Goal: Task Accomplishment & Management: Use online tool/utility

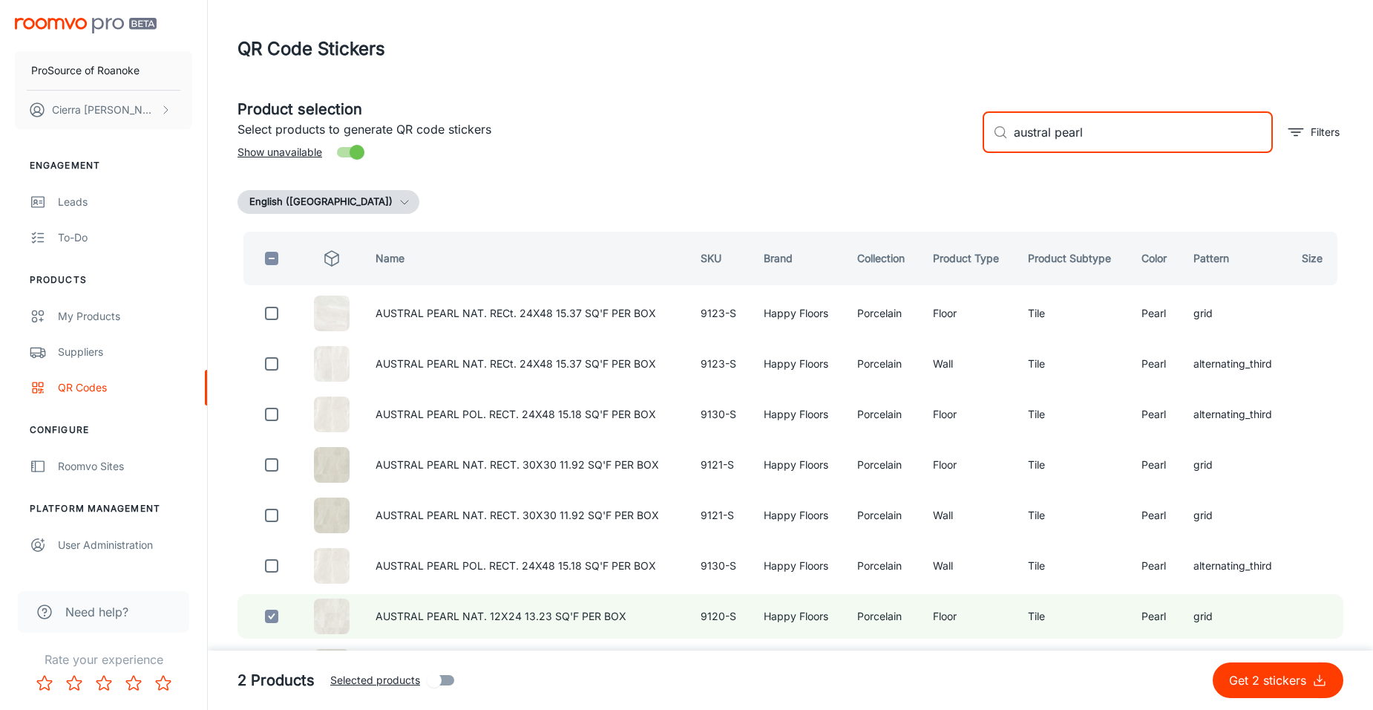
scroll to position [74, 0]
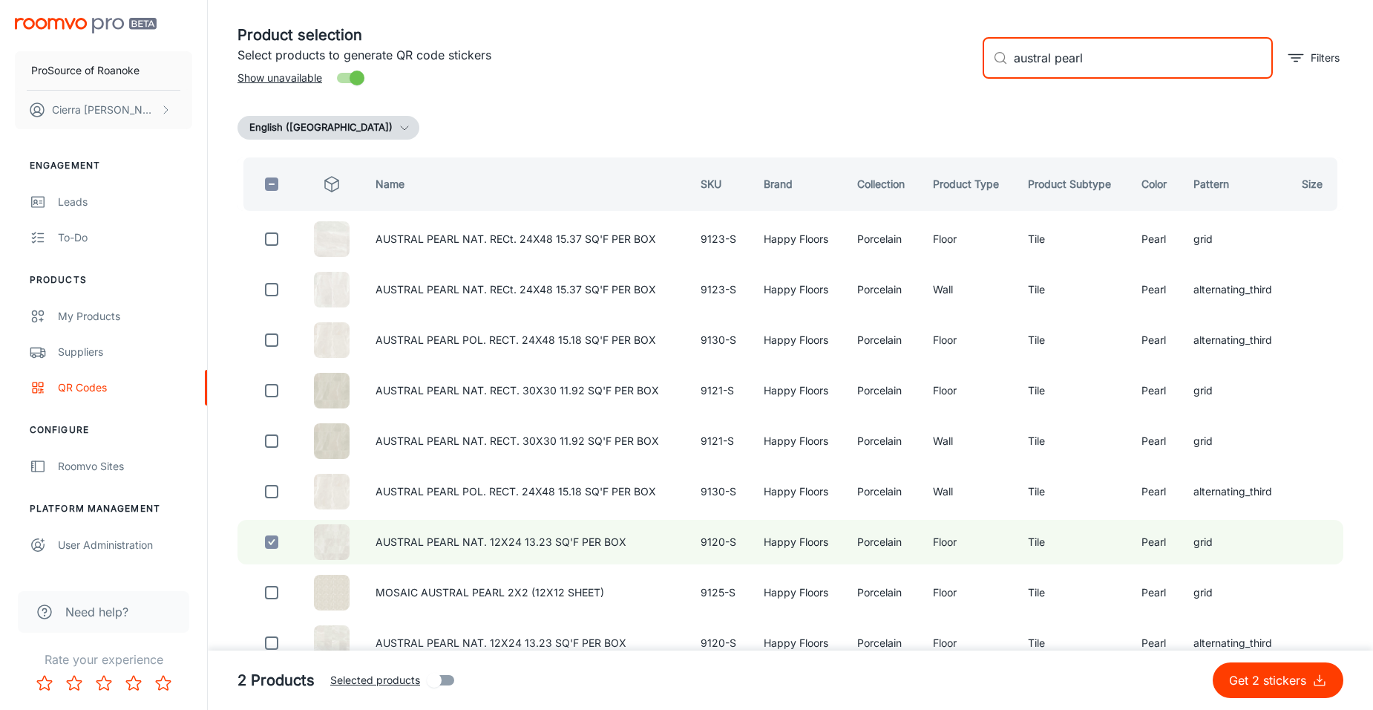
click at [1113, 71] on input "austral pearl" at bounding box center [1143, 58] width 259 height 42
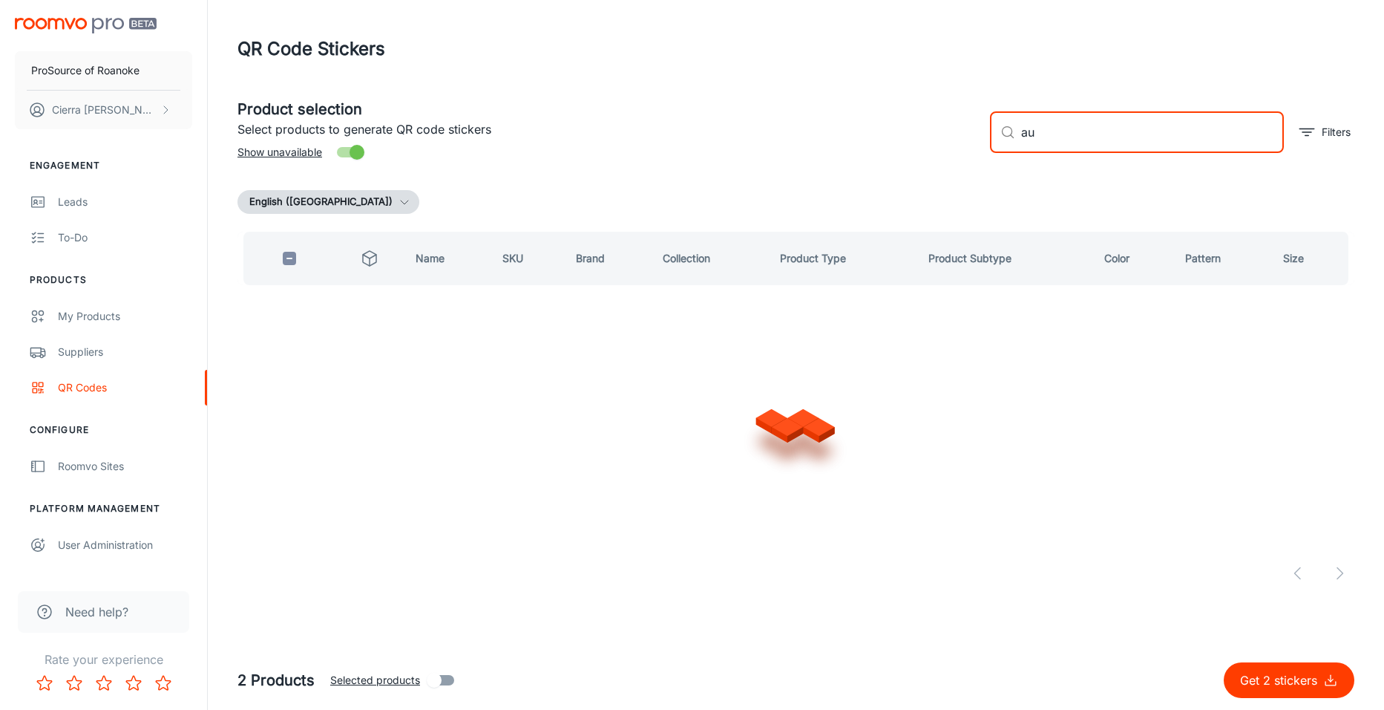
type input "a"
click at [1224, 662] on button "Get 2 stickers" at bounding box center [1289, 680] width 131 height 36
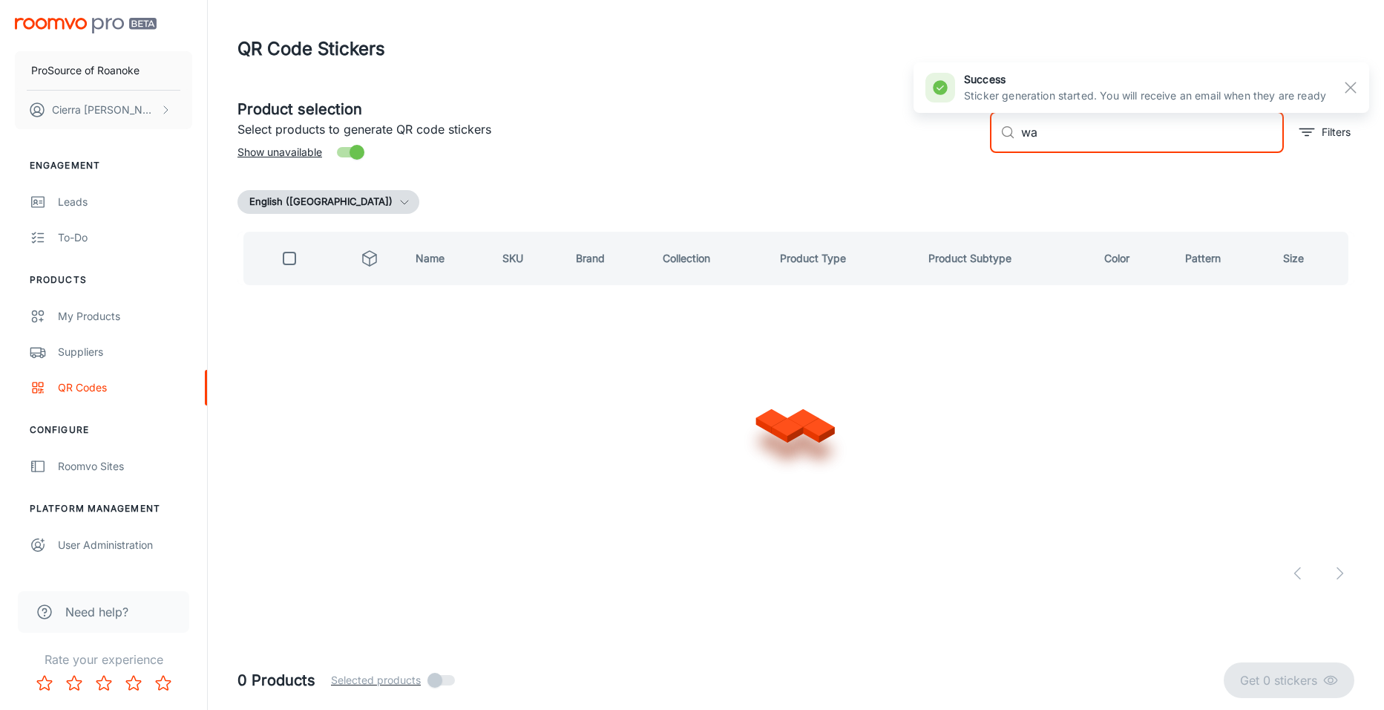
type input "w"
type input "happy floors waves"
checkbox input "true"
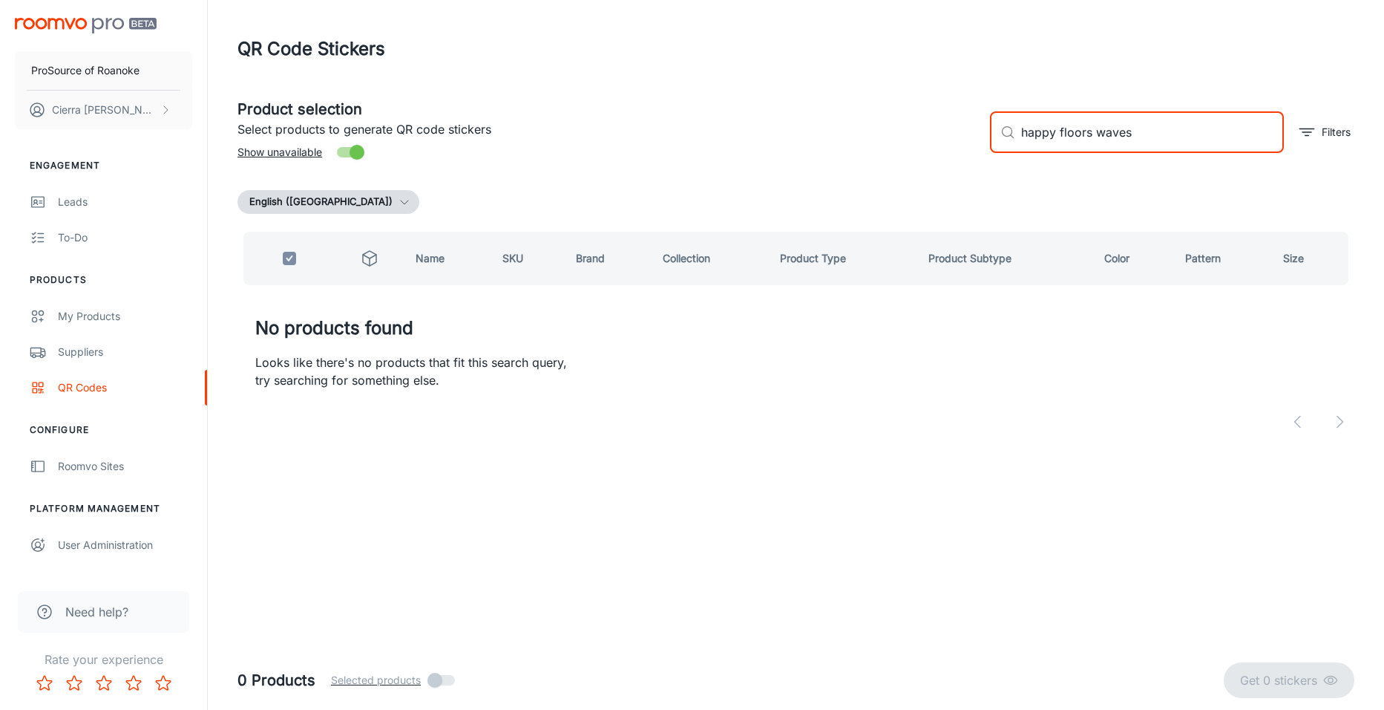
type input "happy floors wave"
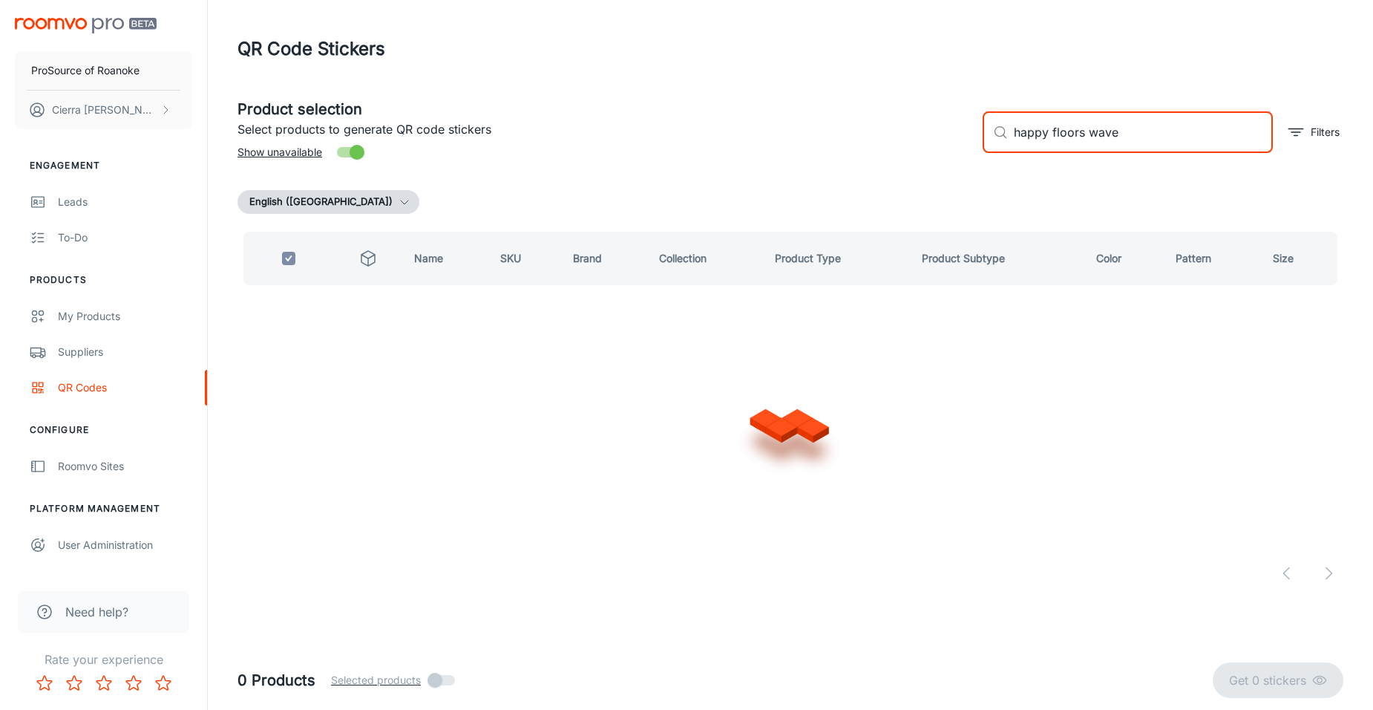
checkbox input "false"
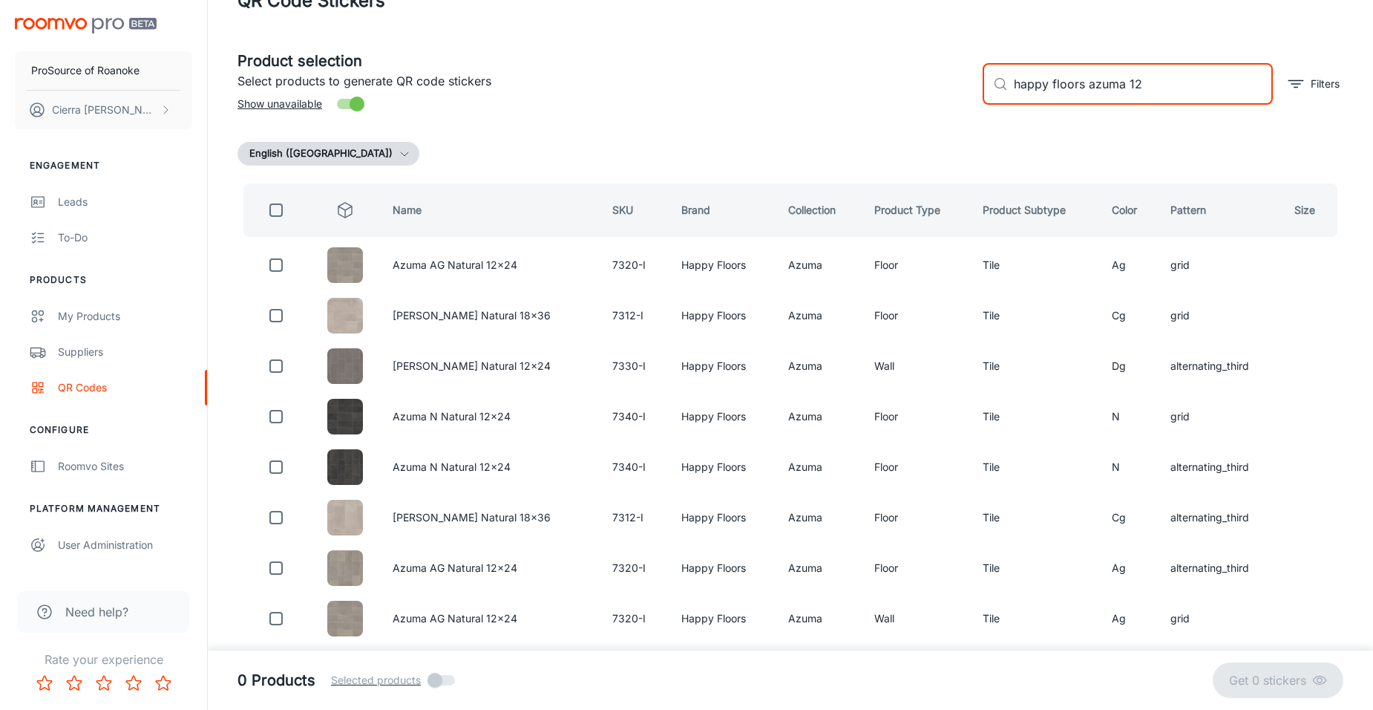
scroll to position [74, 0]
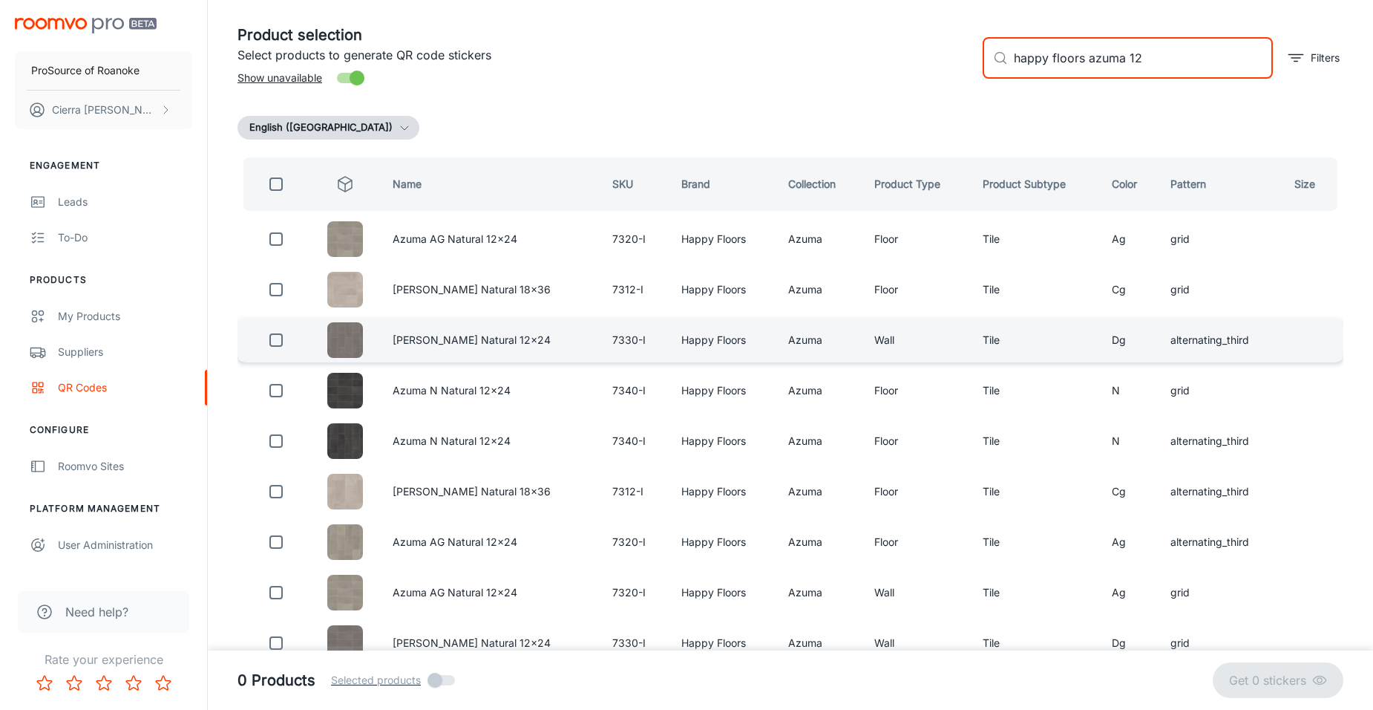
type input "happy floors azuma 12"
click at [500, 353] on td "Azuma DG Natural 12x24" at bounding box center [491, 340] width 220 height 45
click at [277, 353] on input "checkbox" at bounding box center [276, 340] width 30 height 30
checkbox input "true"
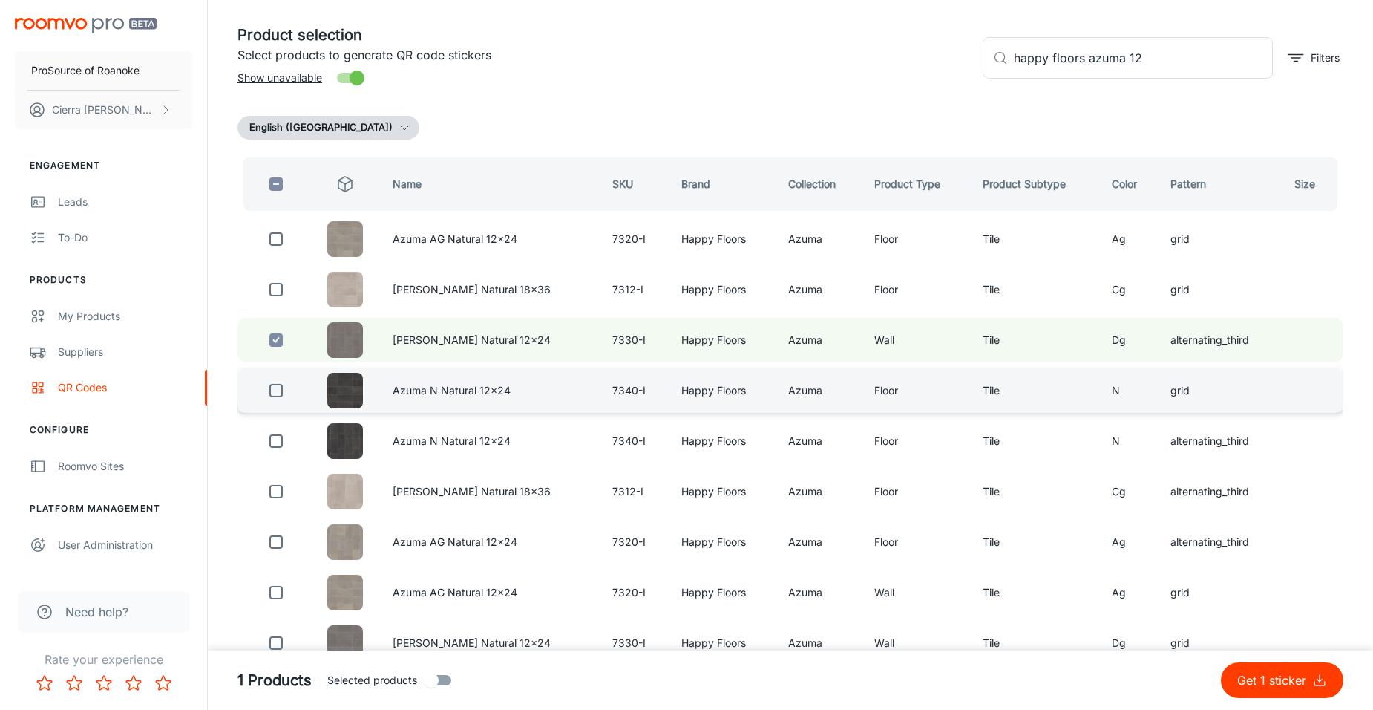
click at [318, 397] on td at bounding box center [346, 390] width 72 height 45
click at [285, 405] on input "checkbox" at bounding box center [276, 391] width 30 height 30
checkbox input "true"
click at [278, 340] on input "checkbox" at bounding box center [276, 340] width 30 height 30
checkbox input "false"
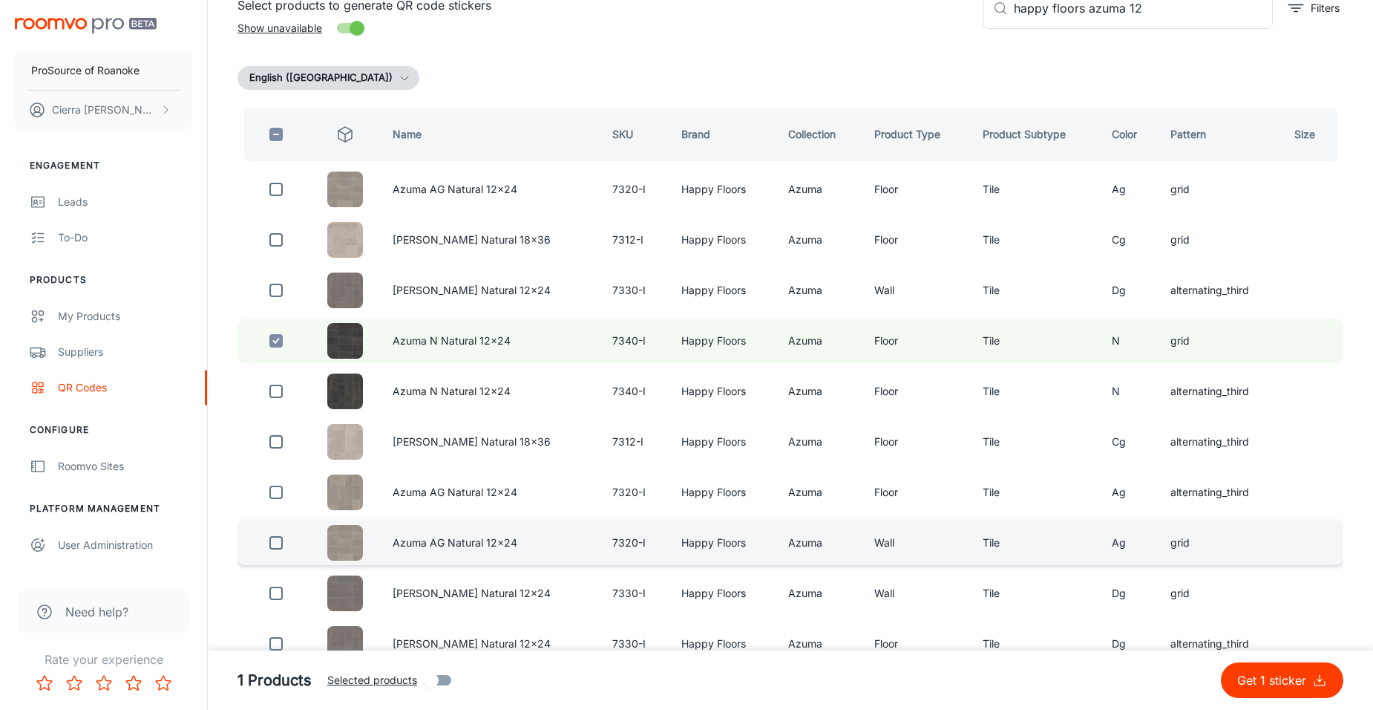
scroll to position [148, 0]
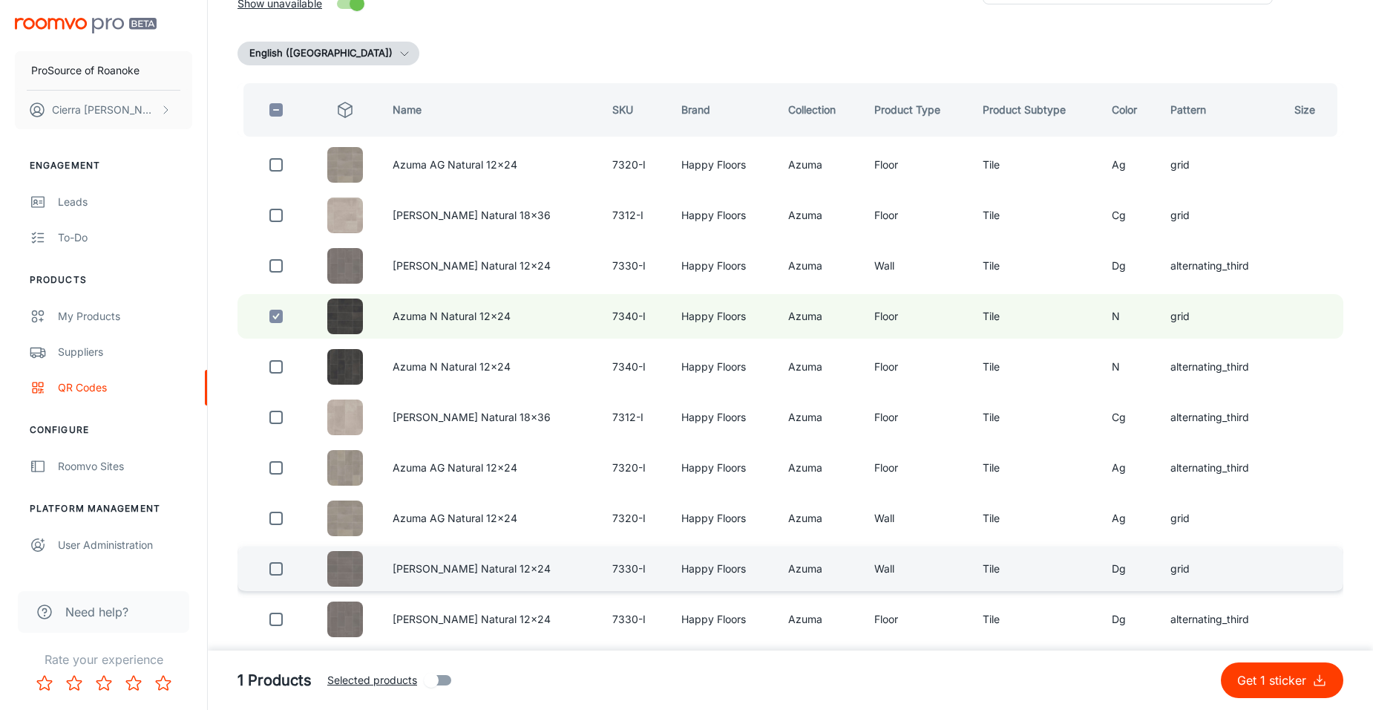
click at [399, 561] on td "Azuma DG Natural 12x24" at bounding box center [491, 568] width 220 height 45
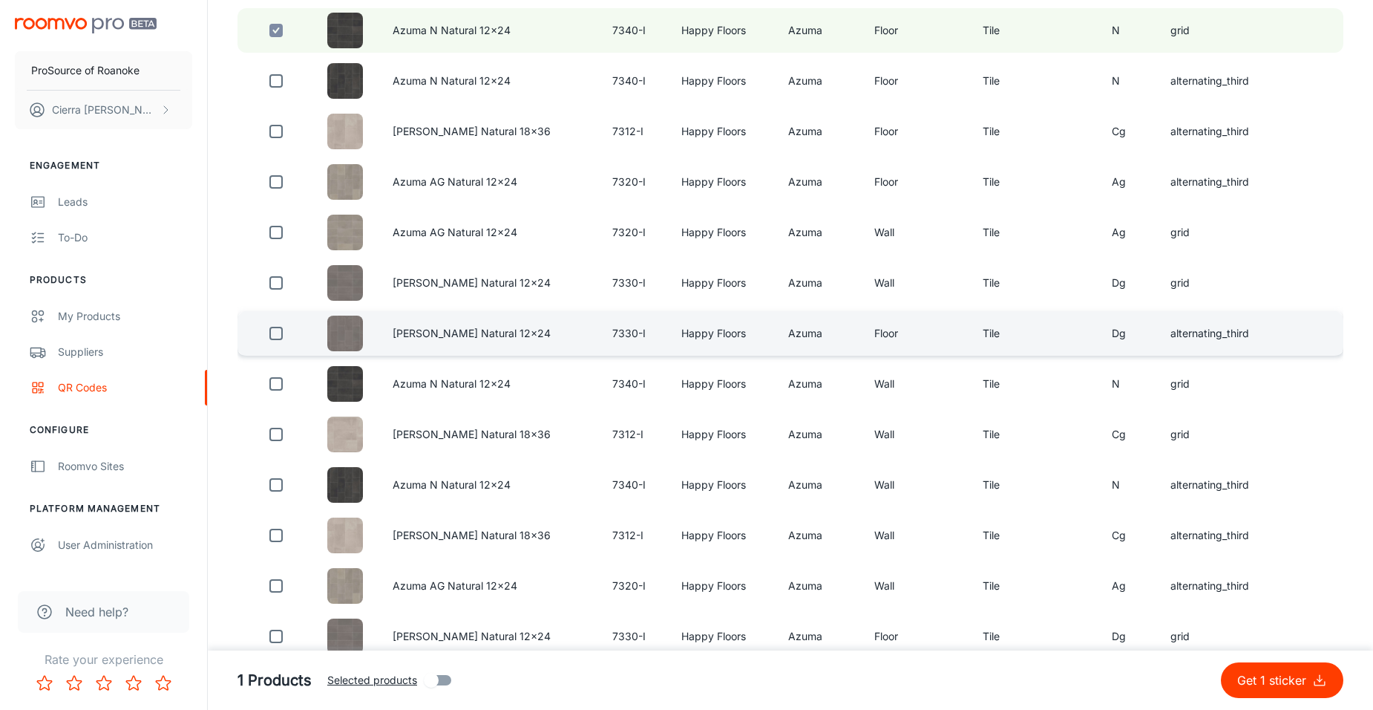
scroll to position [445, 0]
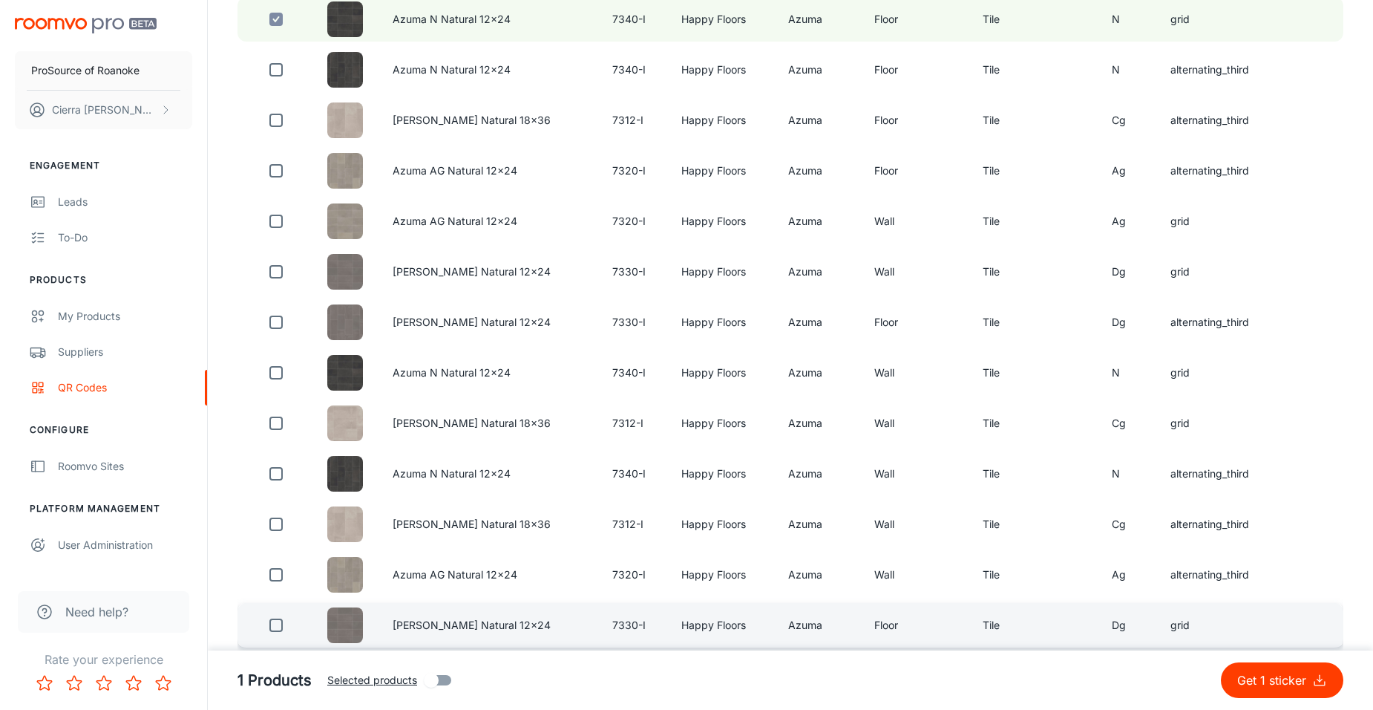
click at [297, 626] on div at bounding box center [276, 625] width 42 height 30
click at [274, 618] on input "checkbox" at bounding box center [276, 625] width 30 height 30
checkbox input "true"
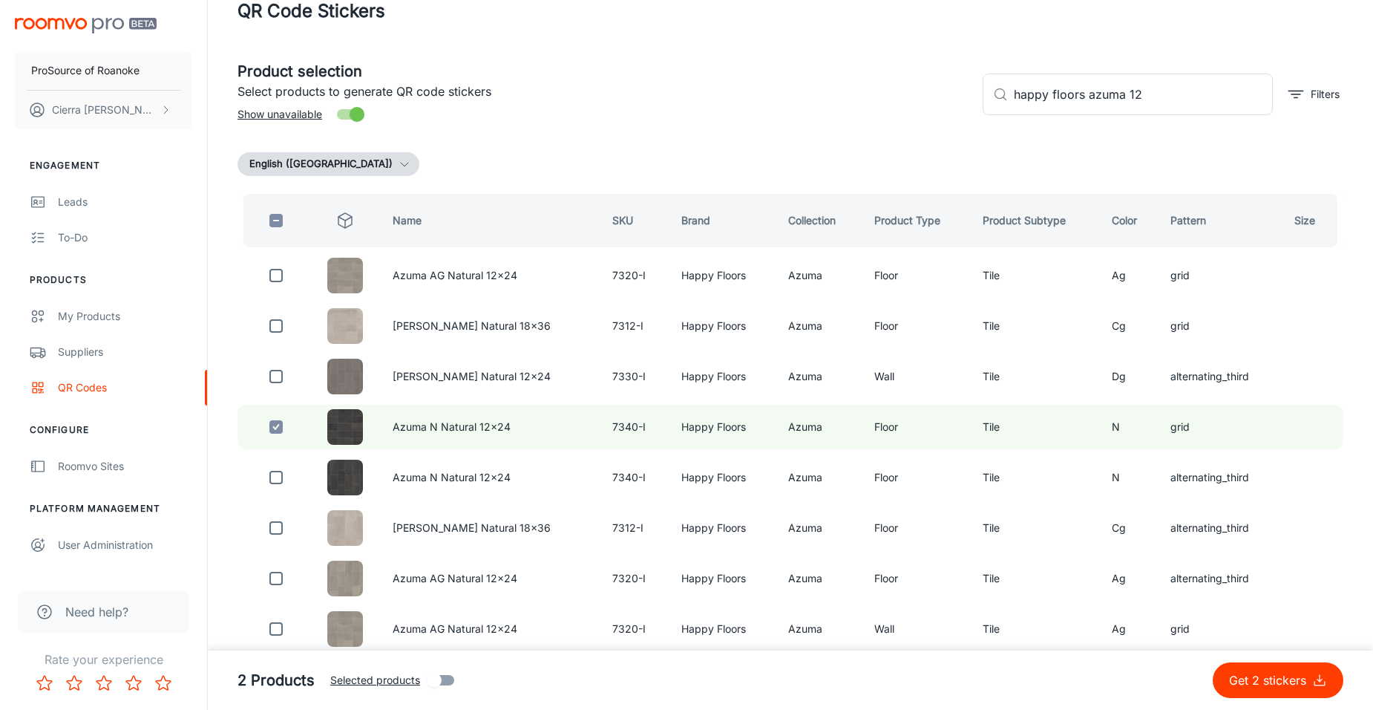
scroll to position [0, 0]
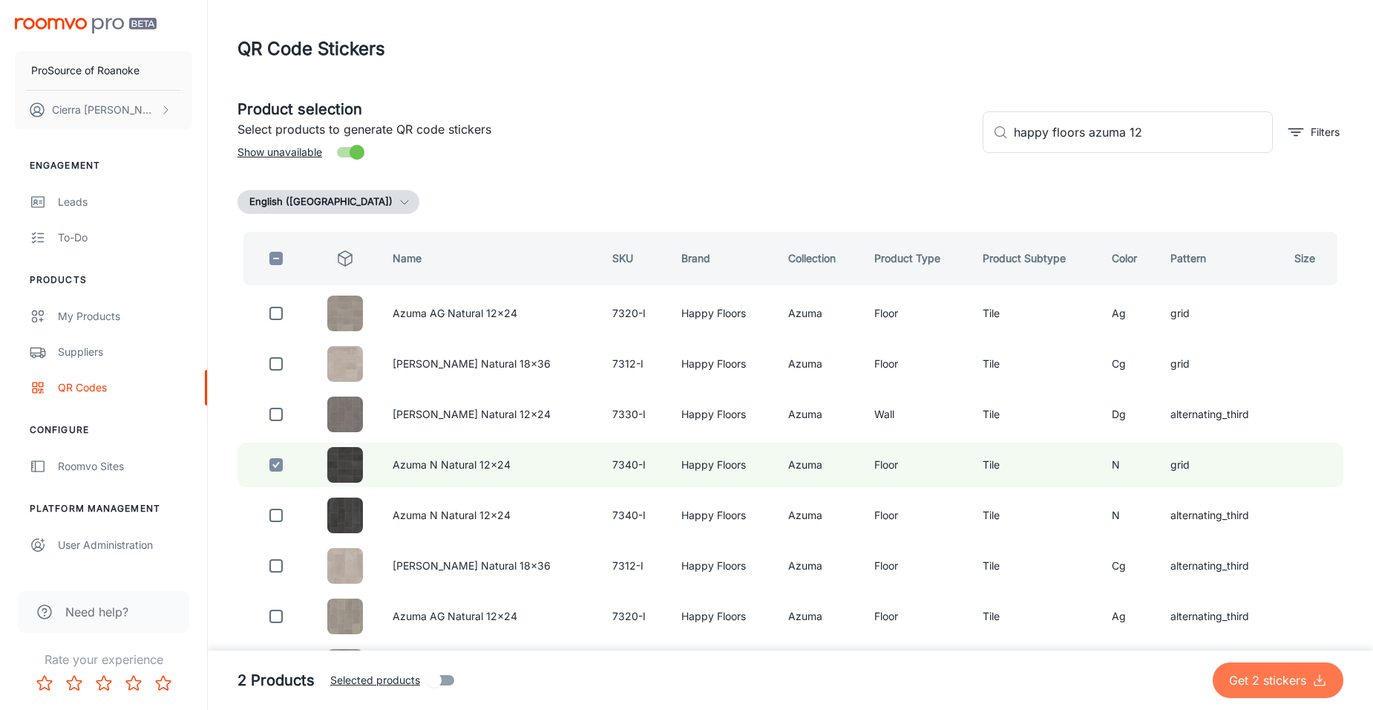
click at [1252, 692] on button "Get 2 stickers" at bounding box center [1278, 680] width 131 height 36
checkbox input "false"
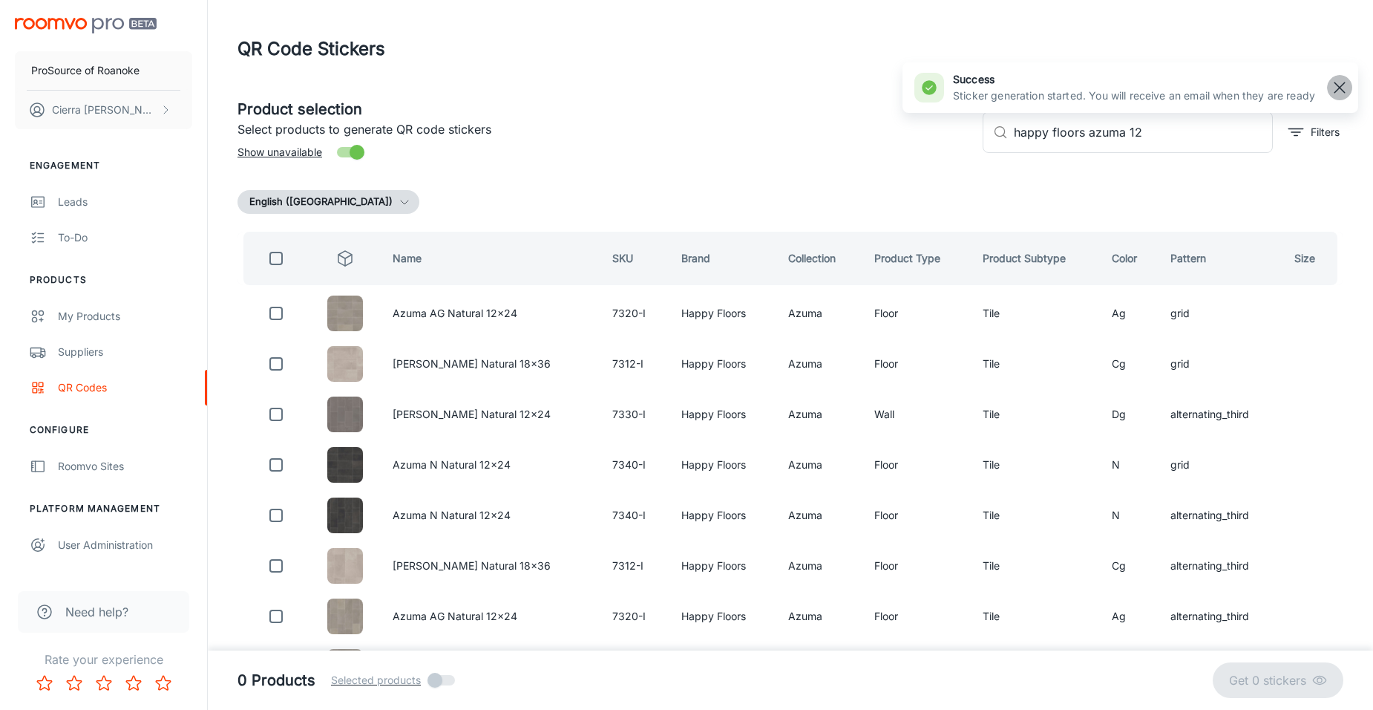
click at [1336, 93] on rect "button" at bounding box center [1340, 88] width 18 height 18
click at [1159, 136] on input "happy floors azuma 12" at bounding box center [1143, 132] width 259 height 42
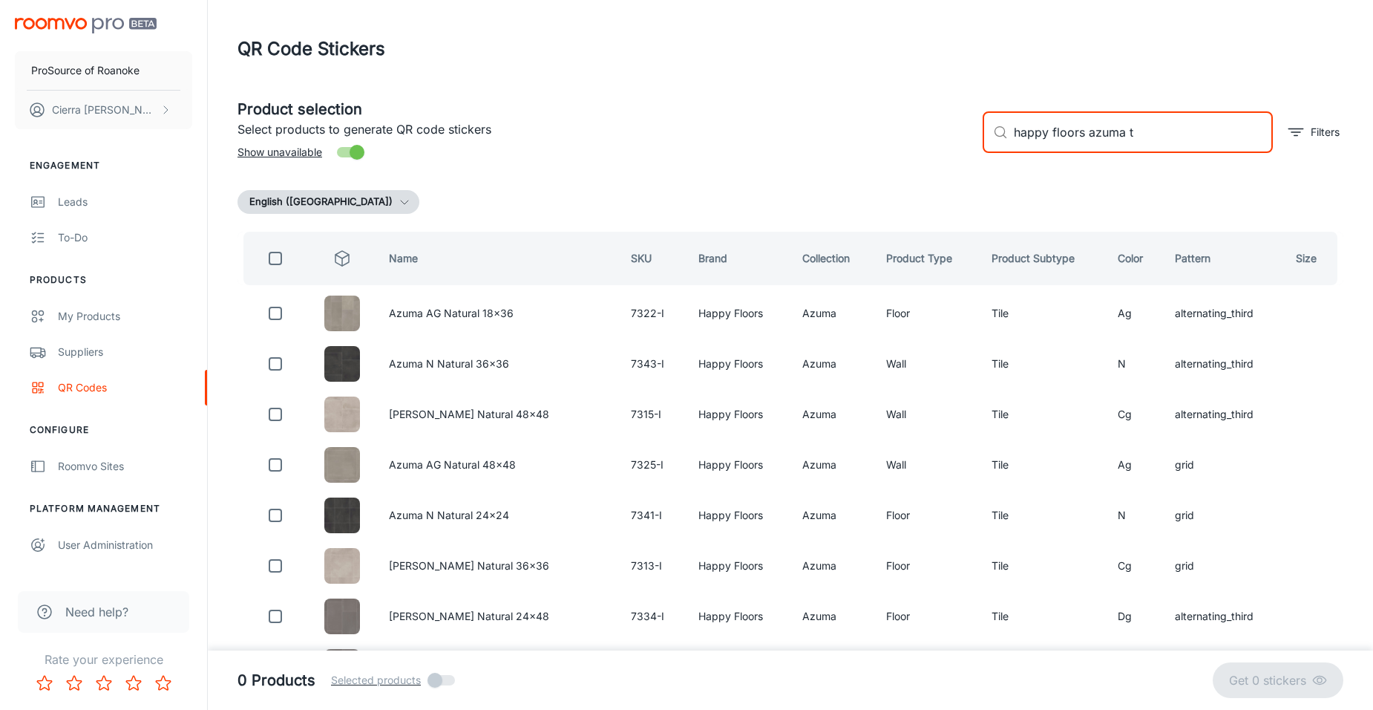
type input "happy floors azuma tp"
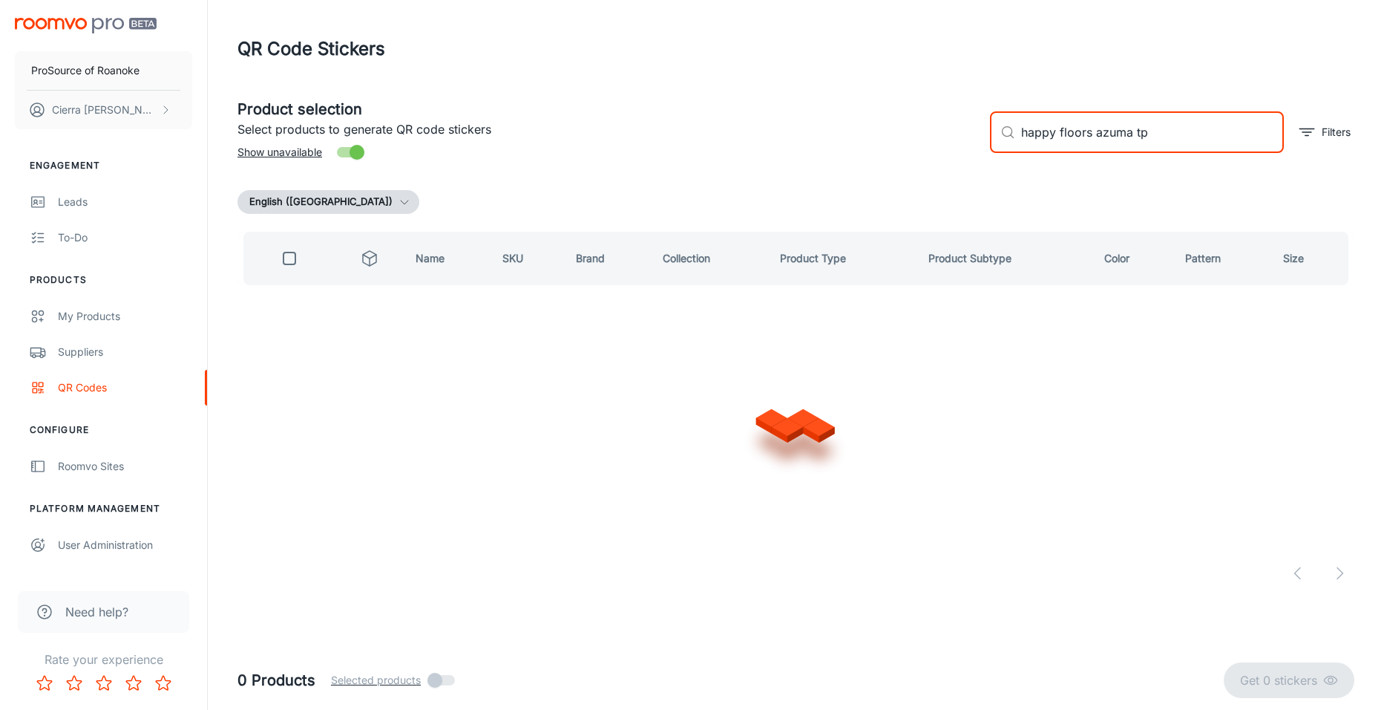
checkbox input "true"
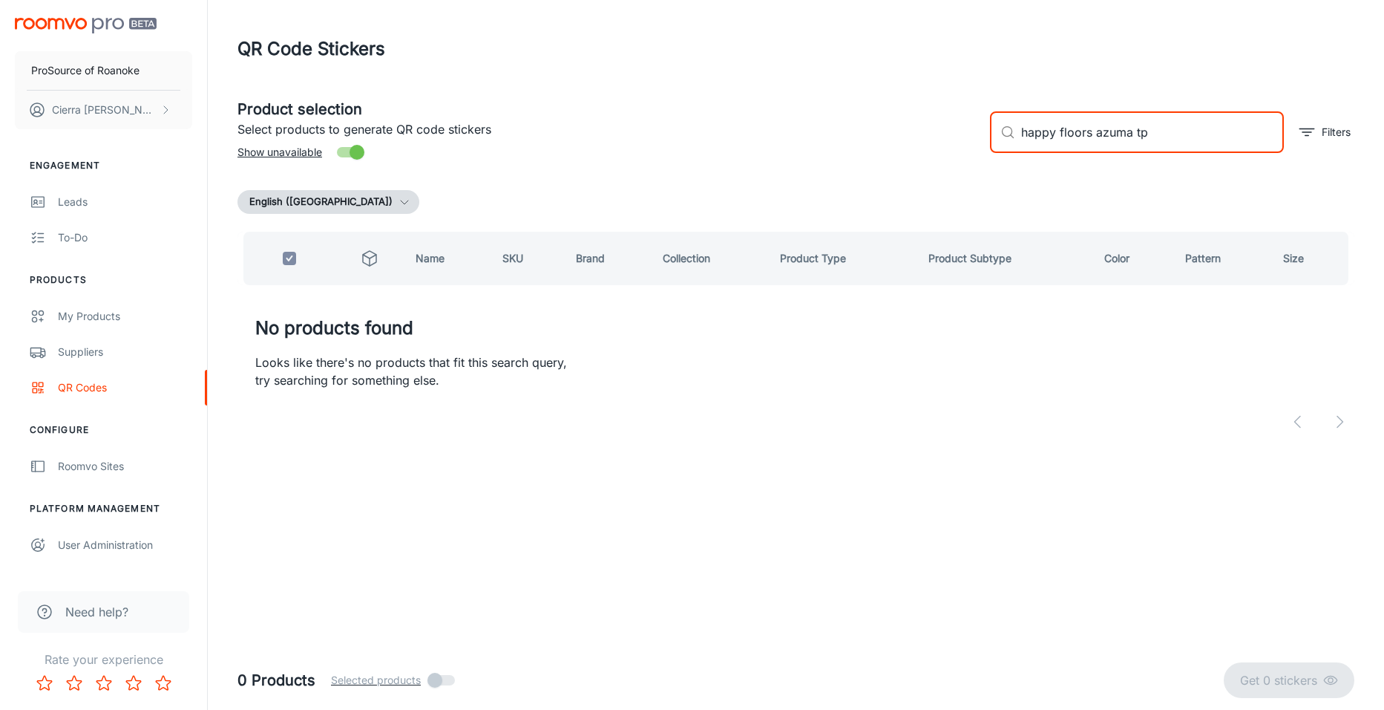
type input "happy floors azuma t"
checkbox input "false"
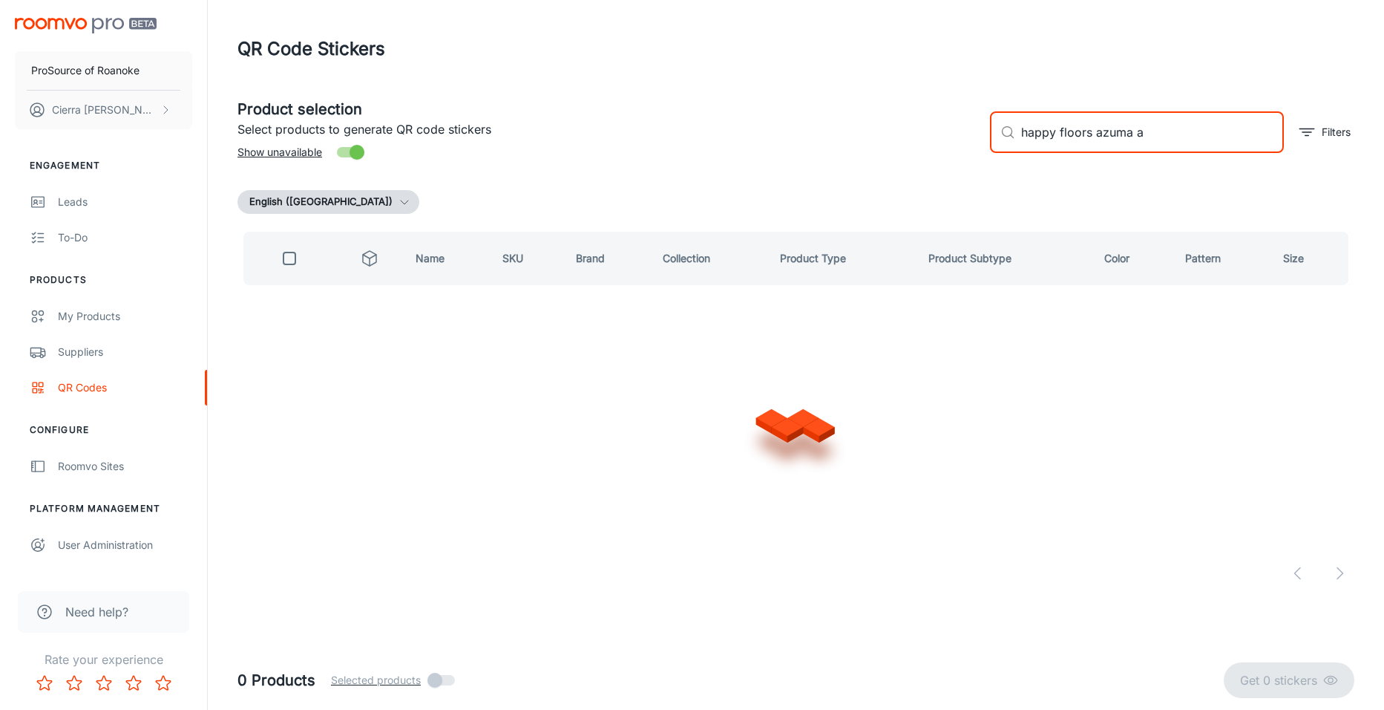
type input "happy floors azuma av"
checkbox input "true"
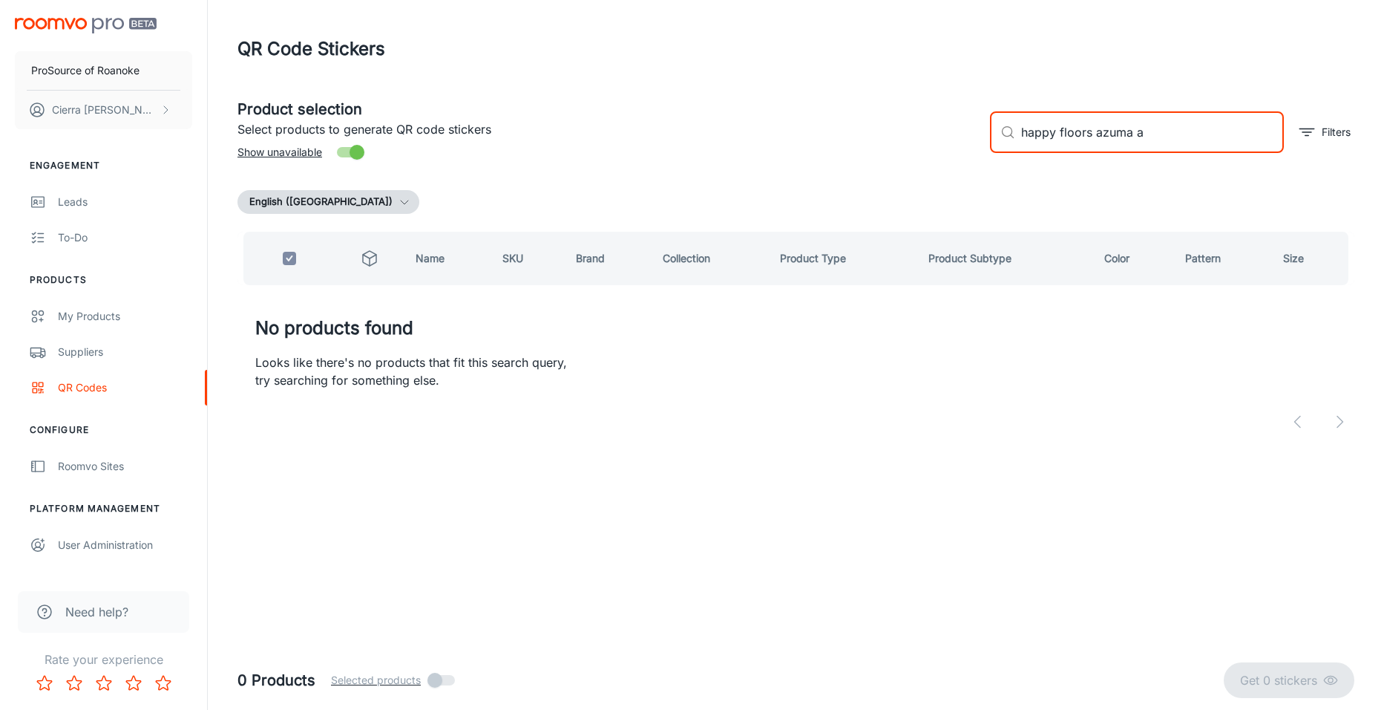
type input "happy floors azuma"
checkbox input "false"
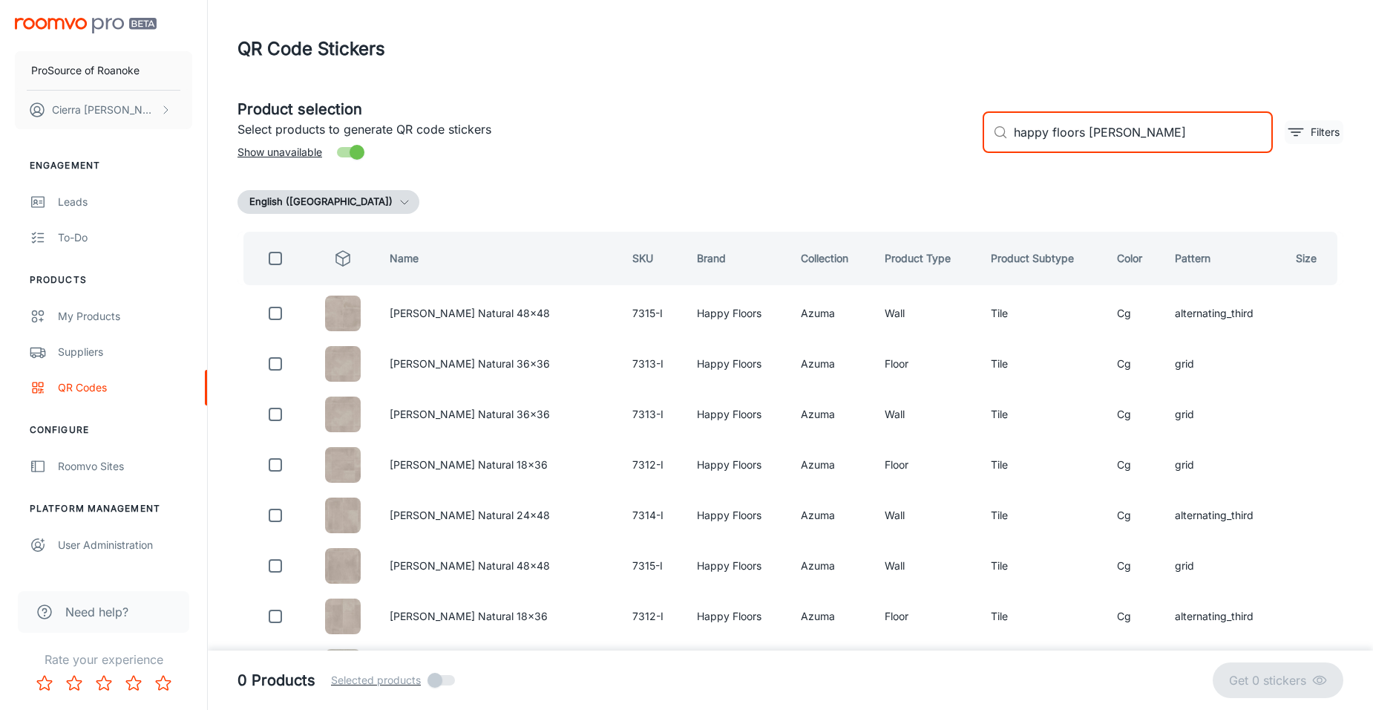
type input "happy floors azuma cg"
click at [1319, 134] on p "Filters" at bounding box center [1325, 132] width 29 height 16
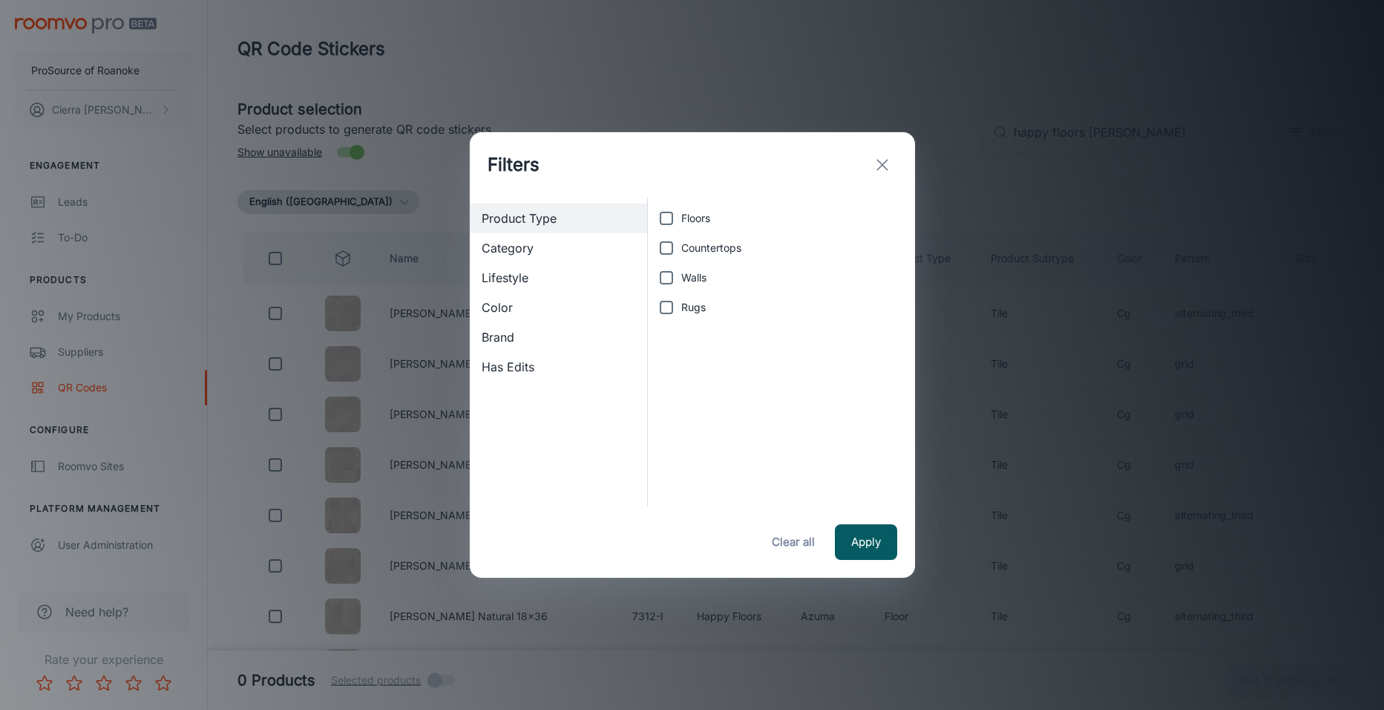
click at [672, 218] on input "Floors" at bounding box center [667, 218] width 30 height 30
checkbox input "true"
click at [869, 536] on button "Apply" at bounding box center [866, 542] width 62 height 36
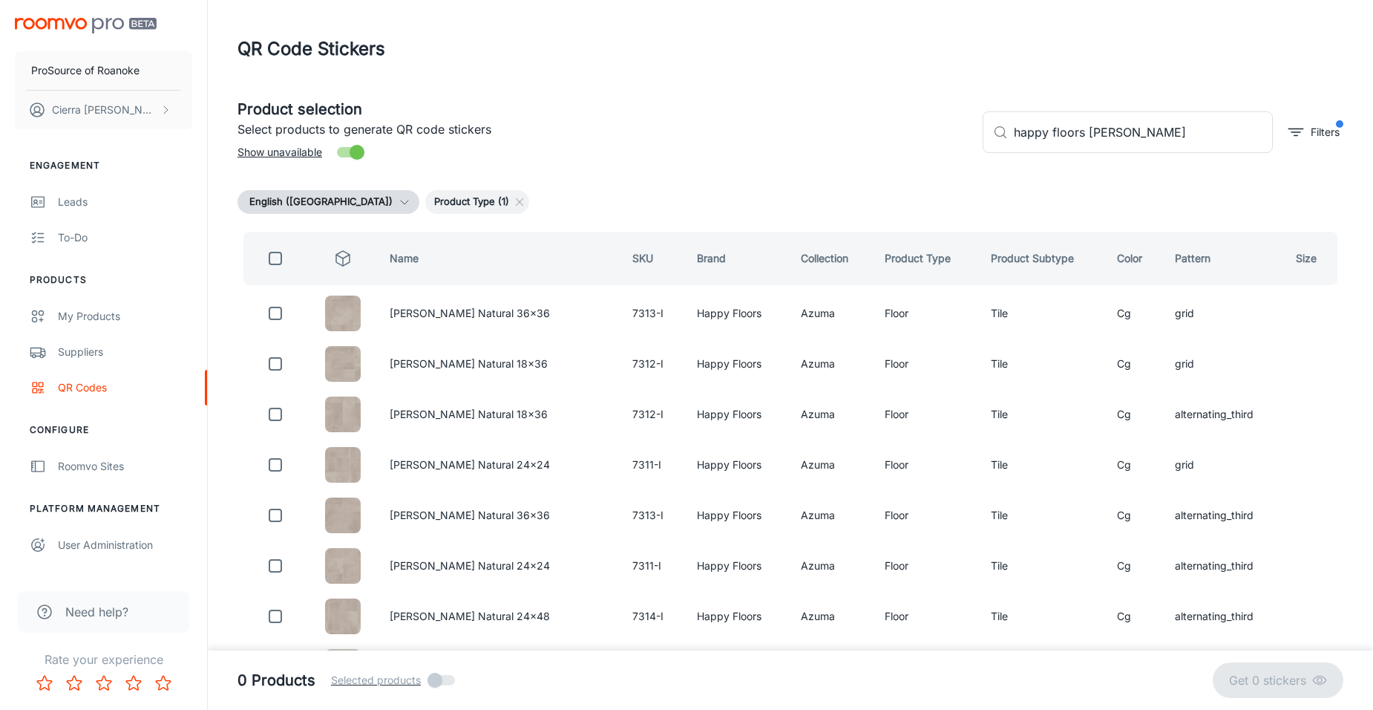
click at [1186, 249] on th "Pattern" at bounding box center [1223, 258] width 121 height 53
drag, startPoint x: 1186, startPoint y: 255, endPoint x: 1185, endPoint y: 268, distance: 13.4
click at [1185, 268] on th "Pattern" at bounding box center [1223, 258] width 121 height 53
drag, startPoint x: 1185, startPoint y: 268, endPoint x: 1166, endPoint y: 264, distance: 18.9
click at [1166, 264] on th "Pattern" at bounding box center [1223, 258] width 121 height 53
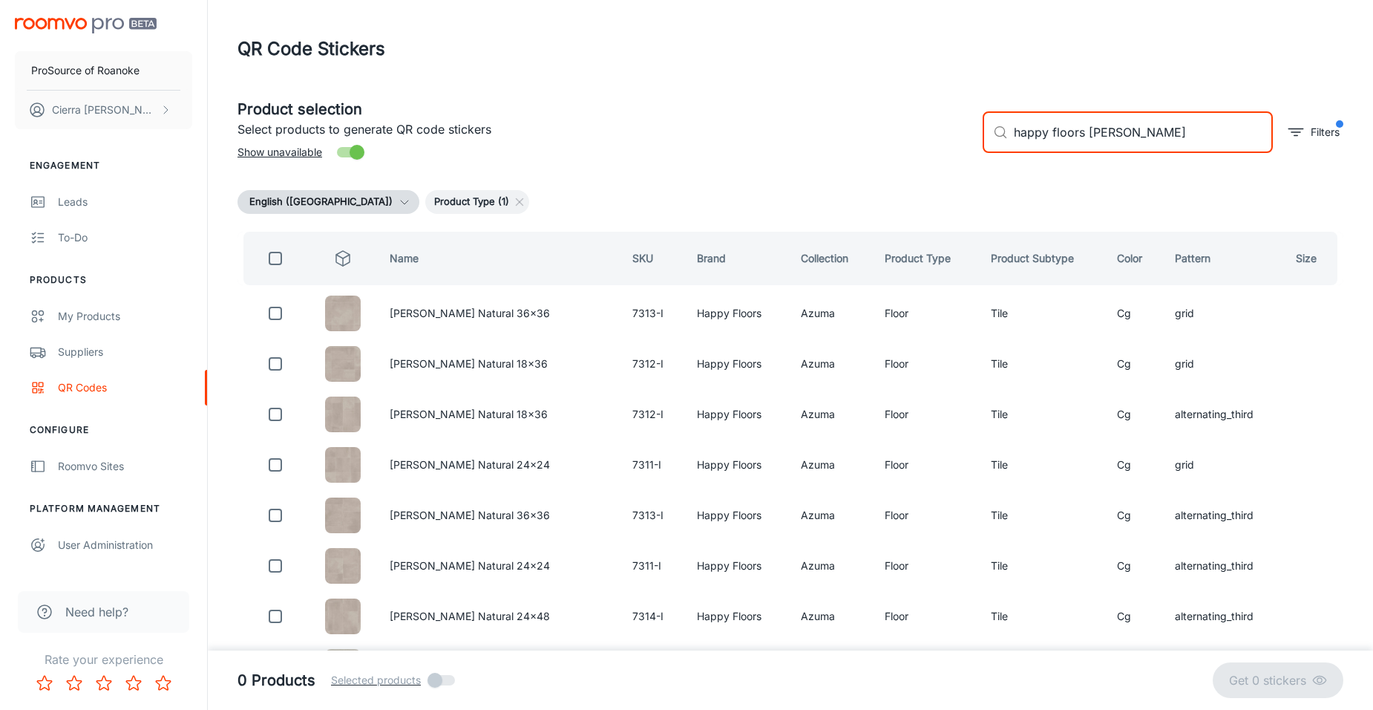
drag, startPoint x: 1142, startPoint y: 141, endPoint x: 1128, endPoint y: 145, distance: 14.6
click at [1128, 145] on input "happy floors azuma cg" at bounding box center [1143, 132] width 259 height 42
click at [1326, 132] on p "Filters" at bounding box center [1325, 132] width 29 height 16
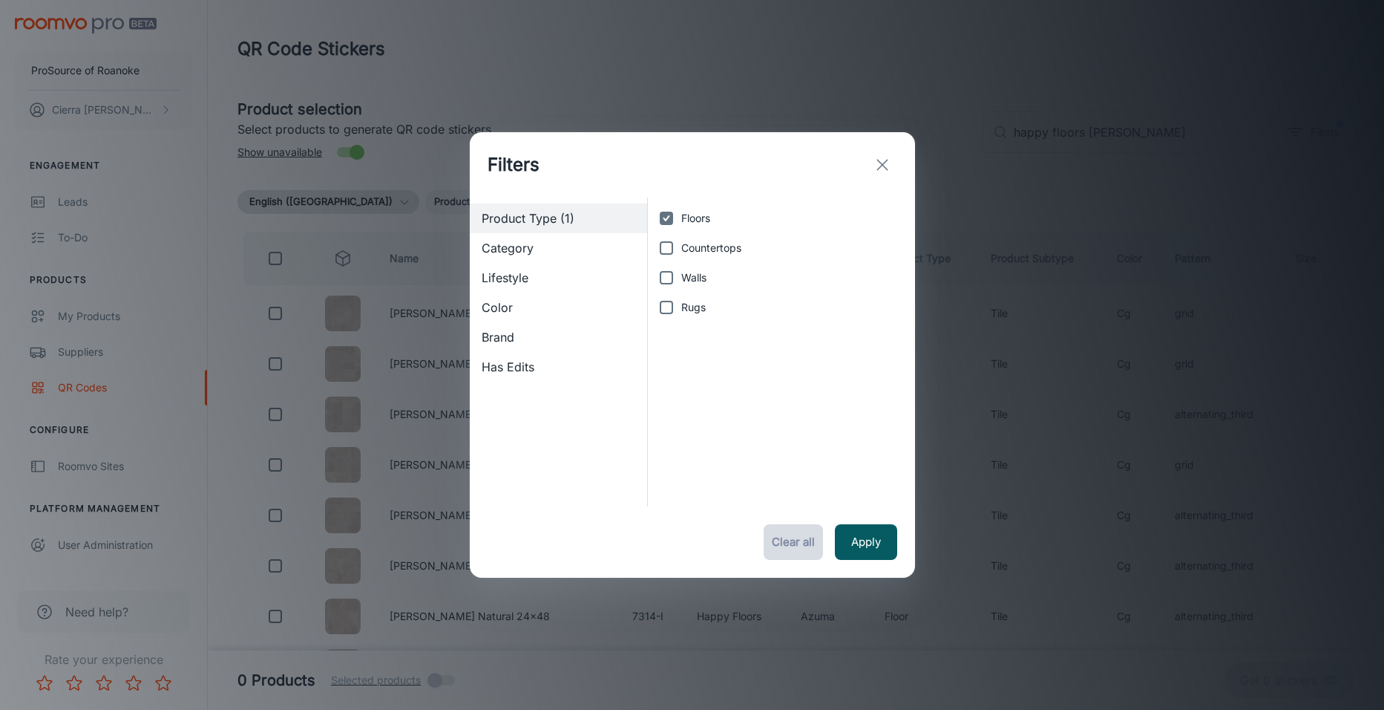
click at [814, 545] on button "Clear all" at bounding box center [793, 542] width 59 height 36
checkbox input "false"
click at [884, 161] on icon "exit" at bounding box center [883, 165] width 18 height 18
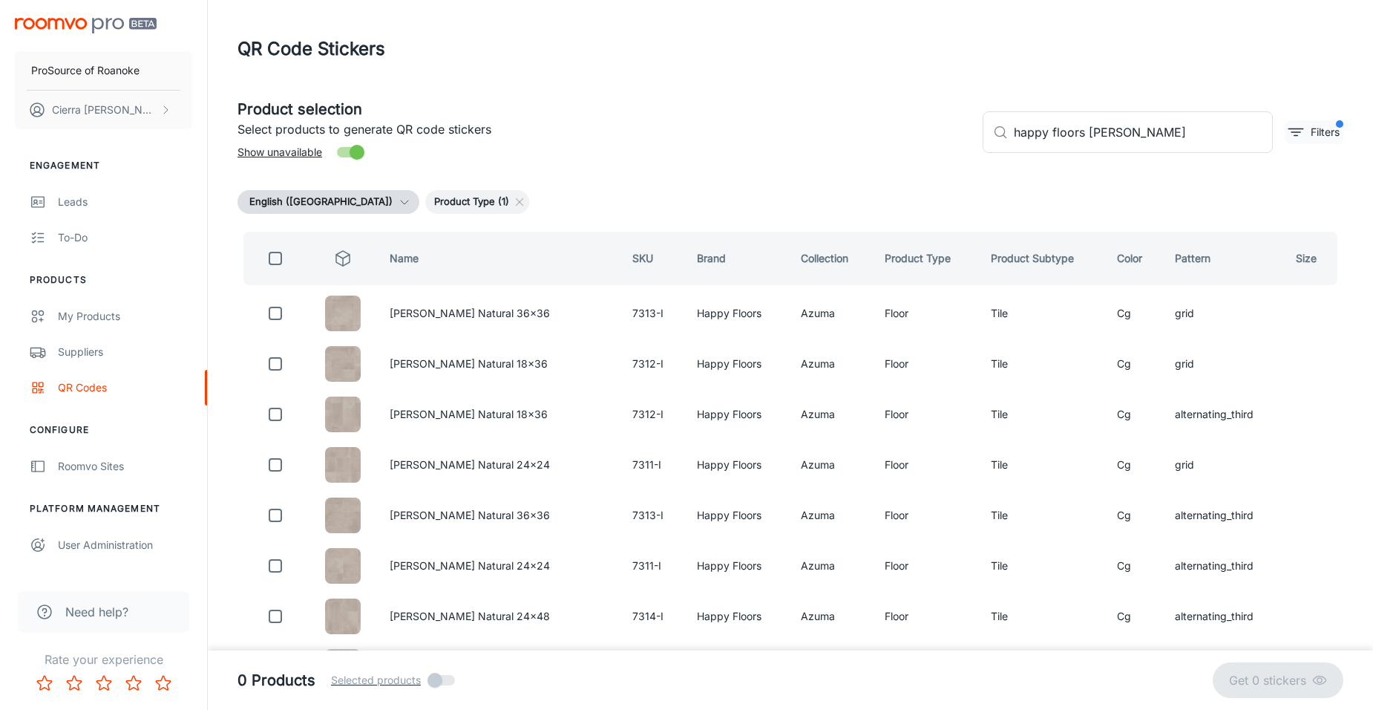
drag, startPoint x: 1325, startPoint y: 118, endPoint x: 1324, endPoint y: 129, distance: 11.2
click at [1324, 129] on div "​ happy floors azuma cg ​ Filters" at bounding box center [1157, 126] width 373 height 80
click at [1324, 129] on p "Filters" at bounding box center [1325, 132] width 29 height 16
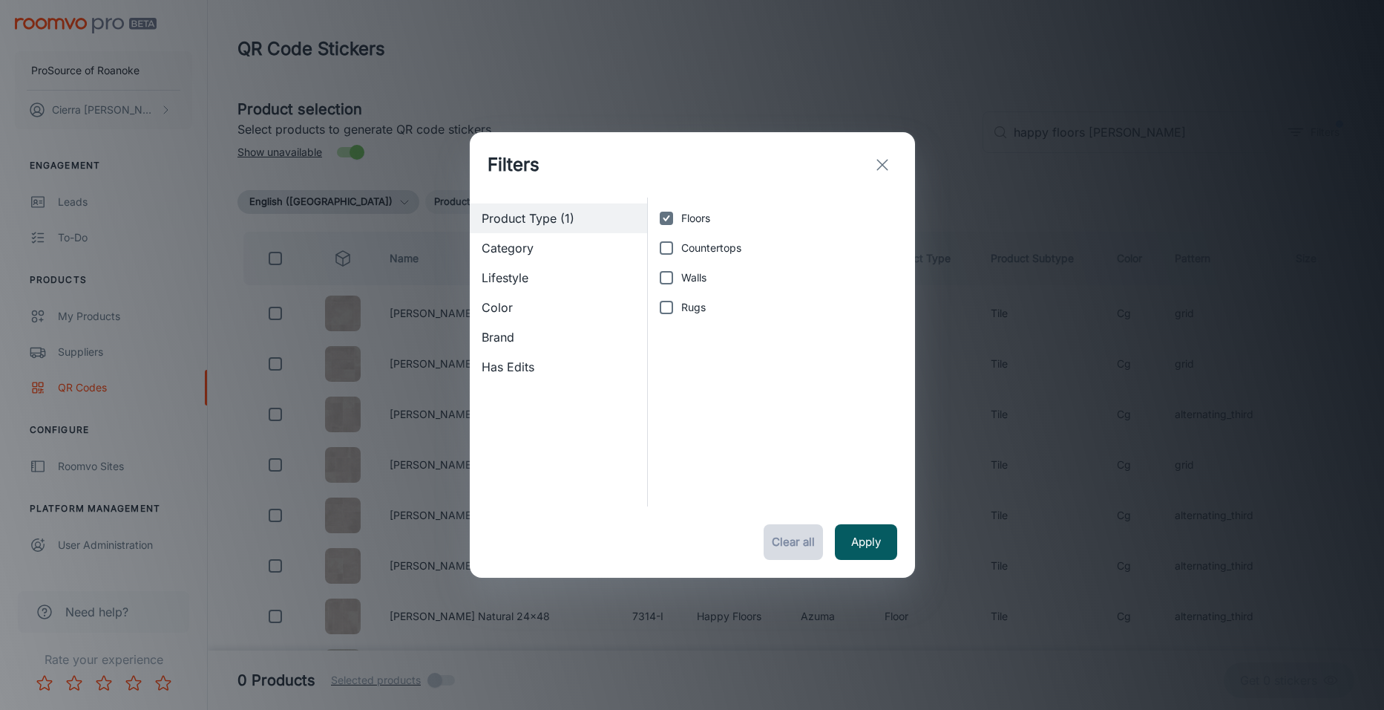
click at [808, 552] on button "Clear all" at bounding box center [793, 542] width 59 height 36
checkbox input "false"
click at [810, 545] on button "Clear all" at bounding box center [793, 542] width 59 height 36
drag, startPoint x: 840, startPoint y: 536, endPoint x: 869, endPoint y: 546, distance: 31.5
click at [866, 546] on button "Apply" at bounding box center [866, 542] width 62 height 36
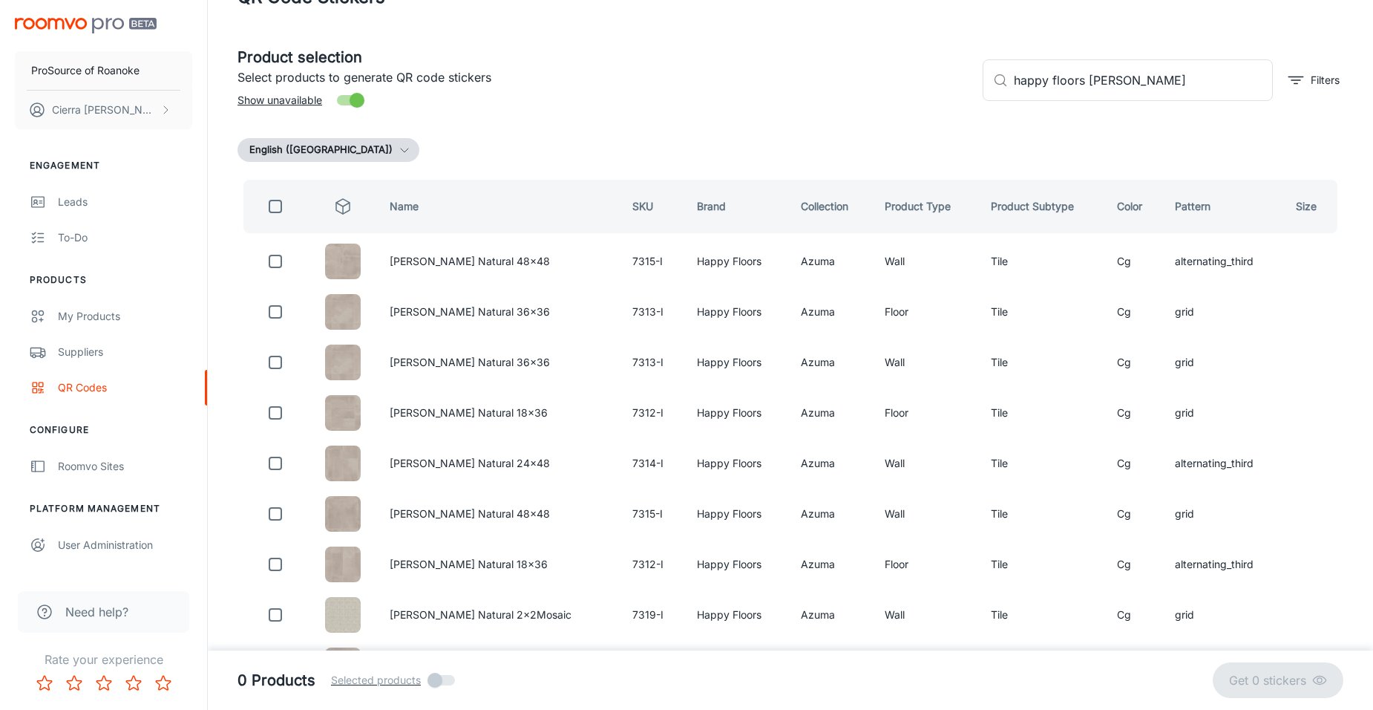
scroll to position [50, 0]
click at [1316, 80] on p "Filters" at bounding box center [1325, 81] width 29 height 16
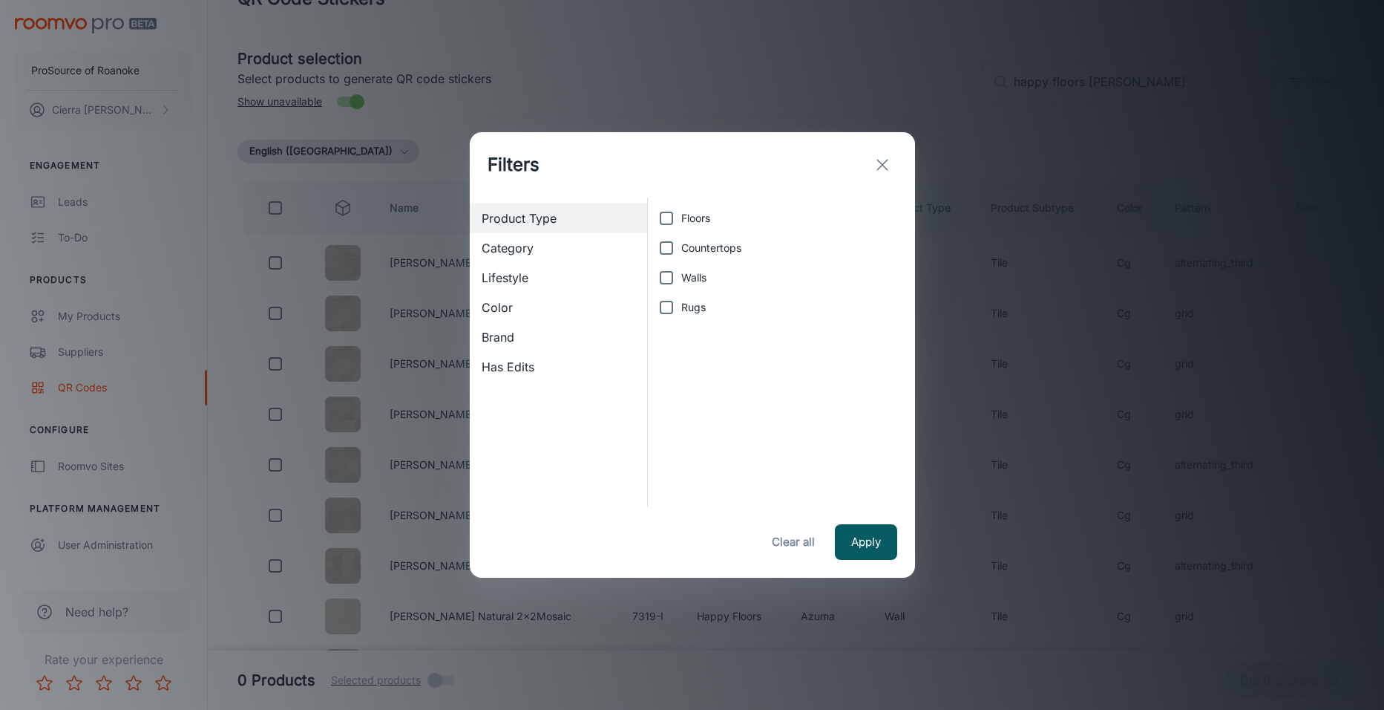
click at [666, 220] on input "Floors" at bounding box center [667, 218] width 30 height 30
checkbox input "true"
click at [848, 552] on button "Apply" at bounding box center [866, 542] width 62 height 36
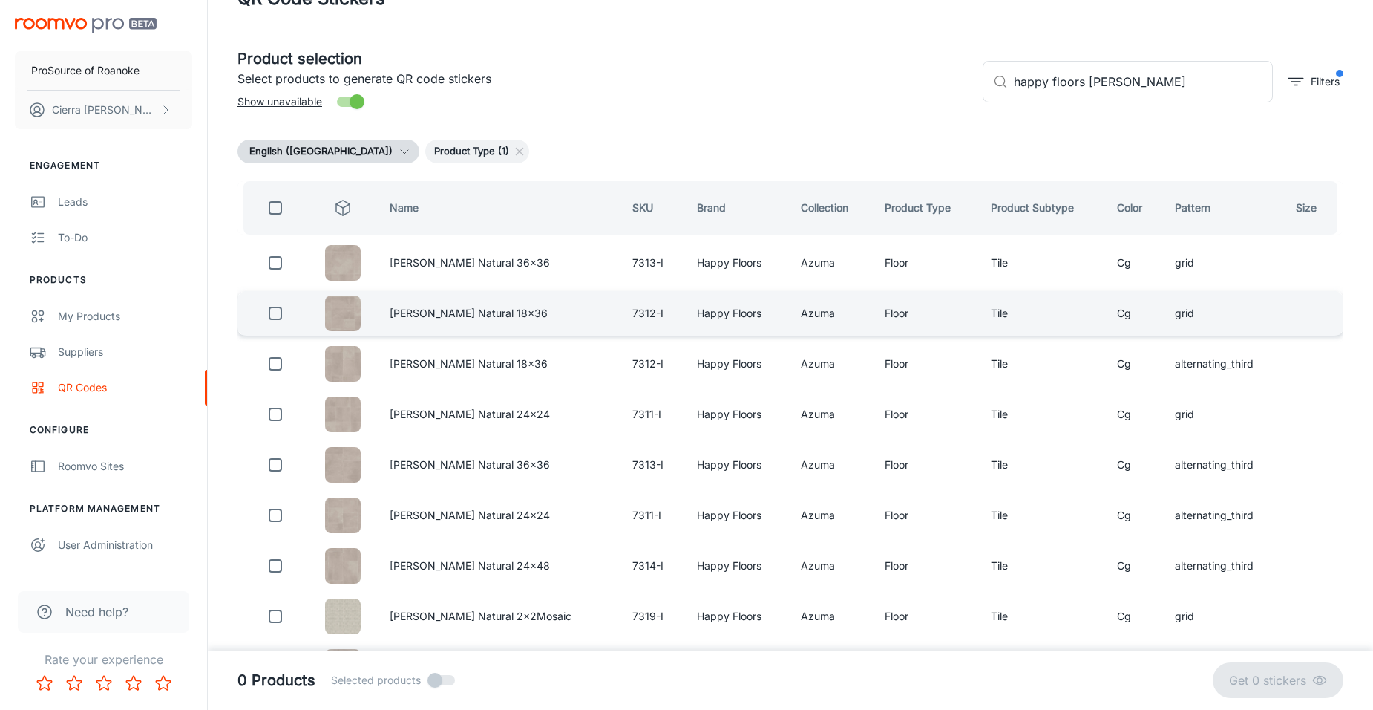
click at [511, 330] on td "Azuma CG Natural 18x36" at bounding box center [499, 313] width 243 height 45
click at [271, 310] on input "checkbox" at bounding box center [276, 313] width 30 height 30
checkbox input "true"
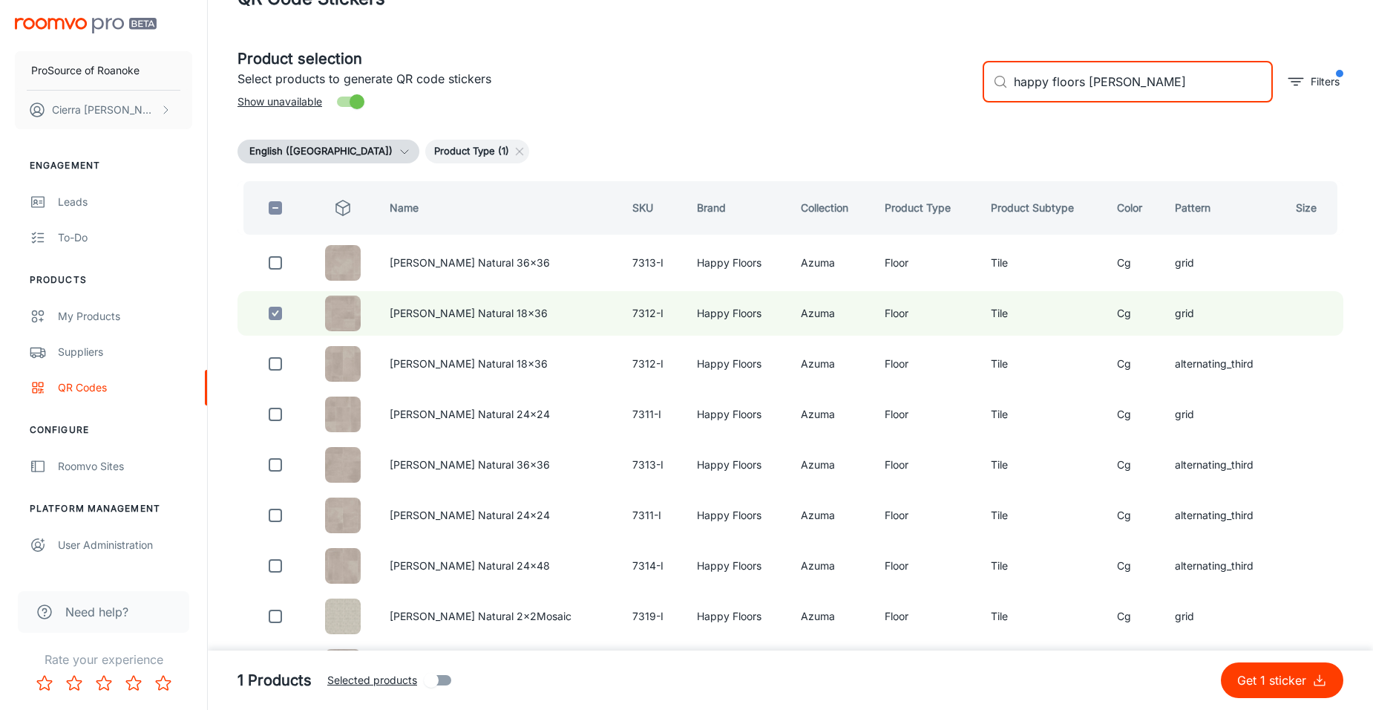
click at [1170, 99] on input "happy floors azuma cg" at bounding box center [1143, 82] width 259 height 42
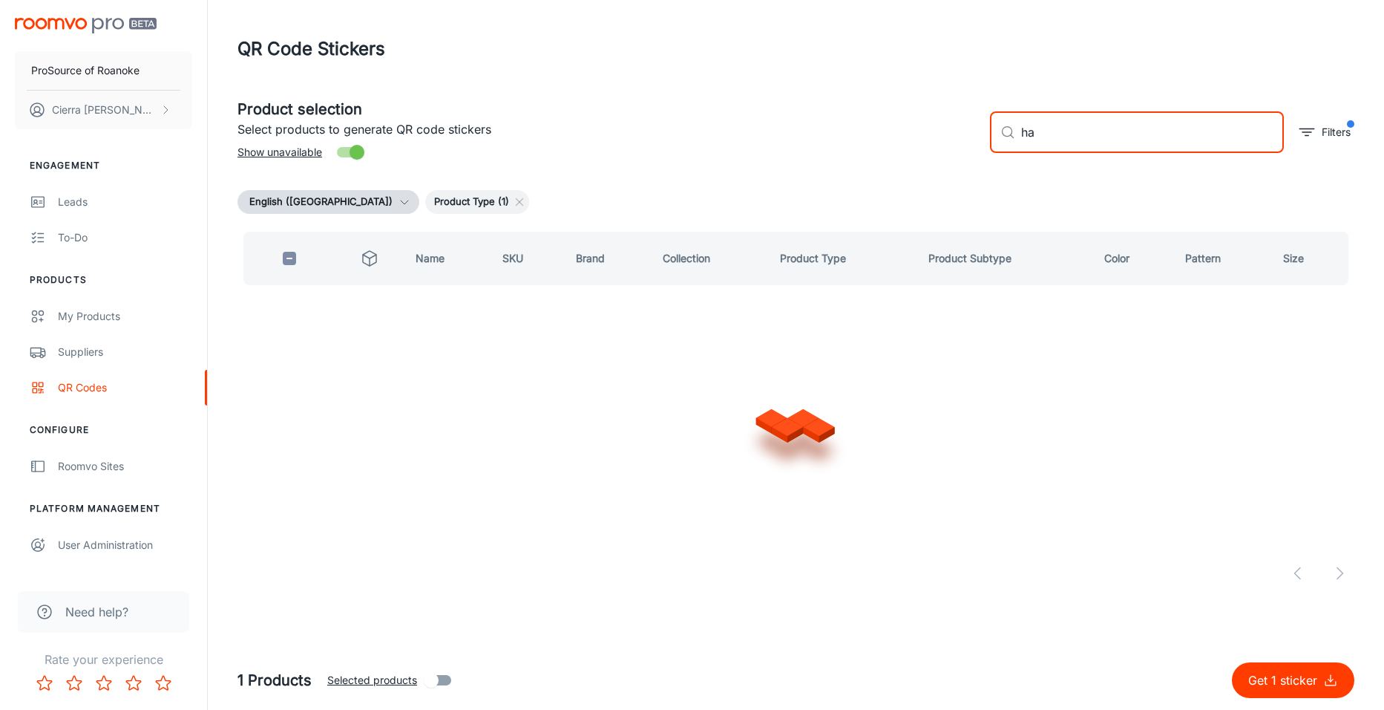
type input "h"
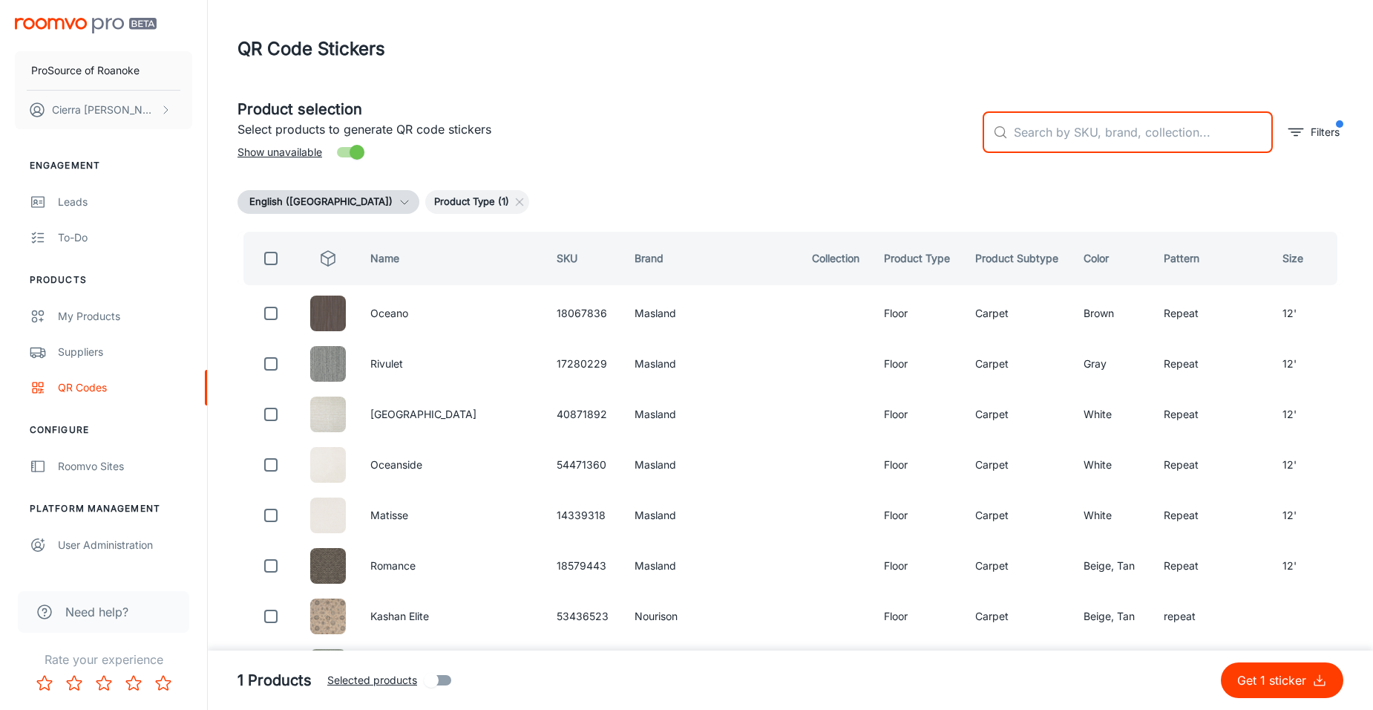
type input "a"
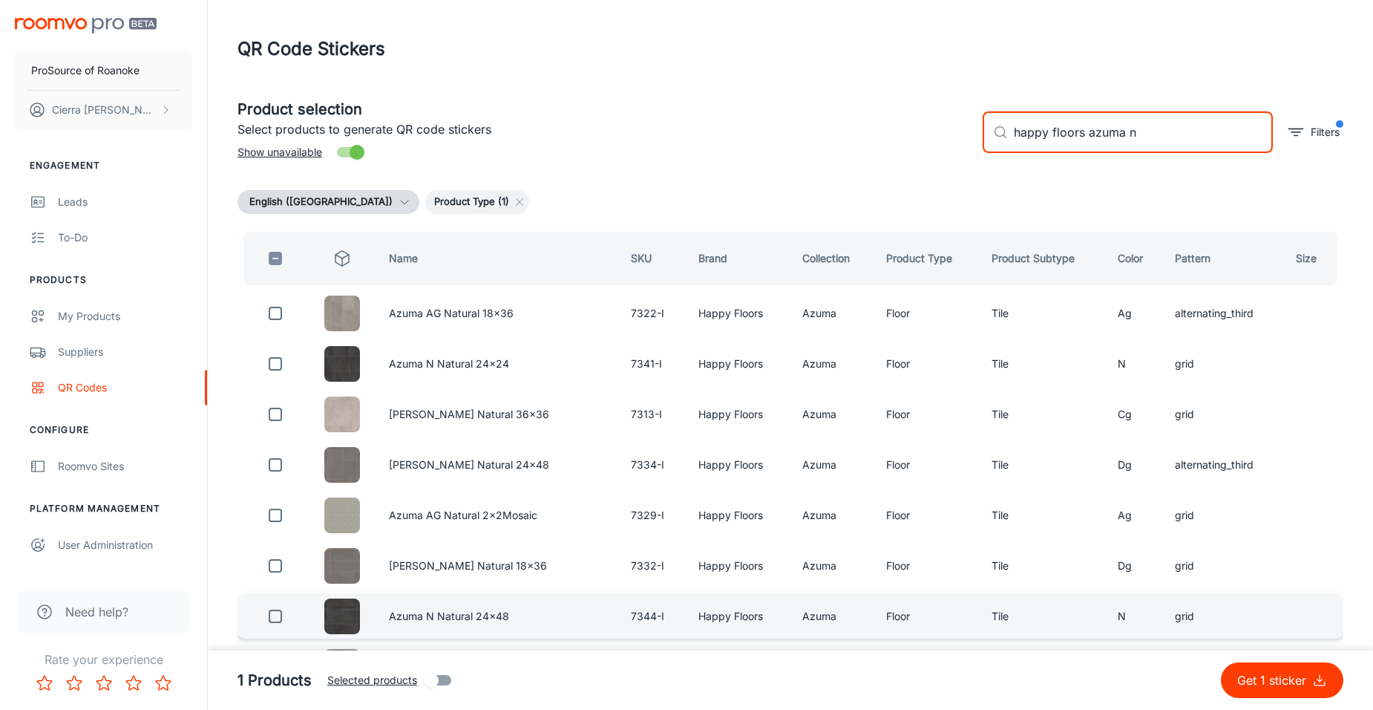
type input "happy floors azuma n"
click at [290, 622] on input "checkbox" at bounding box center [276, 616] width 30 height 30
checkbox input "false"
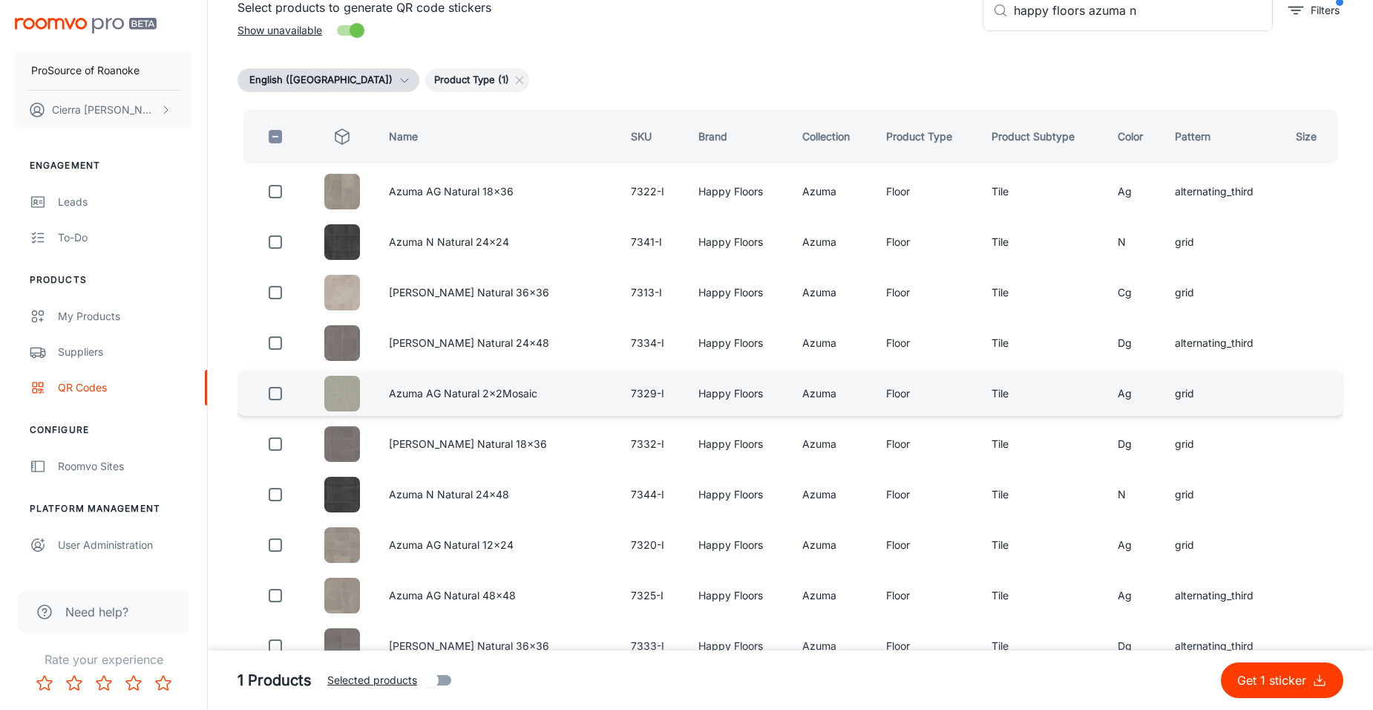
scroll to position [148, 0]
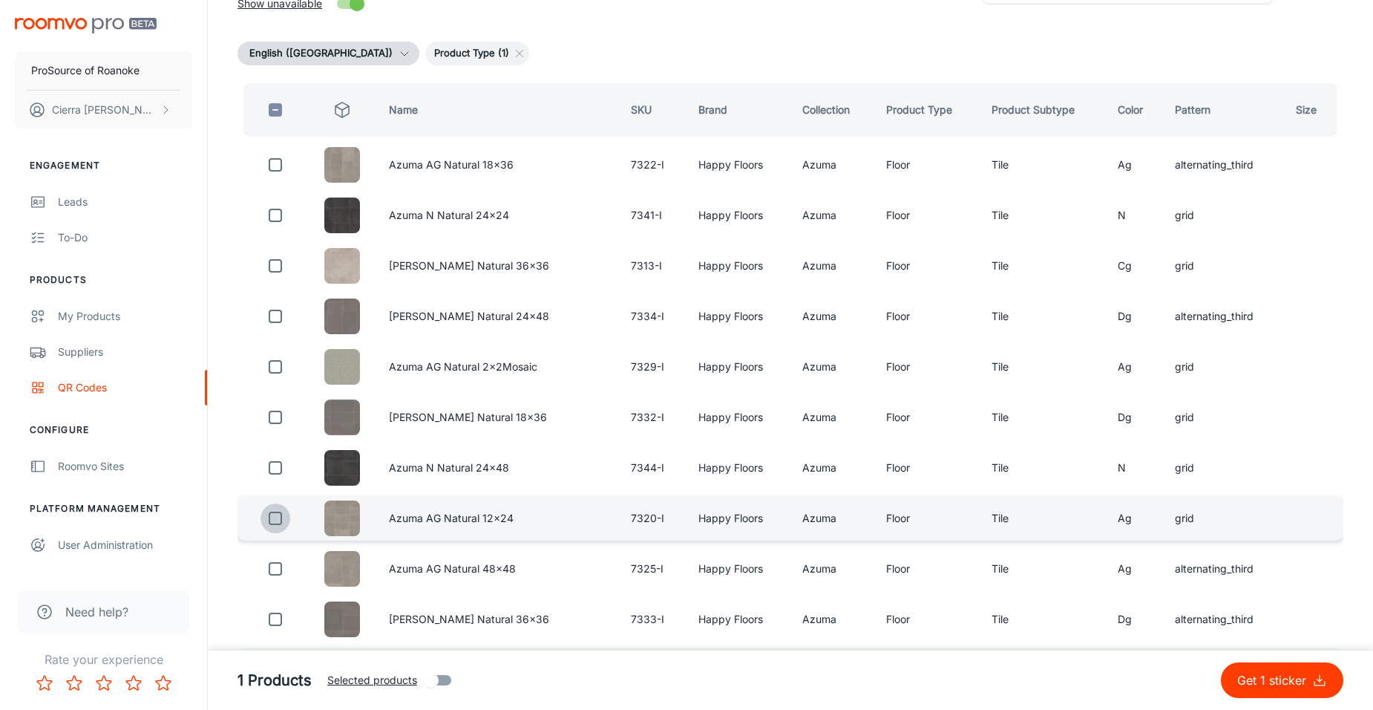
click at [276, 526] on input "checkbox" at bounding box center [276, 518] width 30 height 30
click at [275, 519] on input "checkbox" at bounding box center [276, 518] width 30 height 30
checkbox input "false"
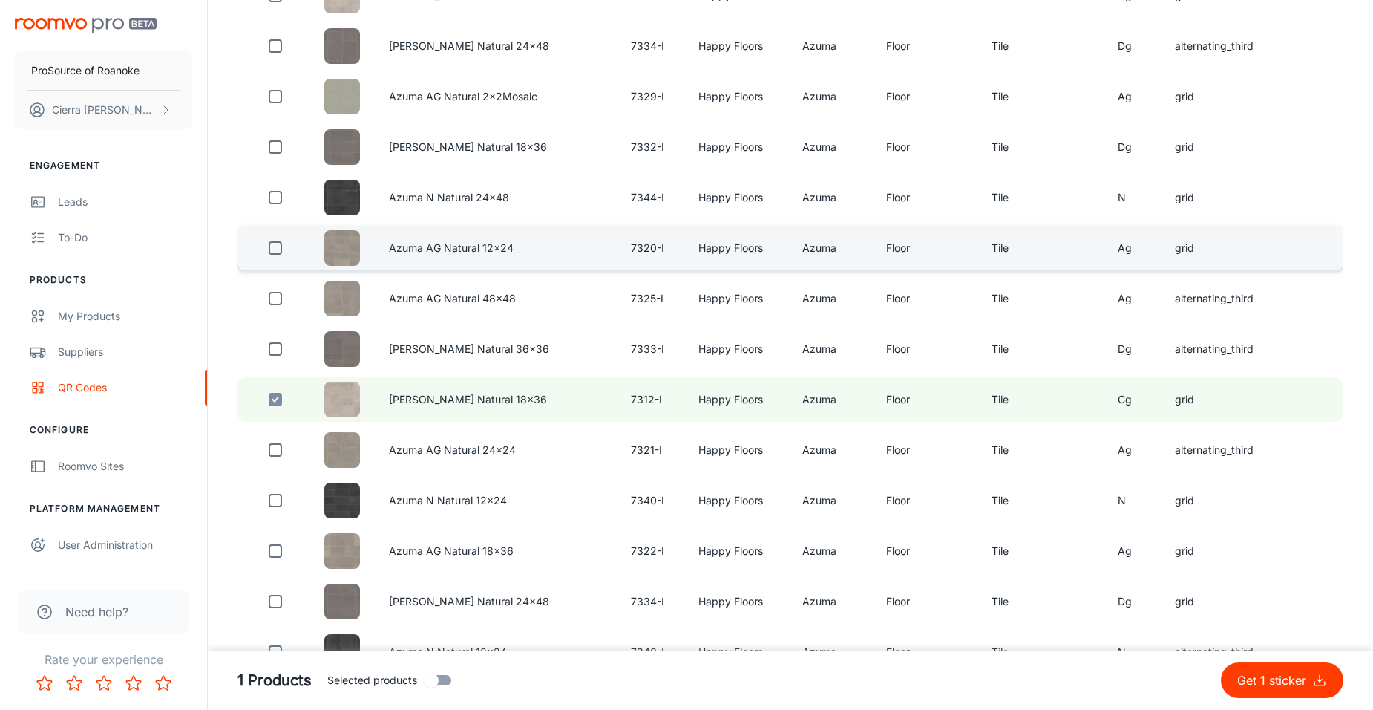
scroll to position [445, 0]
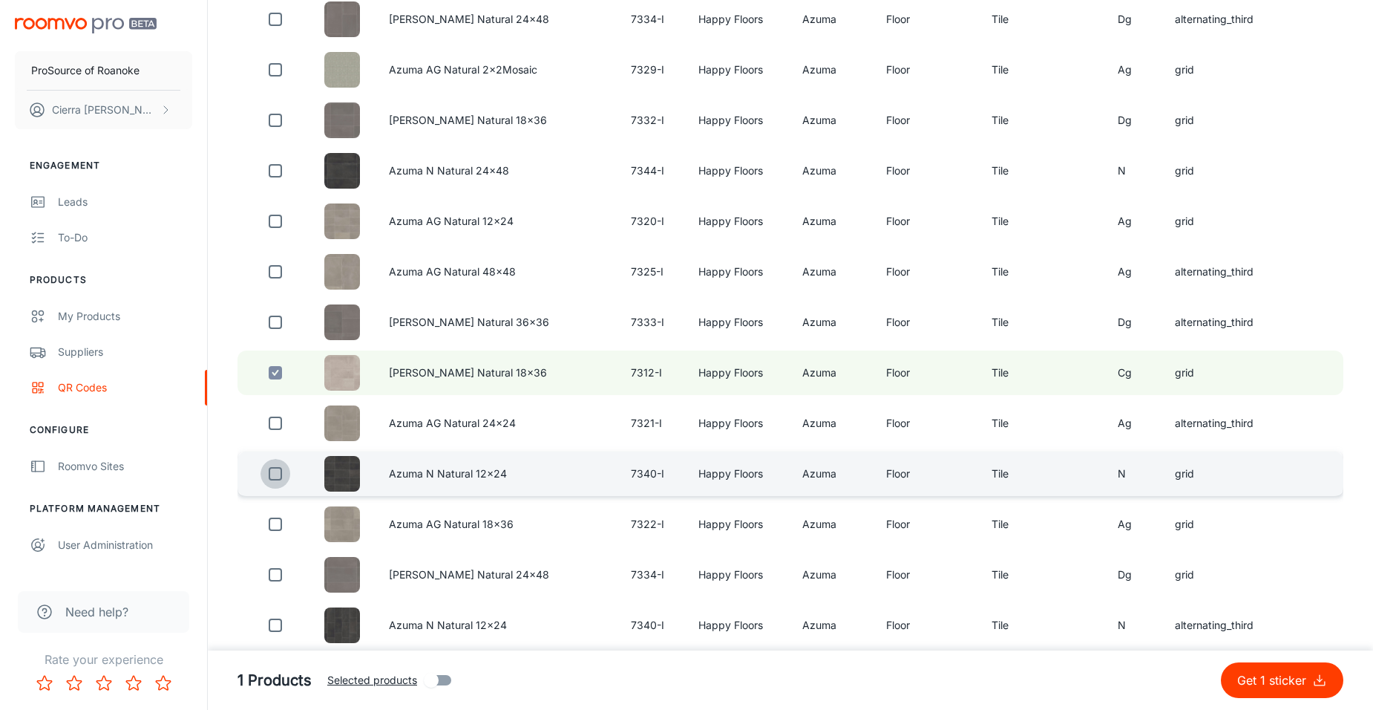
click at [276, 471] on input "checkbox" at bounding box center [276, 474] width 30 height 30
checkbox input "true"
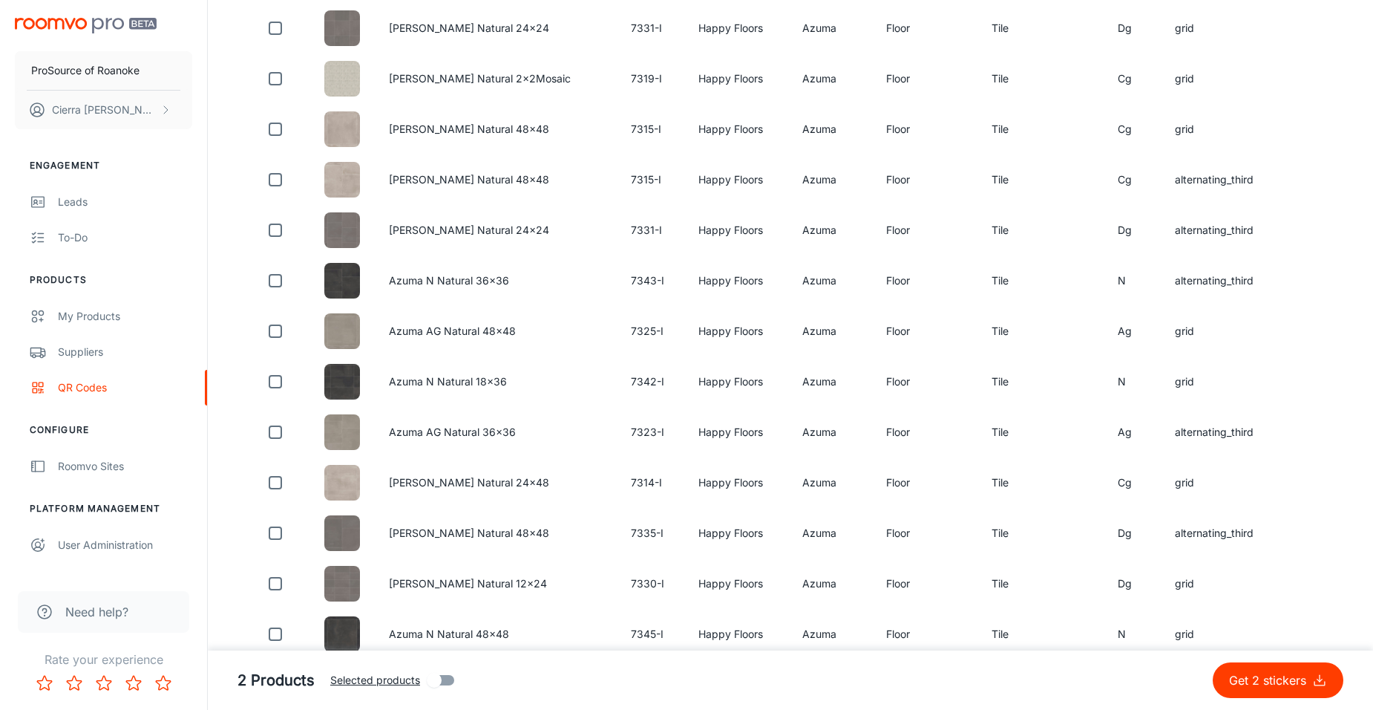
scroll to position [2206, 0]
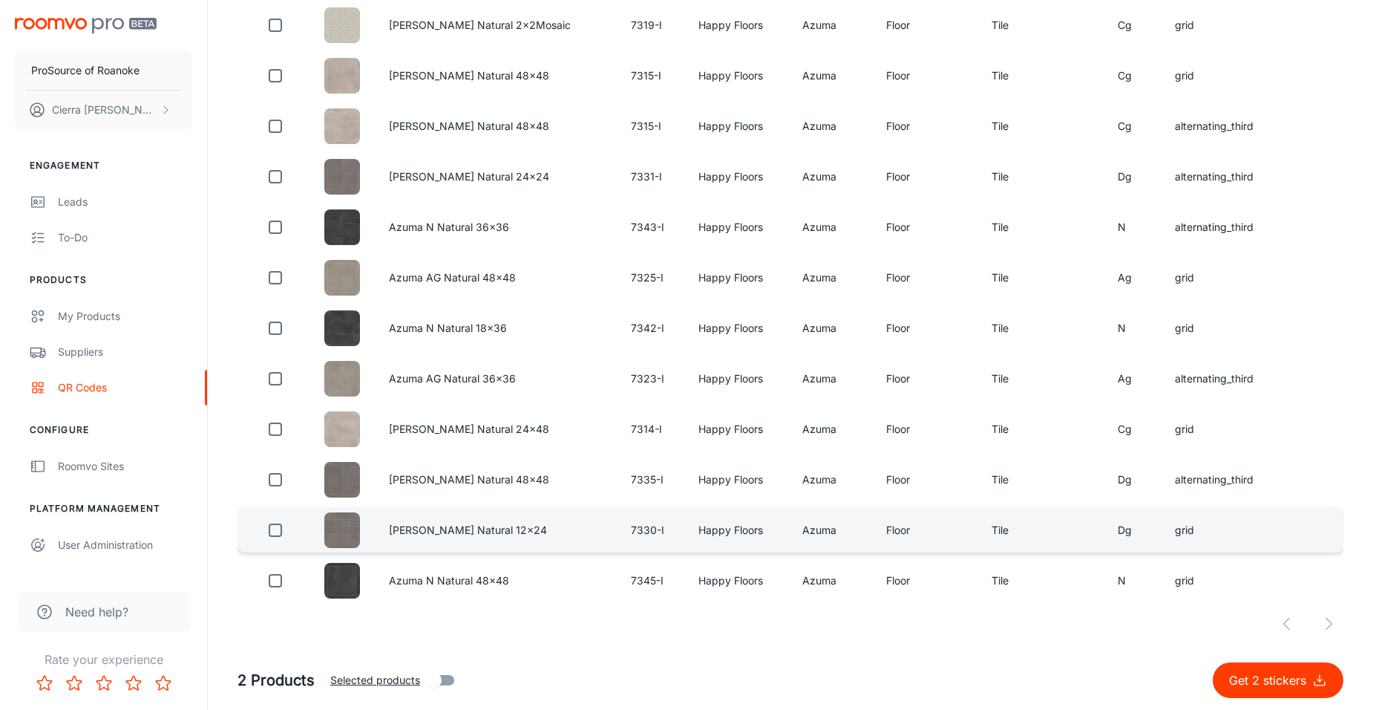
click at [439, 538] on td "Azuma DG Natural 12x24" at bounding box center [498, 530] width 242 height 45
click at [275, 522] on input "checkbox" at bounding box center [276, 530] width 30 height 30
checkbox input "true"
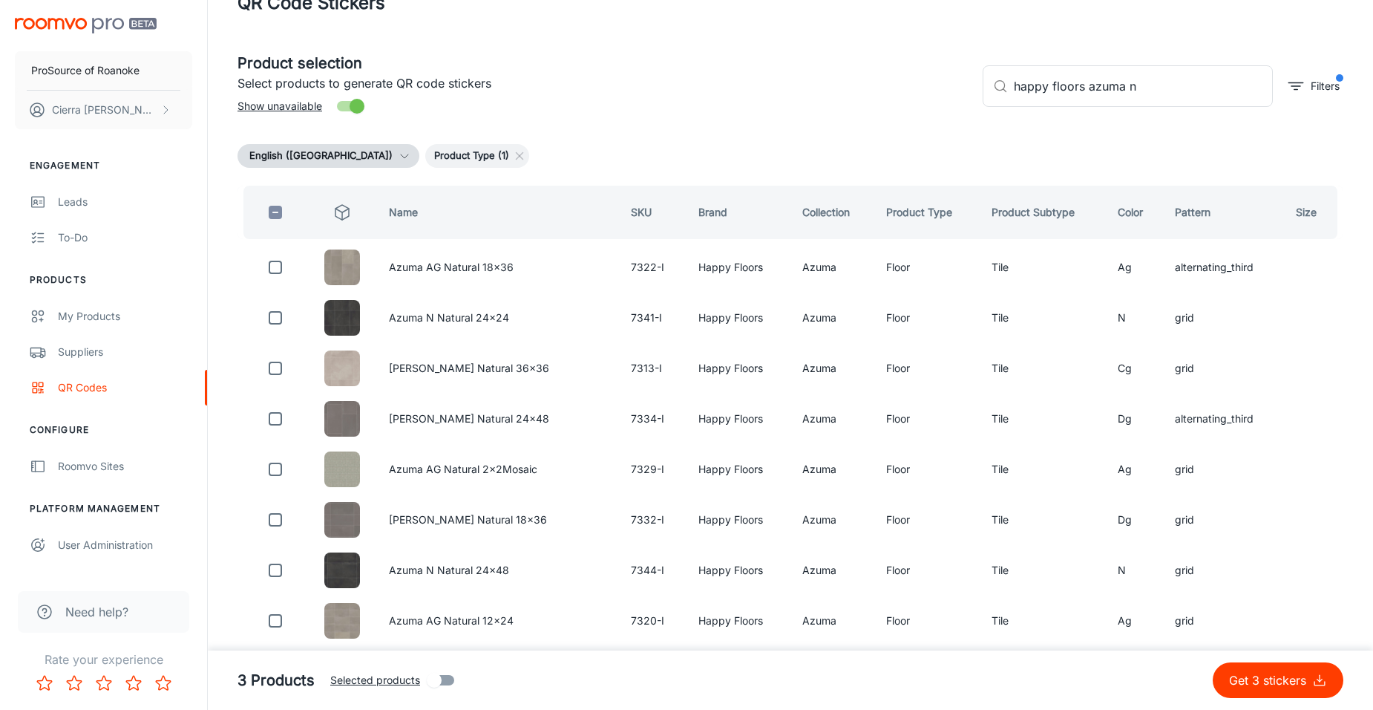
scroll to position [0, 0]
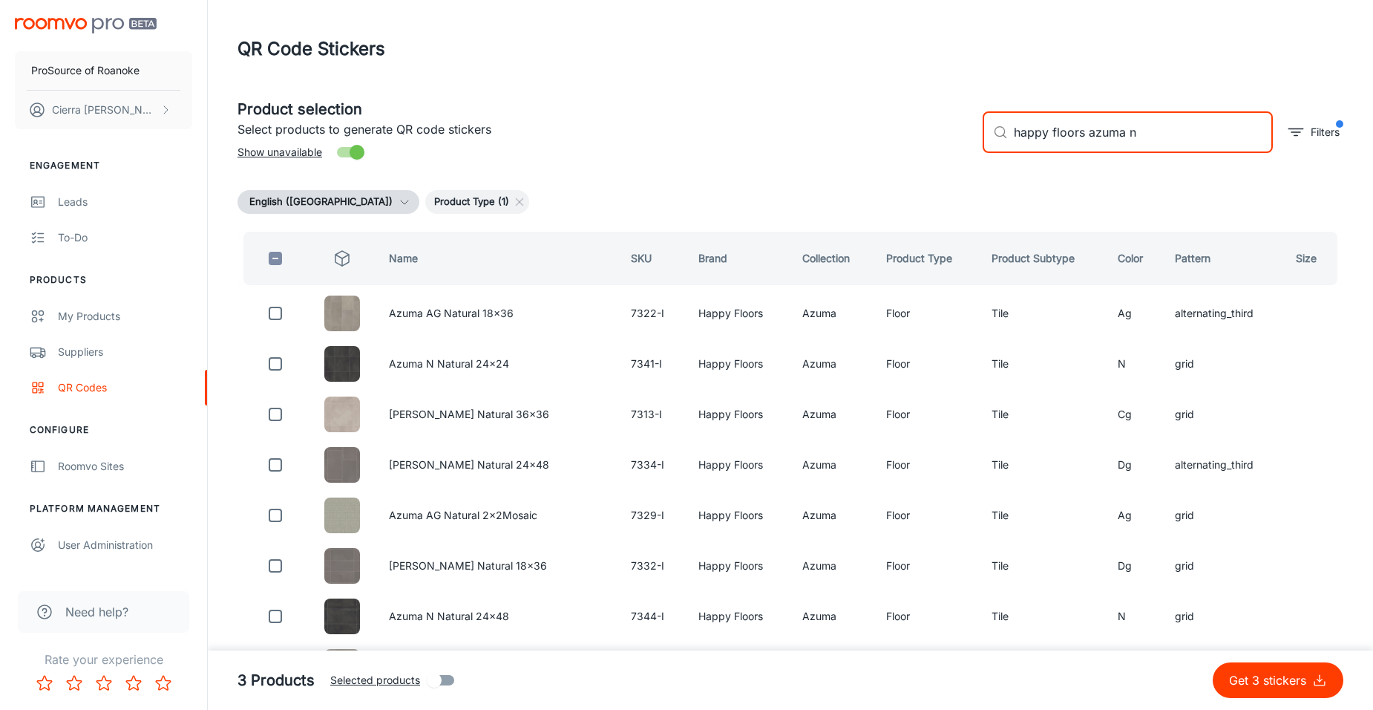
drag, startPoint x: 1136, startPoint y: 140, endPoint x: 1130, endPoint y: 149, distance: 10.7
click at [1130, 149] on input "happy floors azuma n" at bounding box center [1143, 132] width 259 height 42
drag, startPoint x: 1174, startPoint y: 146, endPoint x: 967, endPoint y: 163, distance: 207.0
click at [967, 163] on div "Product selection Select products to generate QR code stickers Show unavailable…" at bounding box center [785, 126] width 1118 height 80
click at [1128, 142] on input "happy floors azuma" at bounding box center [1143, 132] width 259 height 42
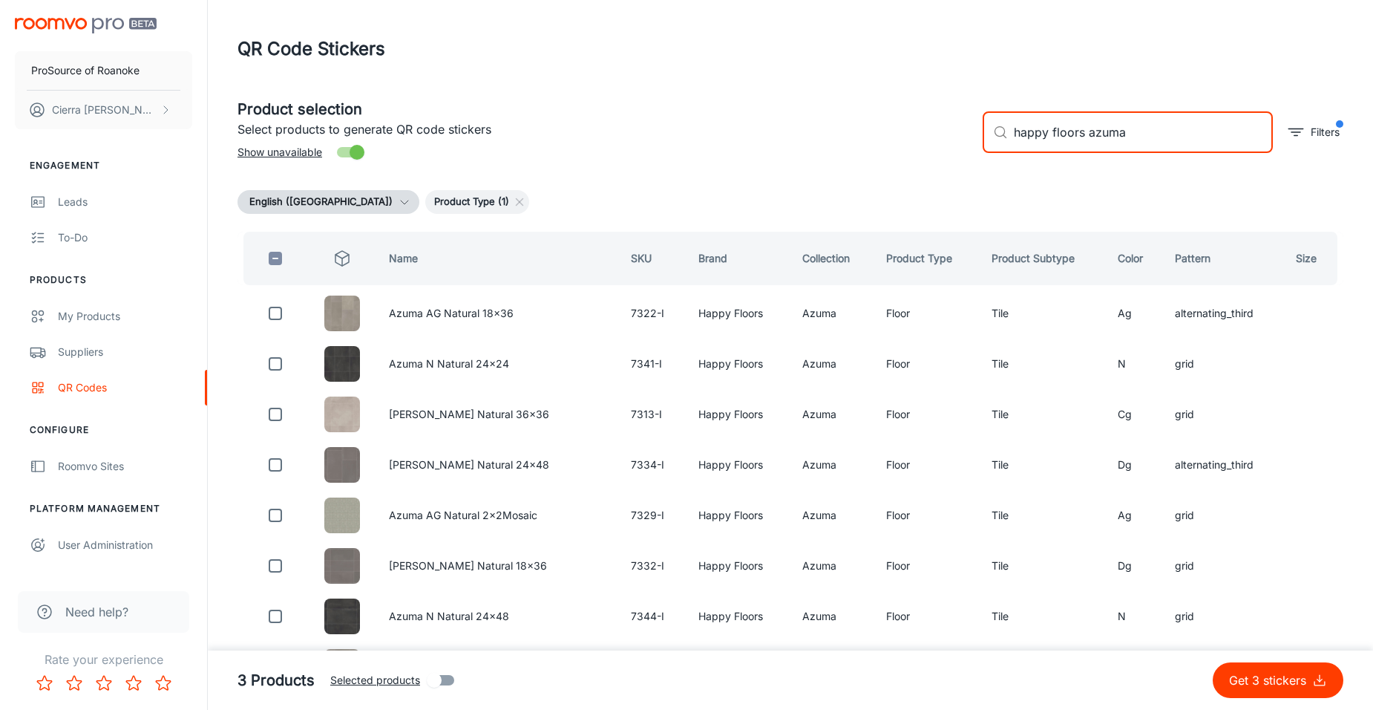
drag, startPoint x: 1125, startPoint y: 137, endPoint x: 1083, endPoint y: 148, distance: 43.8
click at [1083, 148] on input "happy floors azuma" at bounding box center [1143, 132] width 259 height 42
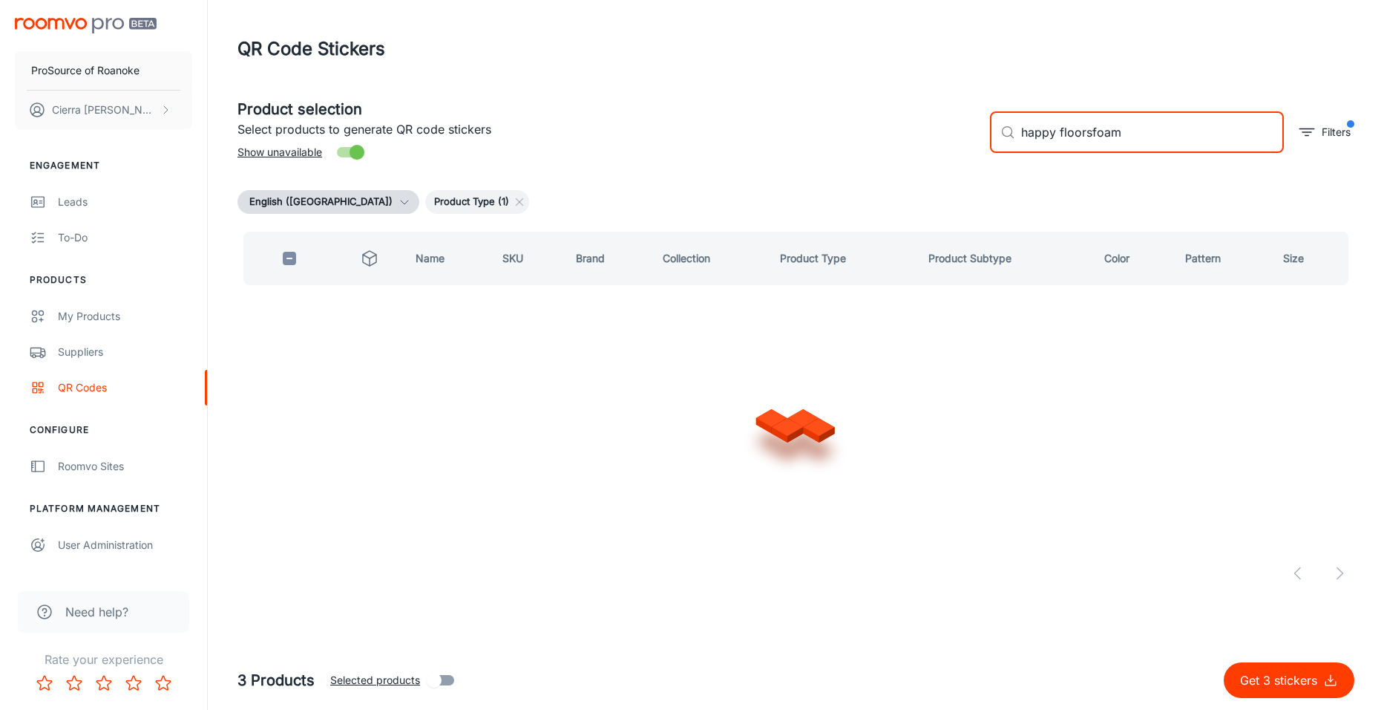
click at [1224, 662] on button "Get 3 stickers" at bounding box center [1289, 680] width 131 height 36
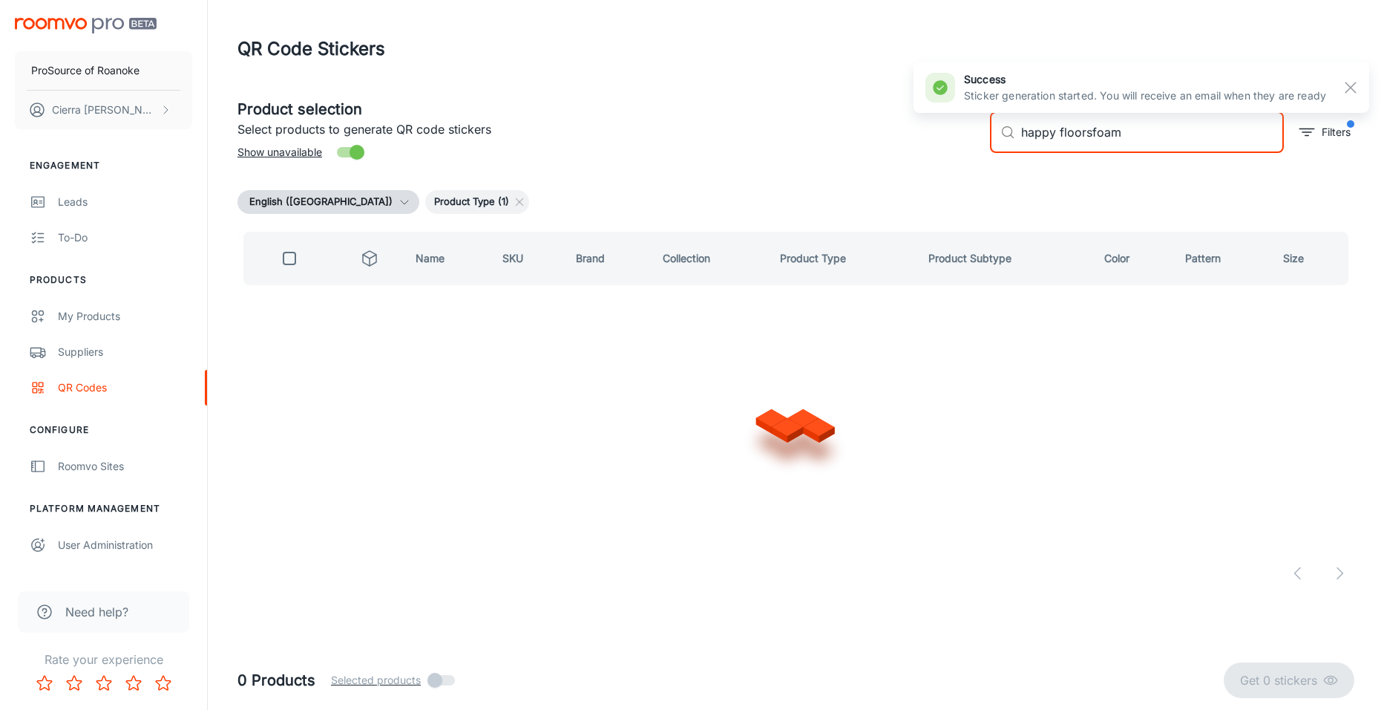
type input "happy floors foam"
checkbox input "true"
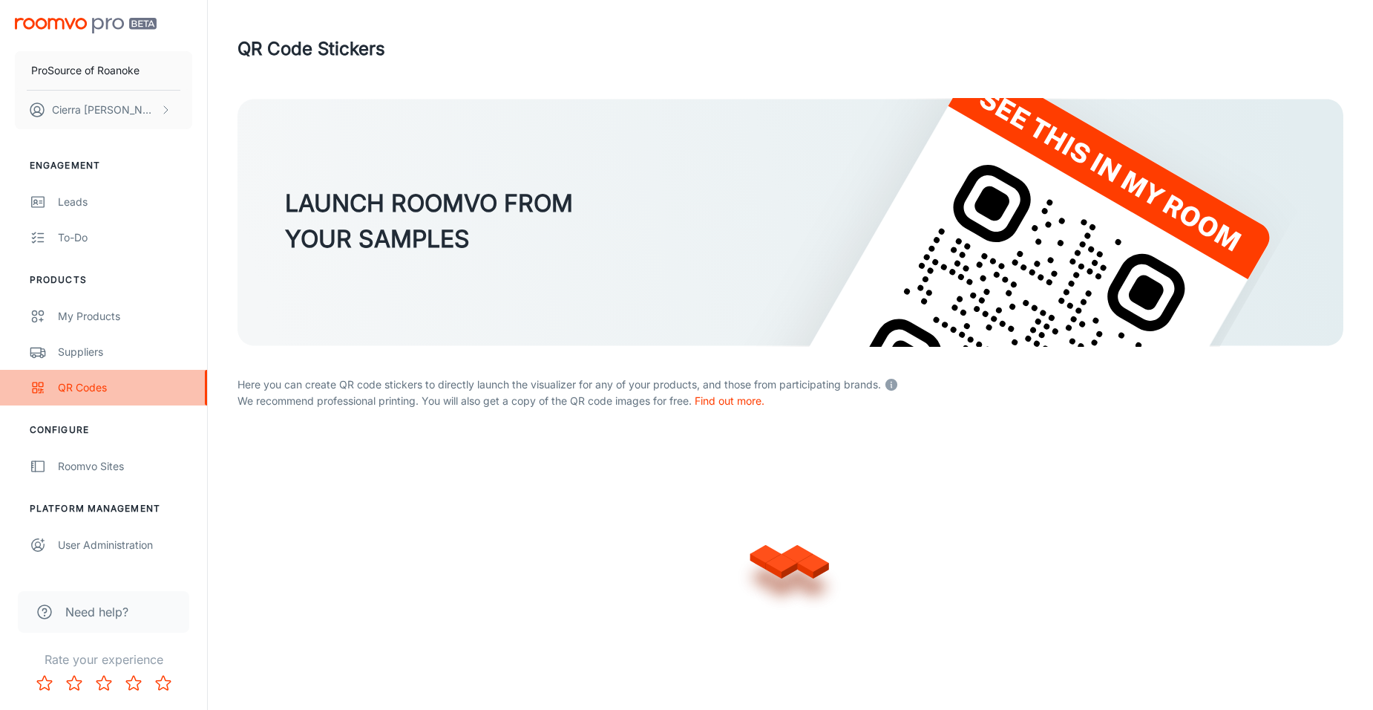
click at [78, 387] on div "QR Codes" at bounding box center [125, 387] width 134 height 16
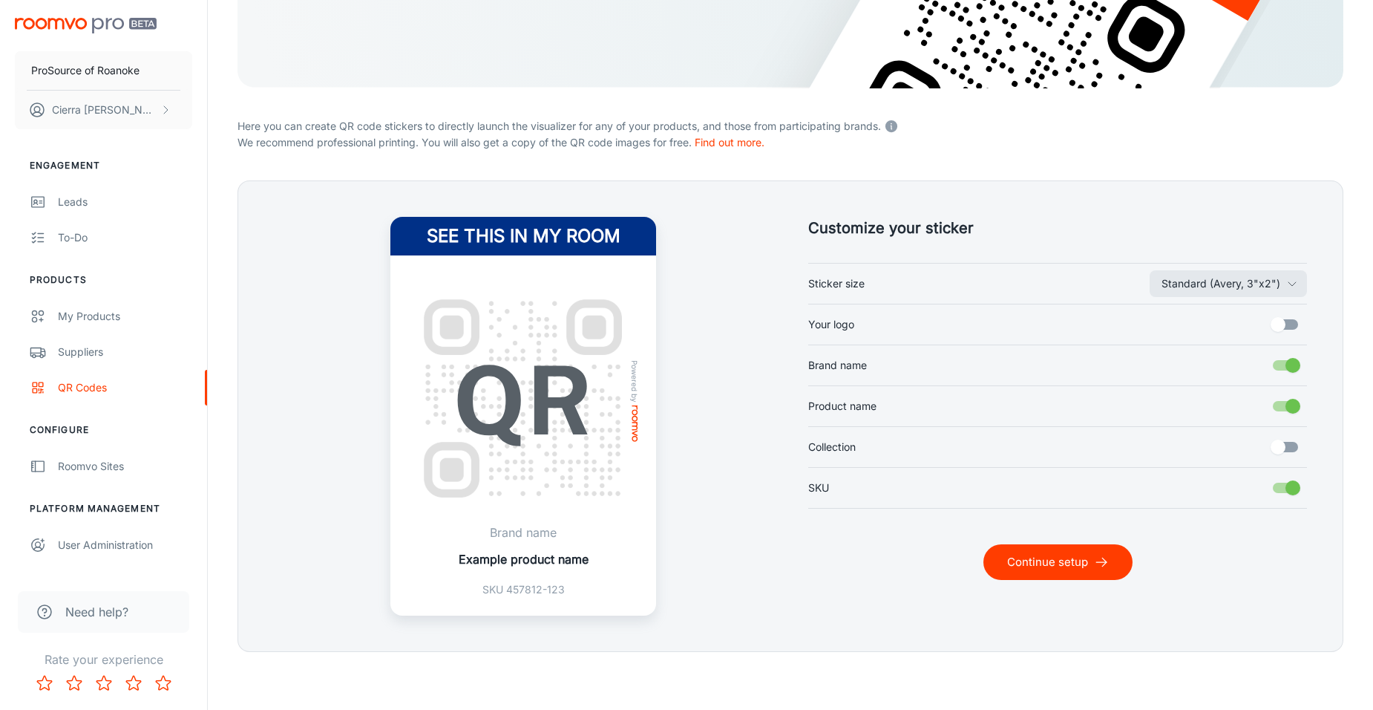
scroll to position [260, 0]
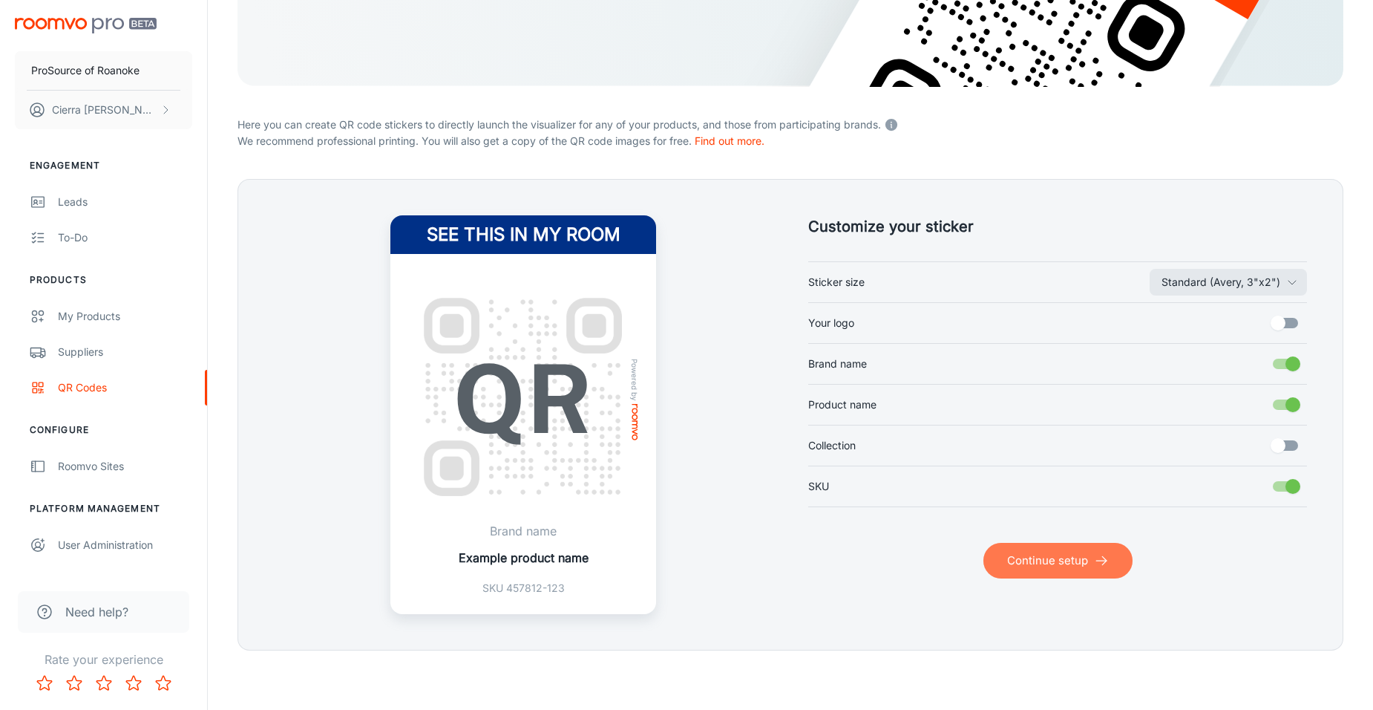
click at [1088, 578] on button "Continue setup" at bounding box center [1058, 561] width 149 height 36
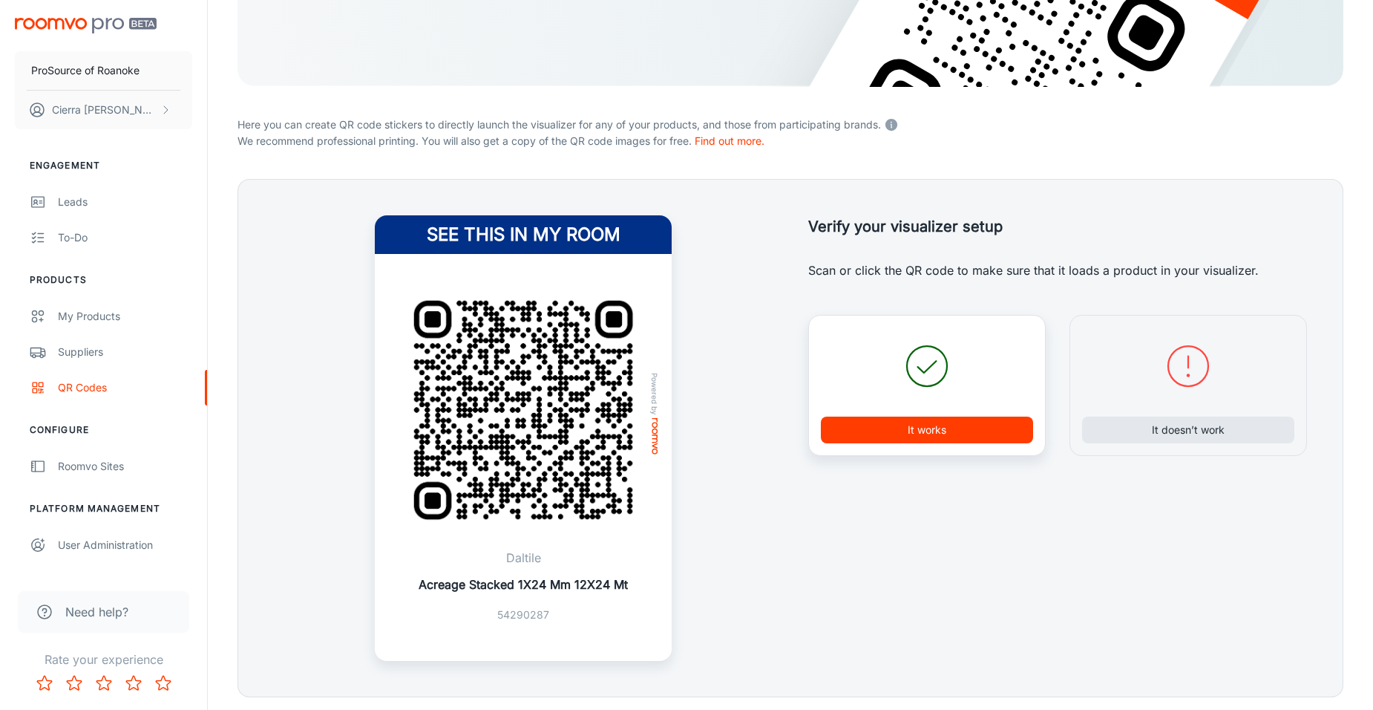
click at [1284, 140] on p "We recommend professional printing. You will also get a copy of the QR code ima…" at bounding box center [791, 141] width 1106 height 16
click at [904, 434] on button "It works" at bounding box center [927, 429] width 212 height 27
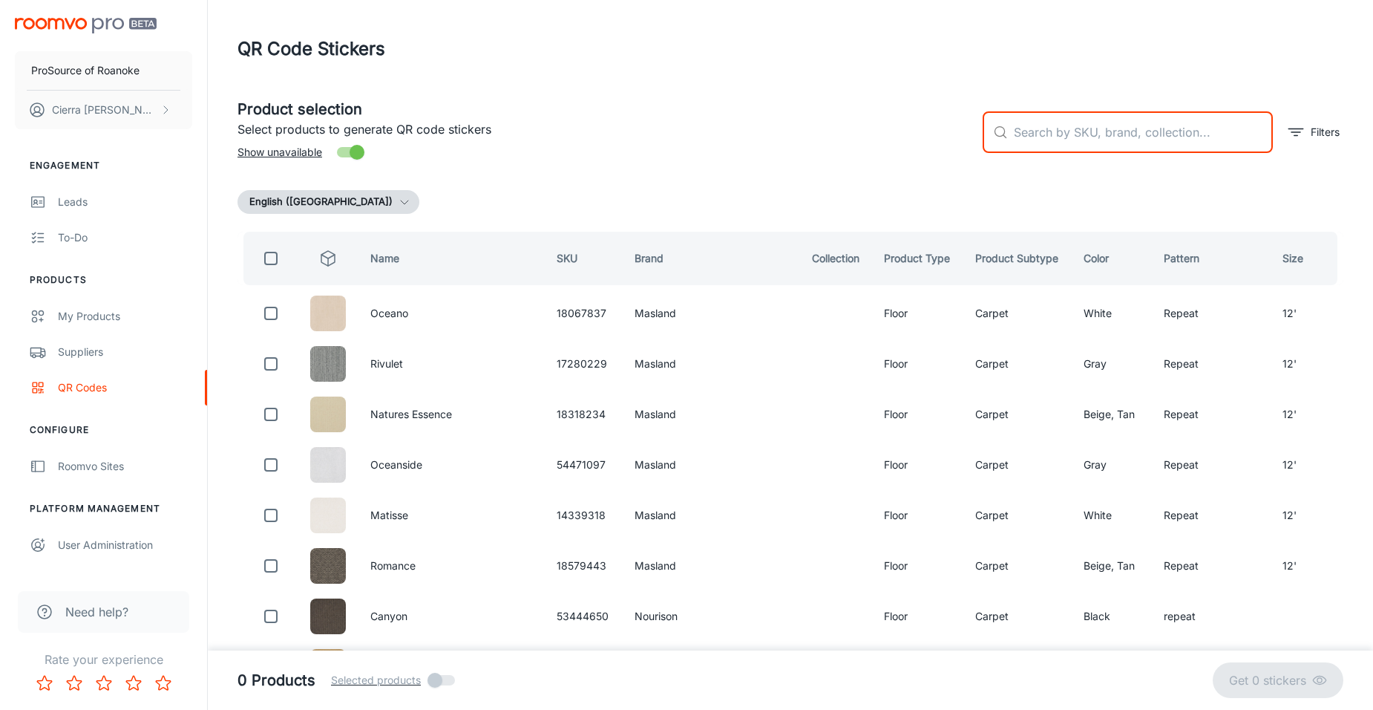
click at [1054, 128] on input "text" at bounding box center [1143, 132] width 259 height 42
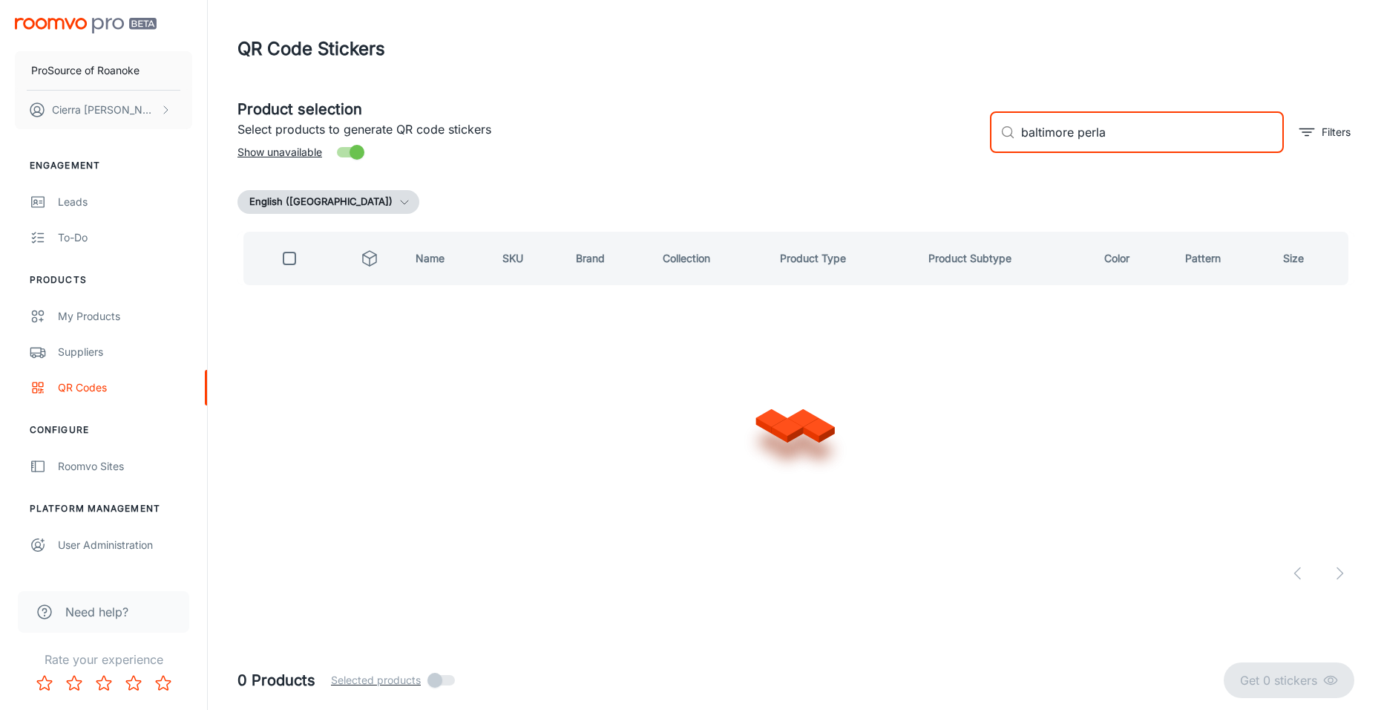
type input "baltimore perla"
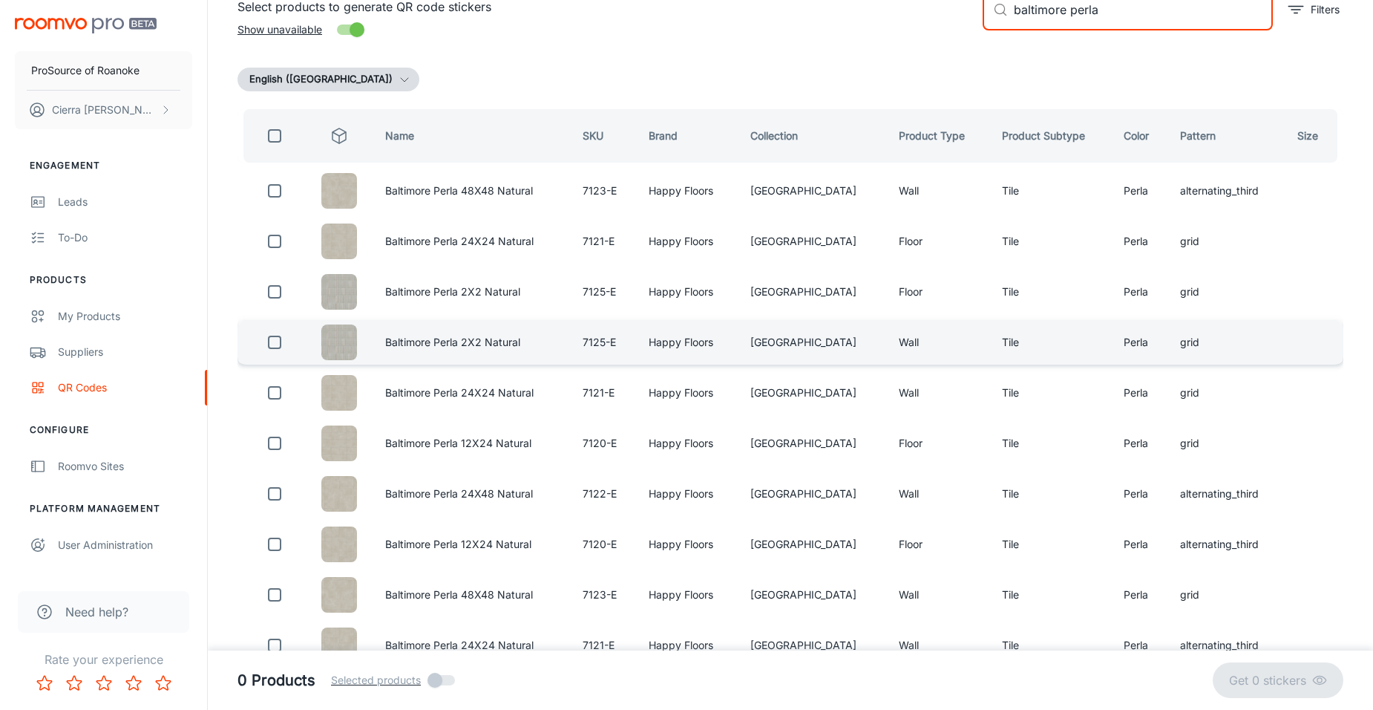
scroll to position [148, 0]
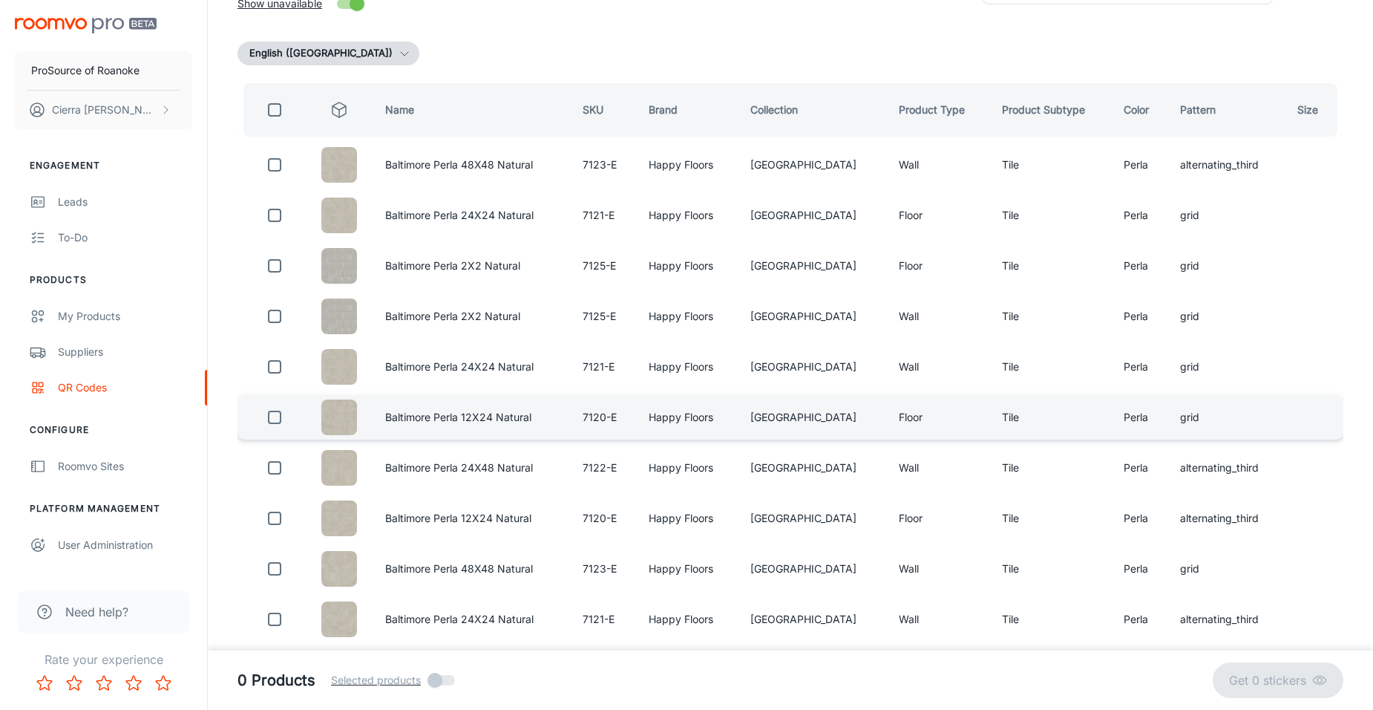
click at [941, 422] on td "Floor" at bounding box center [938, 417] width 103 height 45
click at [285, 419] on input "checkbox" at bounding box center [275, 417] width 30 height 30
checkbox input "true"
click at [433, 678] on input "Selected products" at bounding box center [431, 680] width 85 height 28
checkbox input "true"
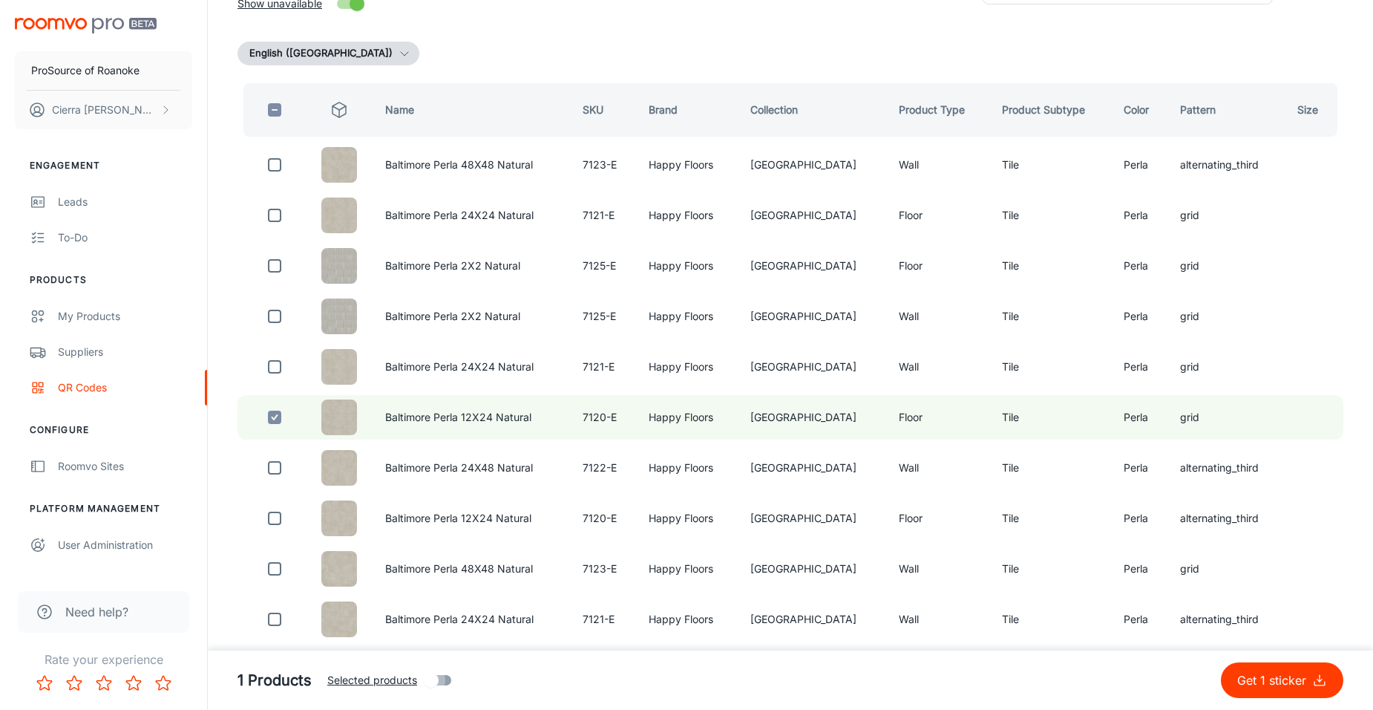
checkbox input "true"
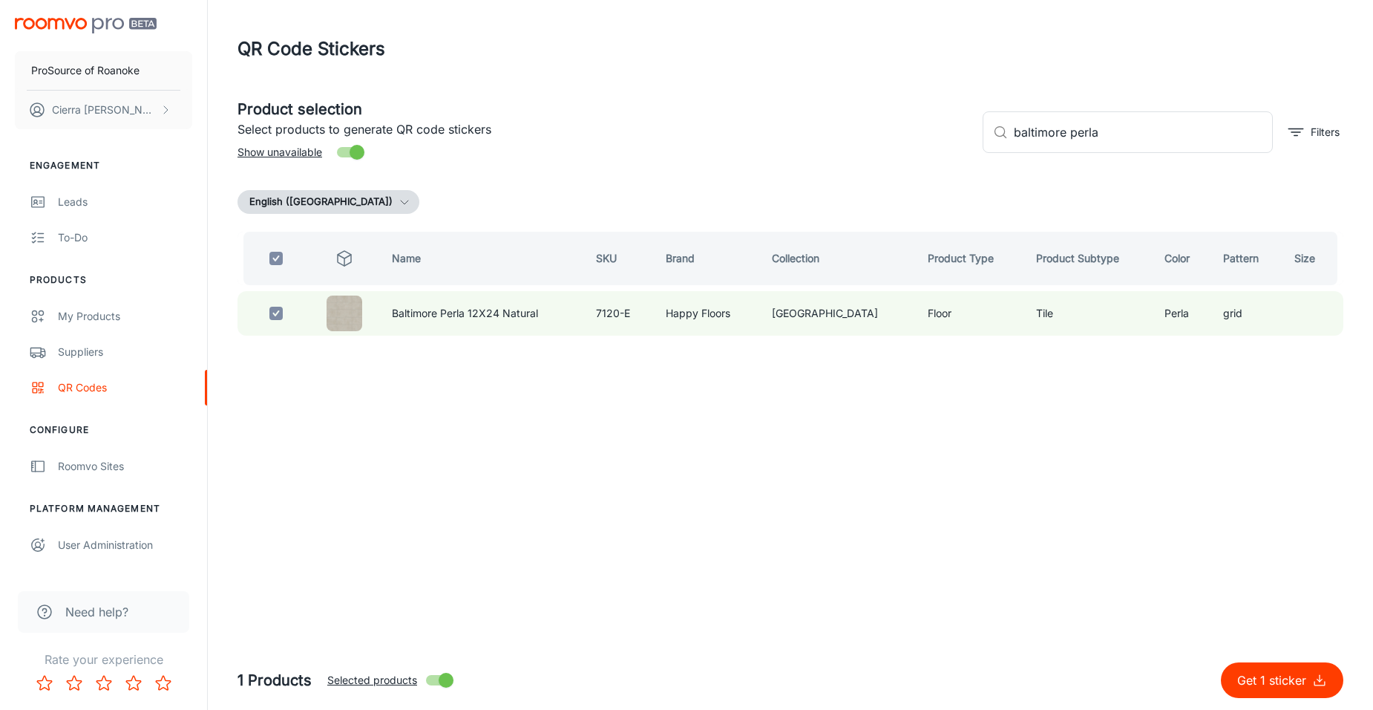
scroll to position [0, 0]
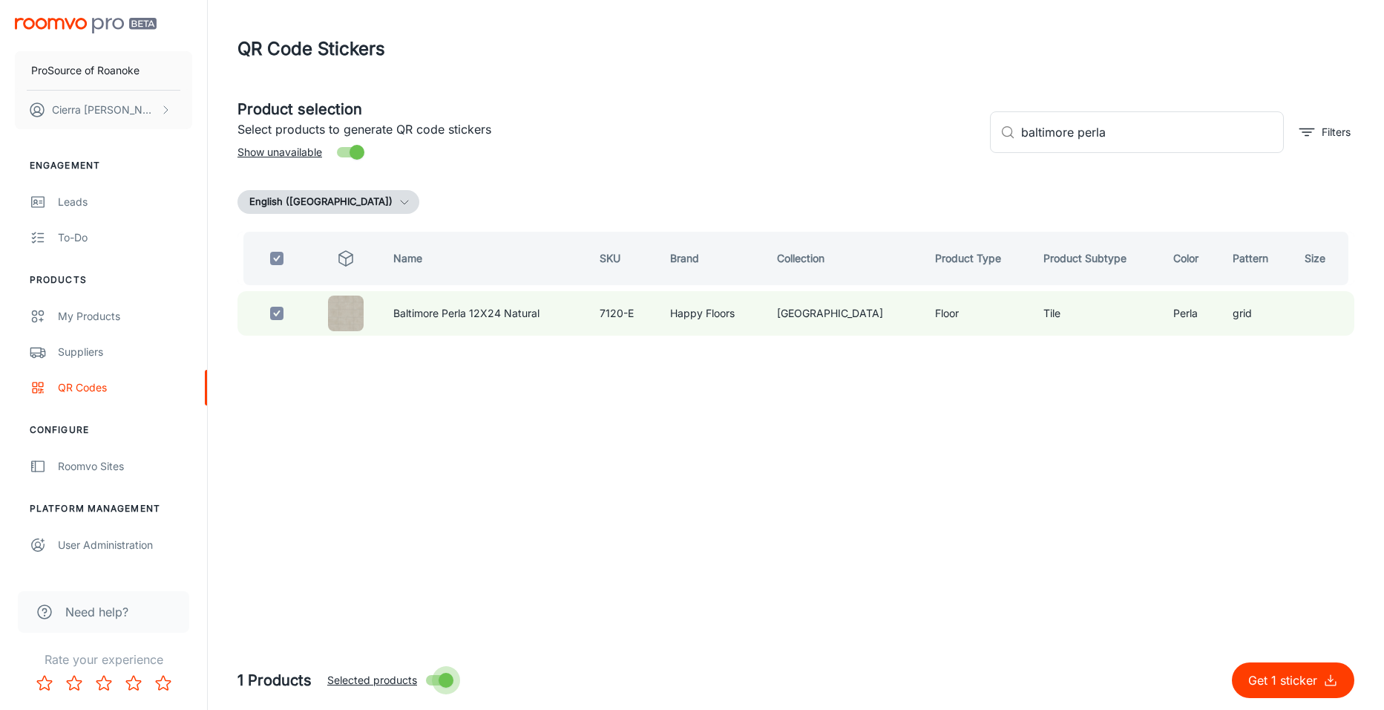
click at [433, 678] on input "Selected products" at bounding box center [446, 680] width 85 height 28
checkbox input "false"
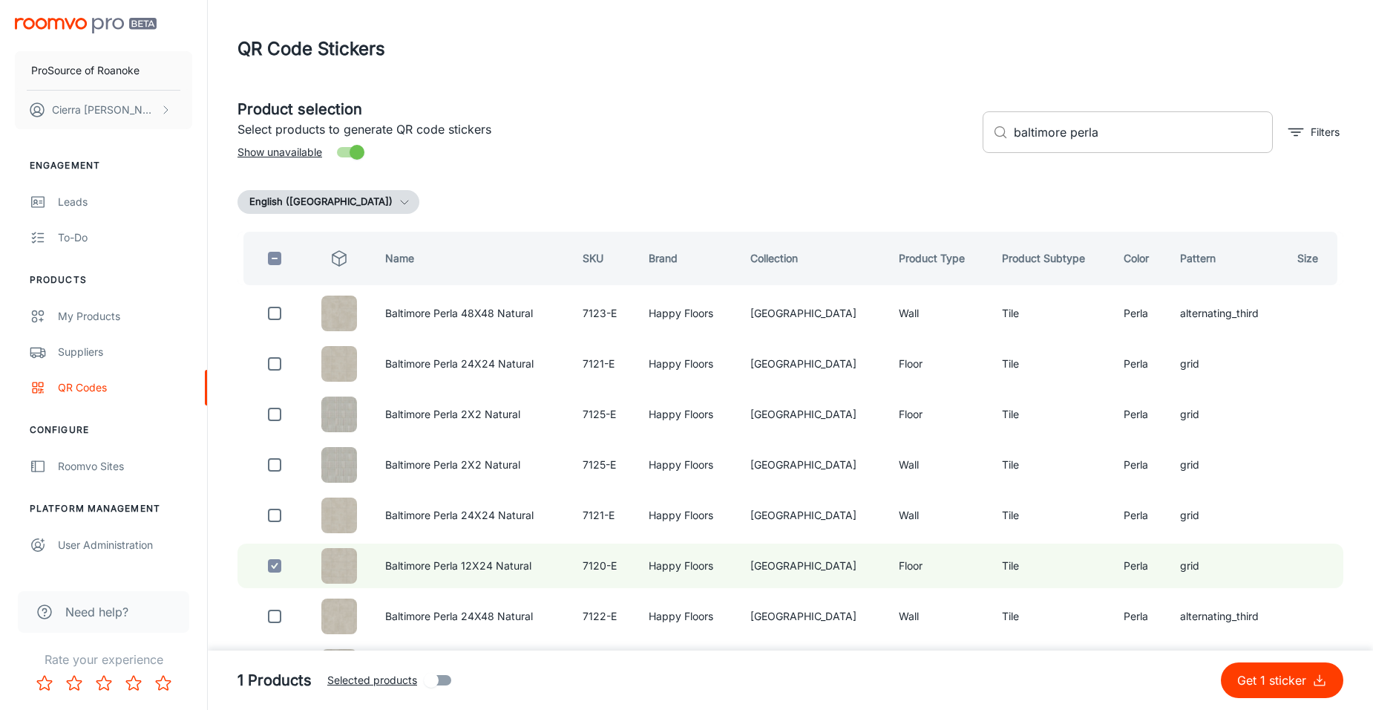
click at [1125, 133] on input "baltimore perla" at bounding box center [1143, 132] width 259 height 42
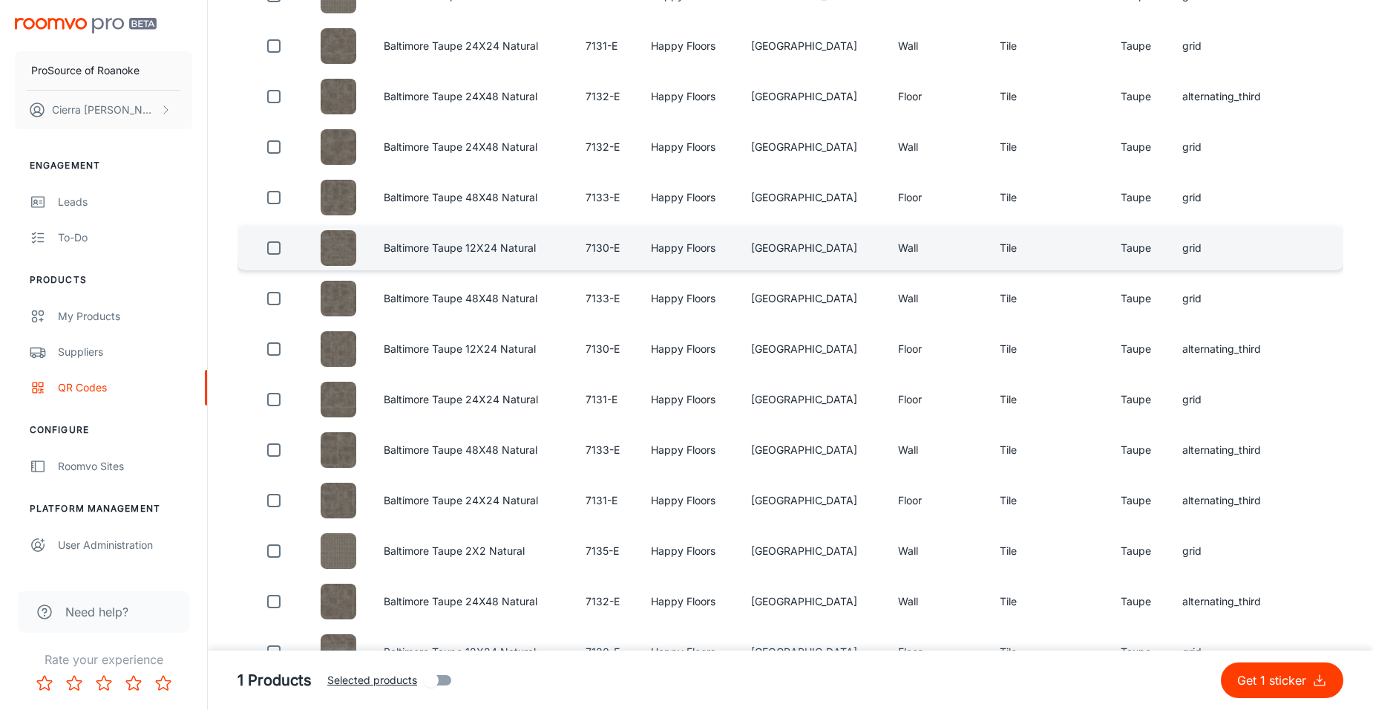
scroll to position [591, 0]
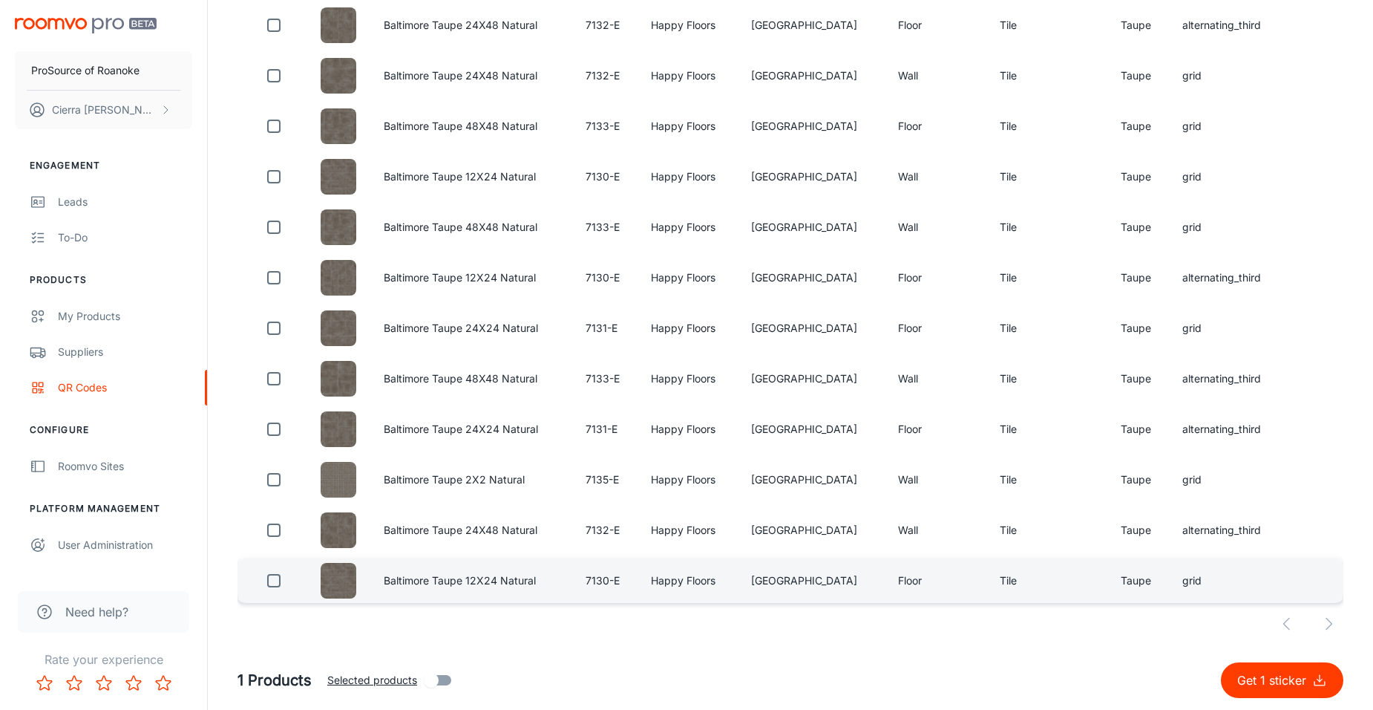
type input "baltimore taupe"
click at [276, 580] on input "checkbox" at bounding box center [274, 581] width 30 height 30
checkbox input "true"
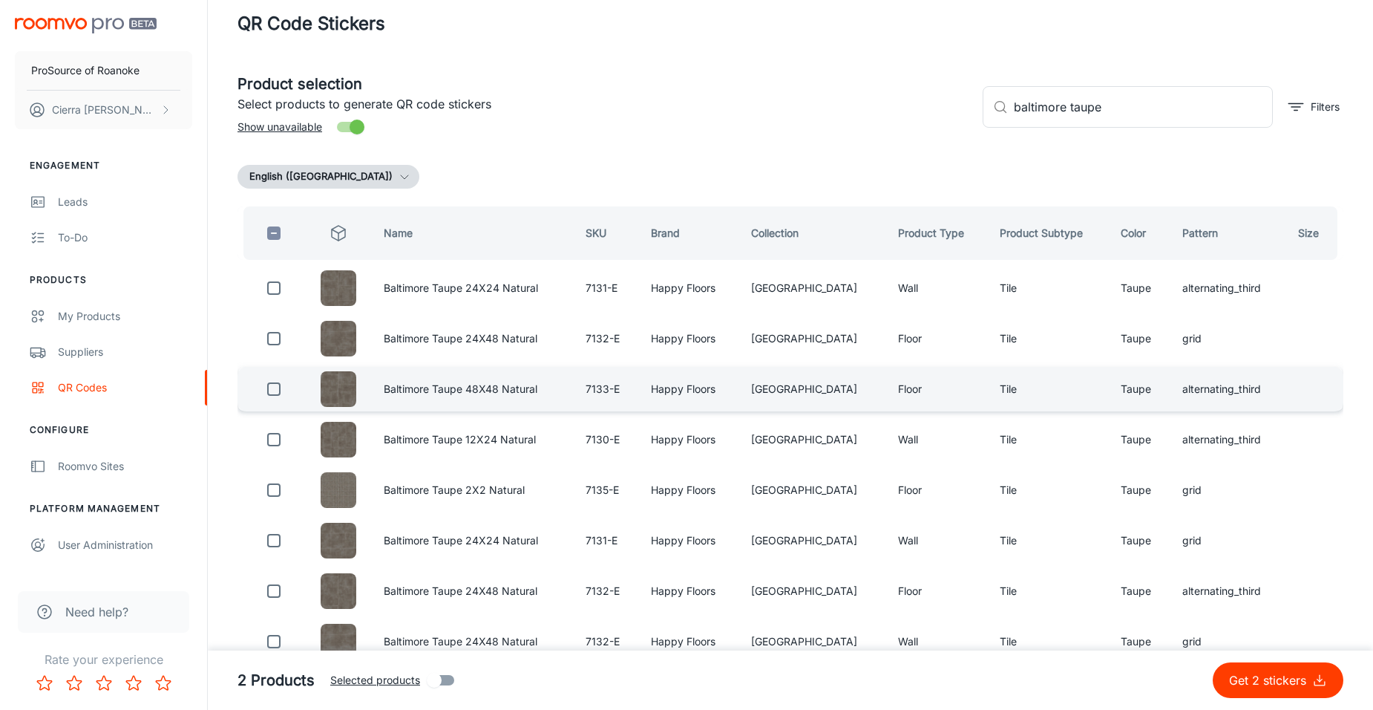
scroll to position [0, 0]
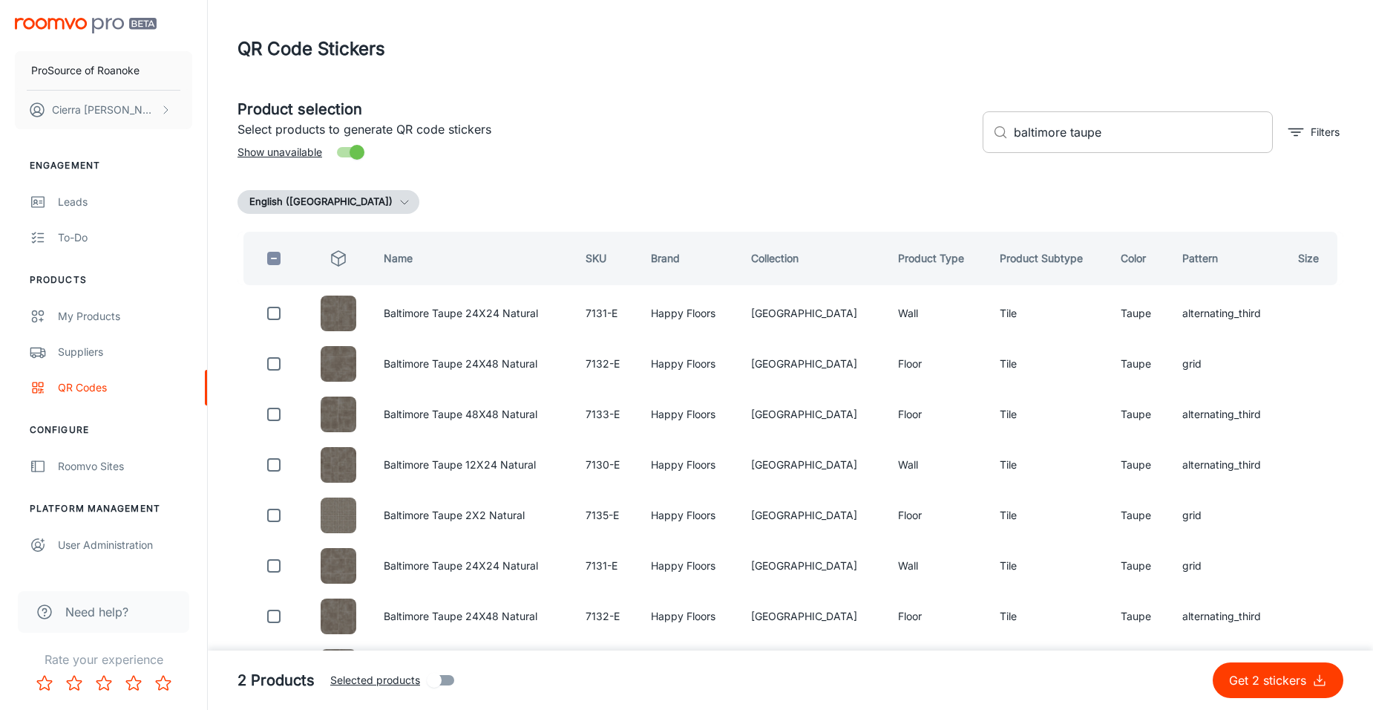
click at [1111, 132] on input "baltimore taupe" at bounding box center [1143, 132] width 259 height 42
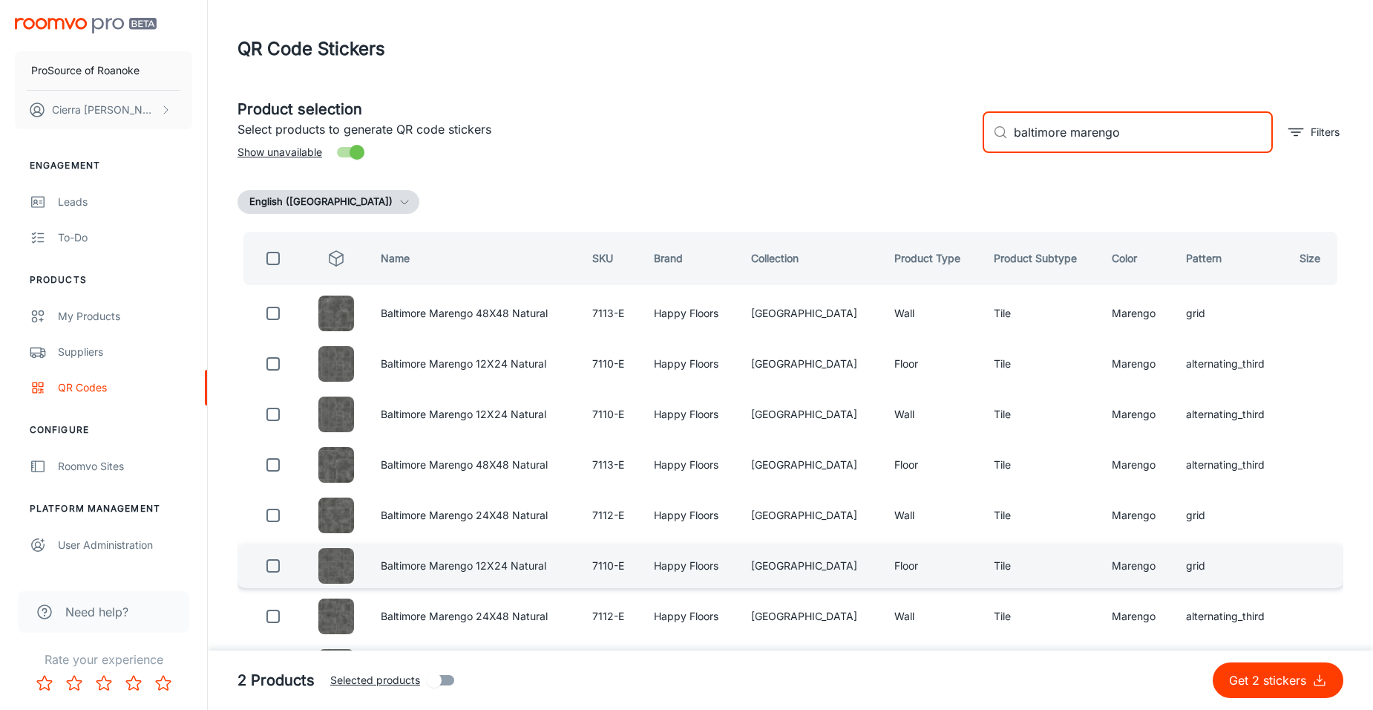
type input "baltimore marengo"
click at [280, 569] on input "checkbox" at bounding box center [273, 566] width 30 height 30
checkbox input "true"
click at [1120, 142] on input "baltimore marengo" at bounding box center [1143, 132] width 259 height 42
type input "b"
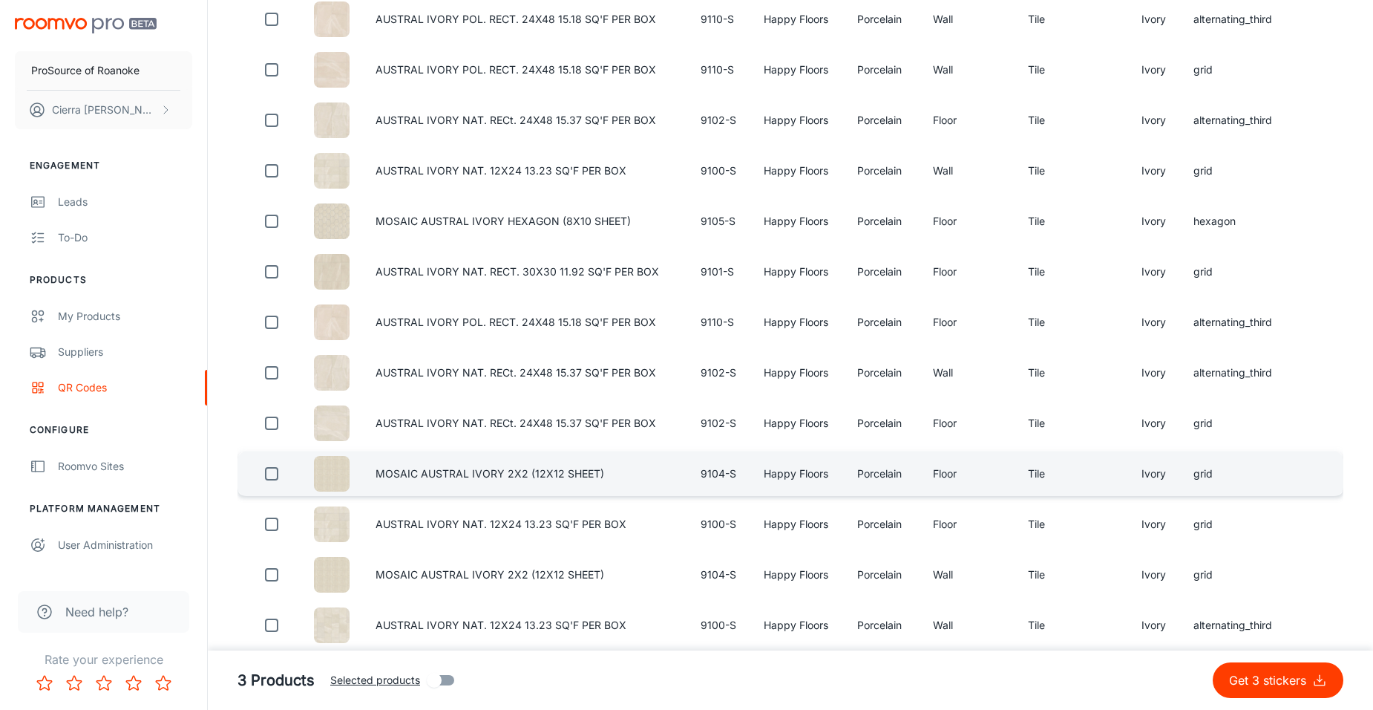
scroll to position [371, 0]
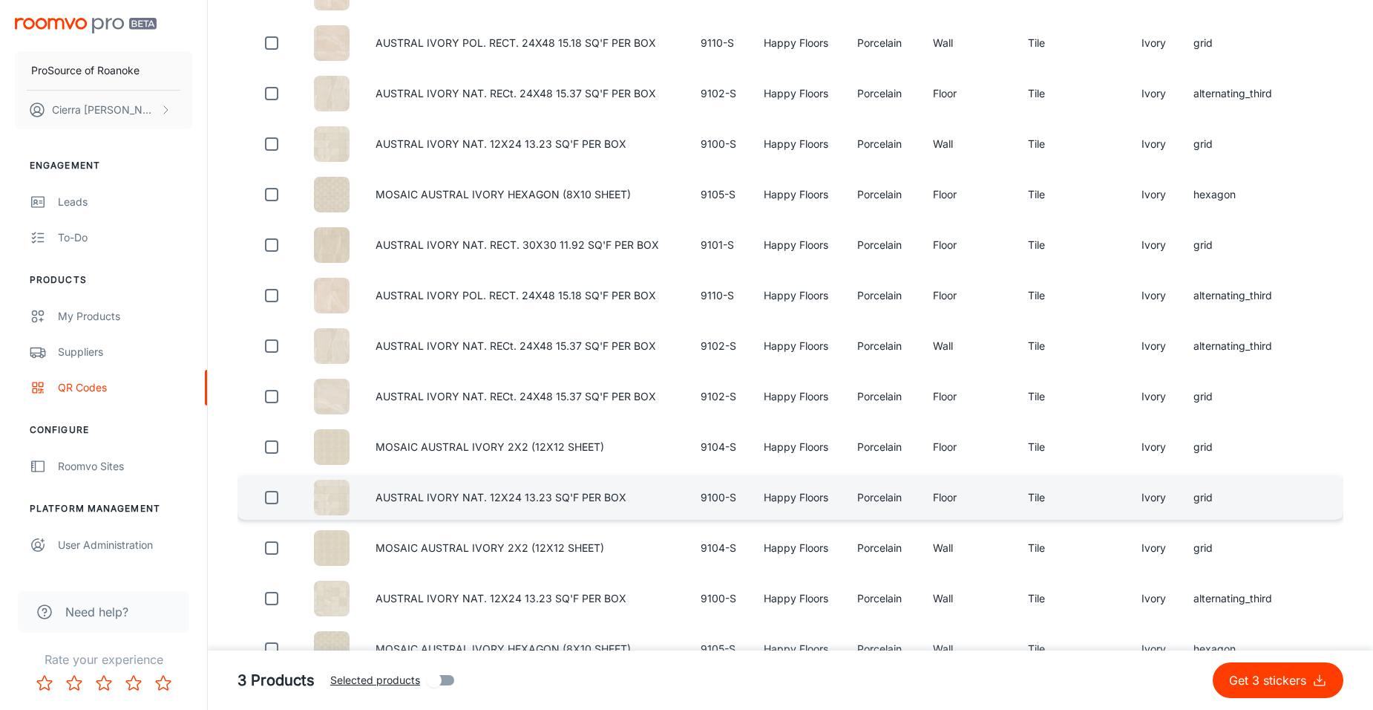
type input "austral ivory"
click at [276, 496] on input "checkbox" at bounding box center [272, 498] width 30 height 30
checkbox input "true"
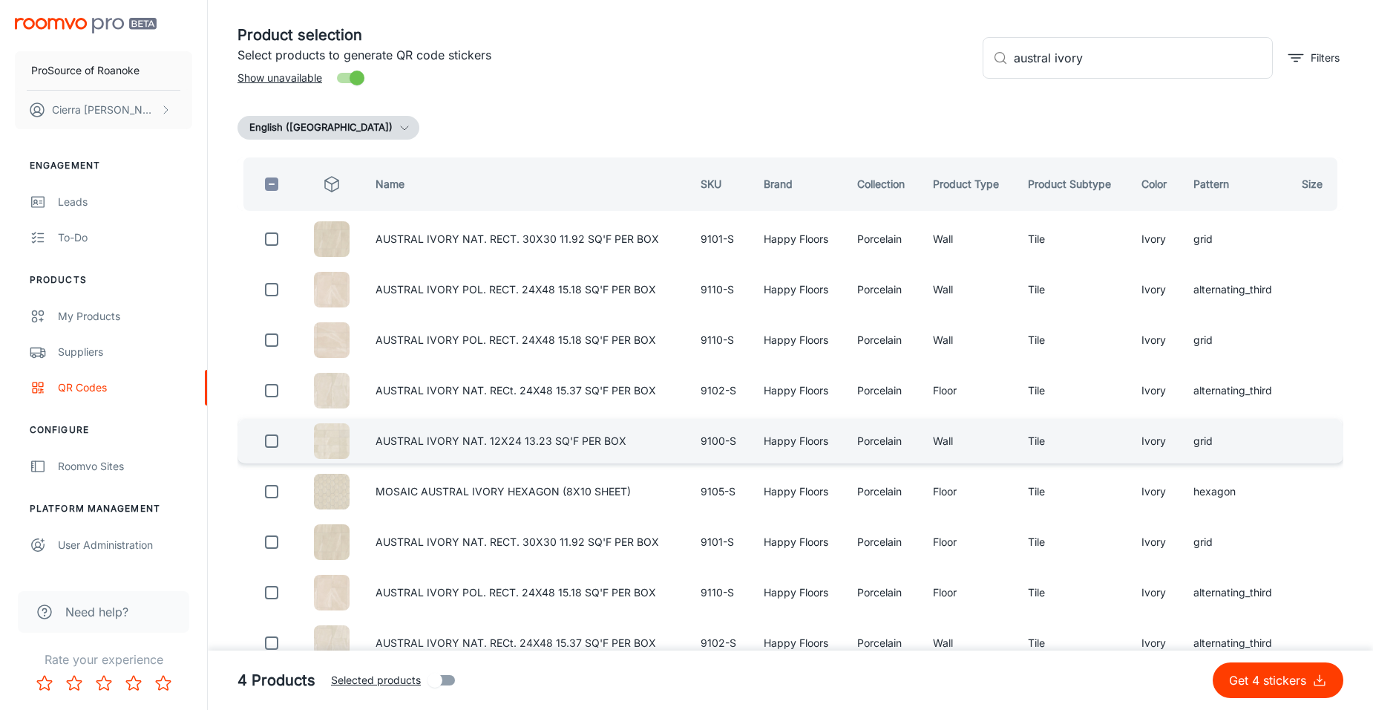
scroll to position [0, 0]
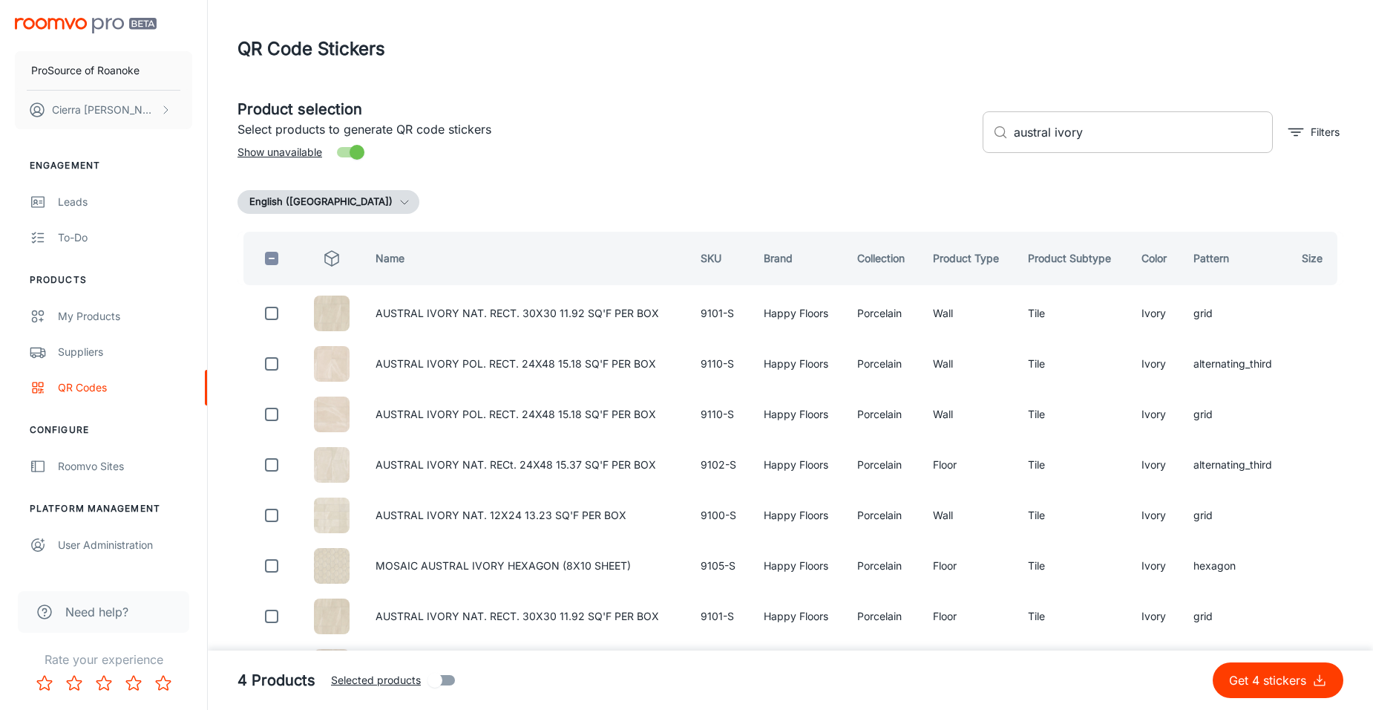
click at [1105, 128] on input "austral ivory" at bounding box center [1143, 132] width 259 height 42
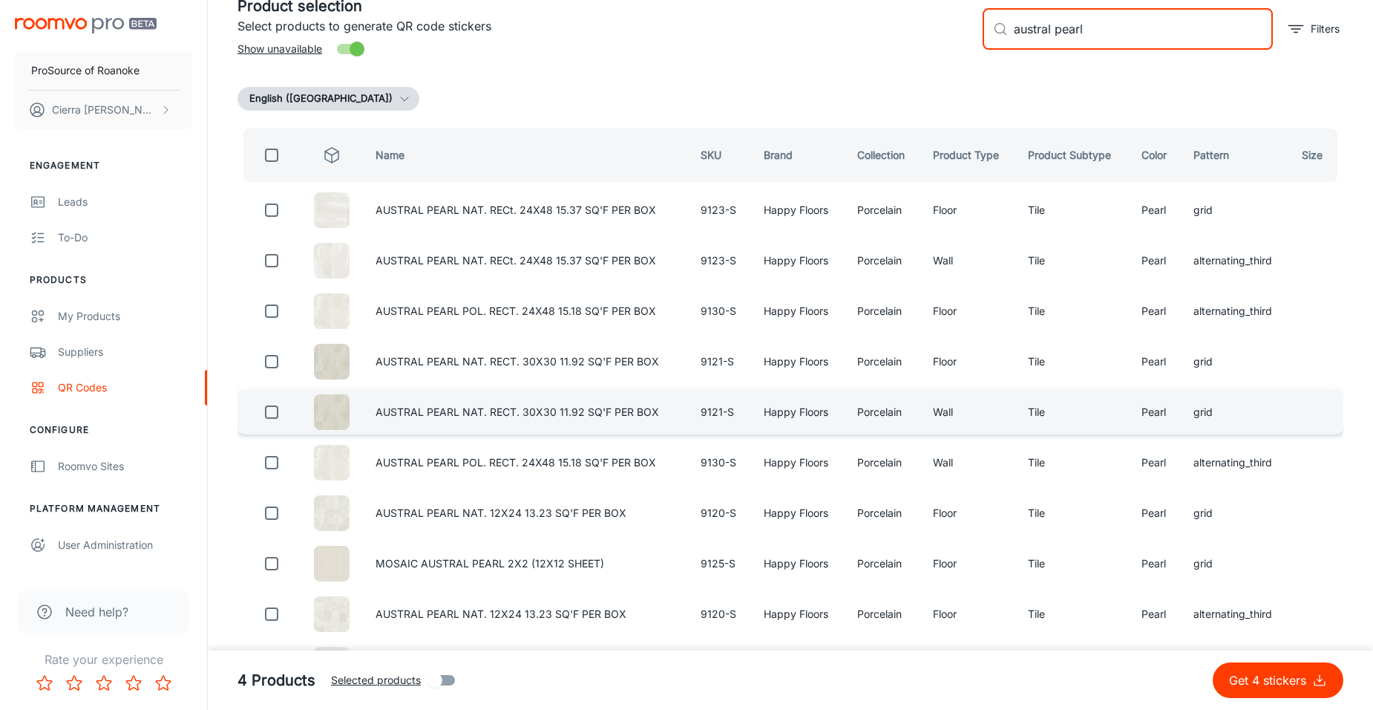
scroll to position [98, 0]
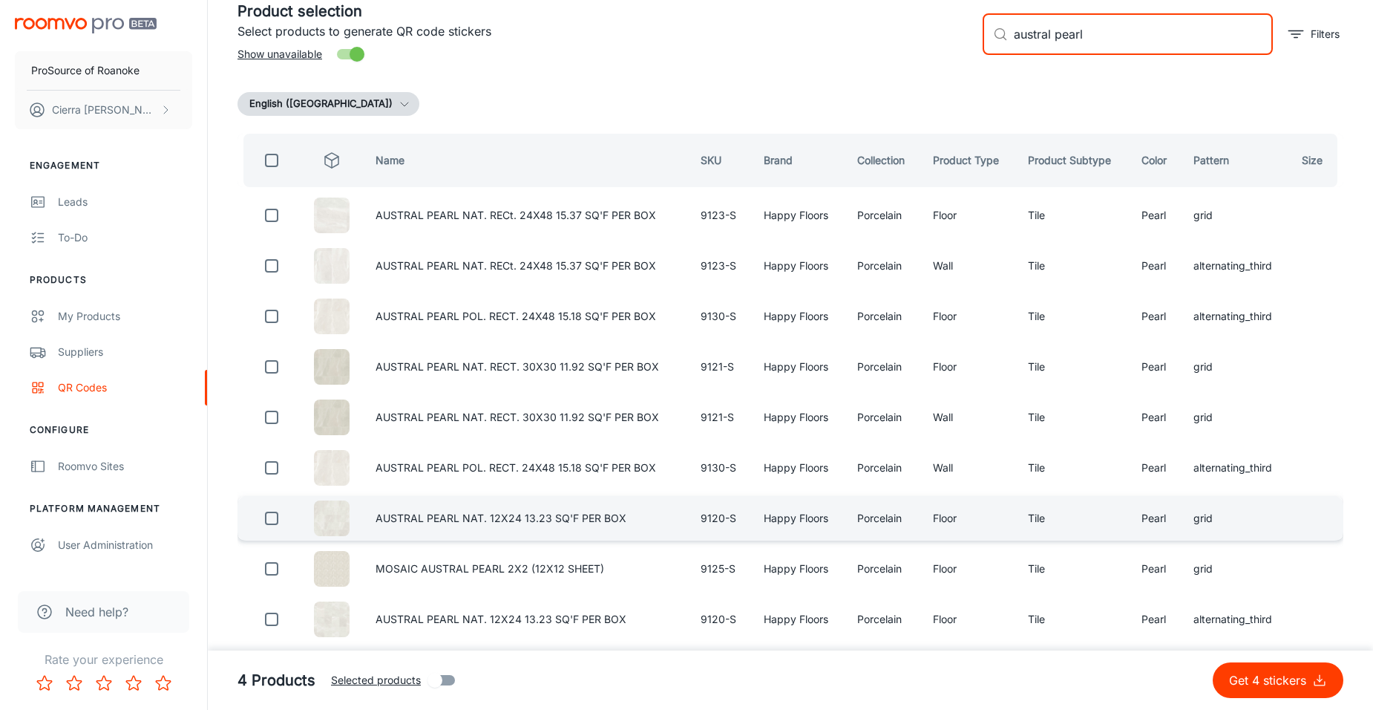
type input "austral pearl"
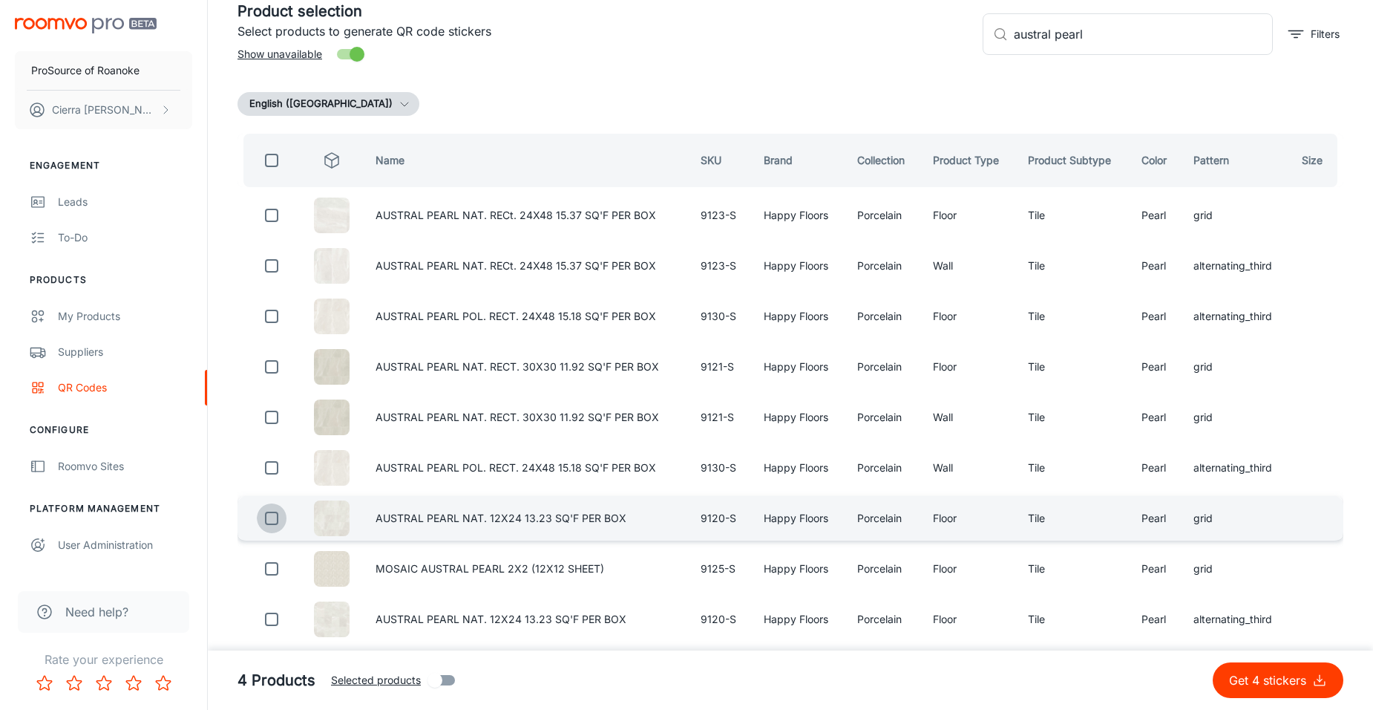
click at [274, 520] on input "checkbox" at bounding box center [272, 518] width 30 height 30
checkbox input "true"
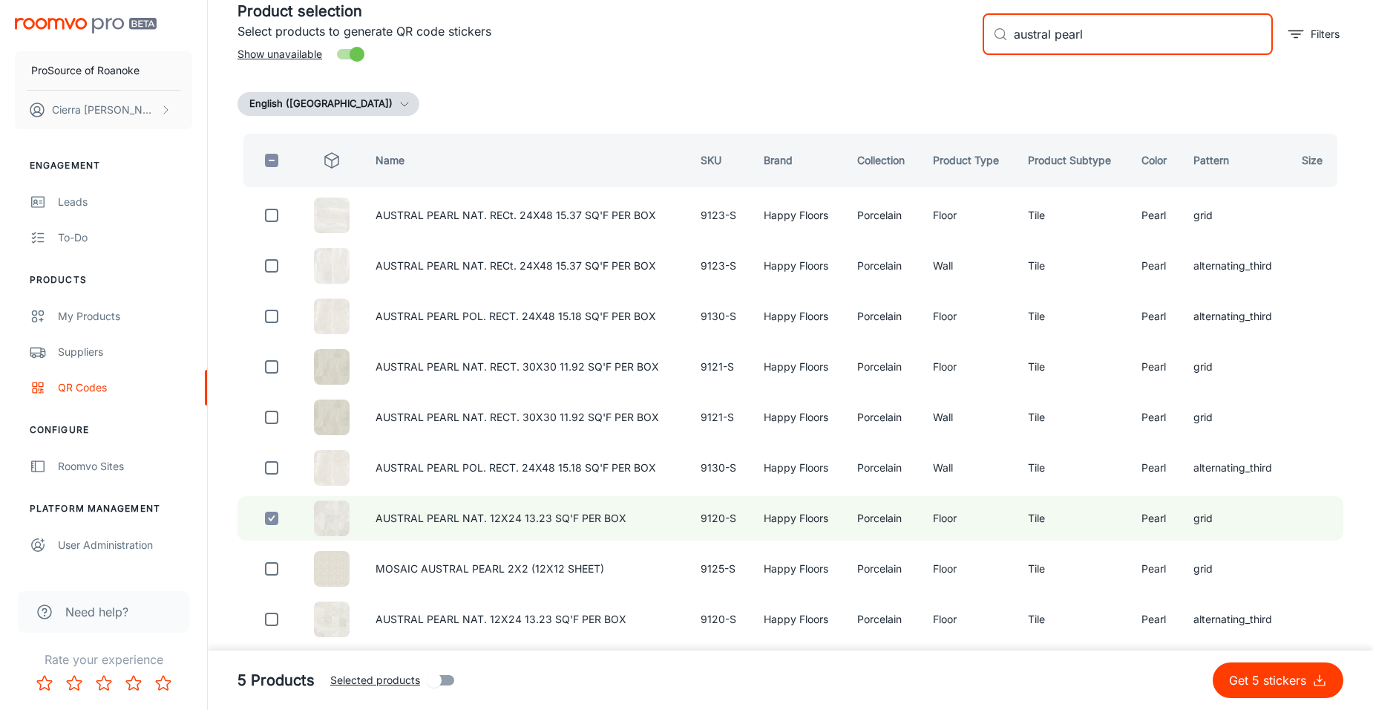
click at [1111, 33] on input "austral pearl" at bounding box center [1143, 34] width 259 height 42
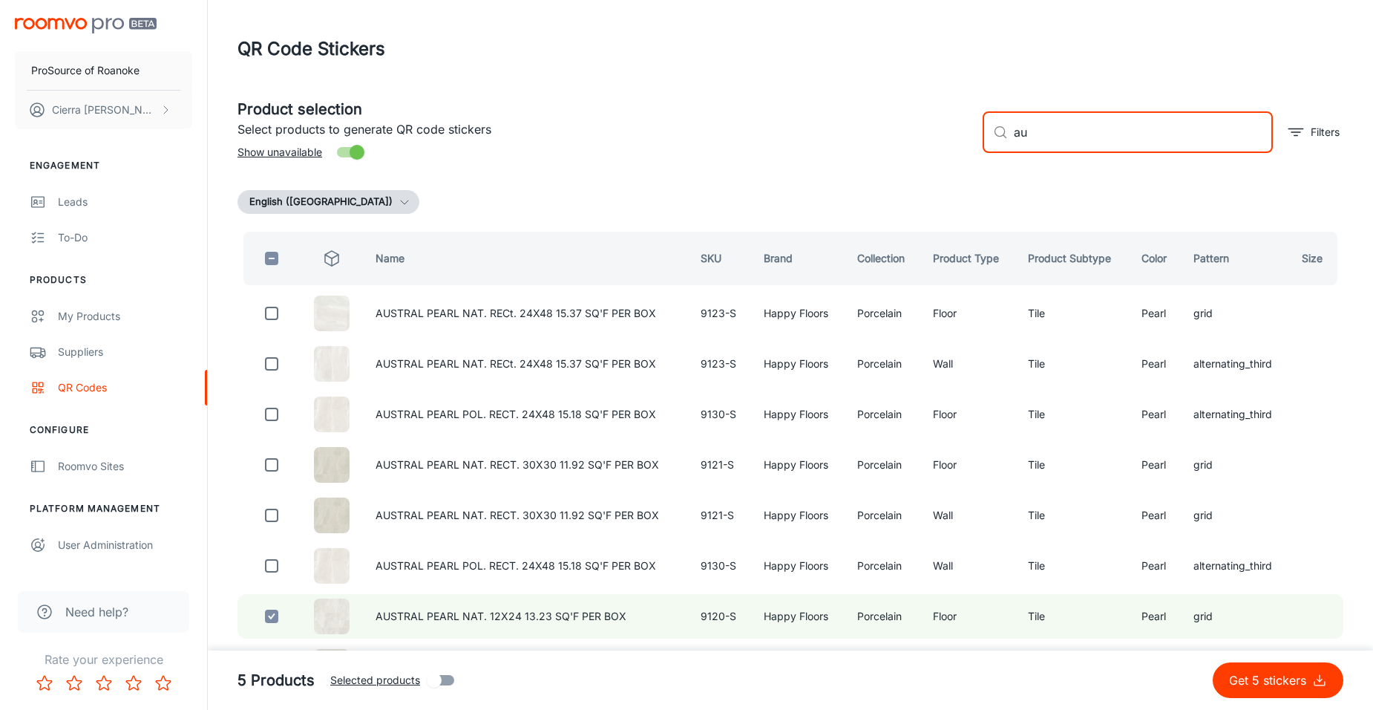
type input "a"
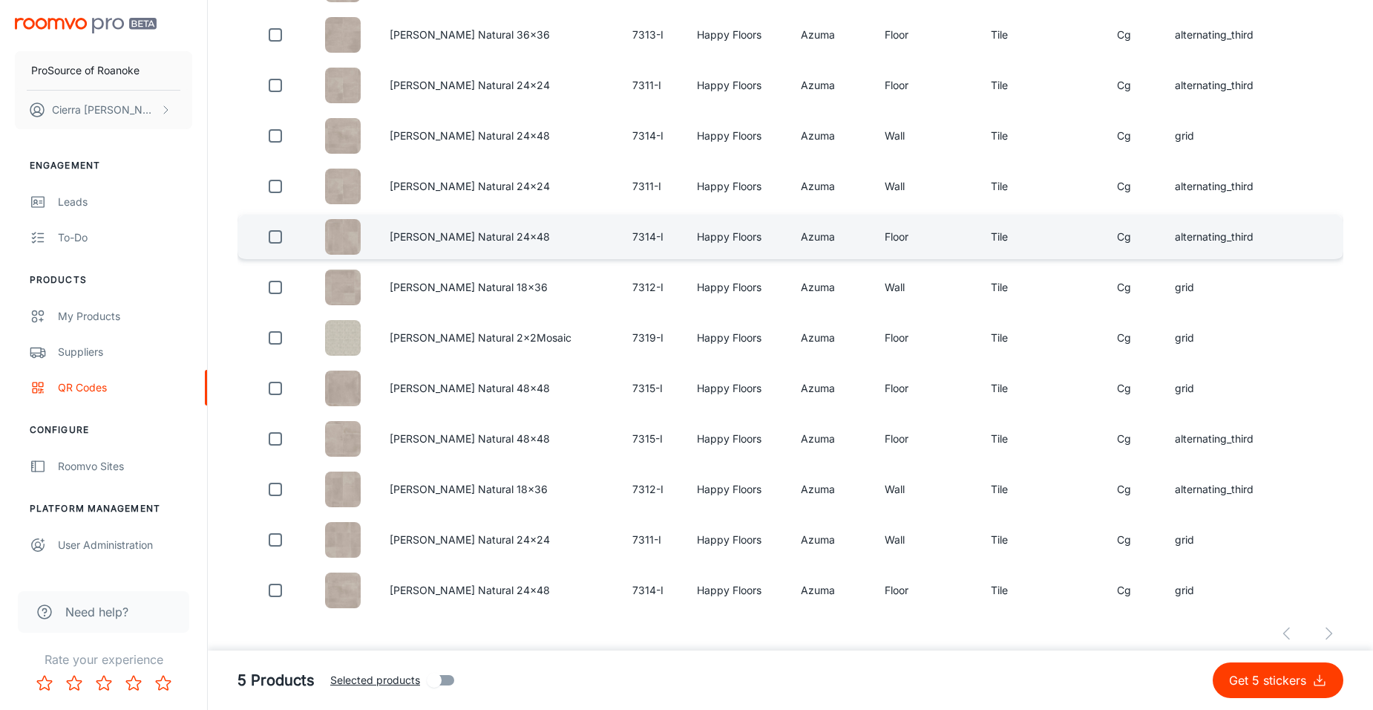
scroll to position [793, 0]
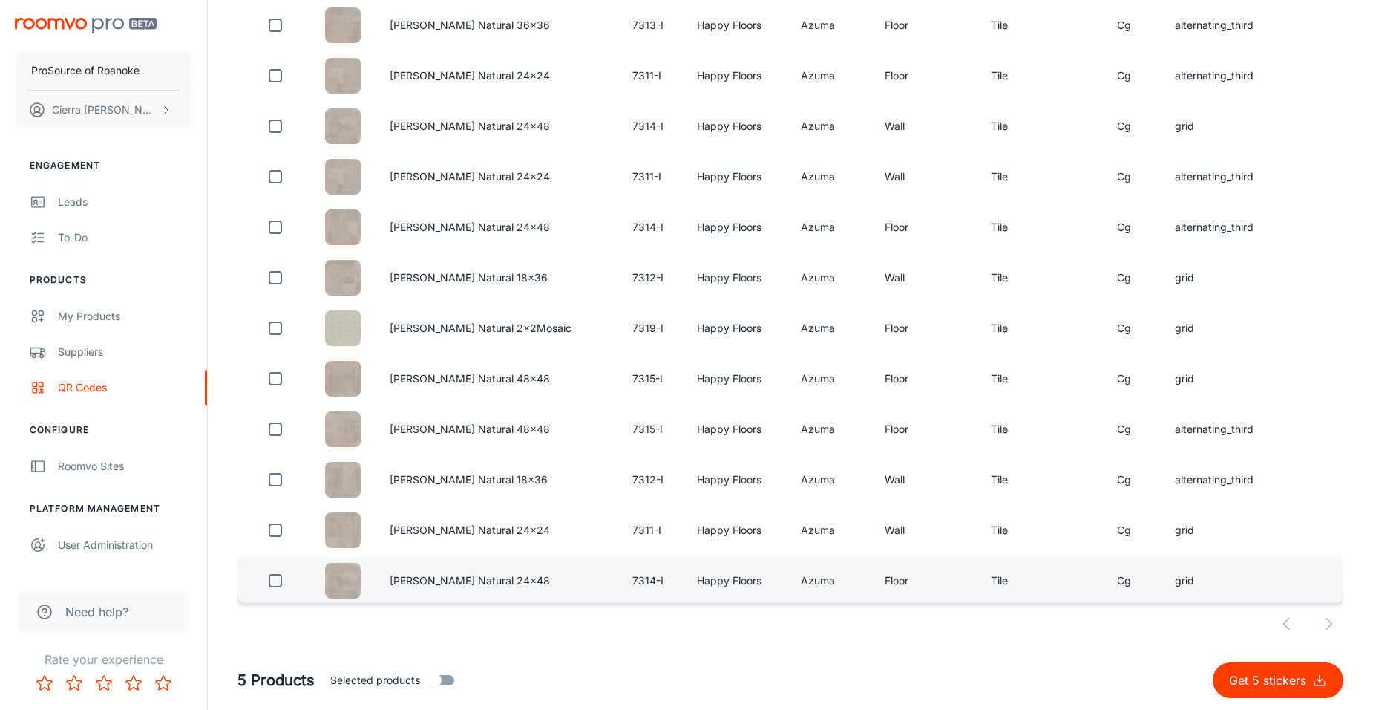
type input "cg azuma"
click at [275, 579] on input "checkbox" at bounding box center [276, 581] width 30 height 30
checkbox input "true"
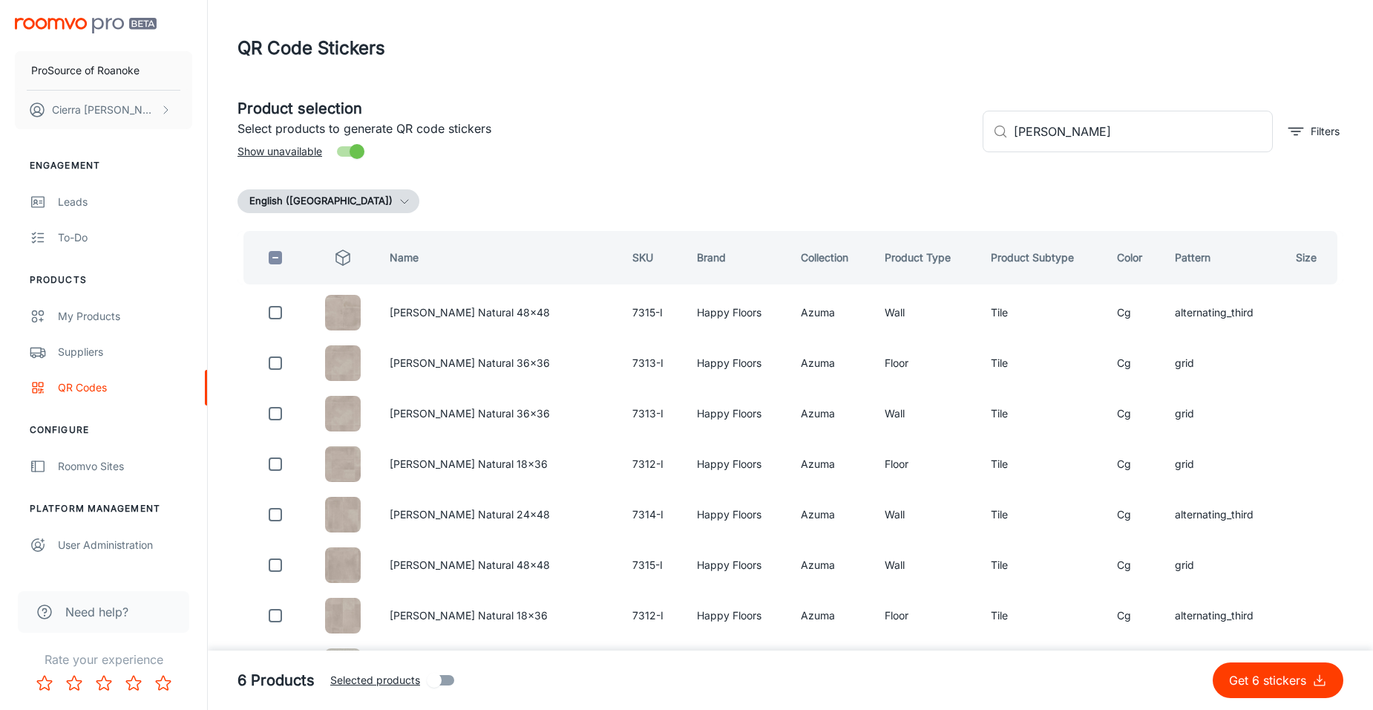
scroll to position [0, 0]
drag, startPoint x: 1027, startPoint y: 131, endPoint x: 1012, endPoint y: 139, distance: 16.6
click at [1012, 139] on div "​ cg azuma ​" at bounding box center [1128, 132] width 290 height 42
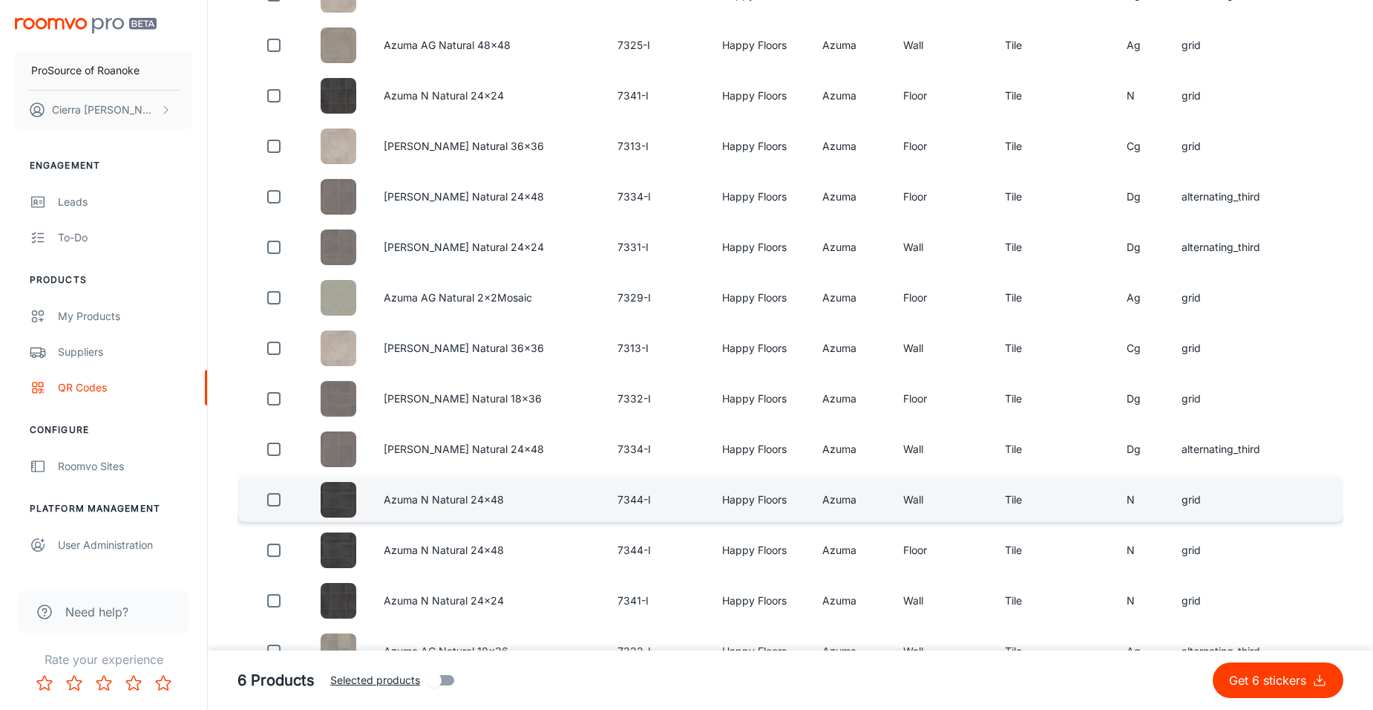
scroll to position [445, 0]
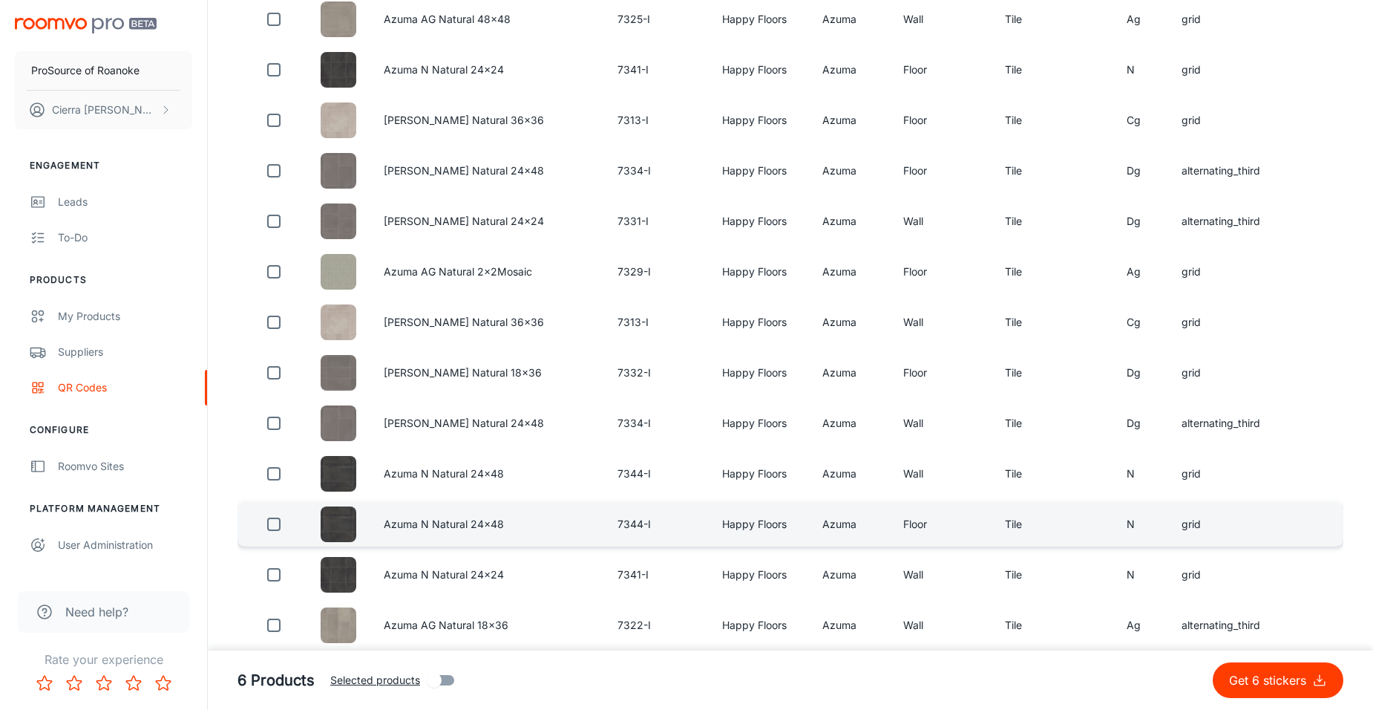
type input "n azuma"
click at [275, 525] on input "checkbox" at bounding box center [274, 524] width 30 height 30
checkbox input "true"
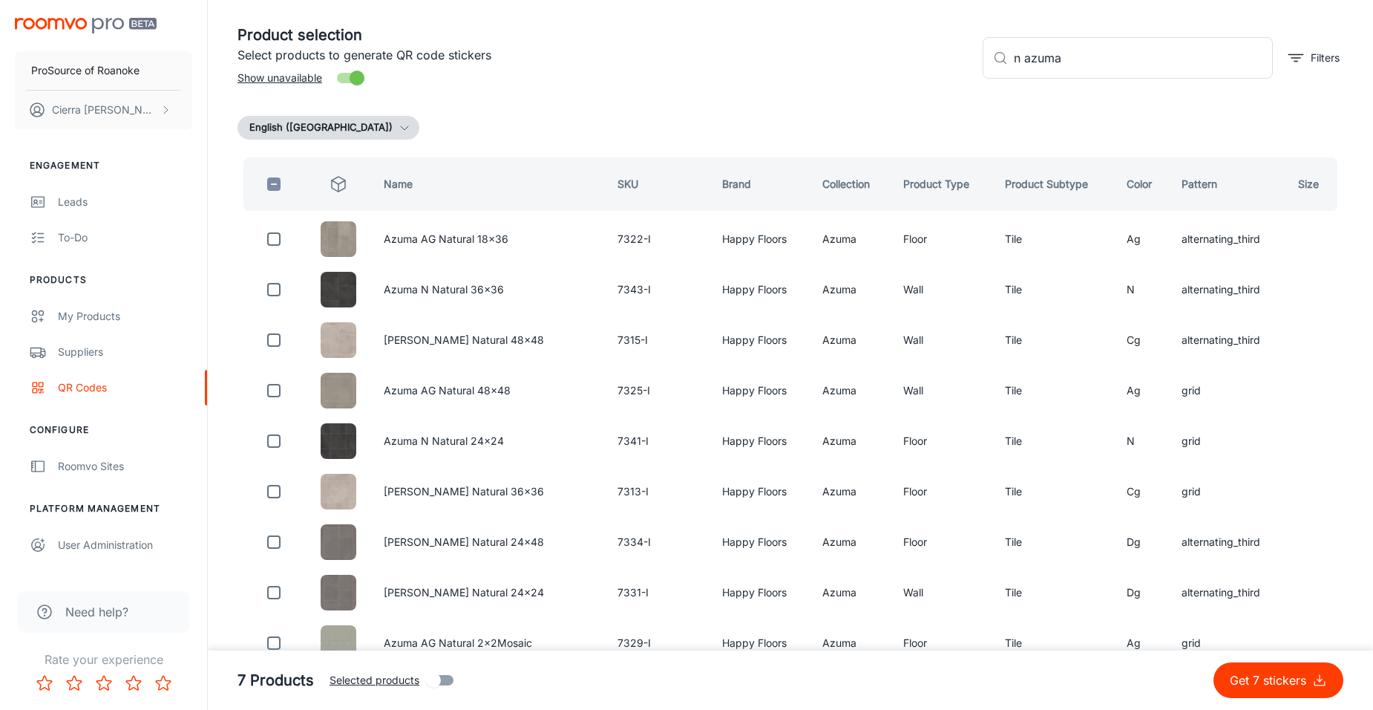
scroll to position [0, 0]
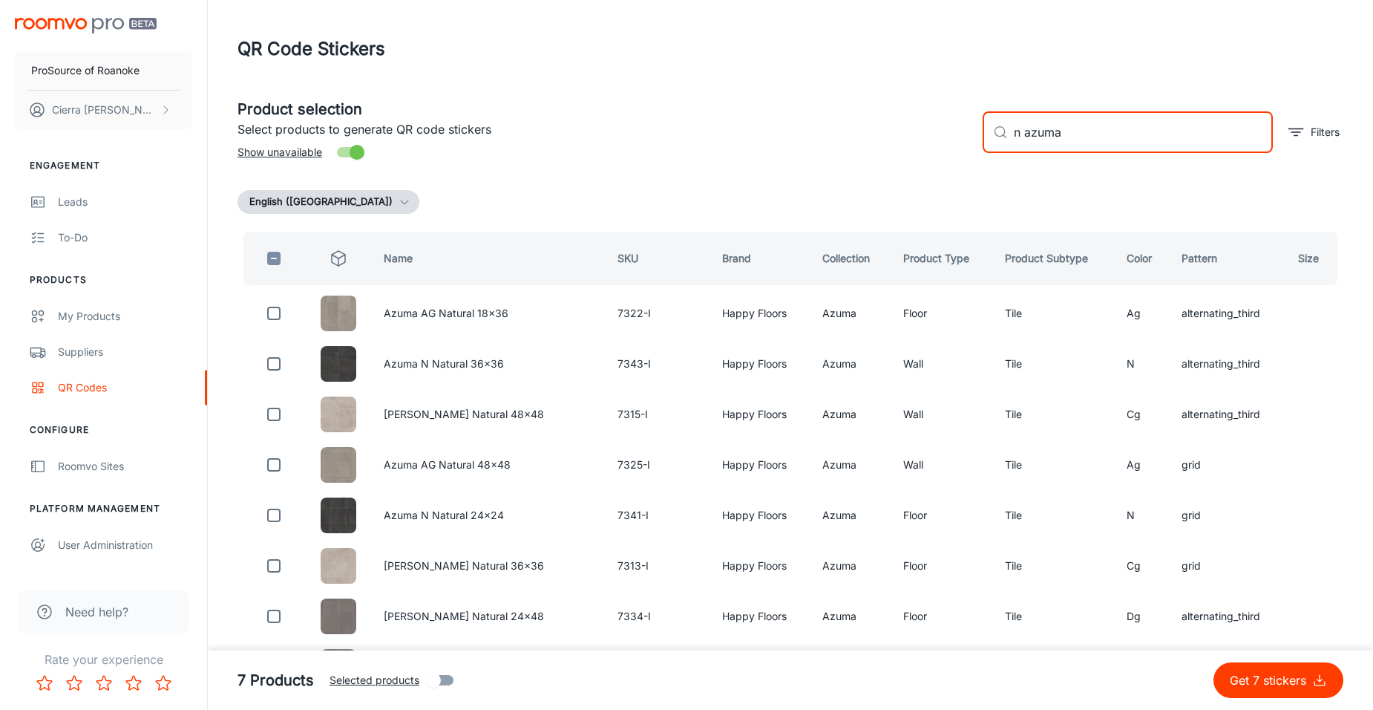
click at [1019, 137] on input "n azuma" at bounding box center [1143, 132] width 259 height 42
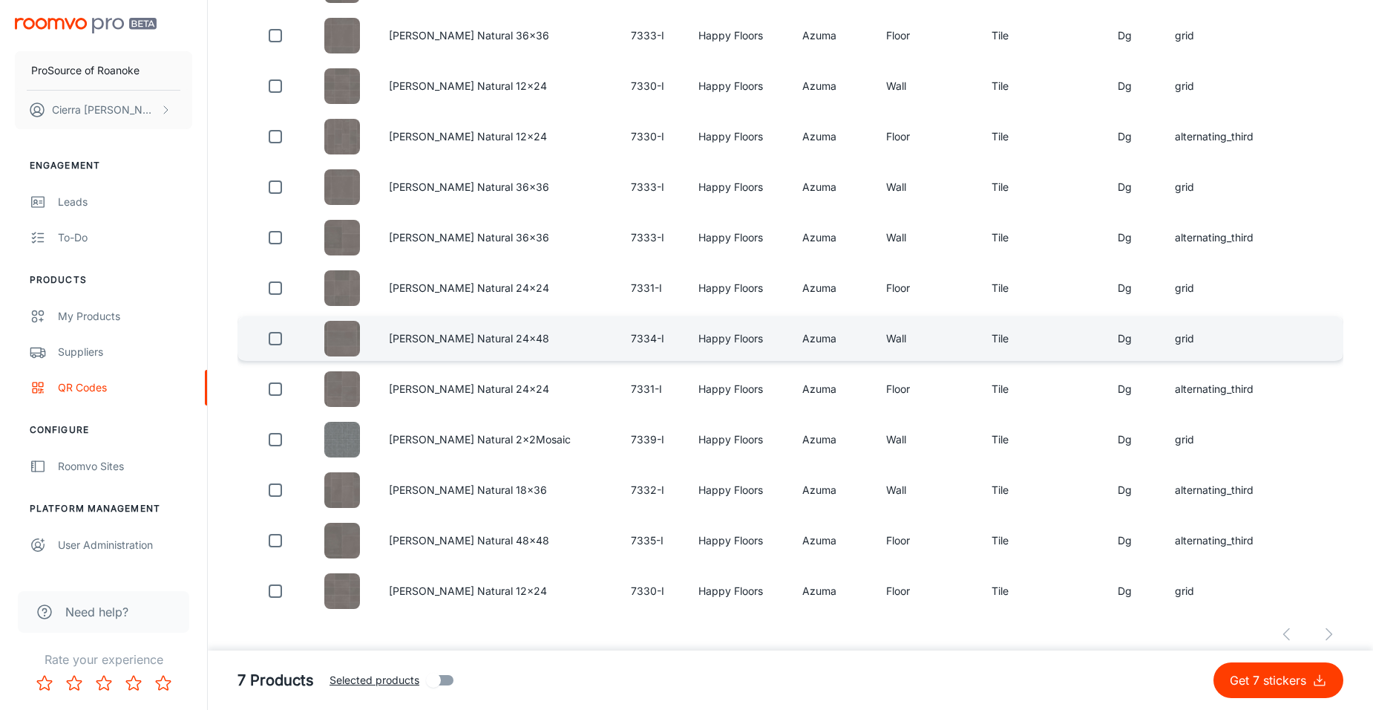
scroll to position [995, 0]
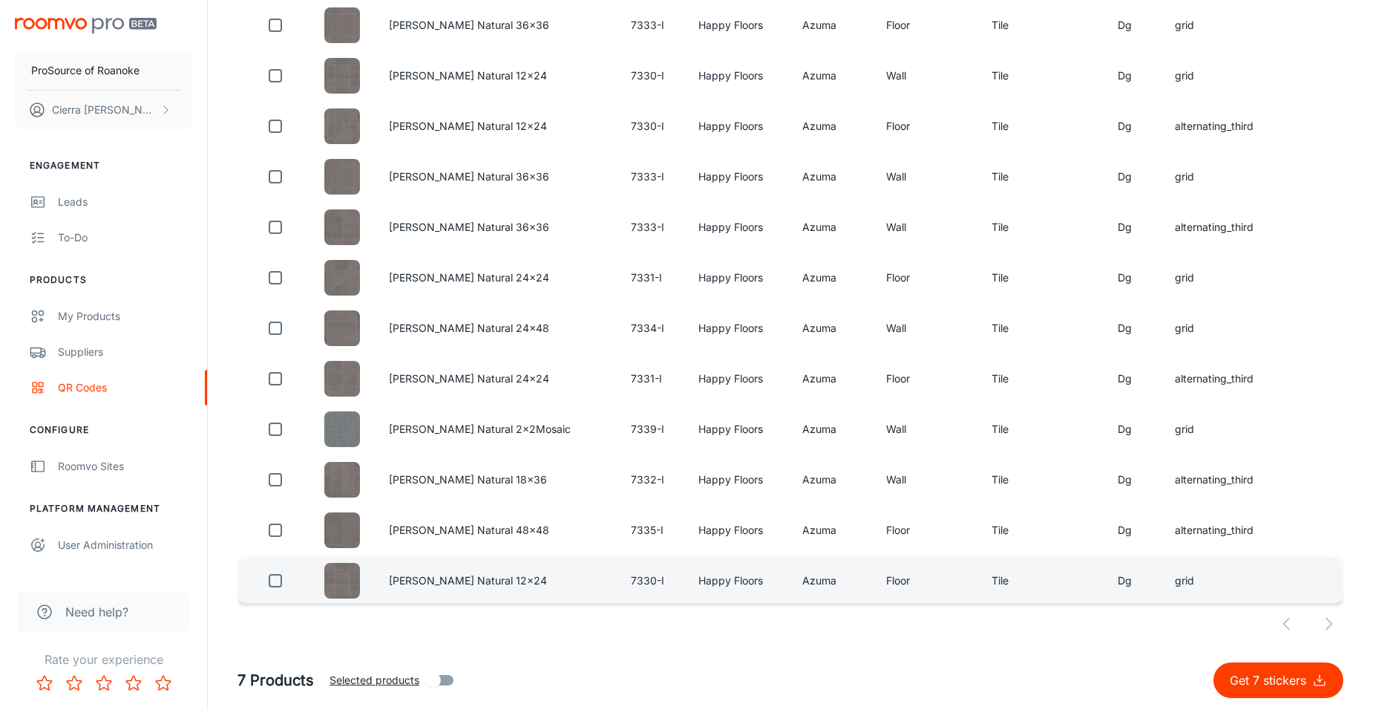
type input "dg azuma"
click at [278, 579] on input "checkbox" at bounding box center [276, 581] width 30 height 30
click at [1257, 677] on p "Get 8 stickers" at bounding box center [1270, 680] width 83 height 18
checkbox input "false"
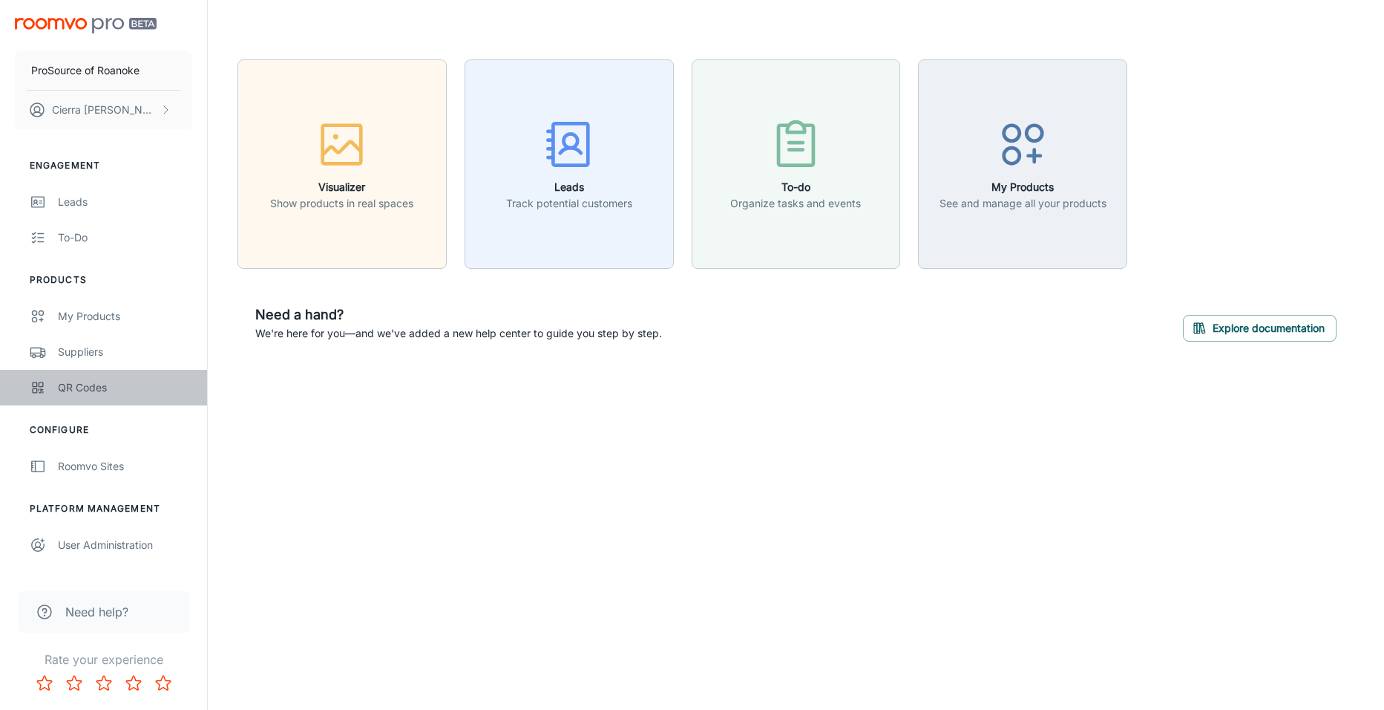
click at [88, 385] on div "QR Codes" at bounding box center [125, 387] width 134 height 16
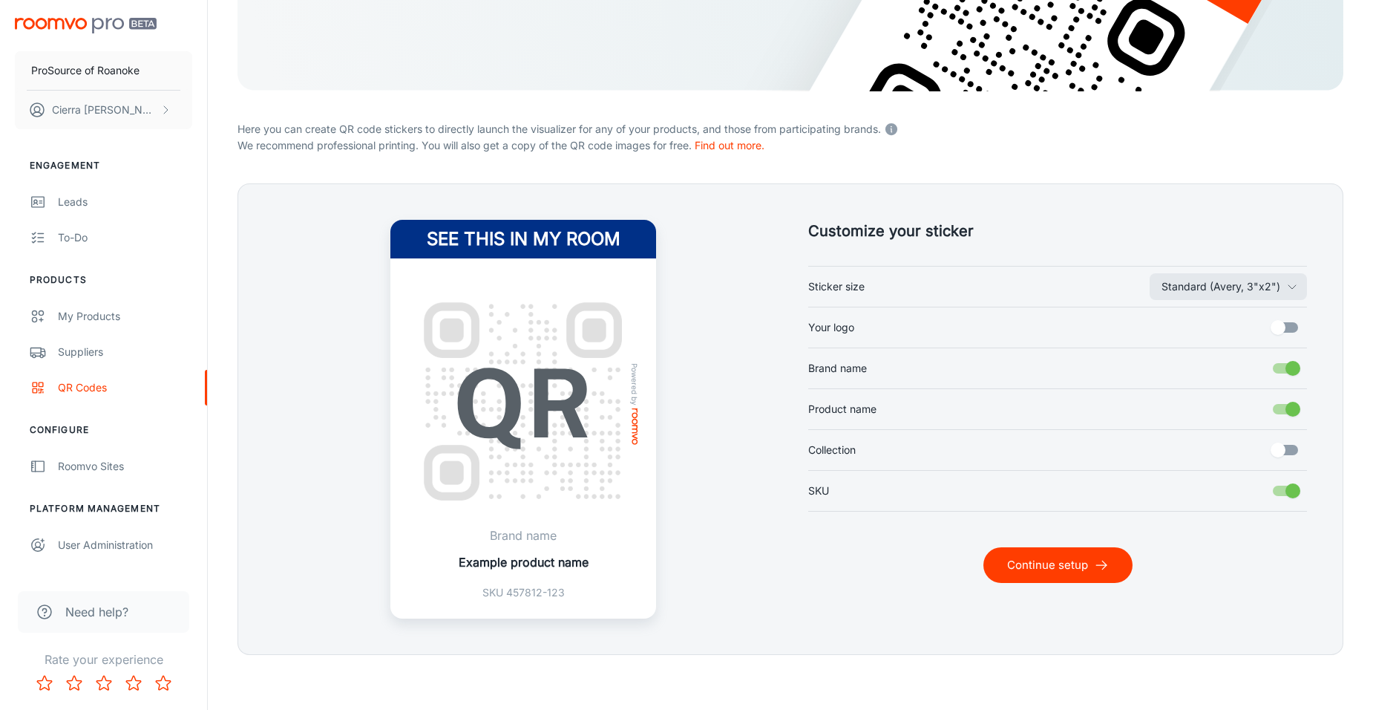
scroll to position [260, 0]
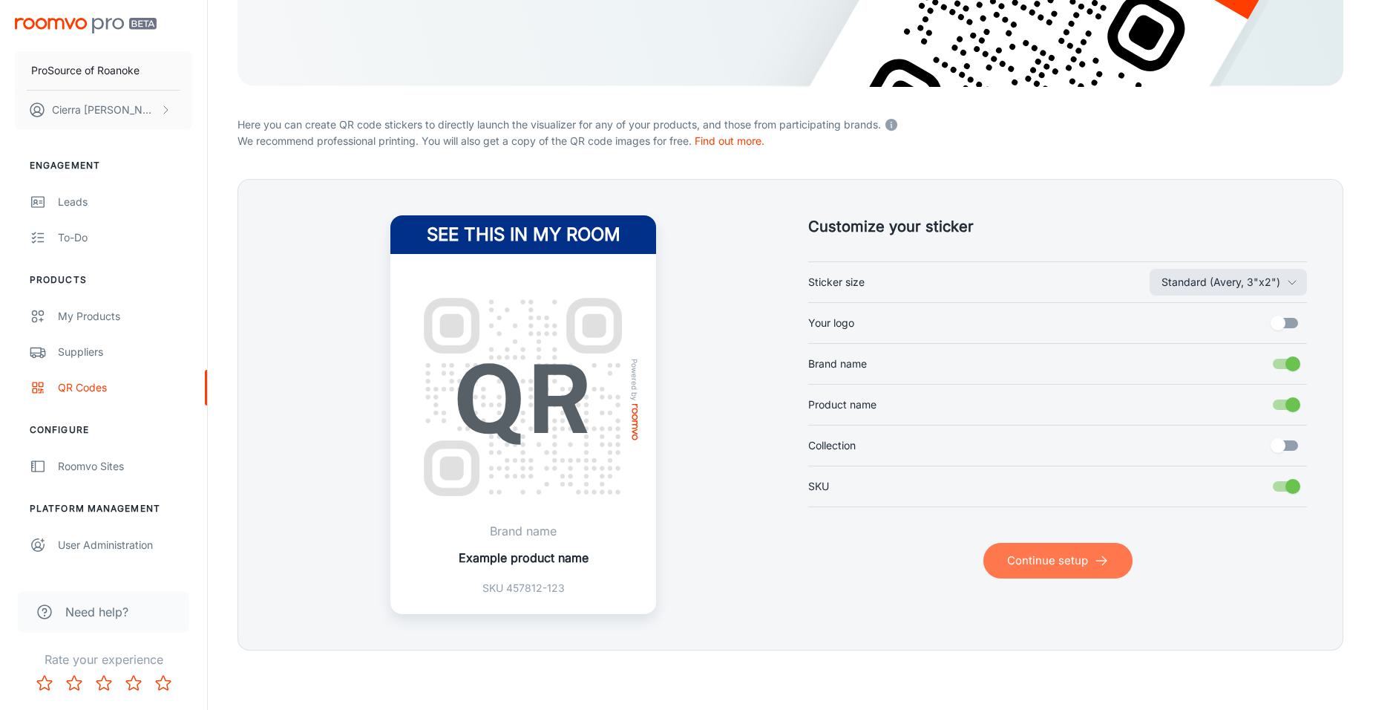
click at [1037, 553] on button "Continue setup" at bounding box center [1058, 561] width 149 height 36
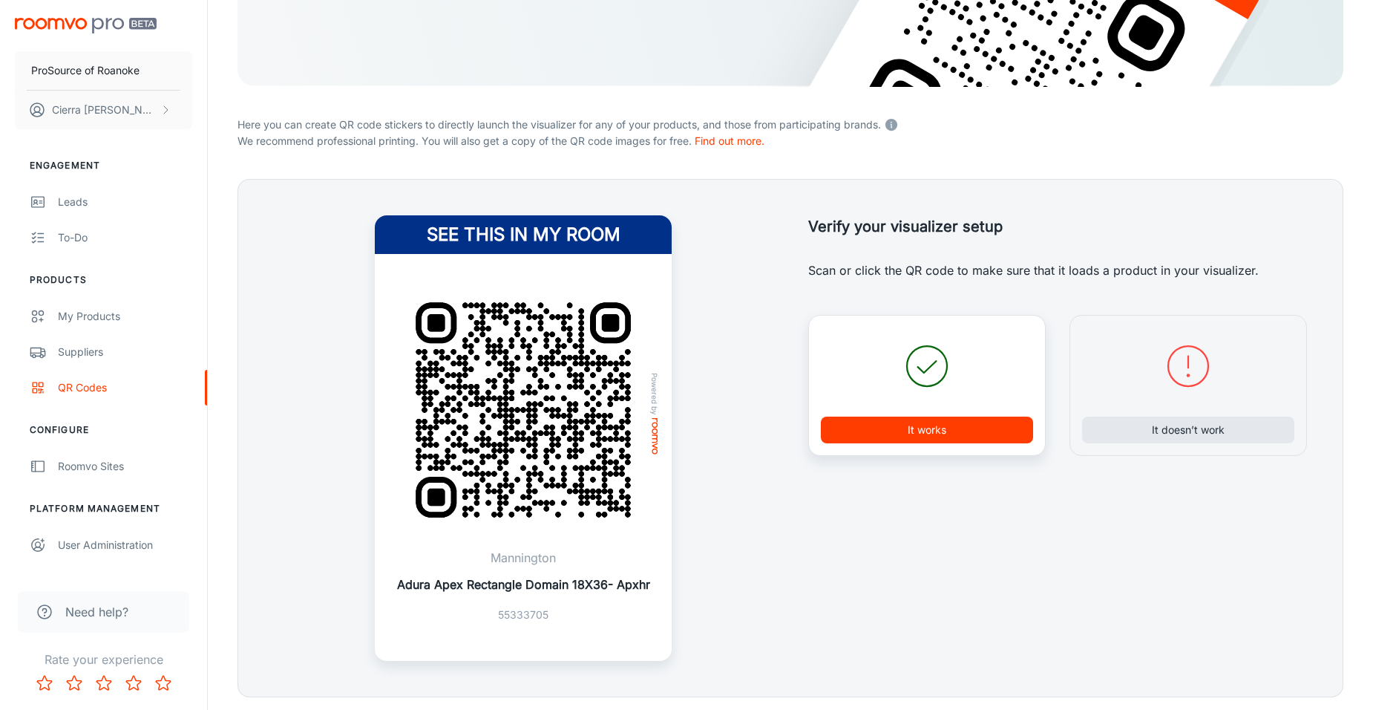
click at [955, 435] on button "It works" at bounding box center [927, 429] width 212 height 27
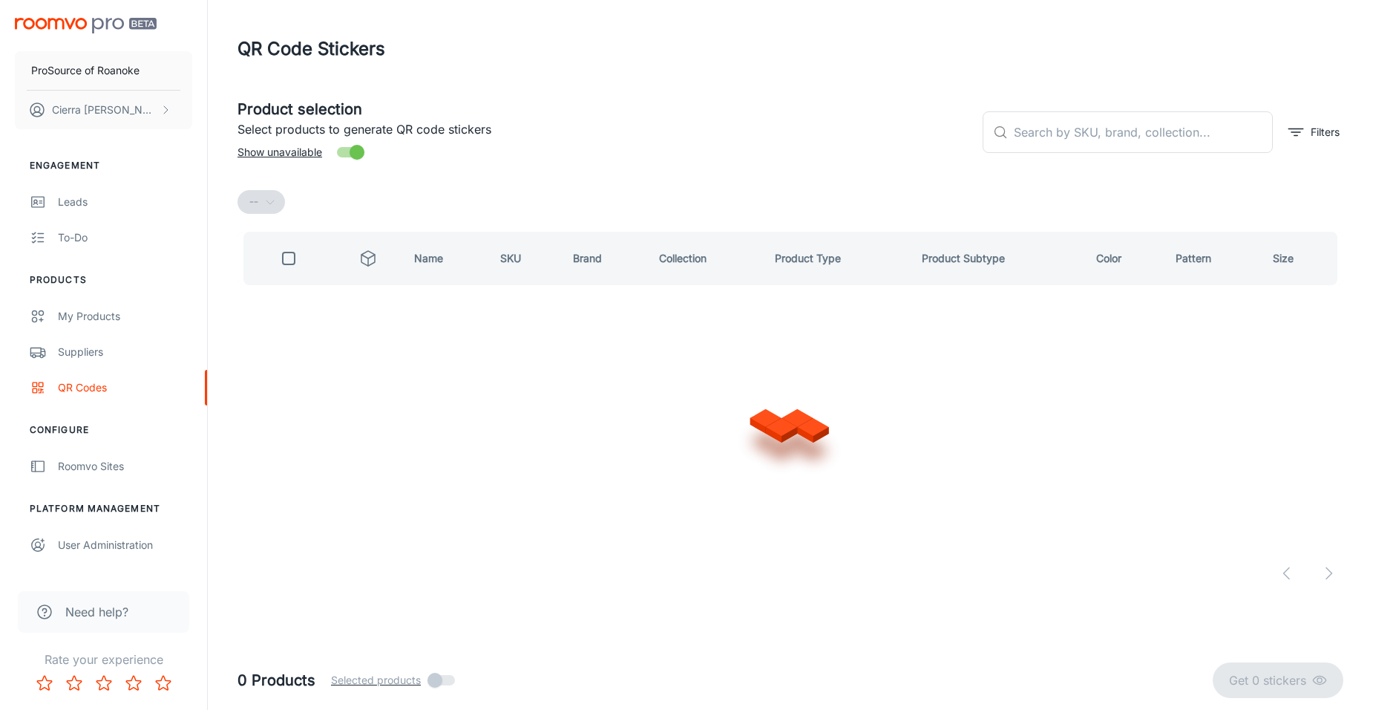
scroll to position [0, 0]
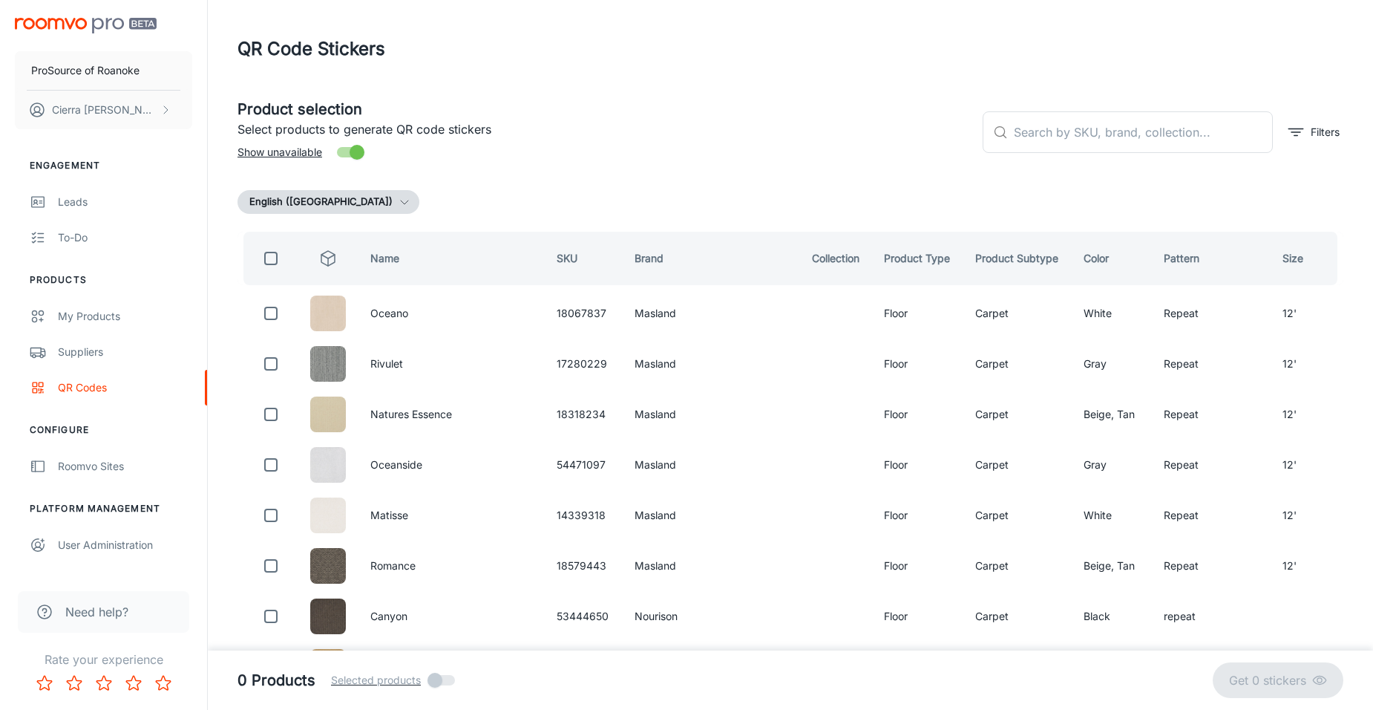
click at [1172, 153] on div "​ ​ Filters" at bounding box center [1157, 126] width 373 height 80
click at [1172, 141] on input "text" at bounding box center [1143, 132] width 259 height 42
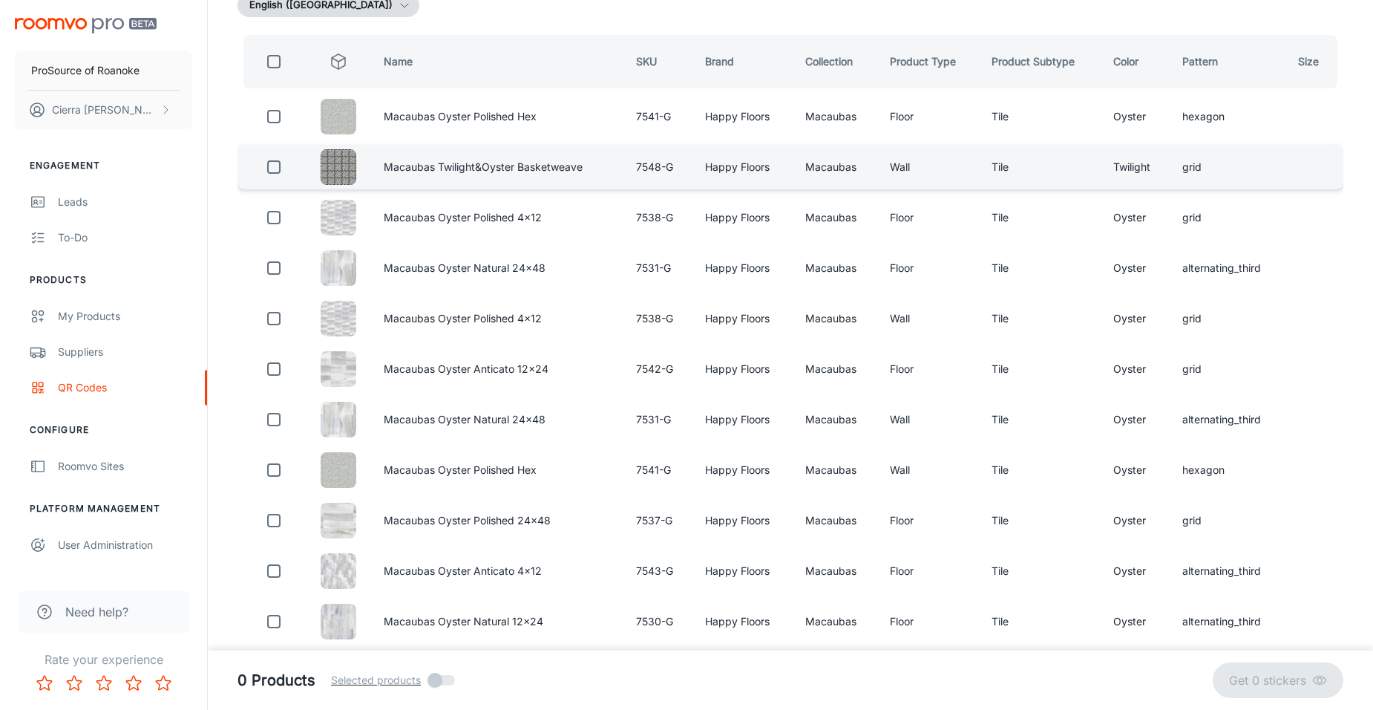
scroll to position [223, 0]
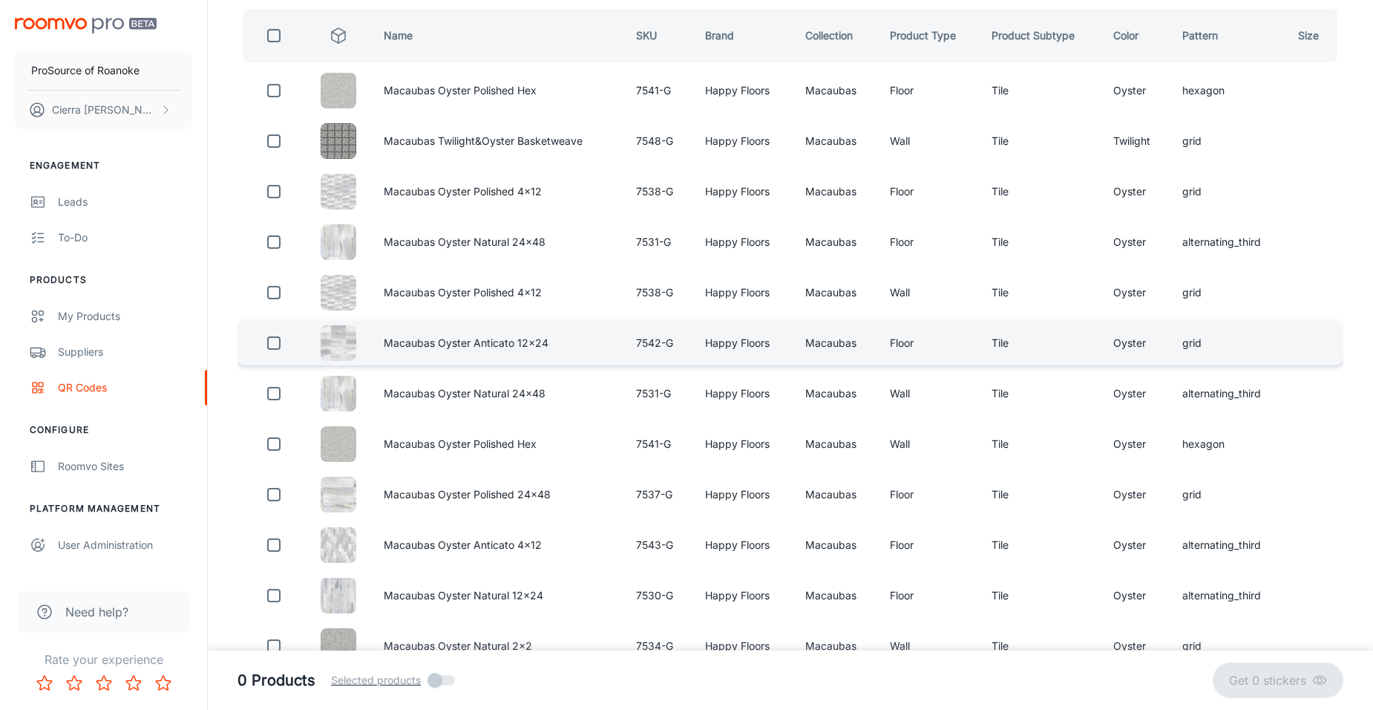
type input "macaubas oyster"
click at [266, 338] on input "checkbox" at bounding box center [274, 343] width 30 height 30
checkbox input "true"
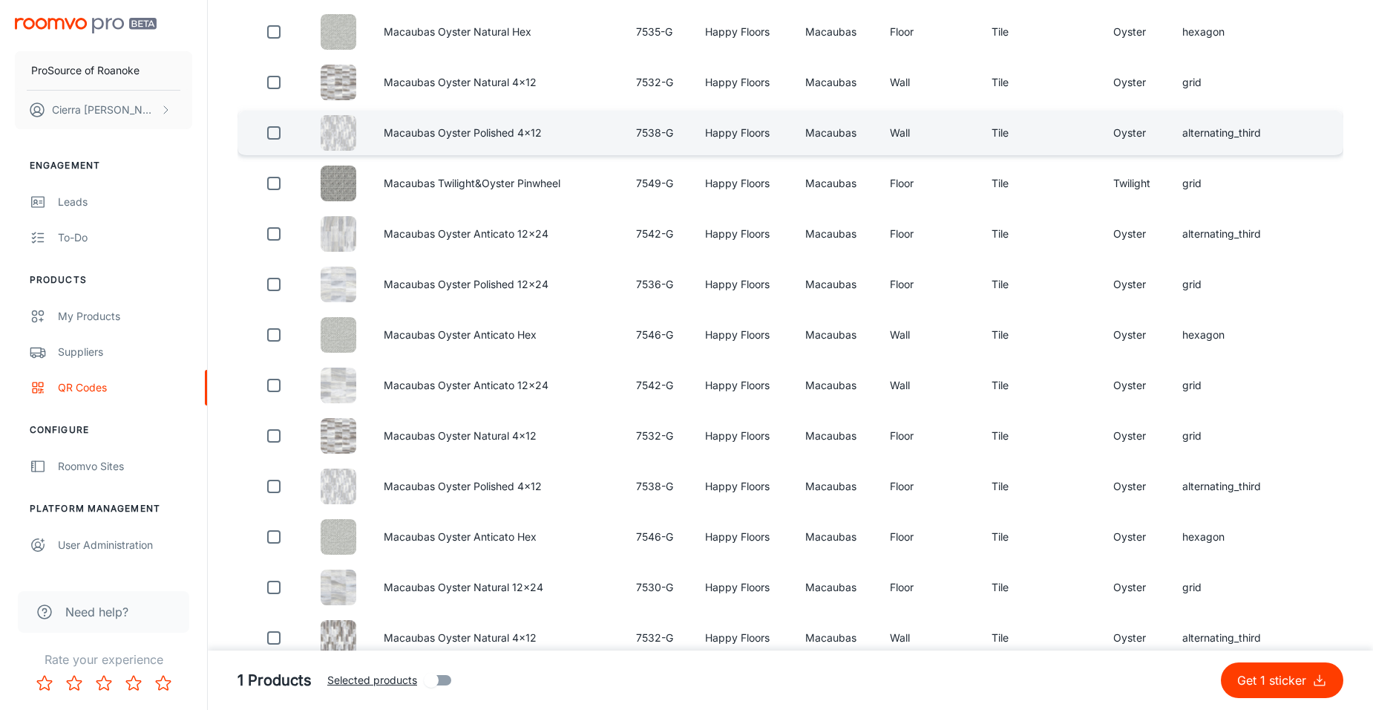
scroll to position [1113, 0]
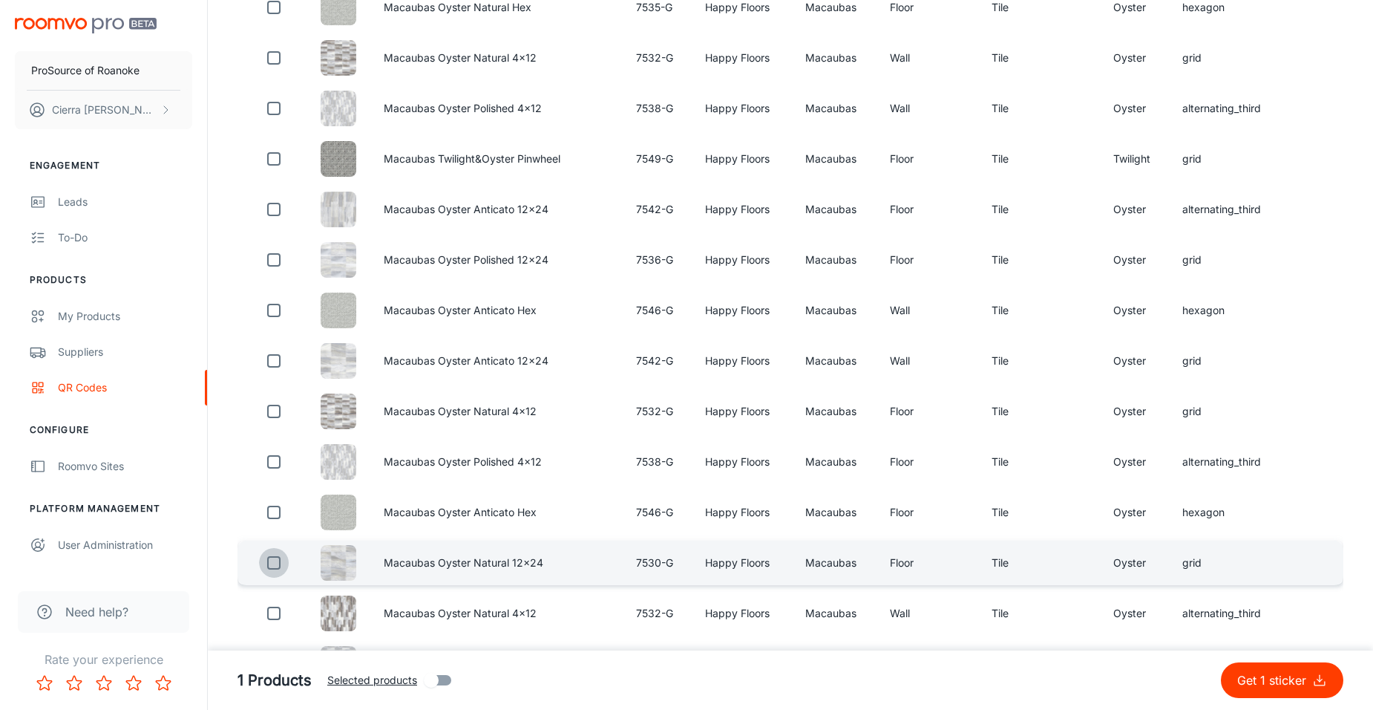
click at [271, 561] on input "checkbox" at bounding box center [274, 563] width 30 height 30
checkbox input "true"
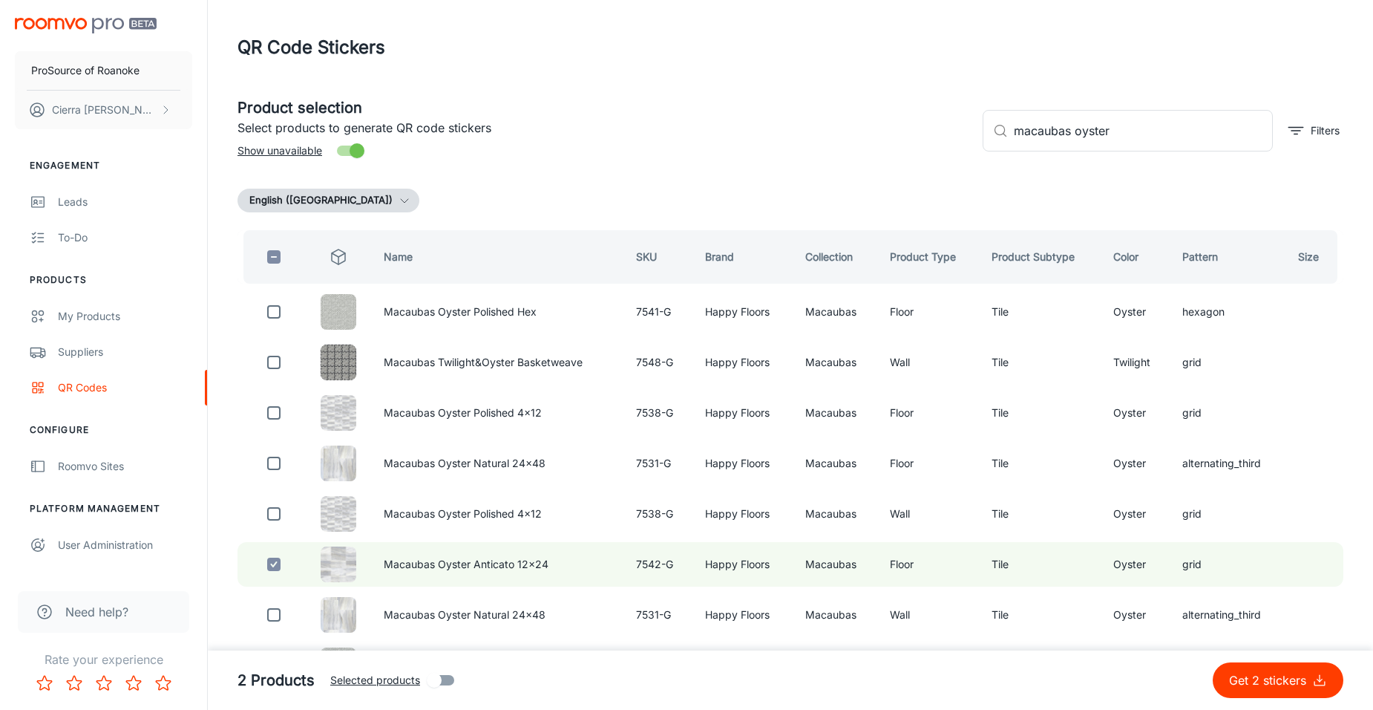
scroll to position [0, 0]
click at [1319, 128] on p "Filters" at bounding box center [1325, 132] width 29 height 16
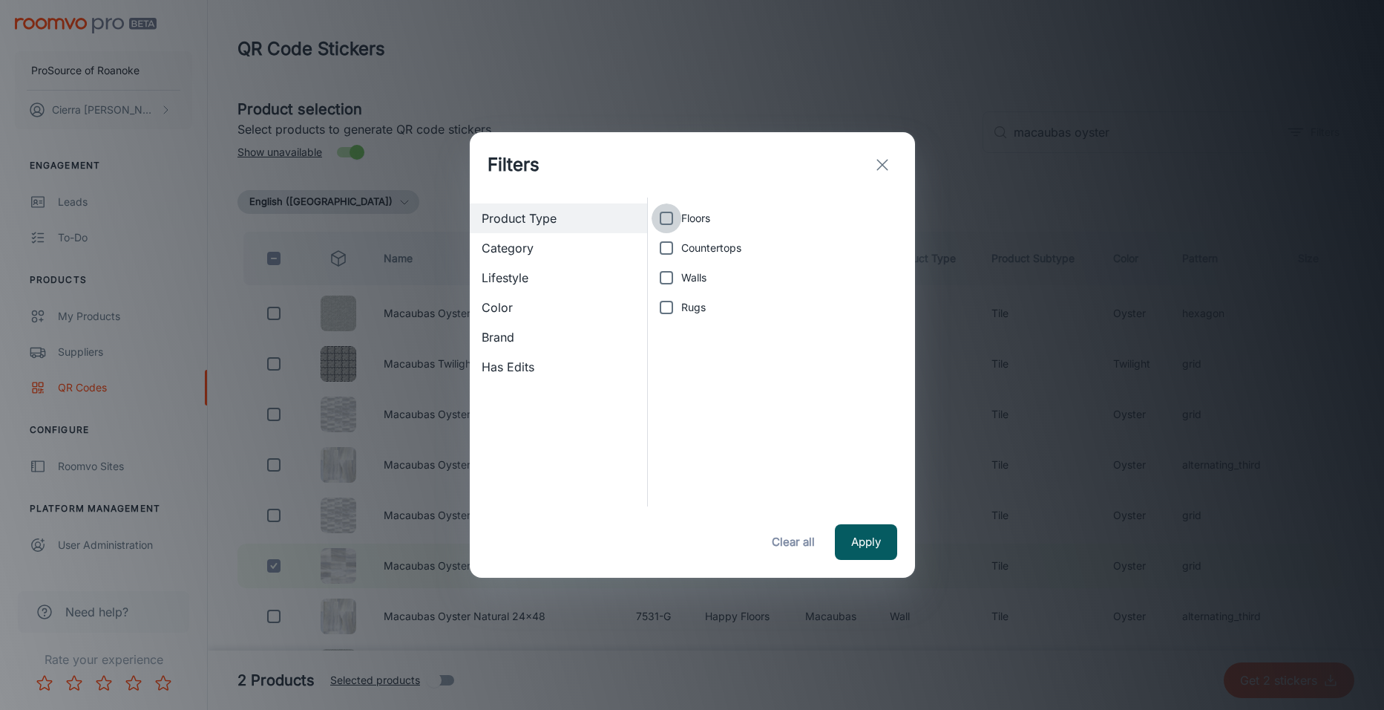
click at [675, 219] on input "Floors" at bounding box center [667, 218] width 30 height 30
checkbox input "true"
click at [863, 537] on button "Apply" at bounding box center [866, 542] width 62 height 36
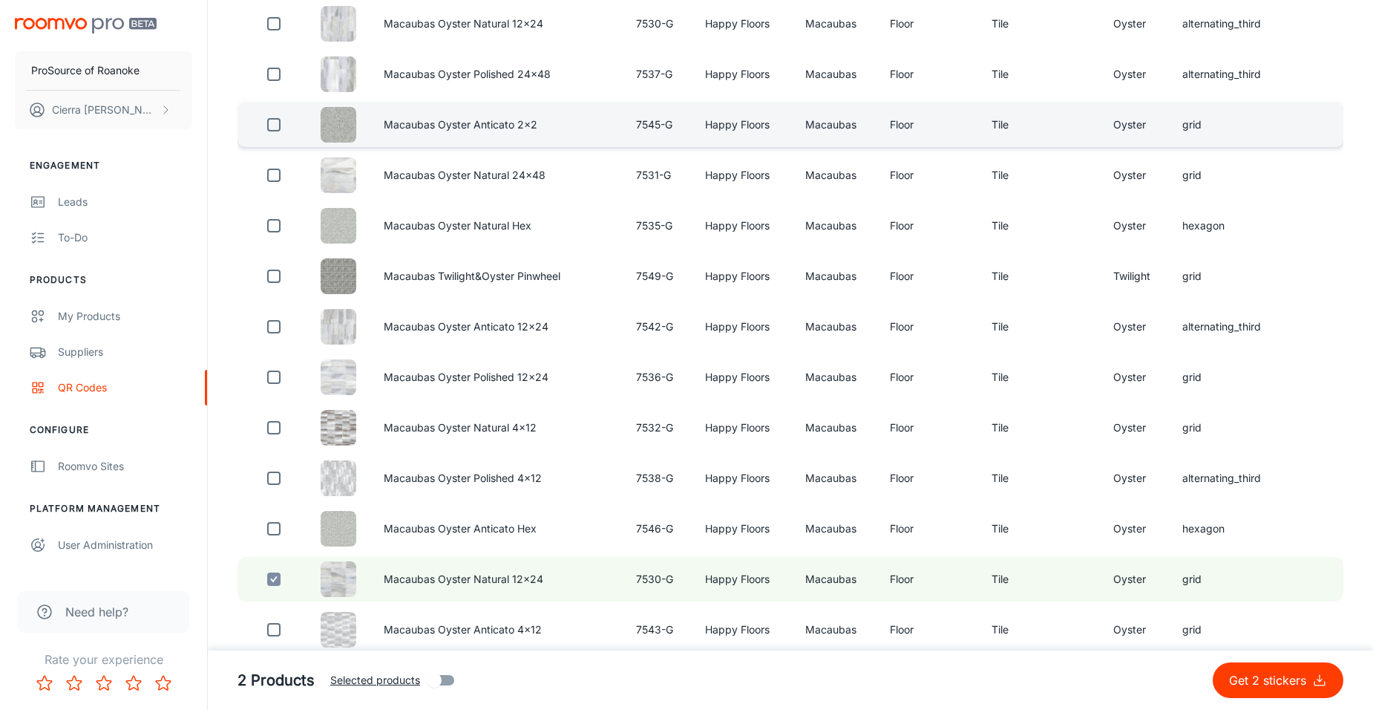
scroll to position [594, 0]
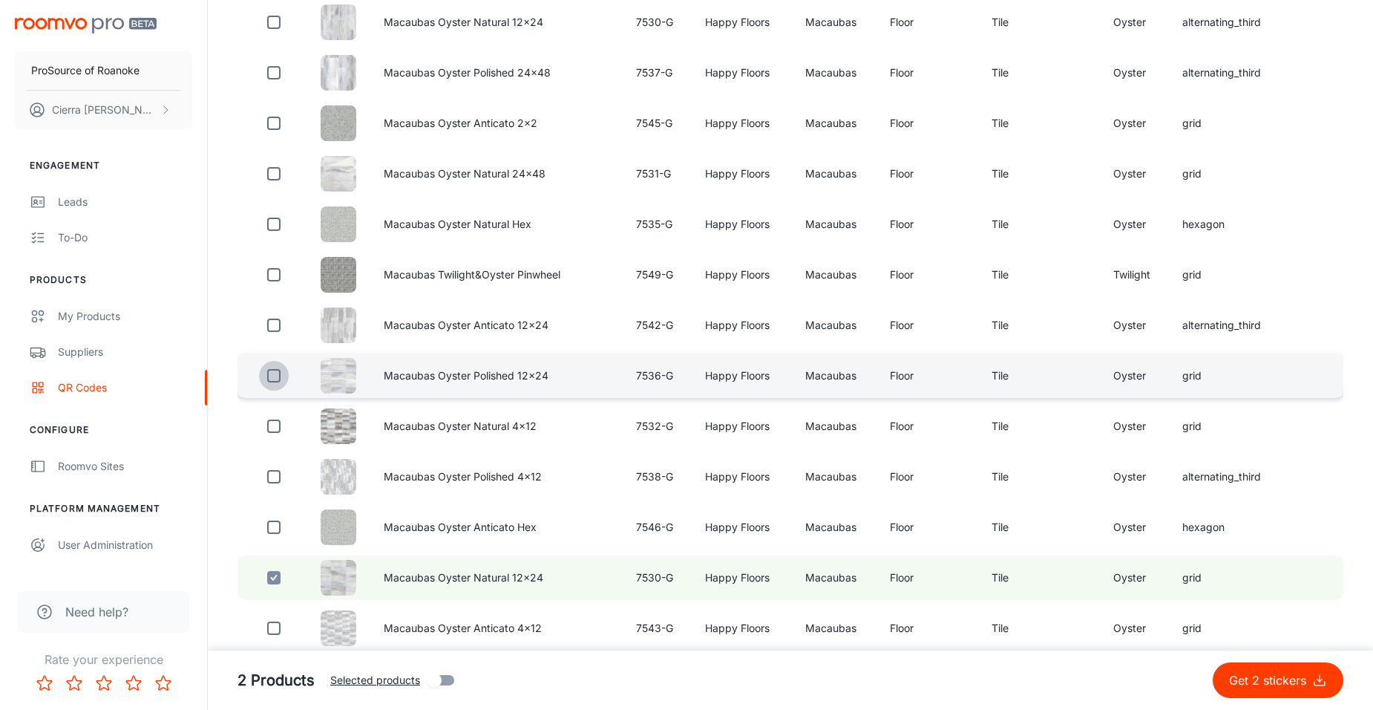
click at [278, 379] on input "checkbox" at bounding box center [274, 376] width 30 height 30
checkbox input "true"
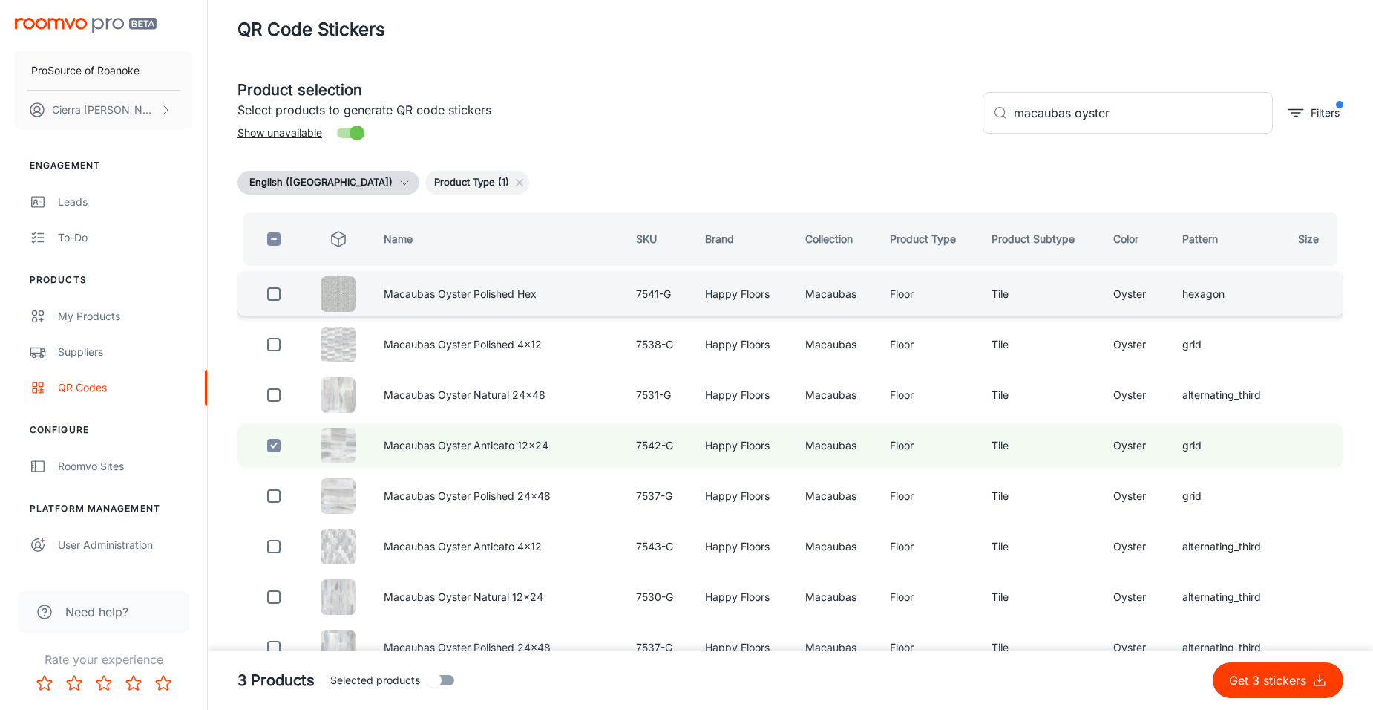
scroll to position [0, 0]
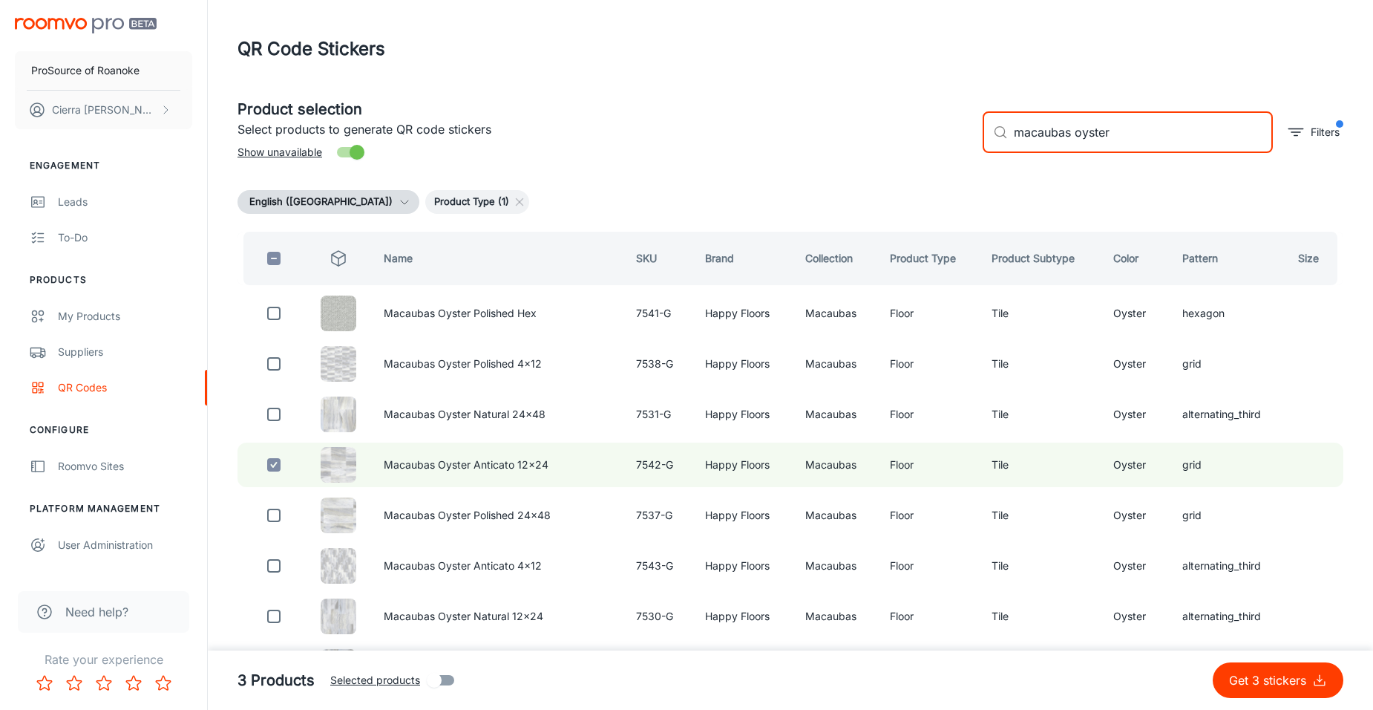
click at [1119, 132] on input "macaubas oyster" at bounding box center [1143, 132] width 259 height 42
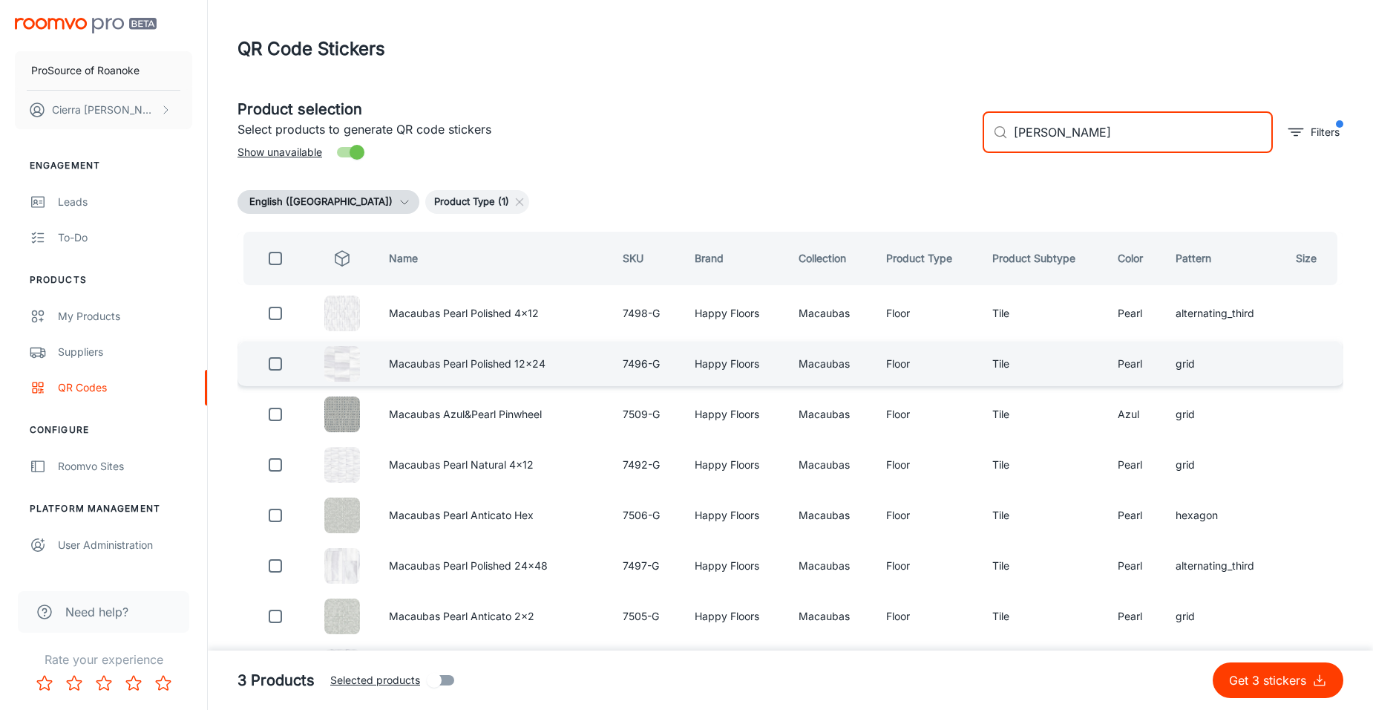
type input "[PERSON_NAME]"
click at [269, 366] on input "checkbox" at bounding box center [276, 364] width 30 height 30
checkbox input "true"
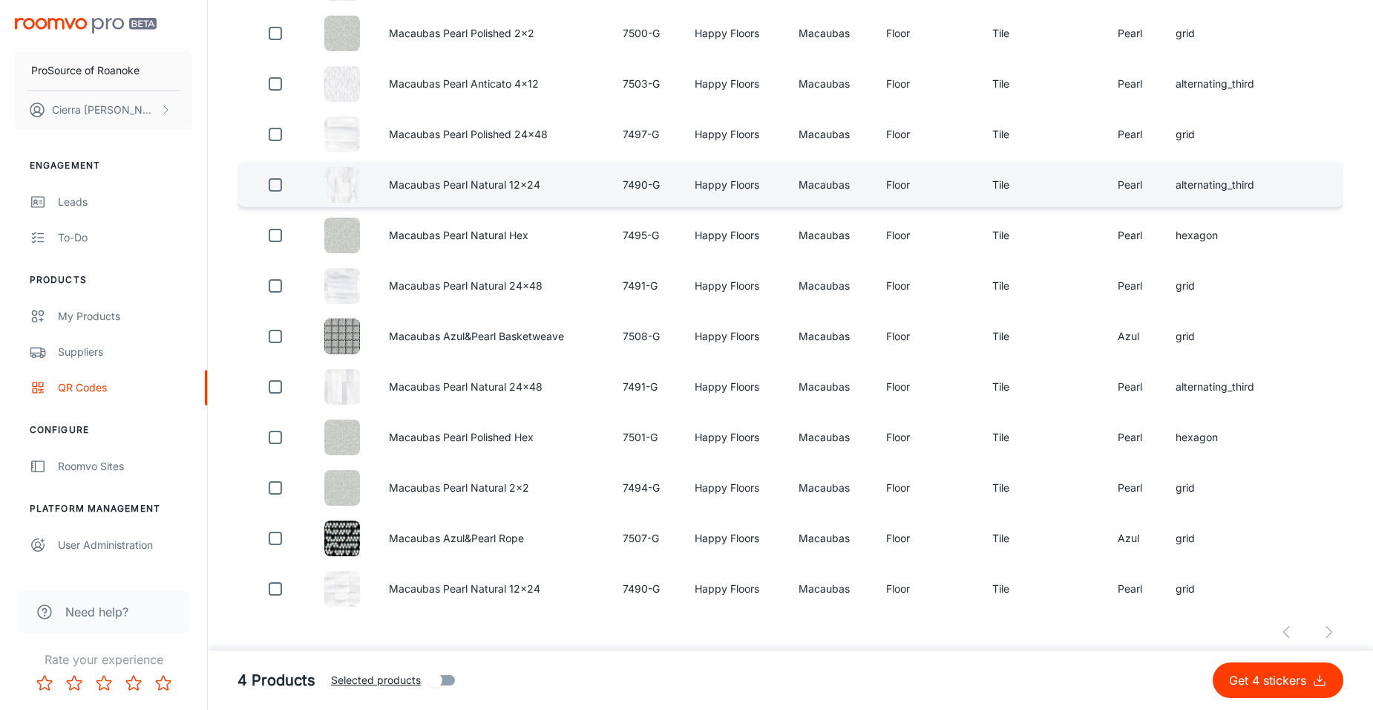
scroll to position [843, 0]
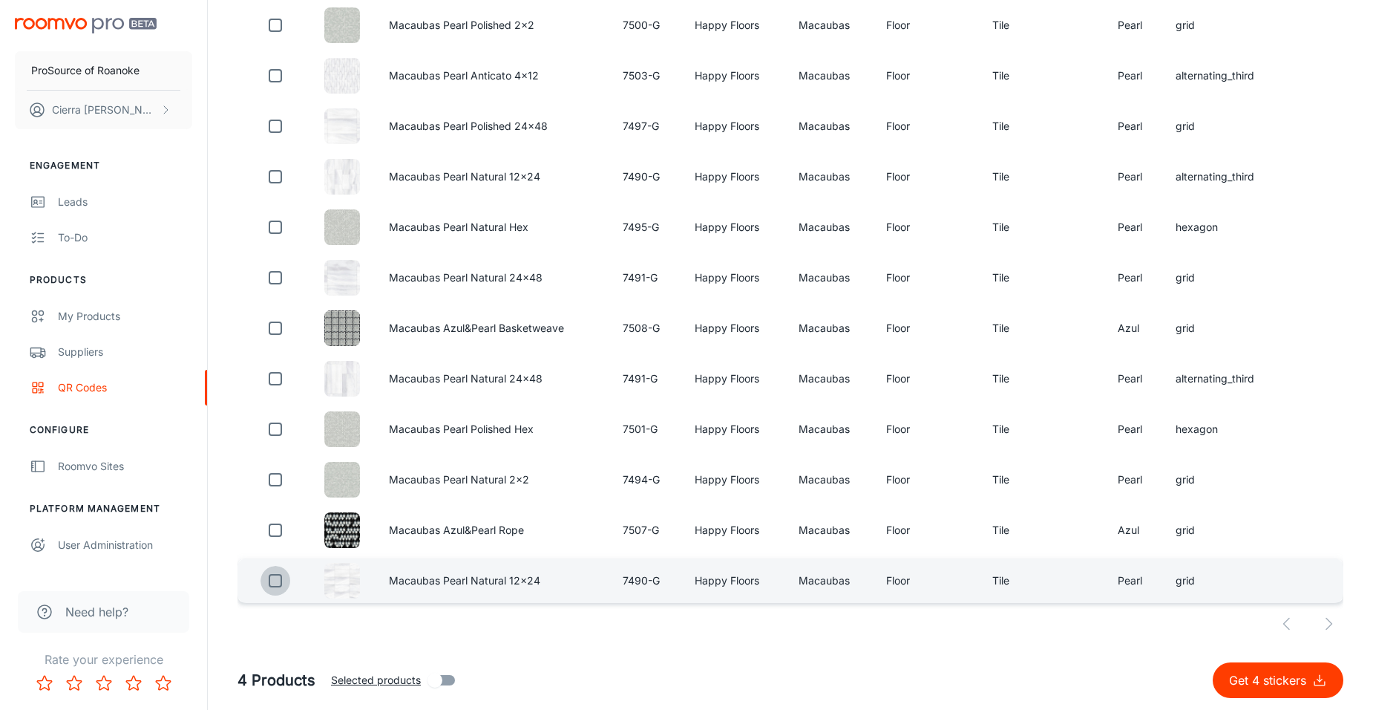
click at [270, 580] on input "checkbox" at bounding box center [276, 581] width 30 height 30
checkbox input "true"
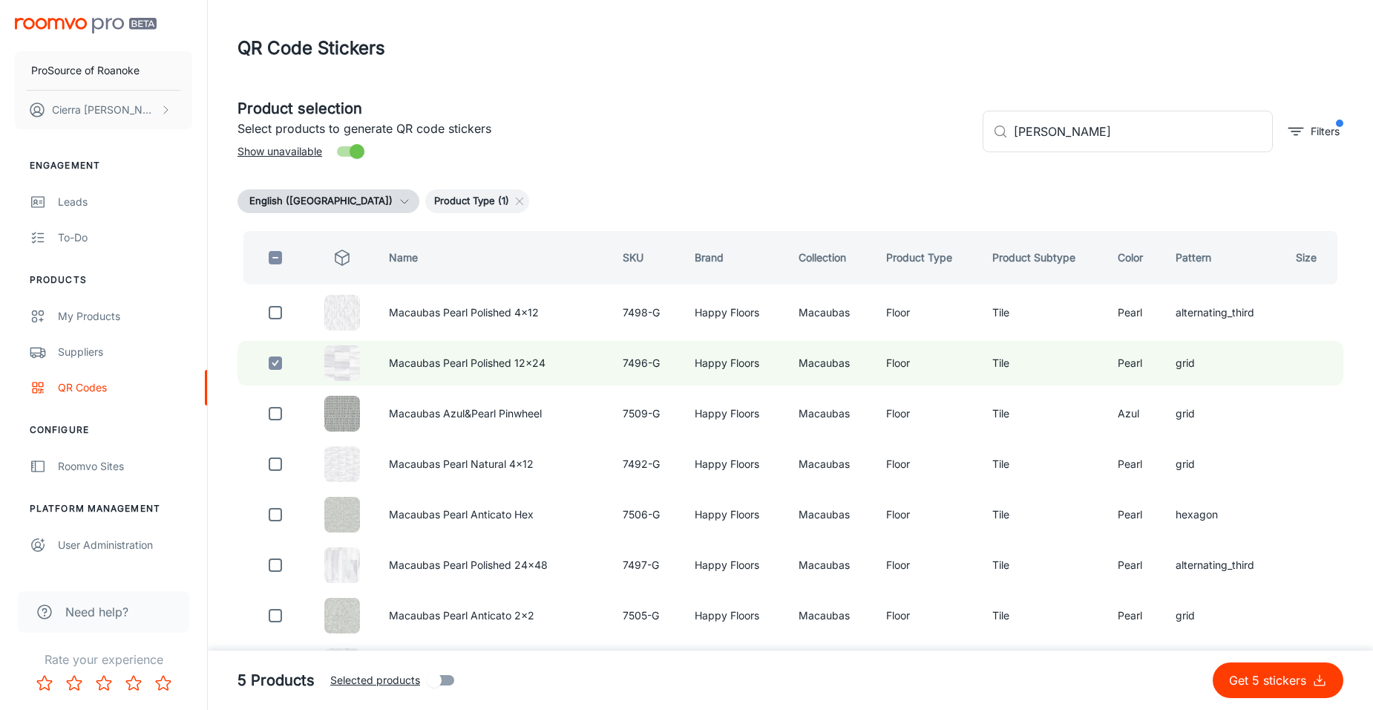
scroll to position [0, 0]
click at [1139, 134] on input "[PERSON_NAME]" at bounding box center [1143, 132] width 259 height 42
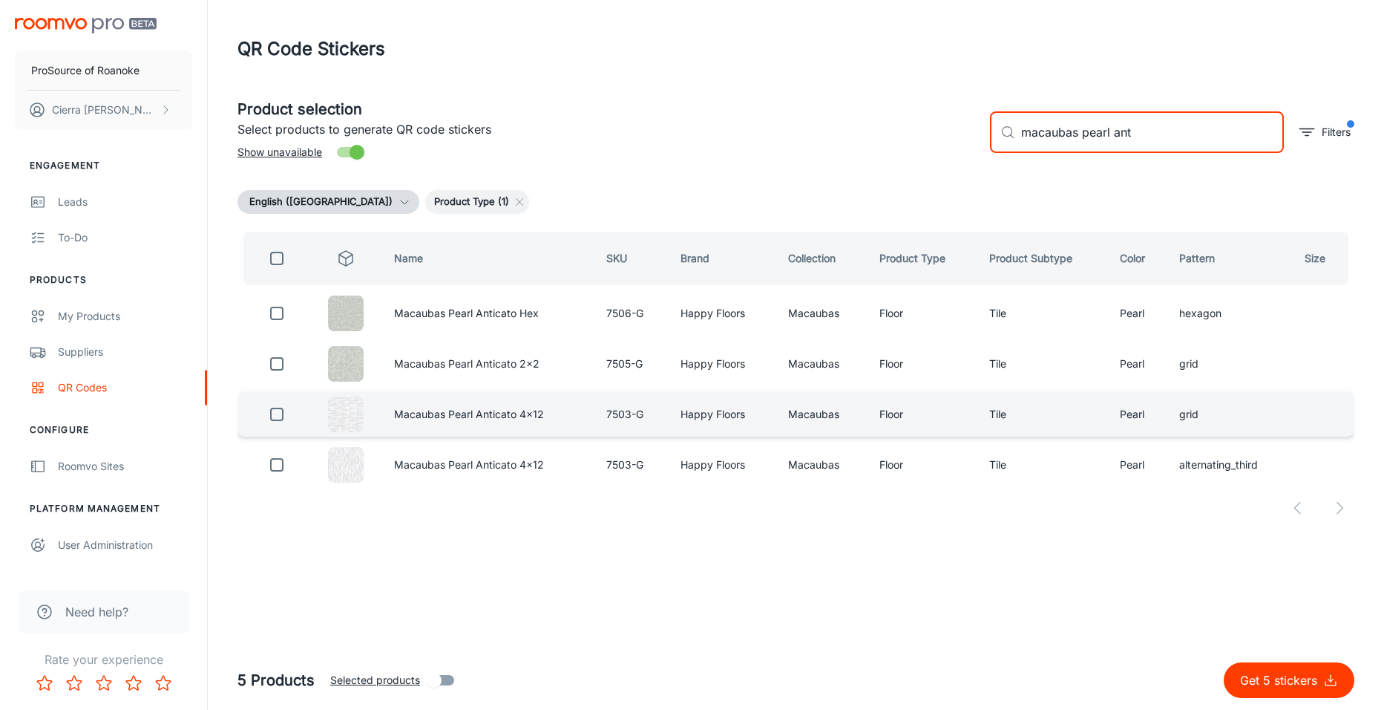
type input "macaubas pearl ant"
click at [279, 410] on input "checkbox" at bounding box center [277, 414] width 30 height 30
checkbox input "true"
click at [1168, 132] on input "macaubas pearl ant" at bounding box center [1152, 132] width 263 height 42
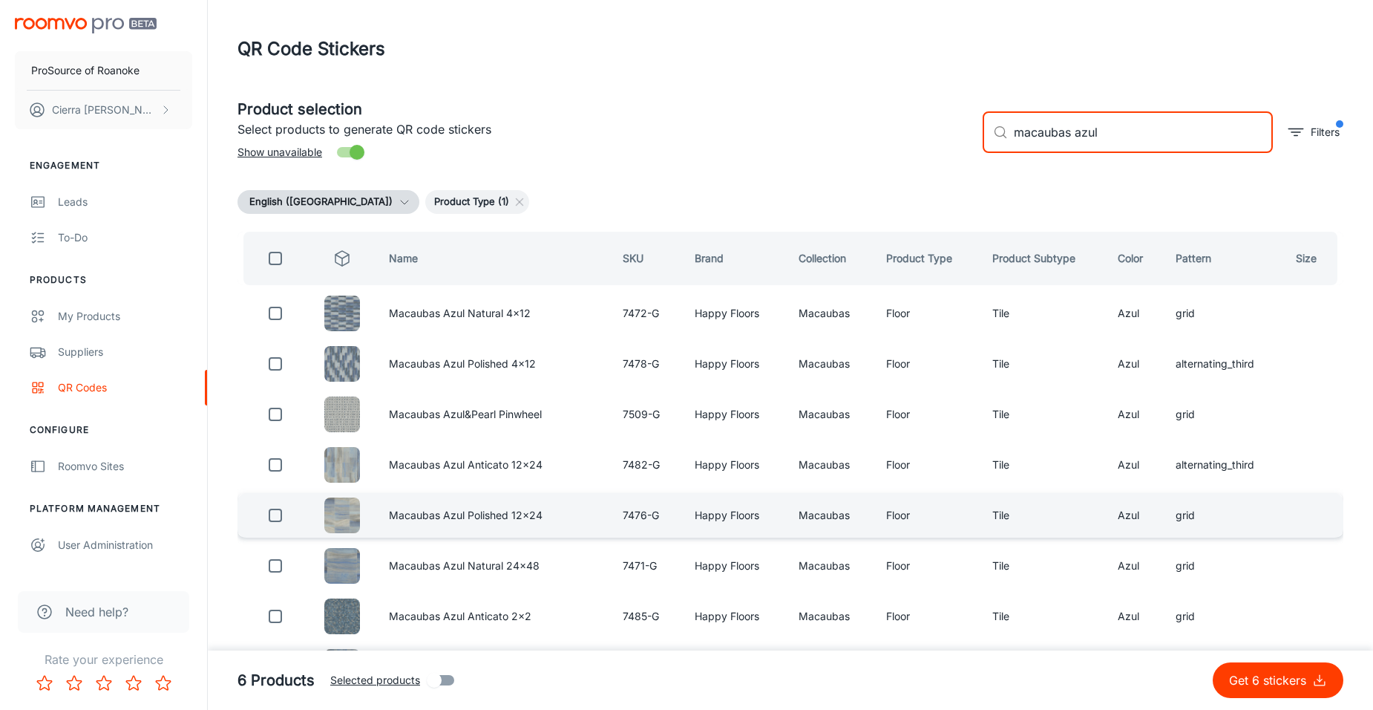
type input "macaubas azul"
click at [277, 517] on input "checkbox" at bounding box center [276, 515] width 30 height 30
checkbox input "true"
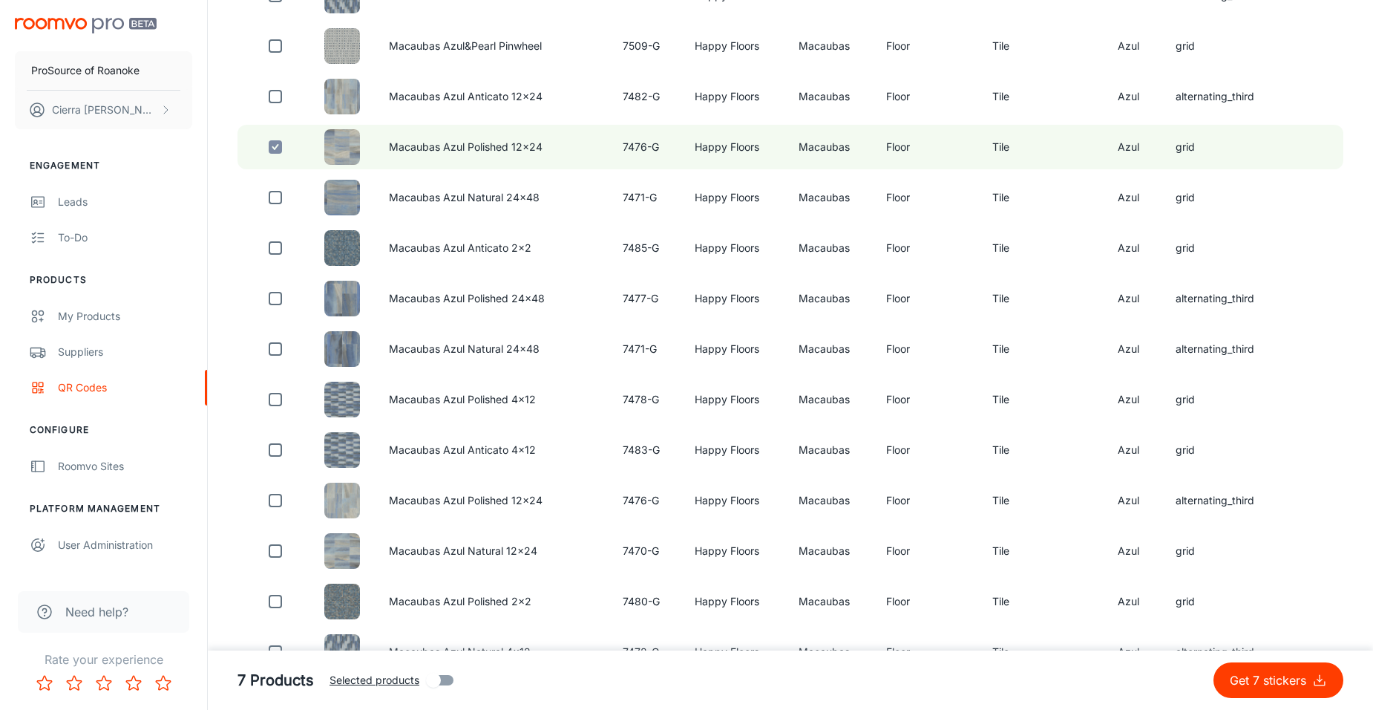
scroll to position [371, 0]
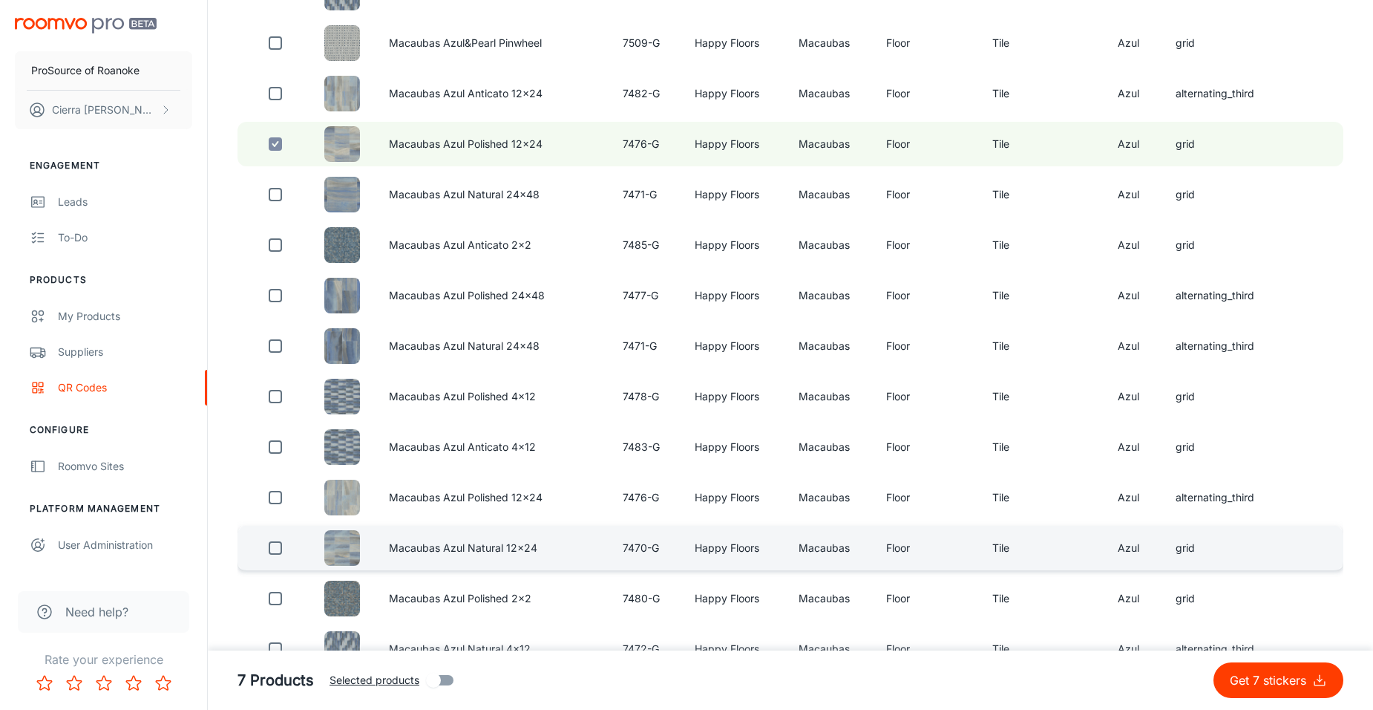
click at [270, 547] on input "checkbox" at bounding box center [276, 548] width 30 height 30
checkbox input "true"
click at [1276, 681] on p "Get 8 stickers" at bounding box center [1270, 680] width 83 height 18
checkbox input "false"
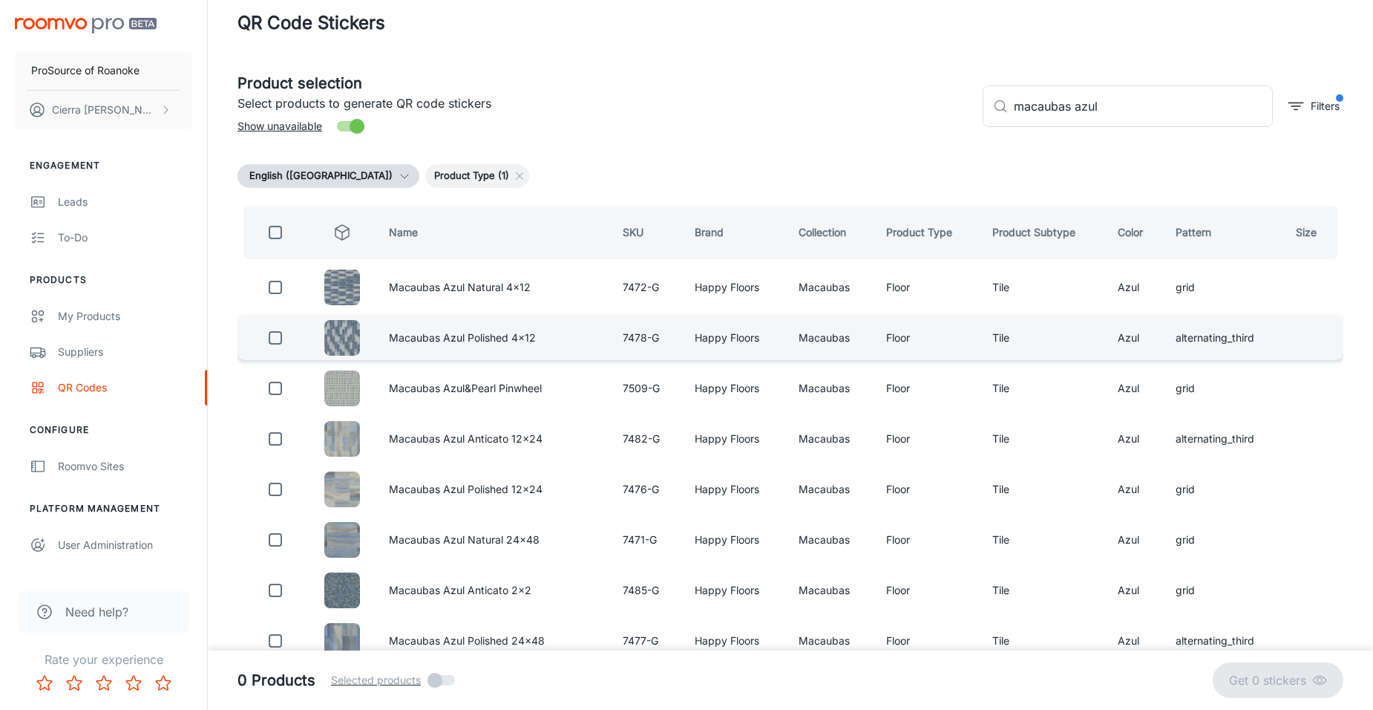
scroll to position [0, 0]
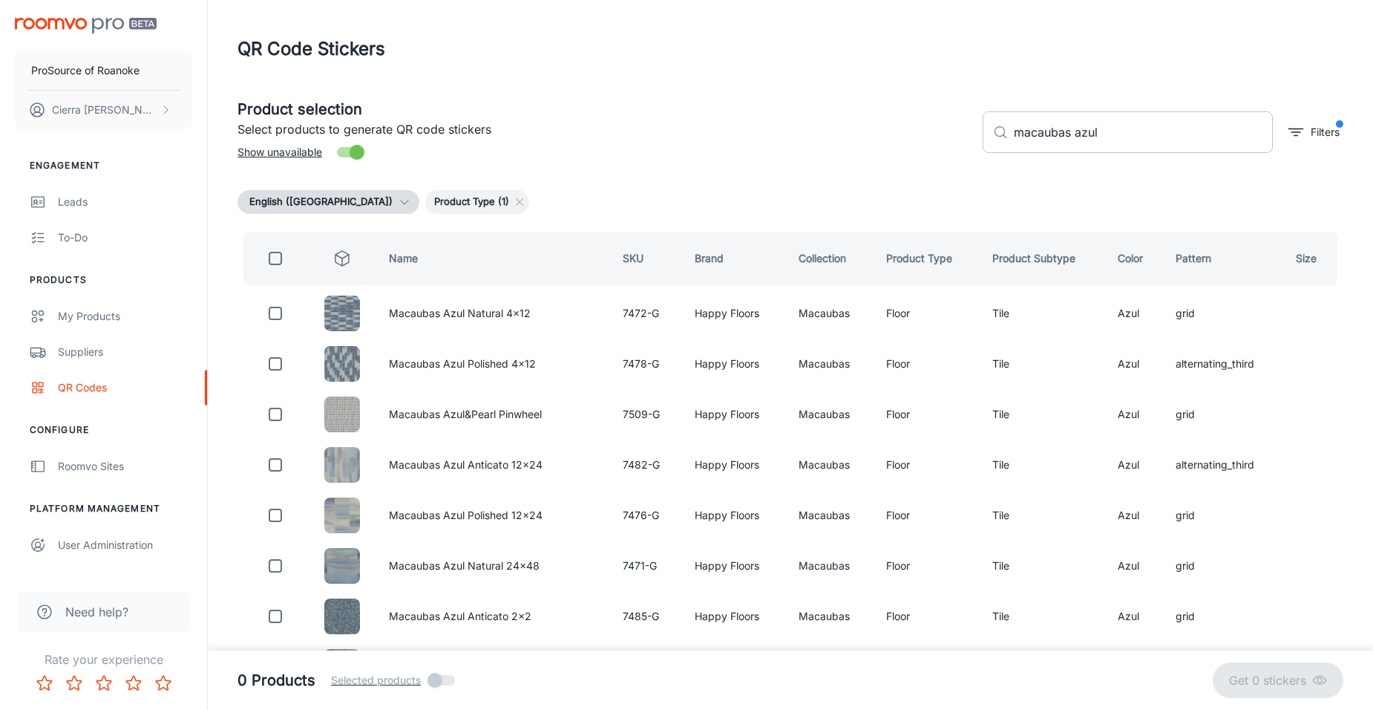
click at [1131, 140] on input "macaubas azul" at bounding box center [1143, 132] width 259 height 42
type input "m"
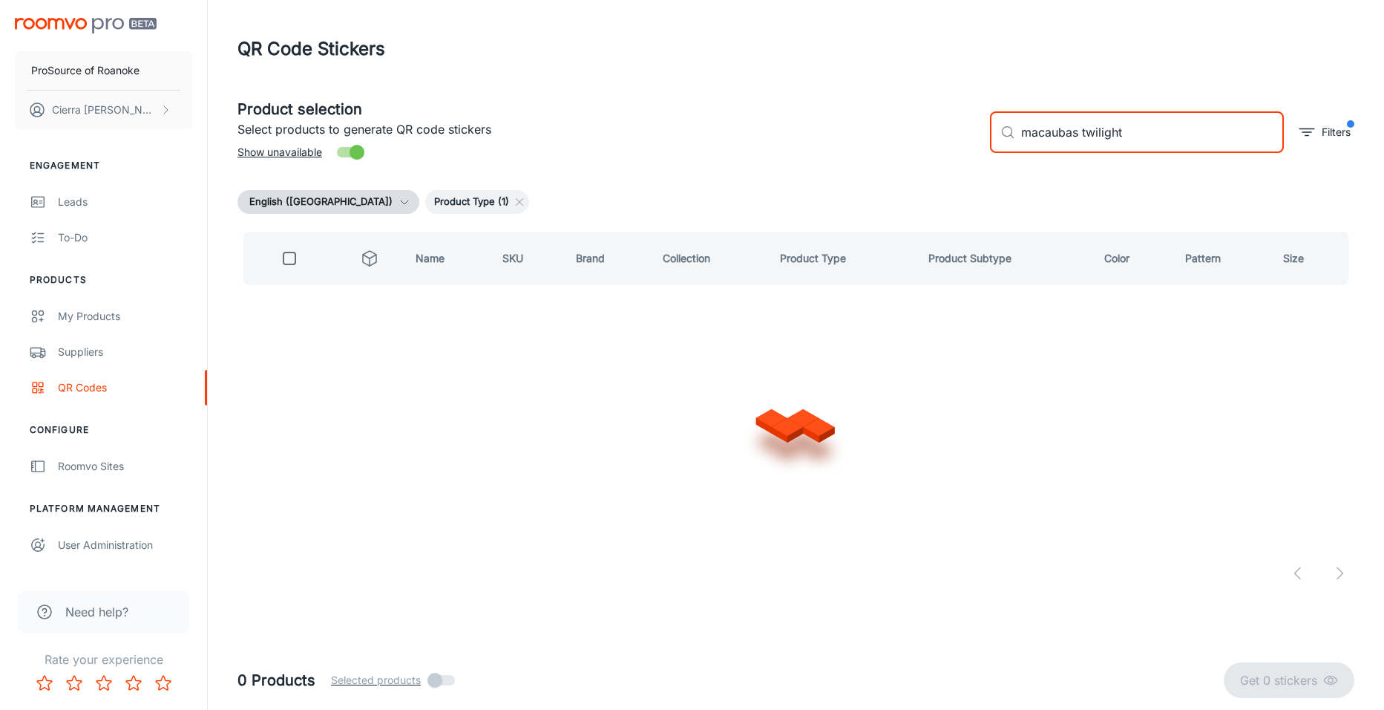
type input "macaubas twilight"
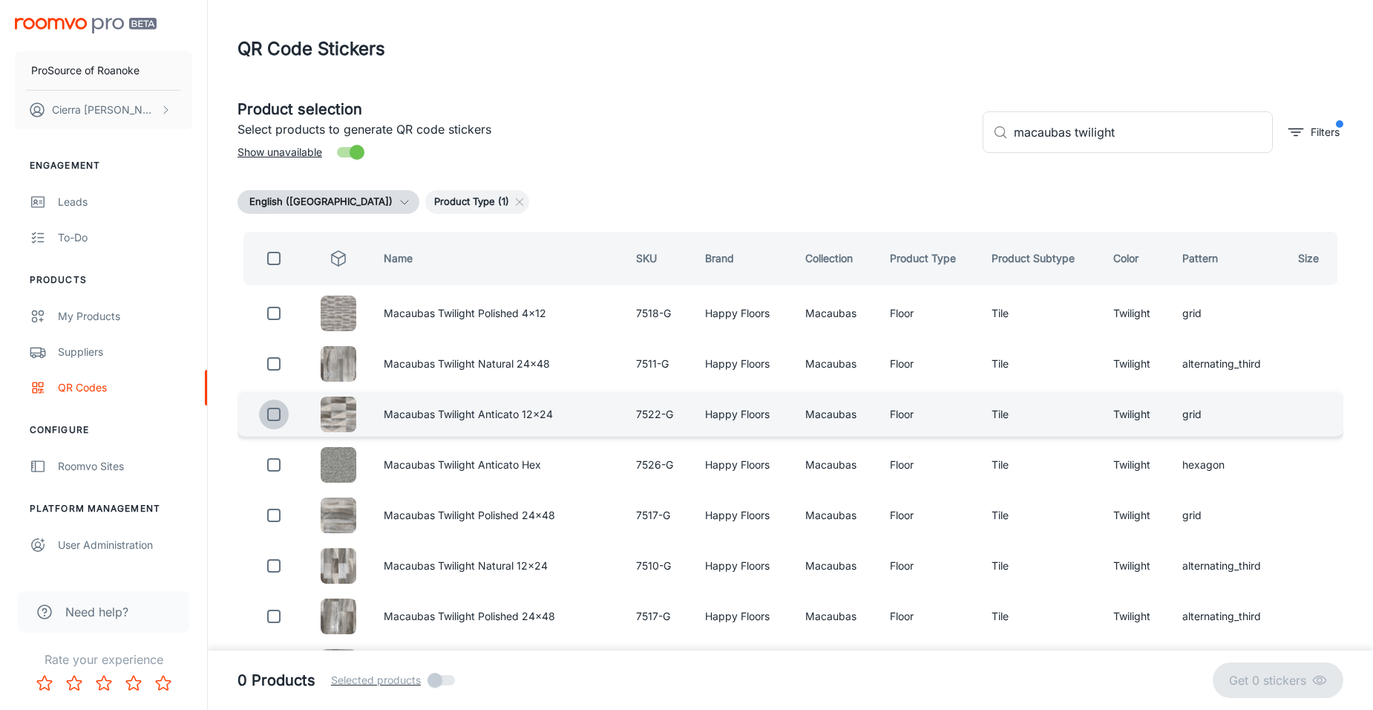
click at [272, 409] on input "checkbox" at bounding box center [274, 414] width 30 height 30
checkbox input "true"
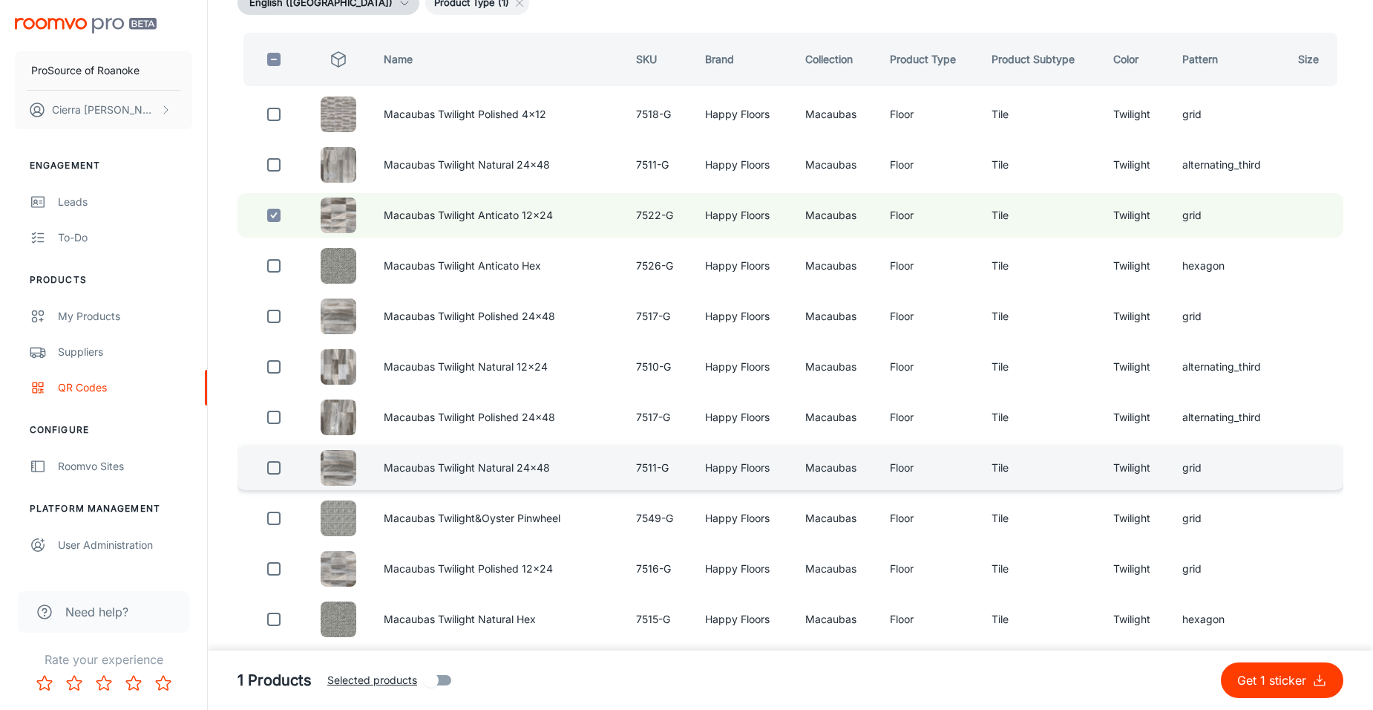
scroll to position [223, 0]
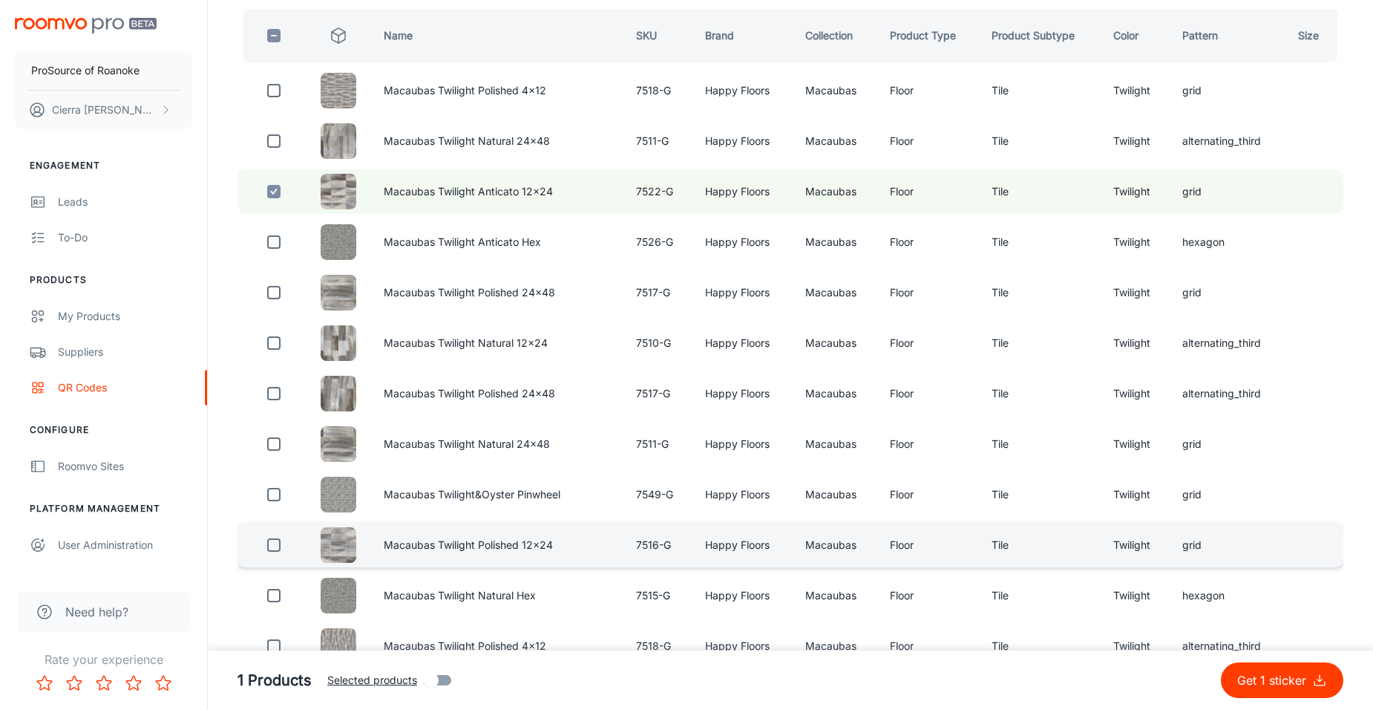
click at [277, 549] on input "checkbox" at bounding box center [274, 545] width 30 height 30
checkbox input "true"
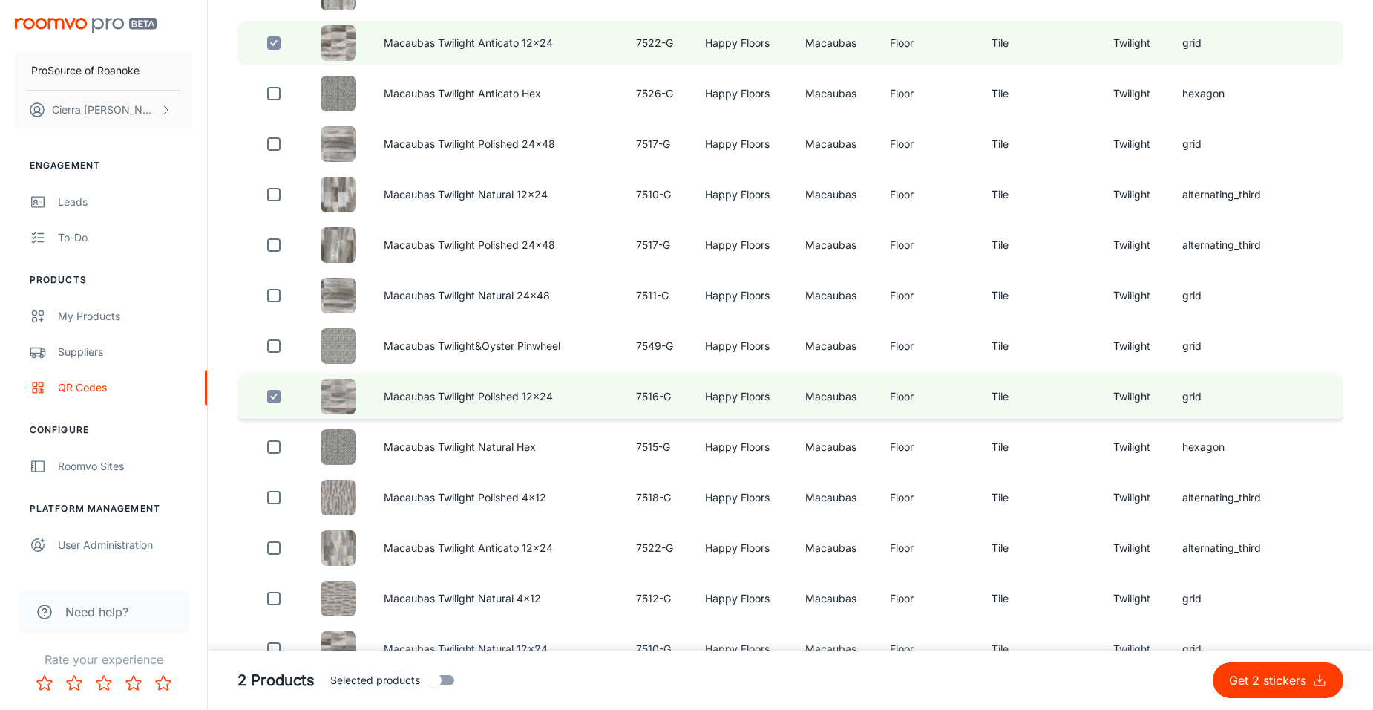
scroll to position [445, 0]
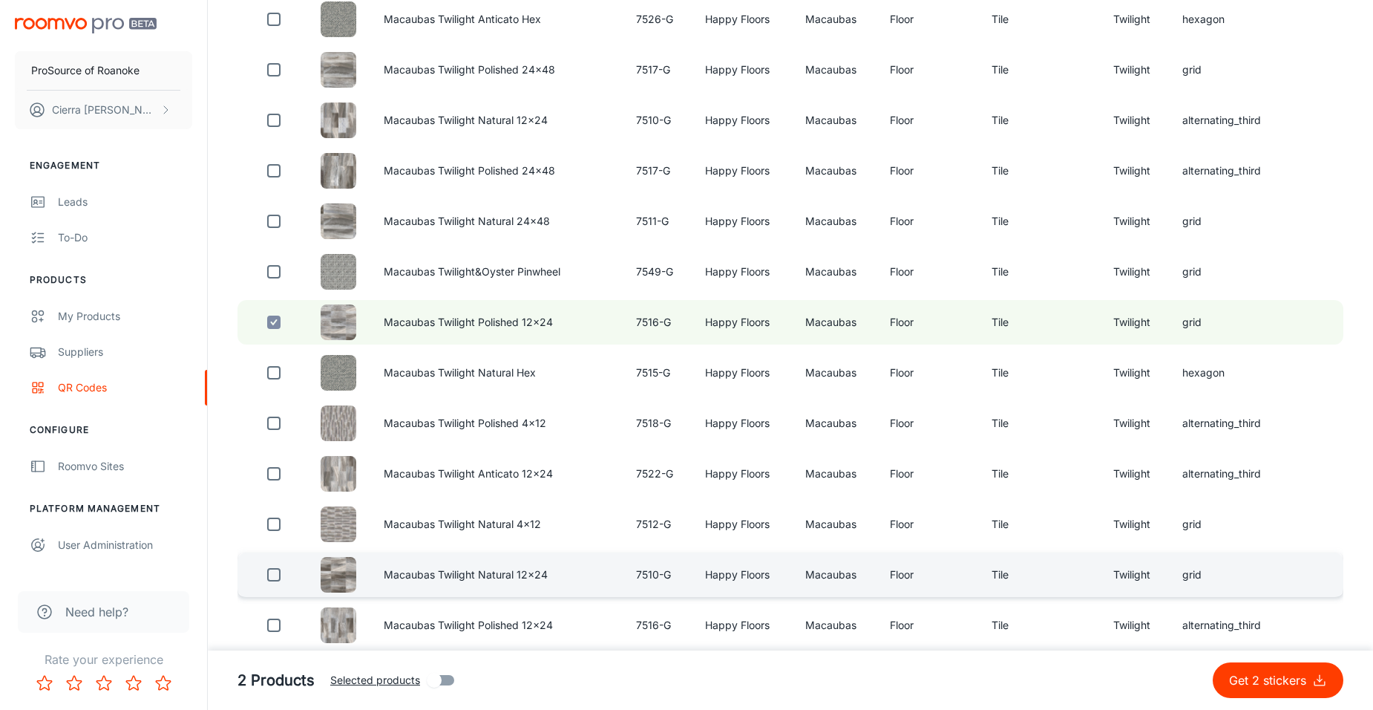
click at [278, 575] on input "checkbox" at bounding box center [274, 575] width 30 height 30
checkbox input "true"
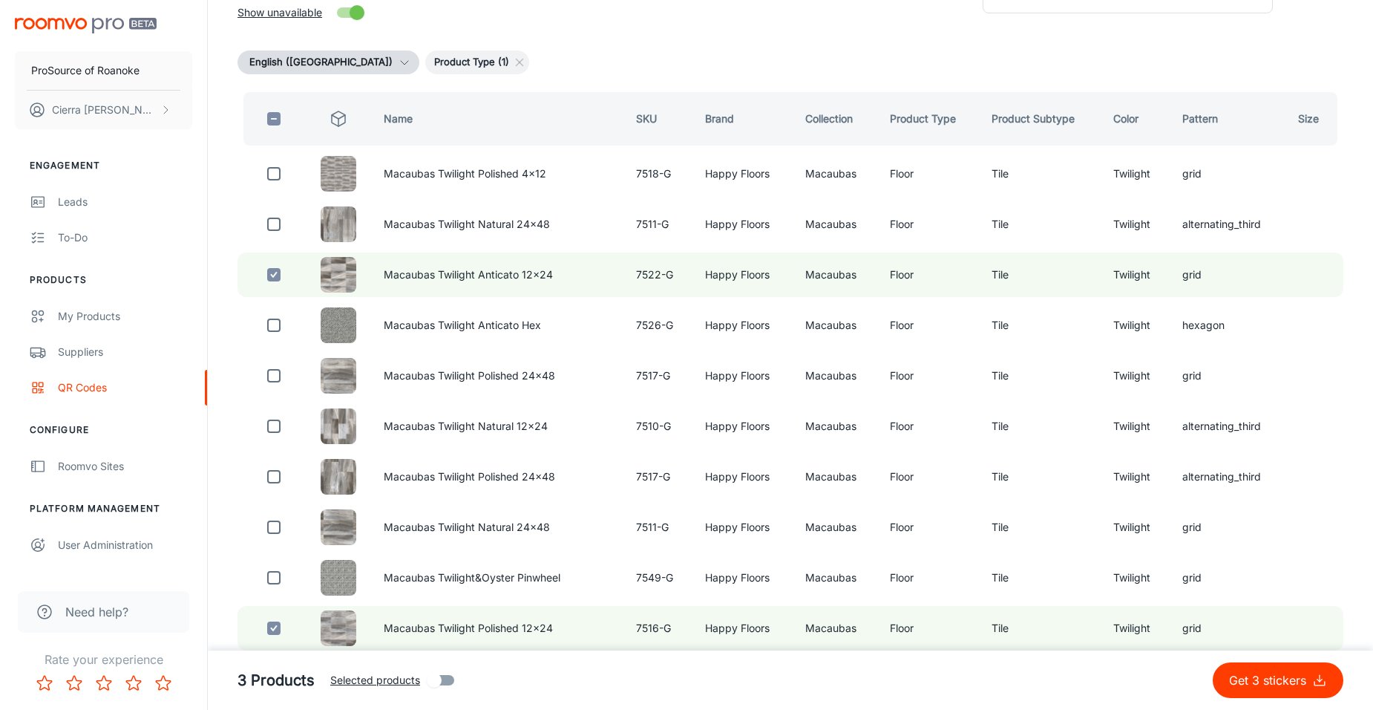
scroll to position [0, 0]
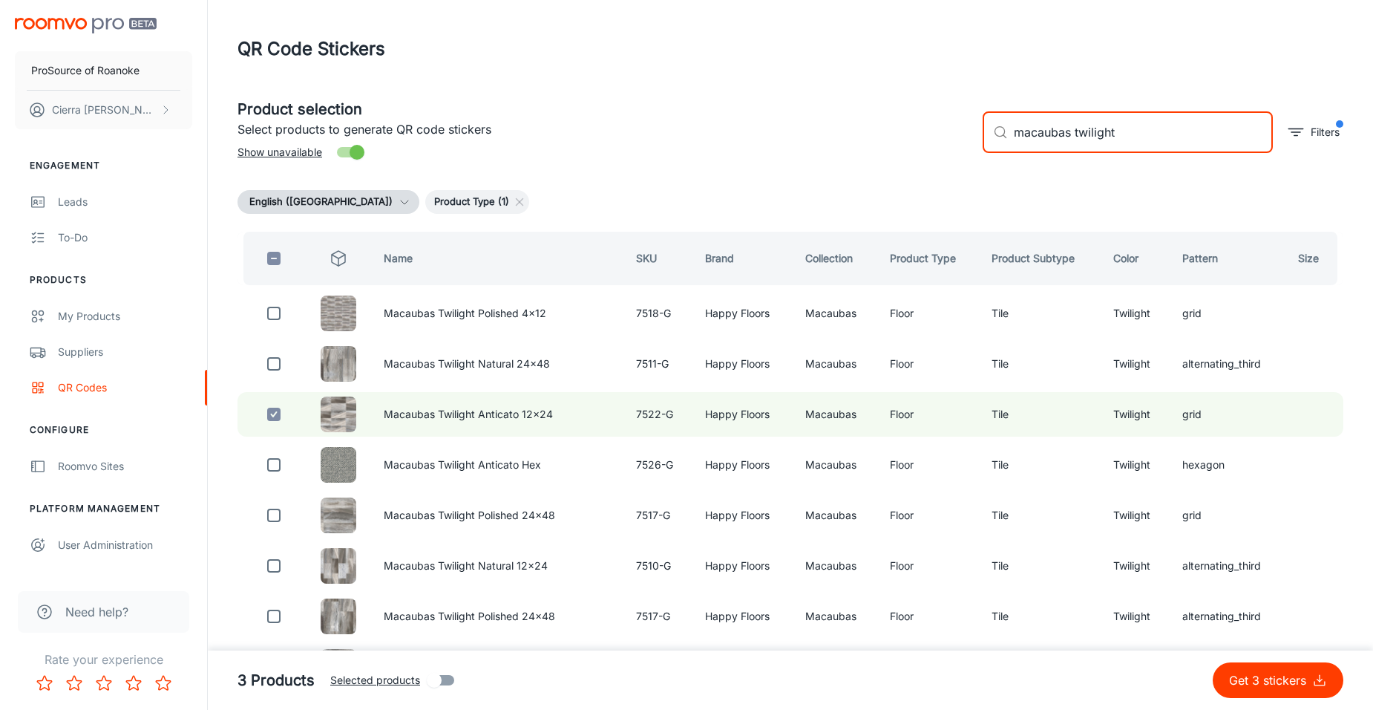
click at [1136, 130] on input "macaubas twilight" at bounding box center [1143, 132] width 259 height 42
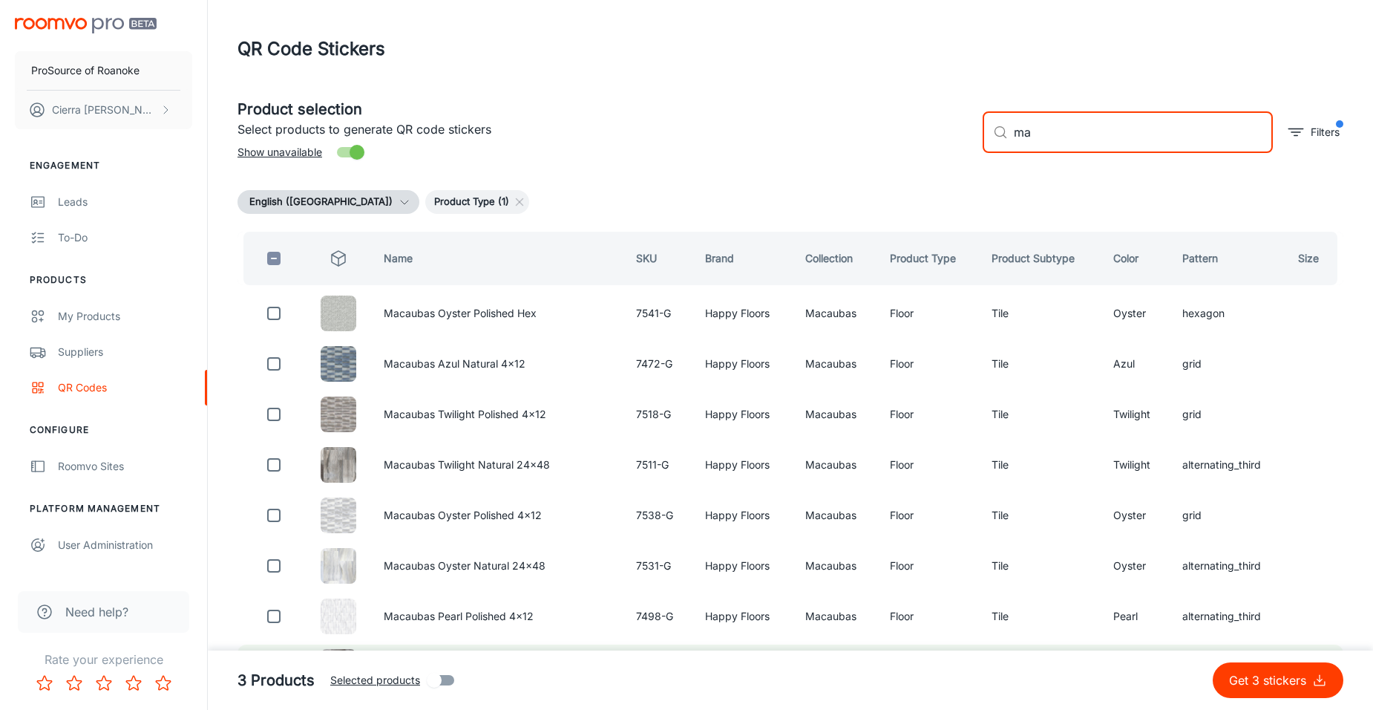
type input "m"
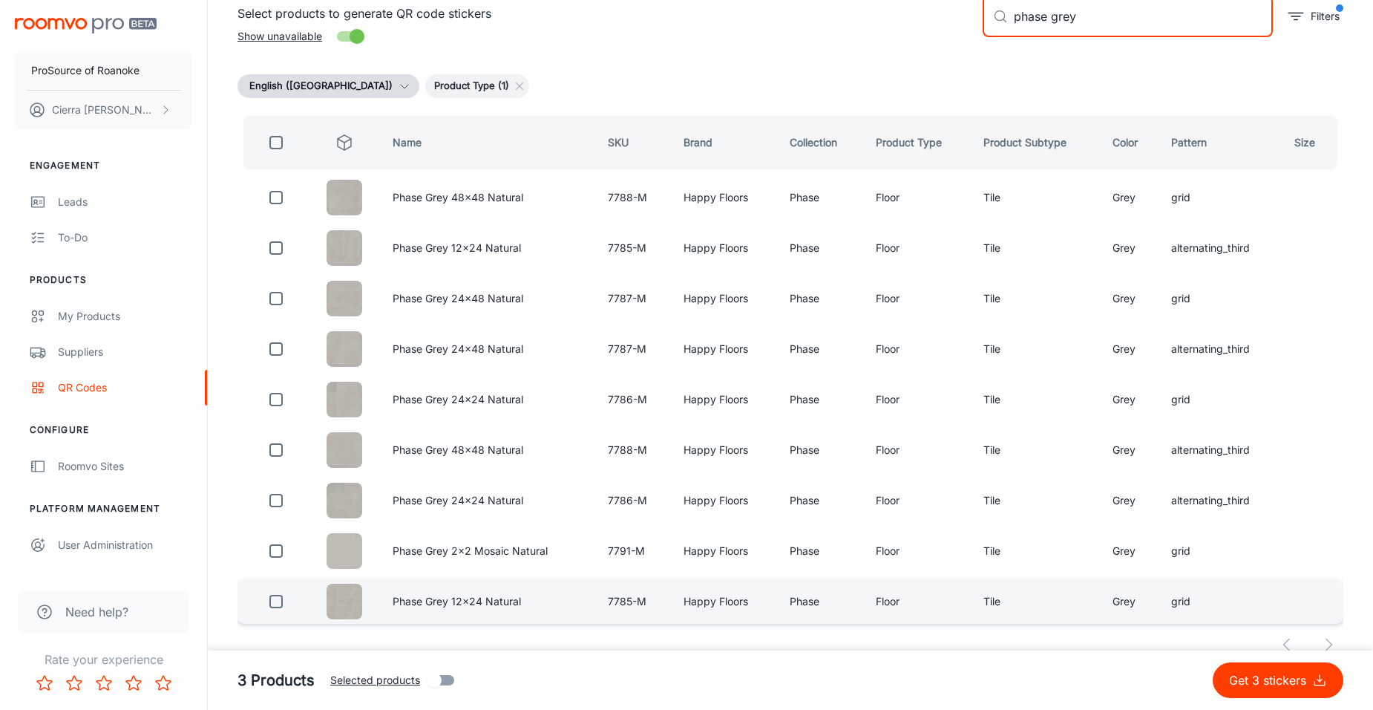
scroll to position [137, 0]
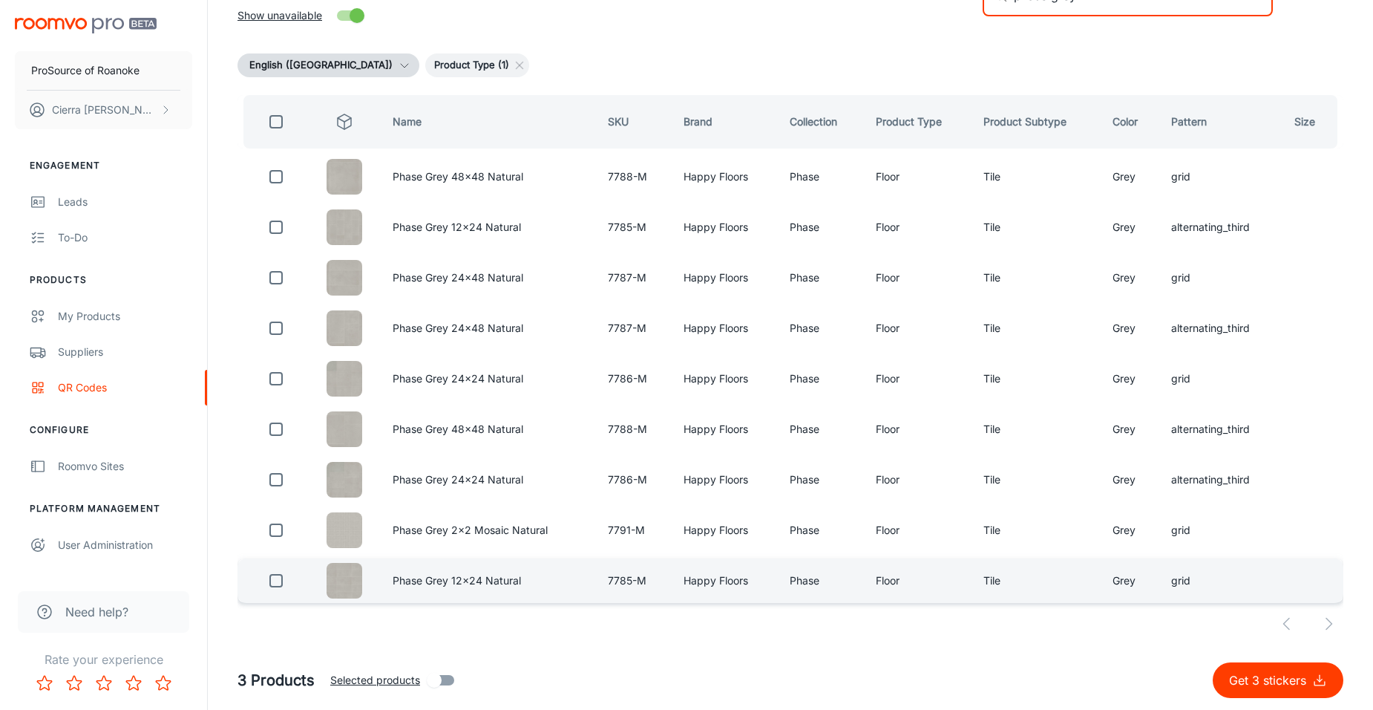
type input "phase grey"
click at [281, 575] on input "checkbox" at bounding box center [276, 581] width 30 height 30
checkbox input "true"
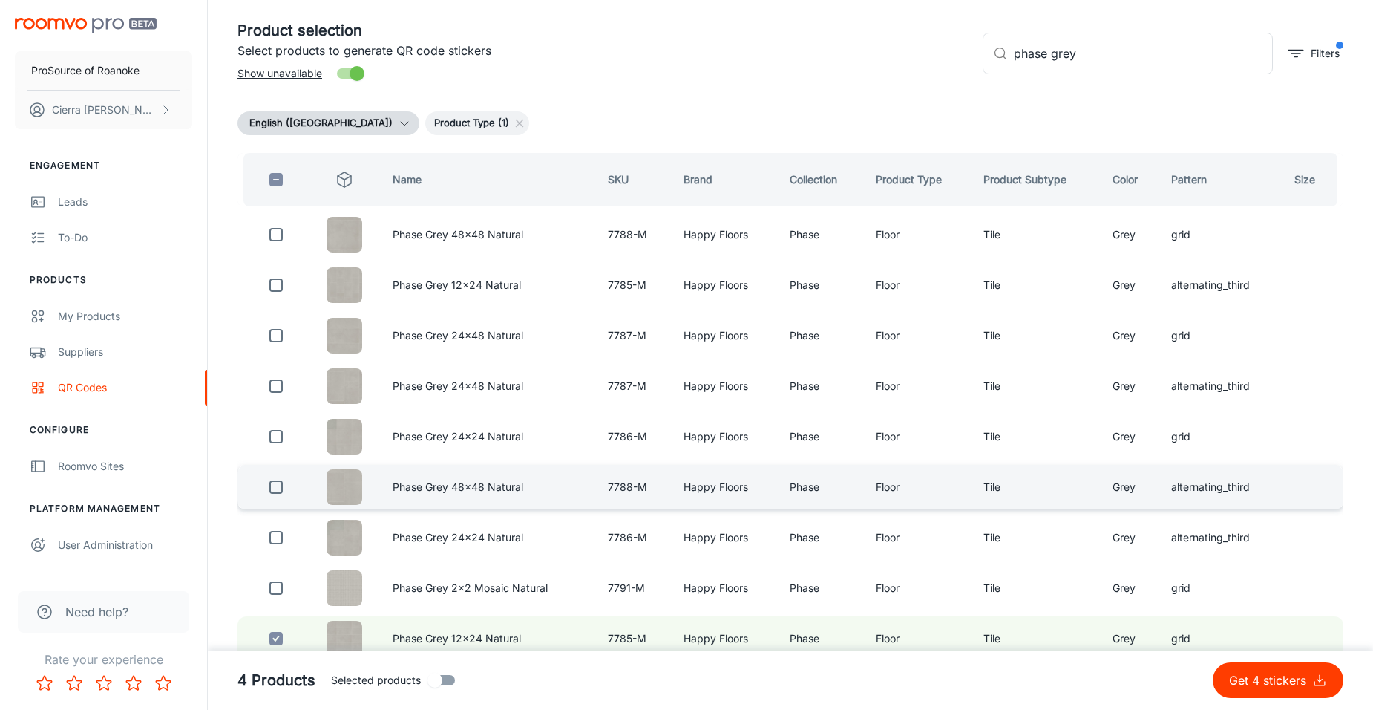
scroll to position [0, 0]
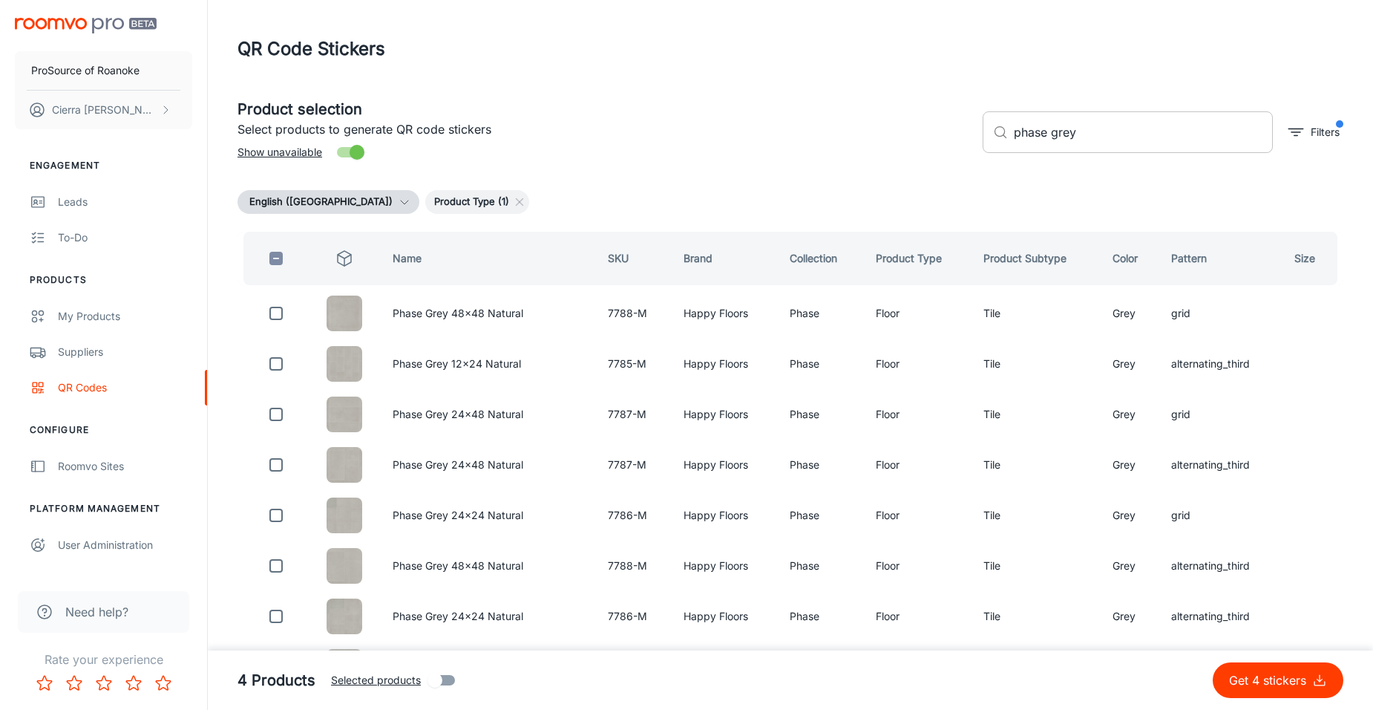
click at [1119, 137] on input "phase grey" at bounding box center [1143, 132] width 259 height 42
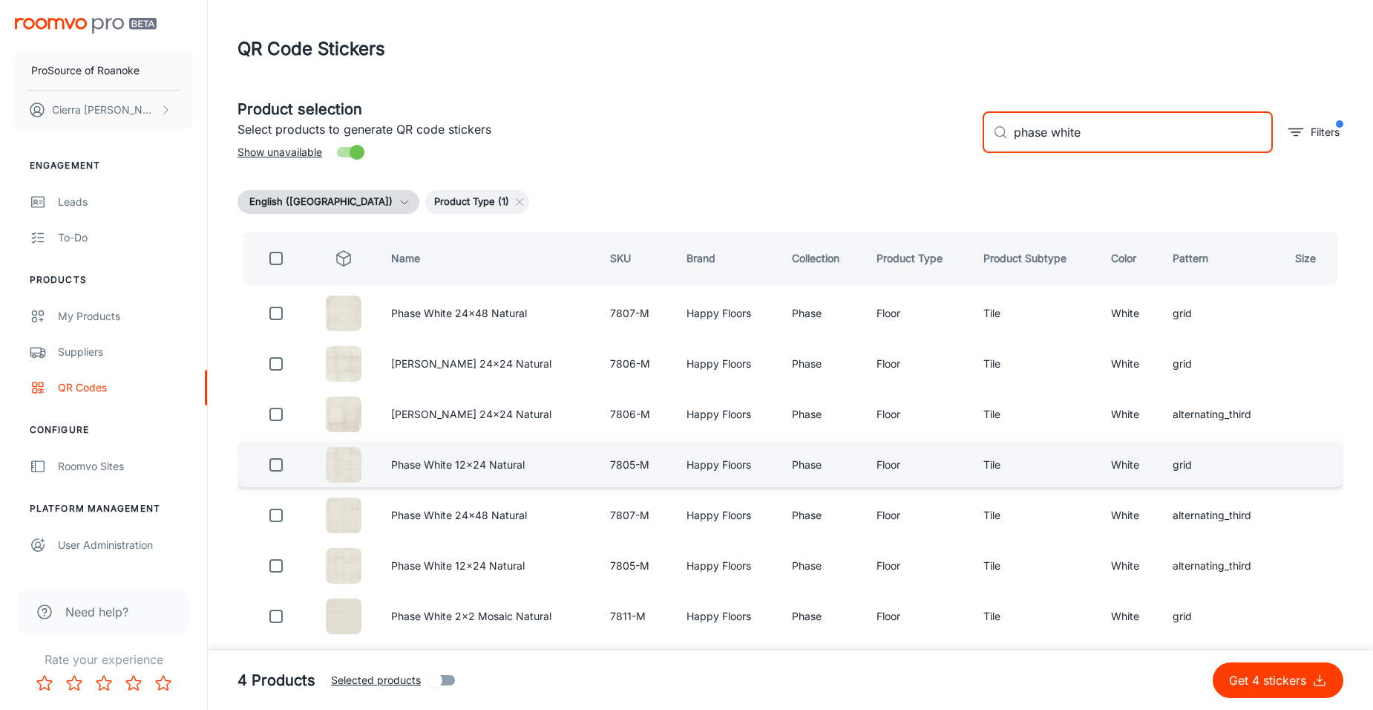
type input "phase white"
click at [278, 458] on input "checkbox" at bounding box center [276, 465] width 30 height 30
checkbox input "true"
click at [1149, 136] on input "phase white" at bounding box center [1143, 132] width 259 height 42
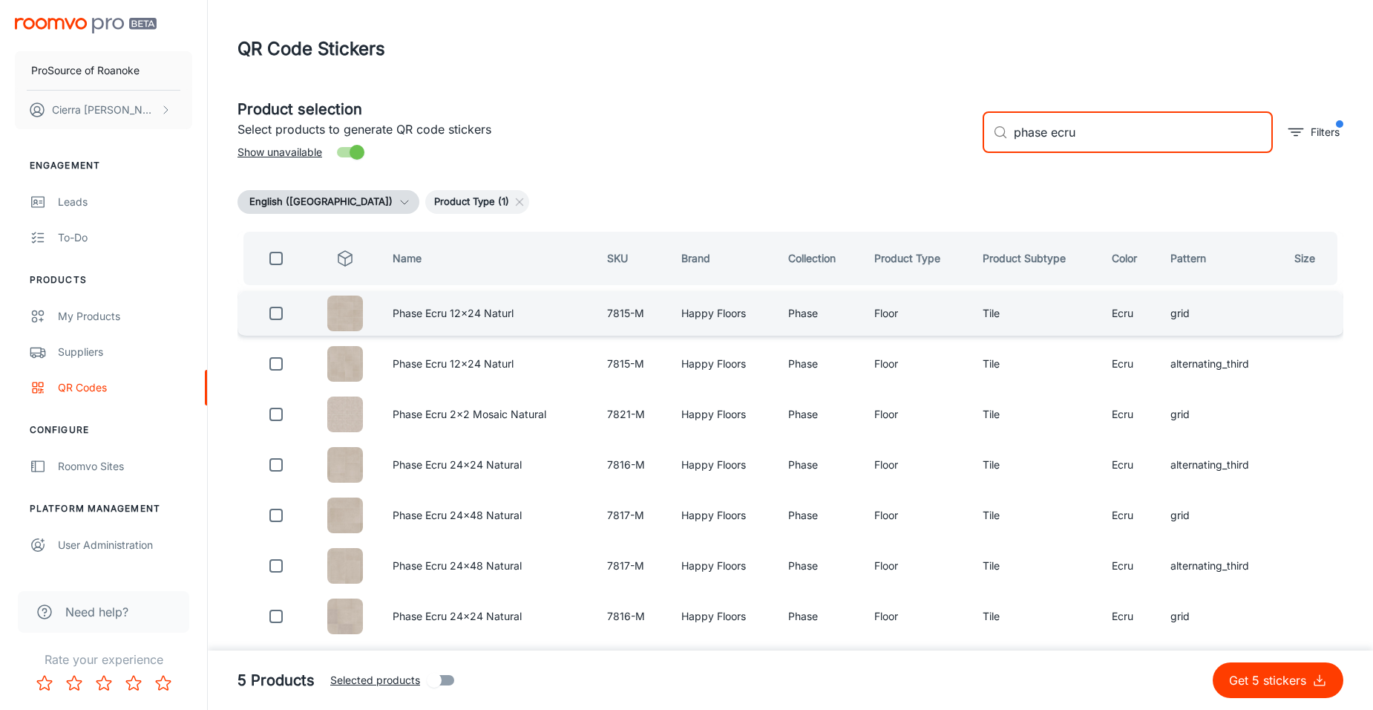
type input "phase ecru"
click at [281, 313] on input "checkbox" at bounding box center [276, 313] width 30 height 30
checkbox input "true"
click at [1119, 131] on input "phase ecru" at bounding box center [1143, 132] width 259 height 42
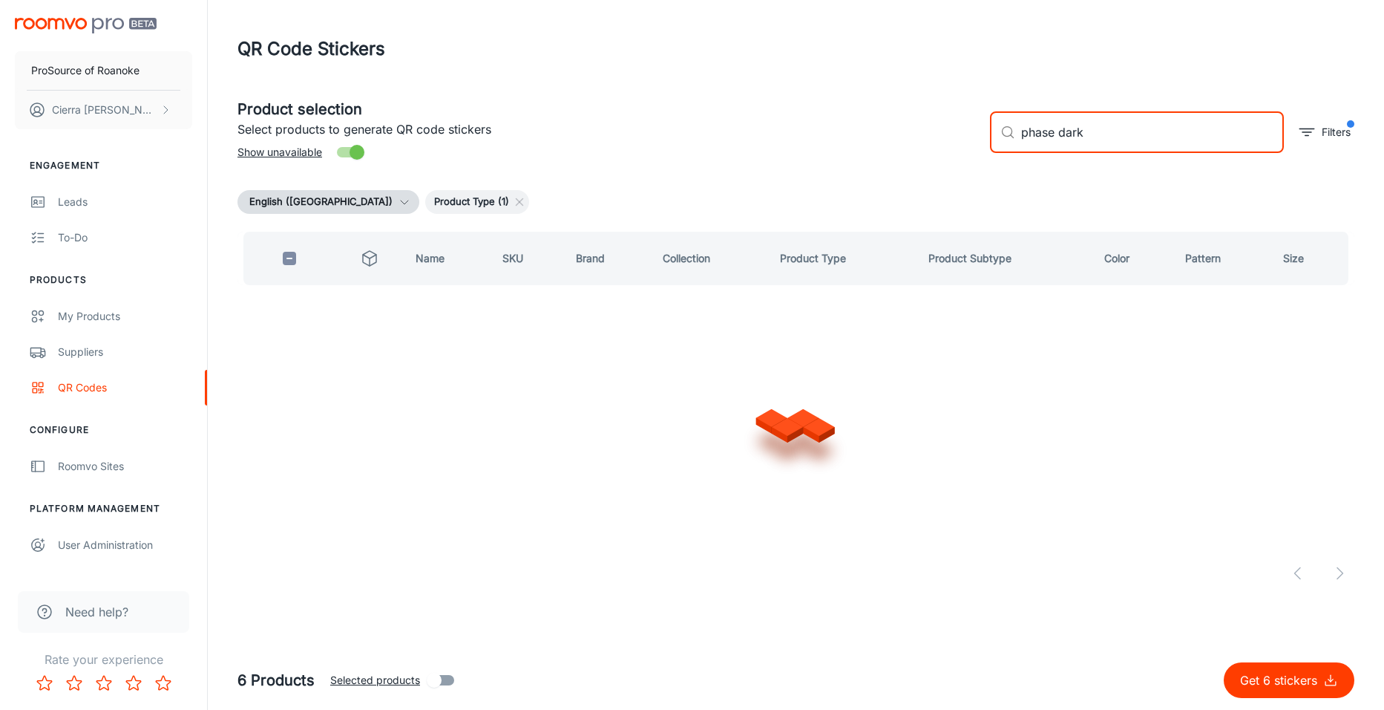
type input "phase dark"
click at [1224, 662] on button "Get 6 stickers" at bounding box center [1289, 680] width 131 height 36
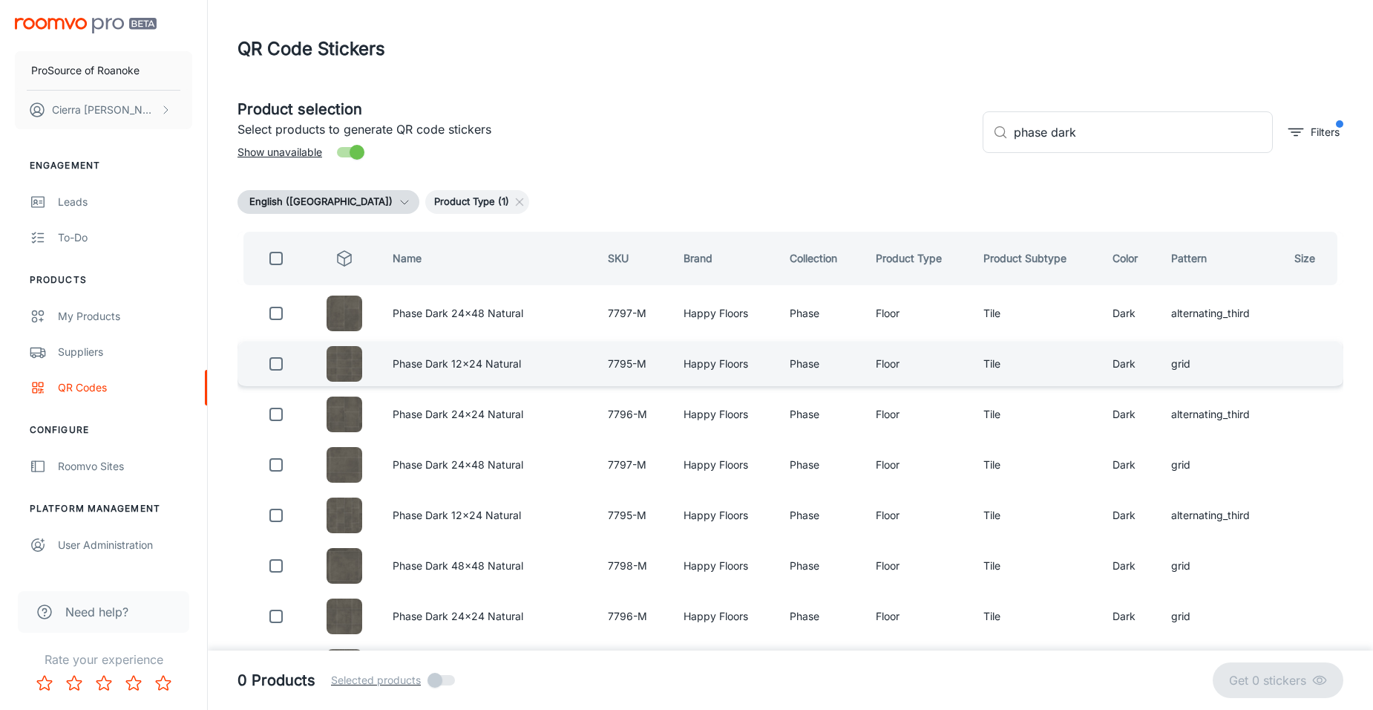
click at [508, 367] on td "Phase Dark 12x24 Natural" at bounding box center [488, 363] width 215 height 45
click at [301, 361] on td at bounding box center [273, 363] width 71 height 45
click at [279, 369] on input "checkbox" at bounding box center [276, 364] width 30 height 30
checkbox input "true"
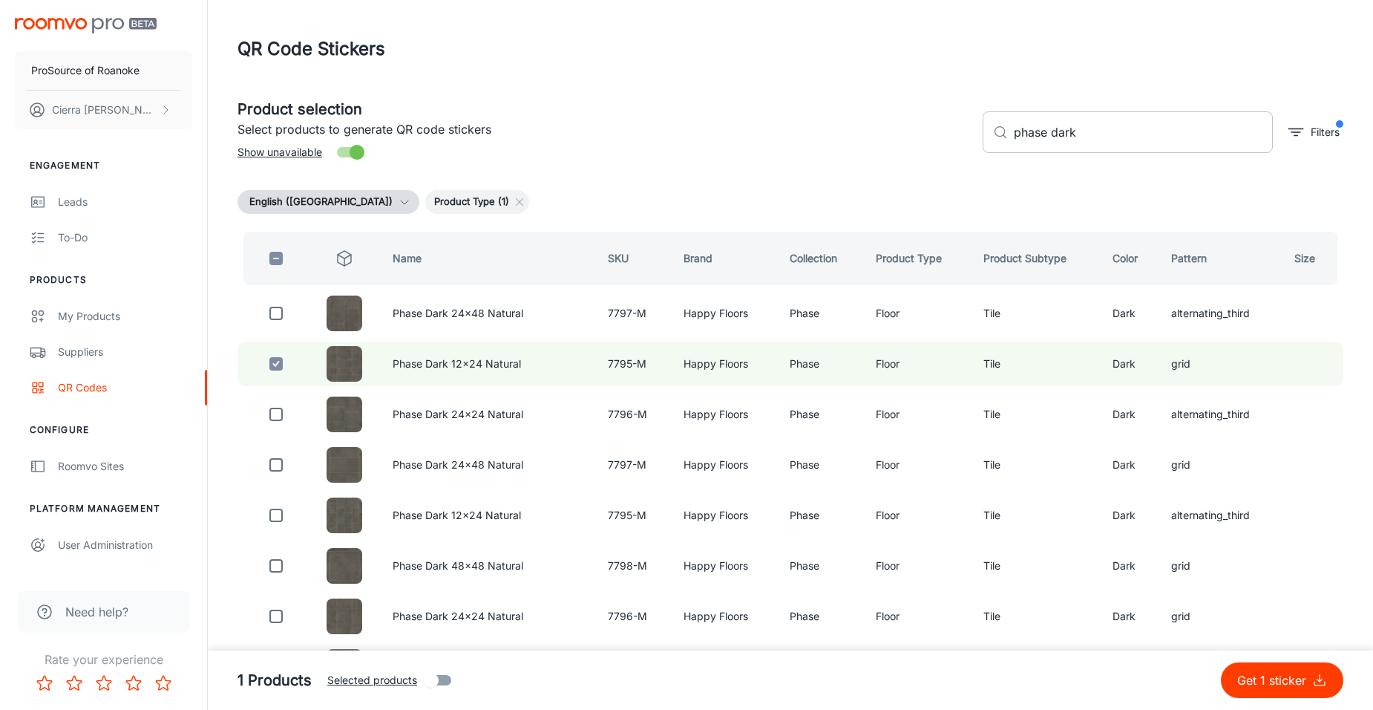
click at [1134, 140] on input "phase dark" at bounding box center [1143, 132] width 259 height 42
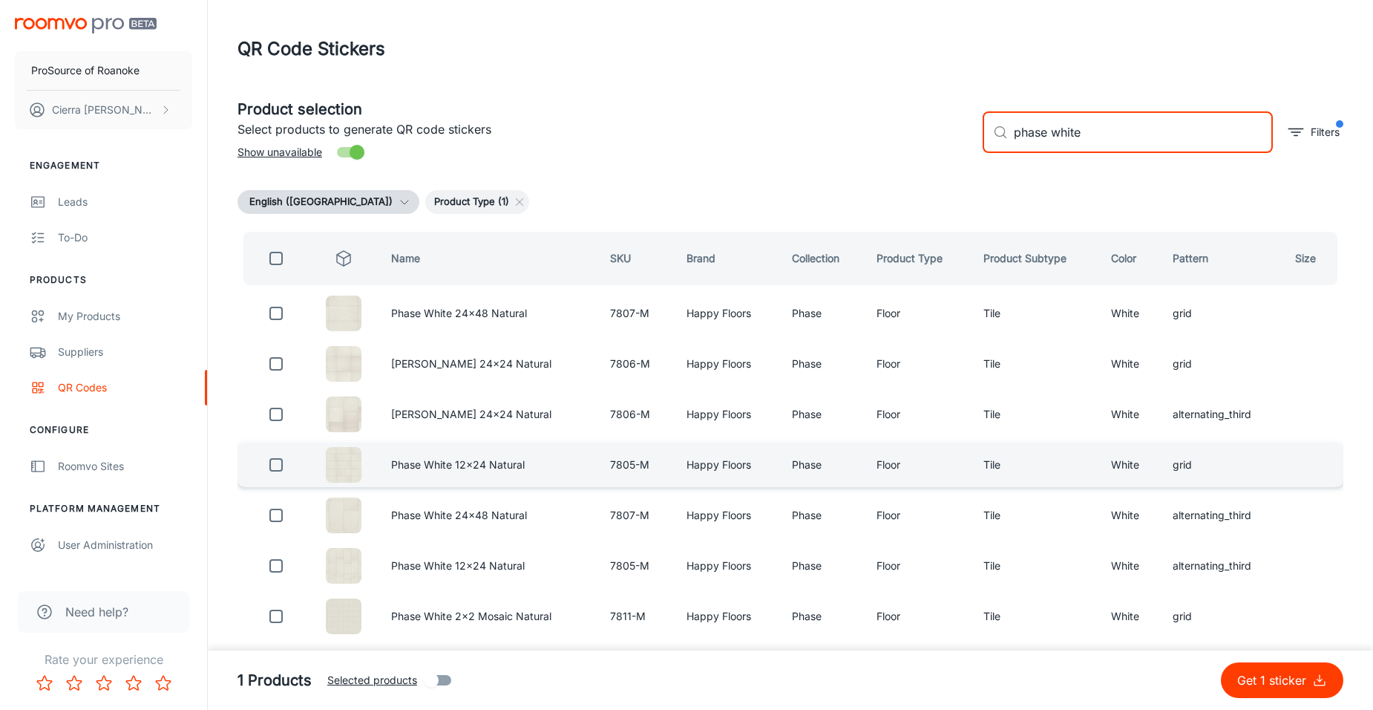
type input "phase white"
click at [276, 465] on input "checkbox" at bounding box center [276, 465] width 30 height 30
checkbox input "true"
click at [1122, 129] on input "phase white" at bounding box center [1143, 132] width 259 height 42
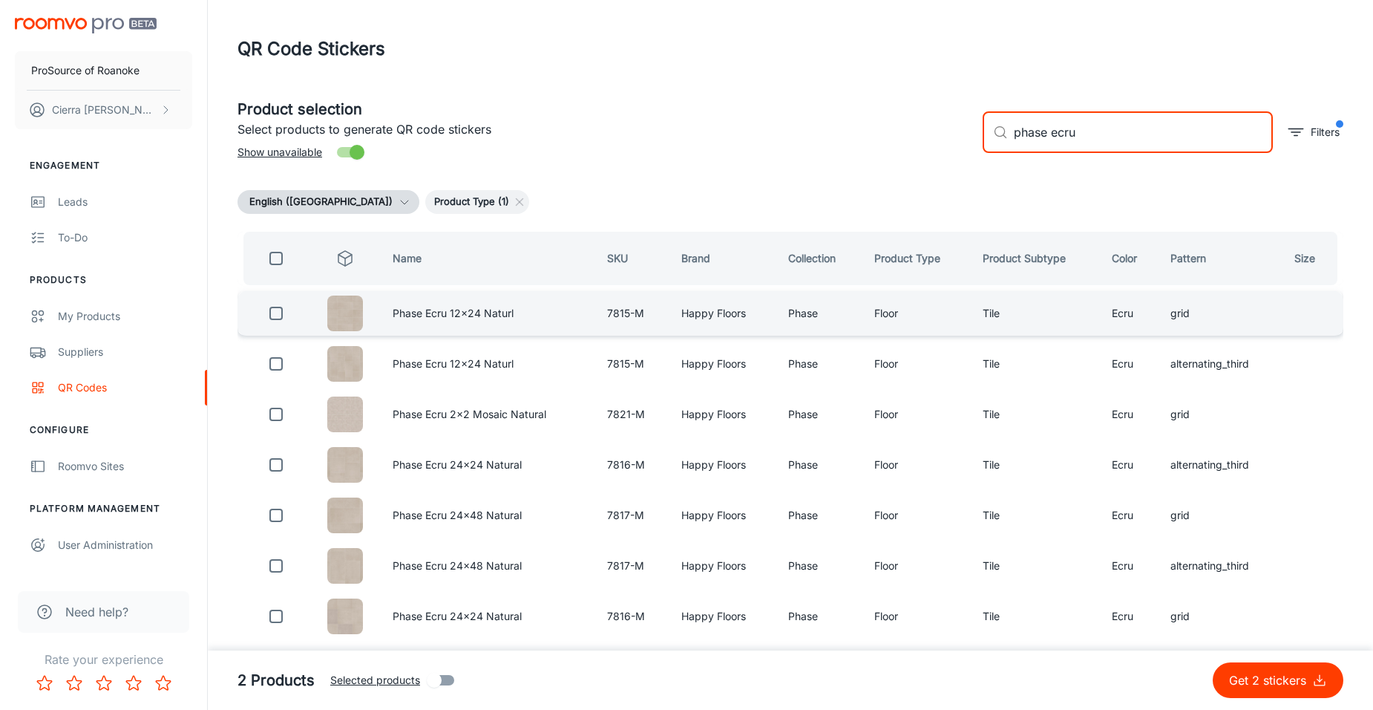
type input "phase ecru"
click at [272, 309] on input "checkbox" at bounding box center [276, 313] width 30 height 30
checkbox input "true"
click at [1128, 134] on input "phase ecru" at bounding box center [1143, 132] width 259 height 42
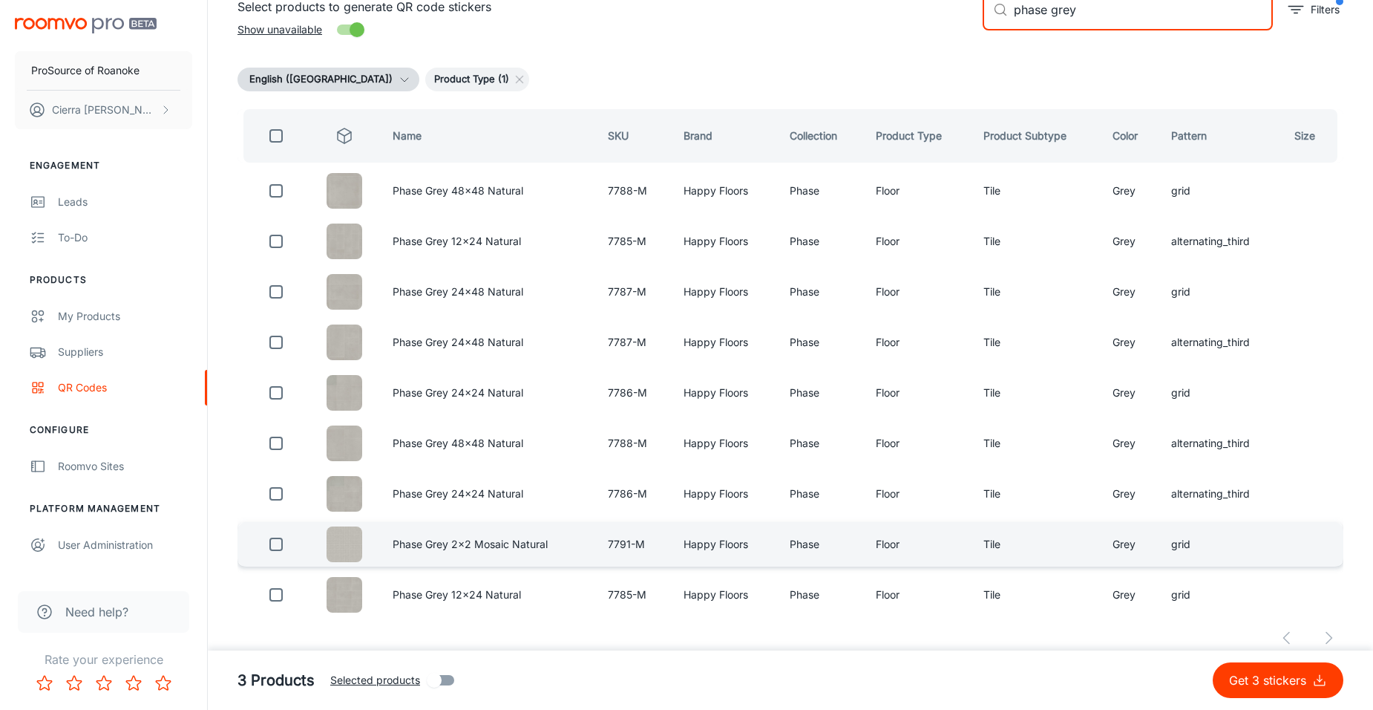
scroll to position [137, 0]
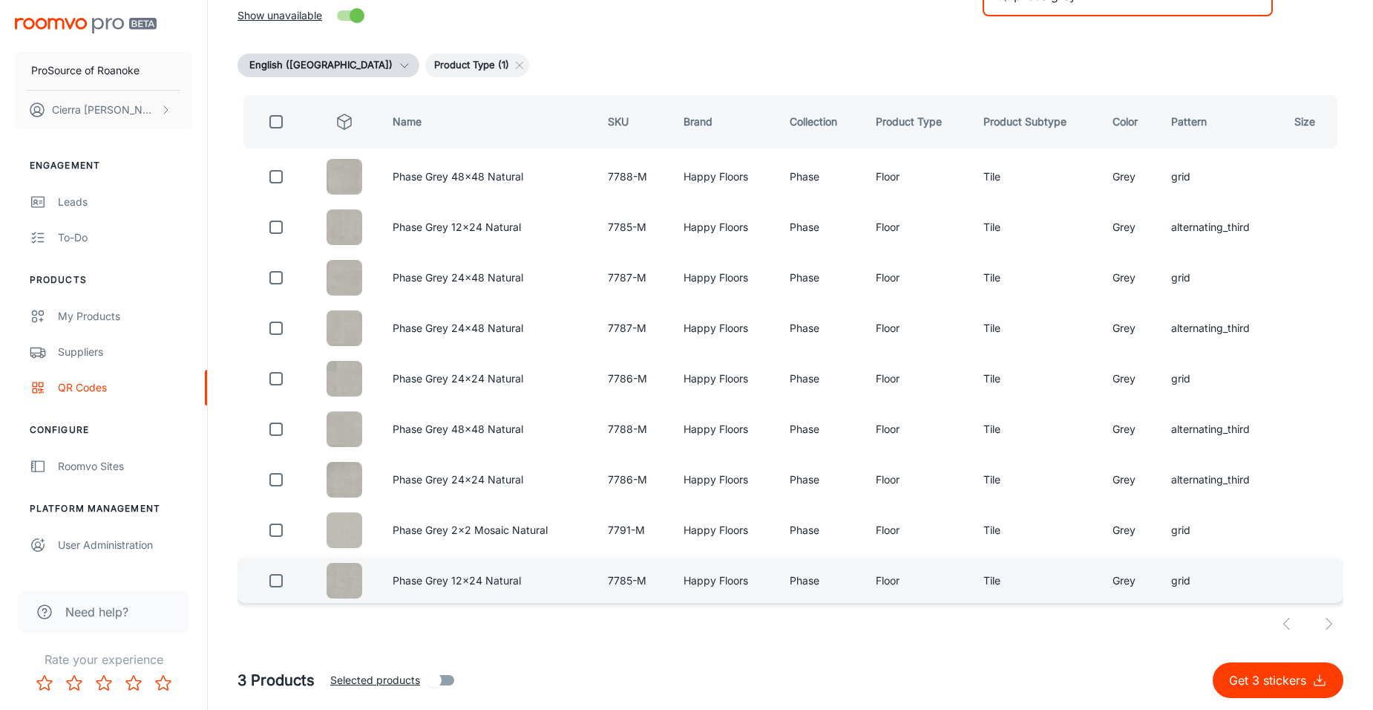
type input "phase grey"
click at [270, 580] on input "checkbox" at bounding box center [276, 581] width 30 height 30
checkbox input "true"
click at [441, 681] on input "Selected products" at bounding box center [435, 680] width 85 height 28
checkbox input "true"
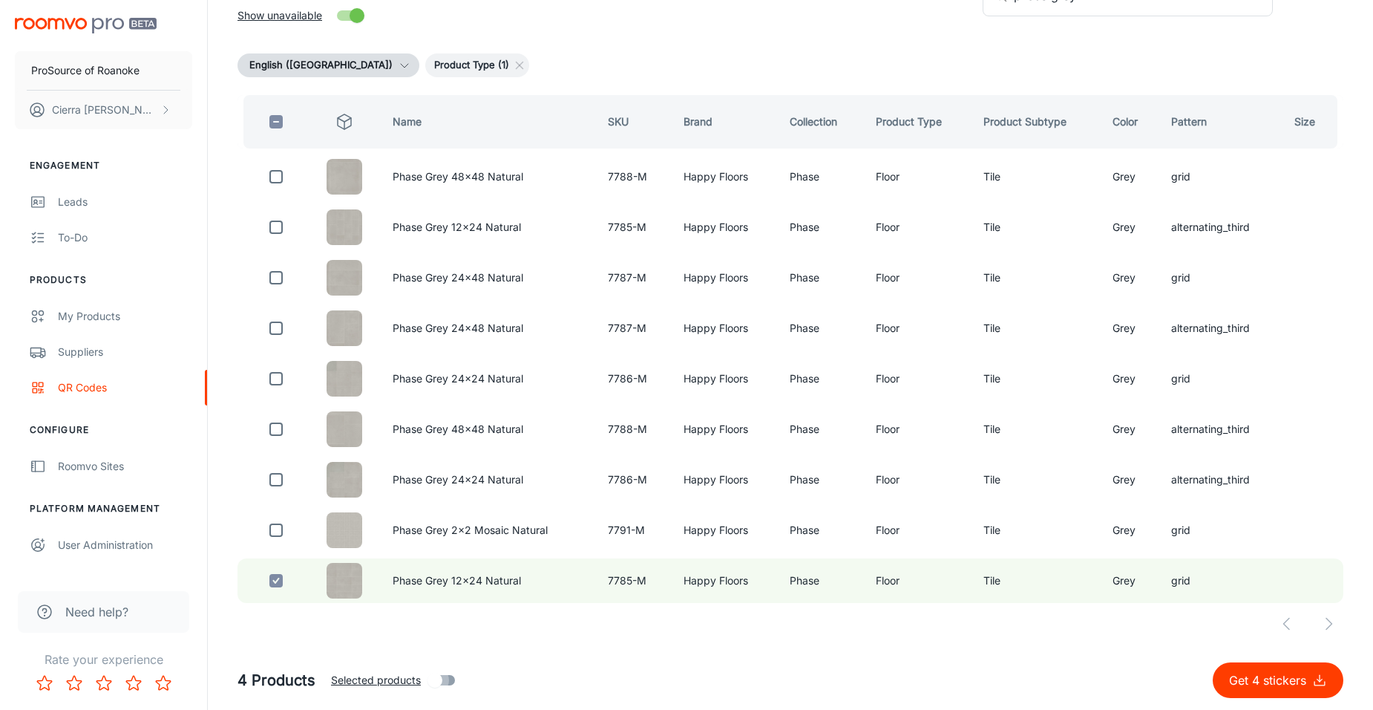
checkbox input "true"
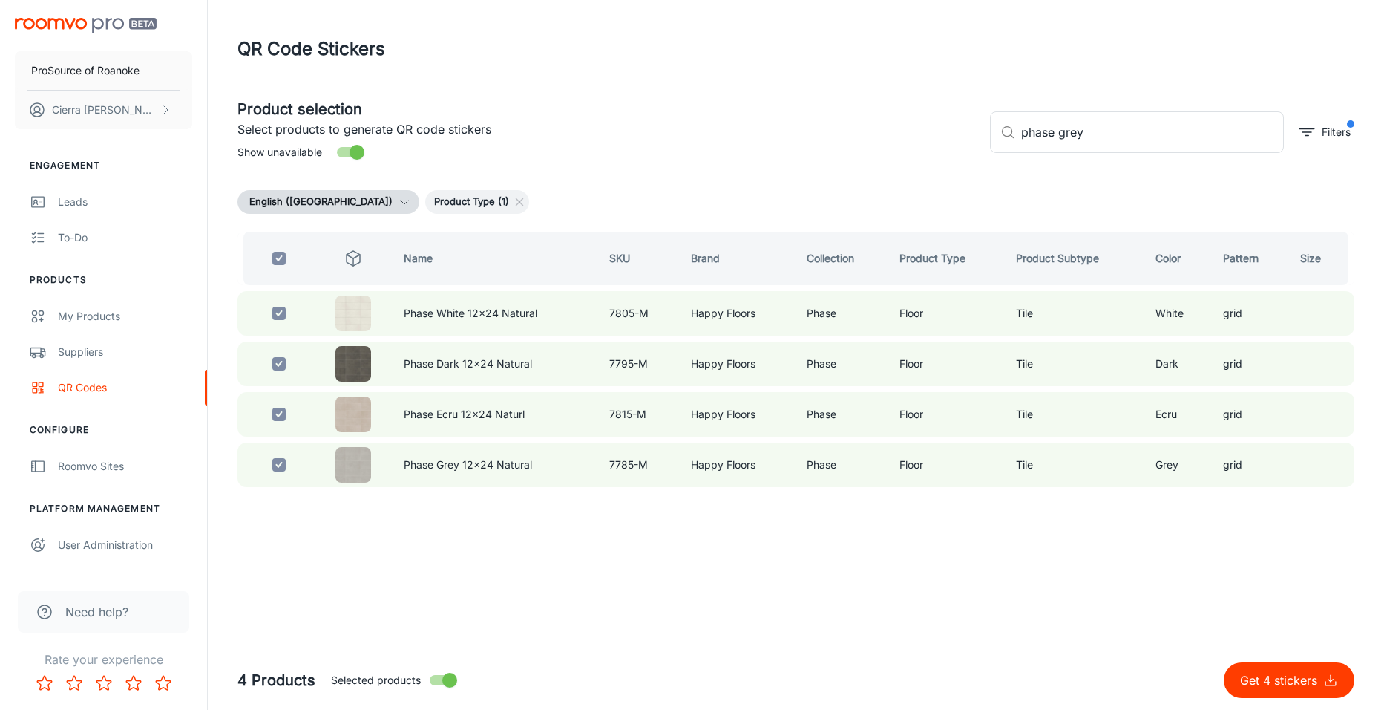
click at [443, 675] on input "Selected products" at bounding box center [450, 680] width 85 height 28
checkbox input "false"
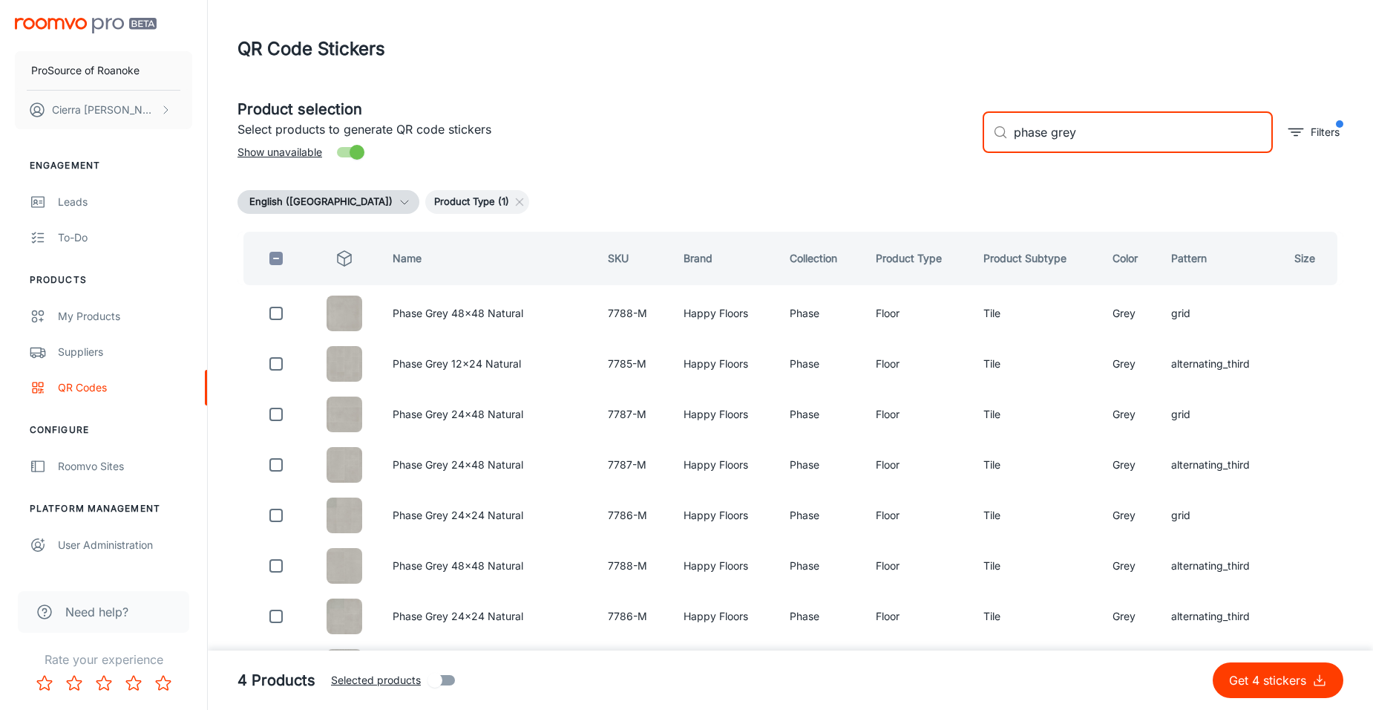
click at [1090, 133] on input "phase grey" at bounding box center [1143, 132] width 259 height 42
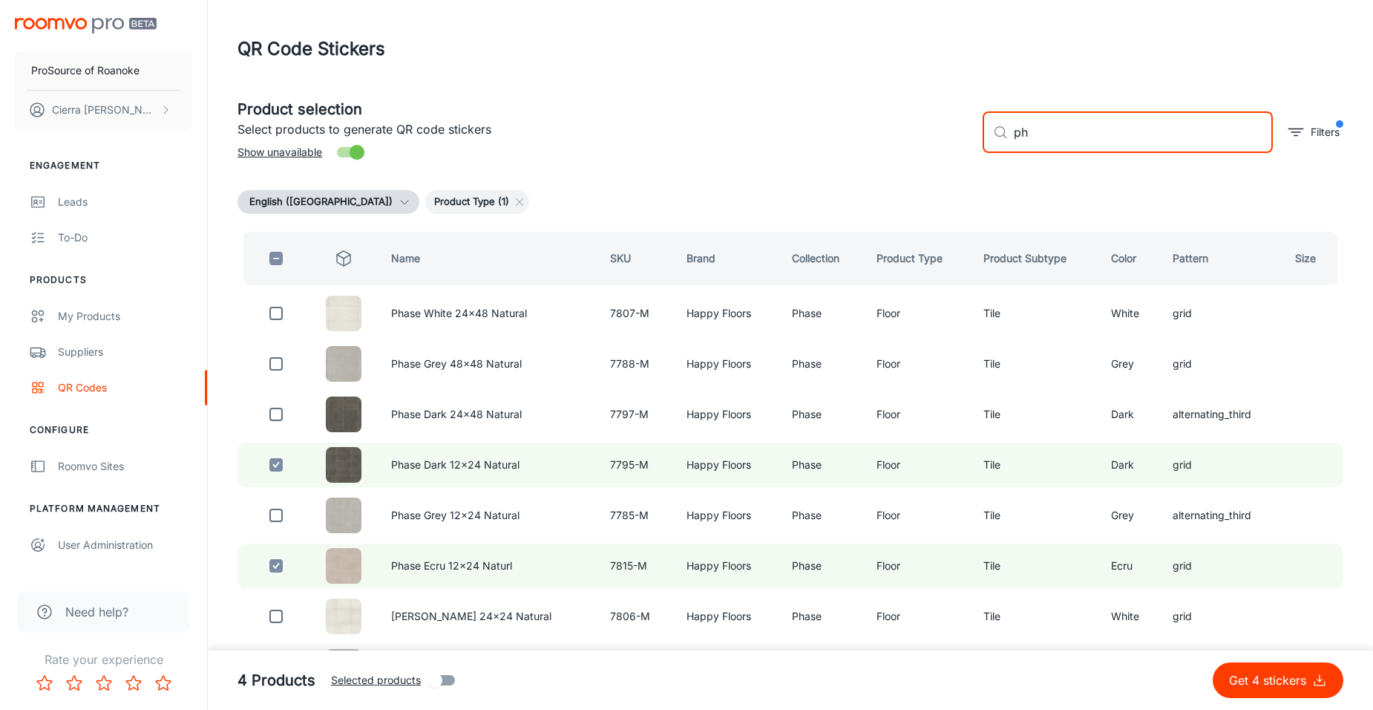
type input "p"
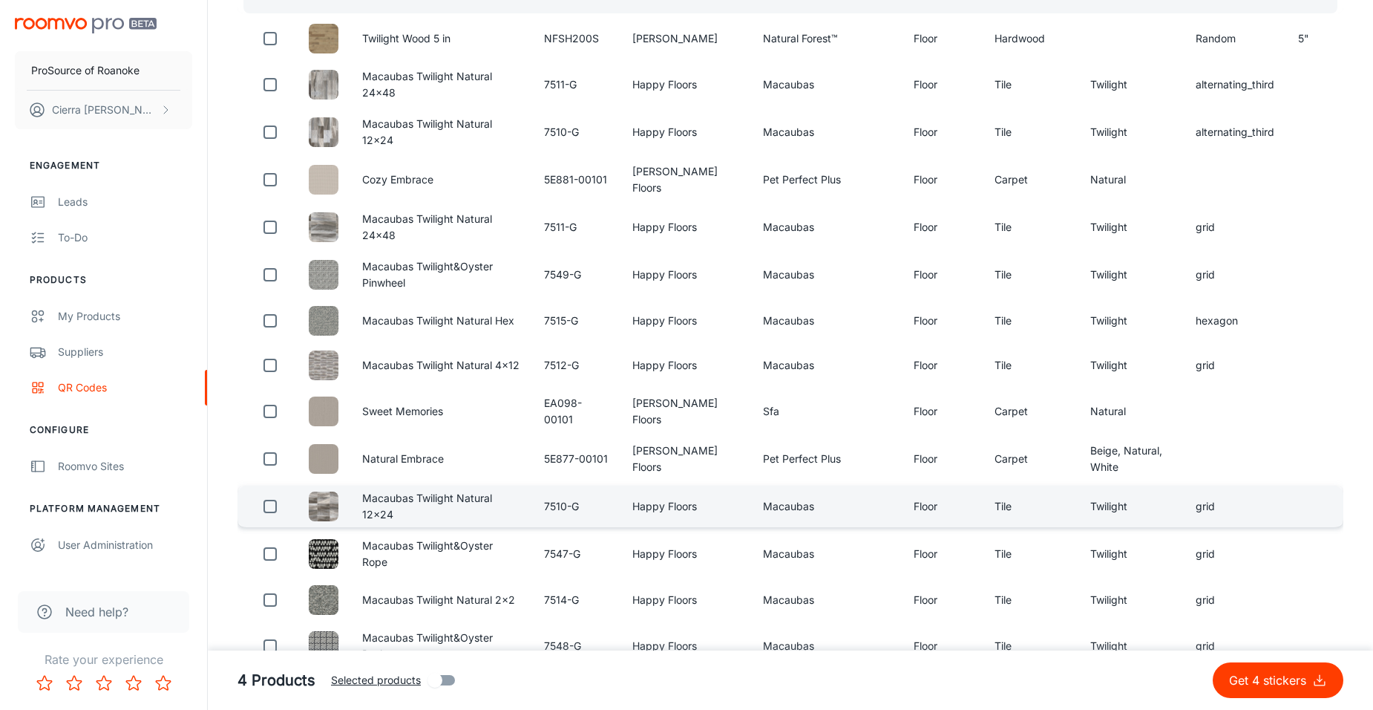
scroll to position [297, 0]
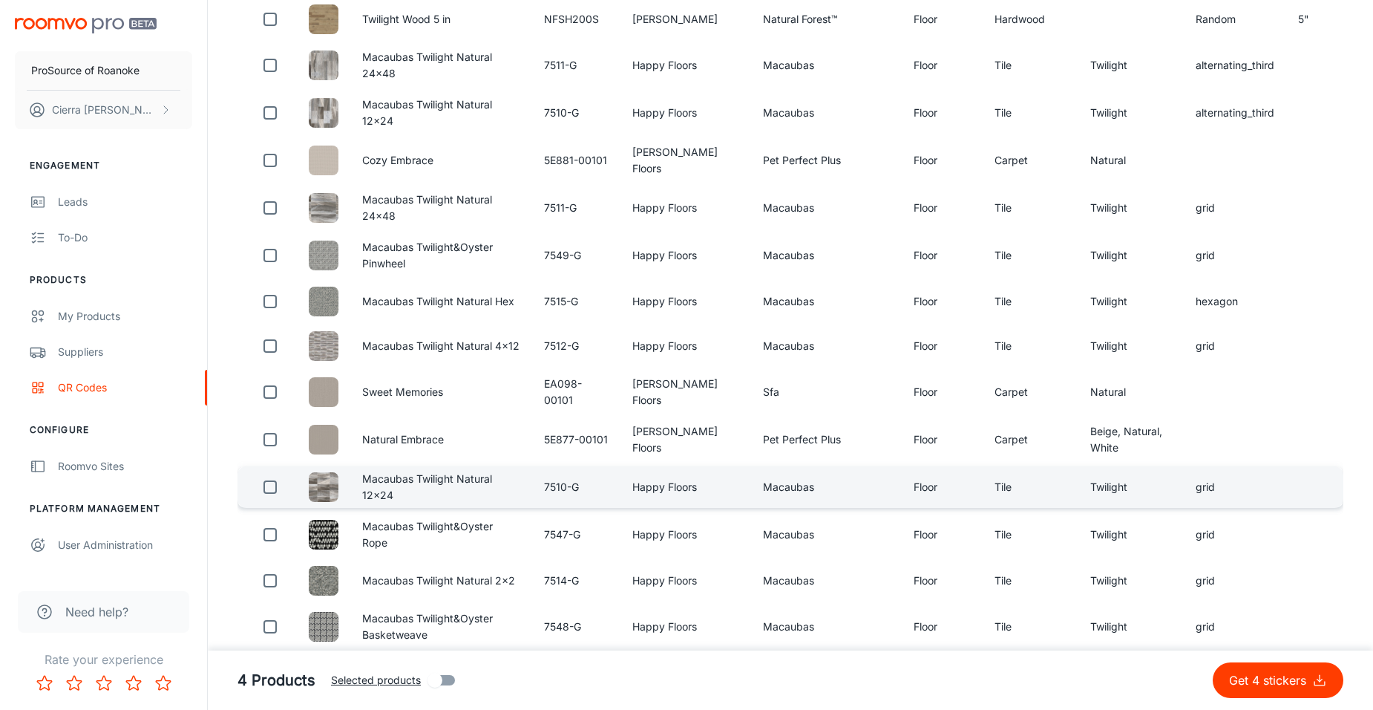
type input "twilight natural"
click at [260, 490] on input "checkbox" at bounding box center [270, 487] width 30 height 30
checkbox input "true"
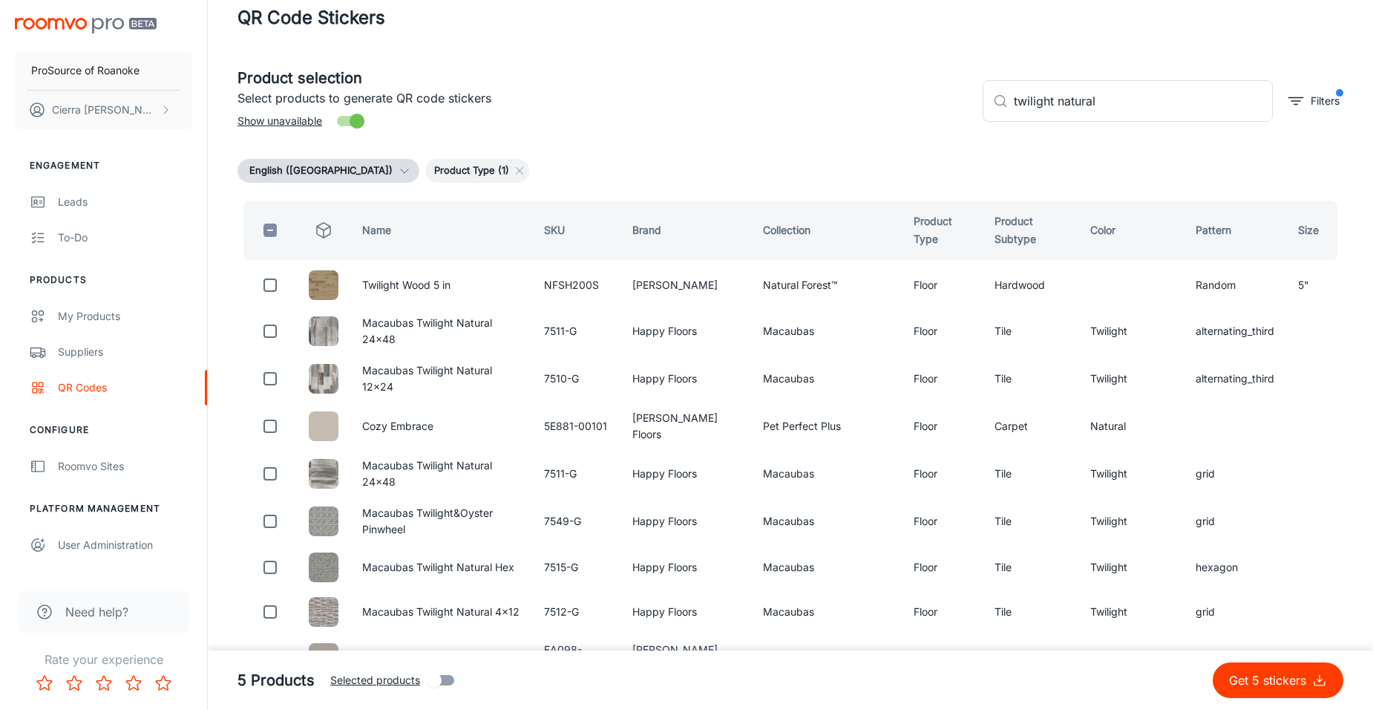
scroll to position [0, 0]
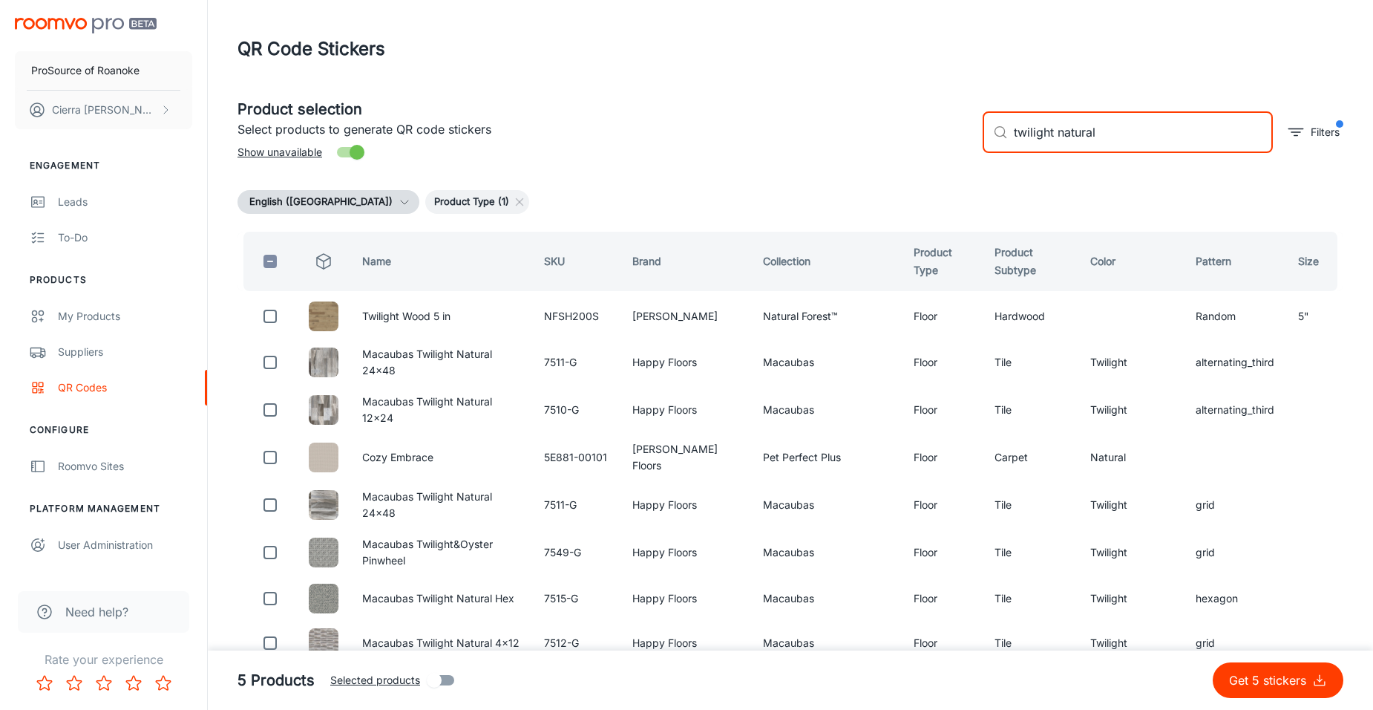
click at [1099, 136] on input "twilight natural" at bounding box center [1143, 132] width 259 height 42
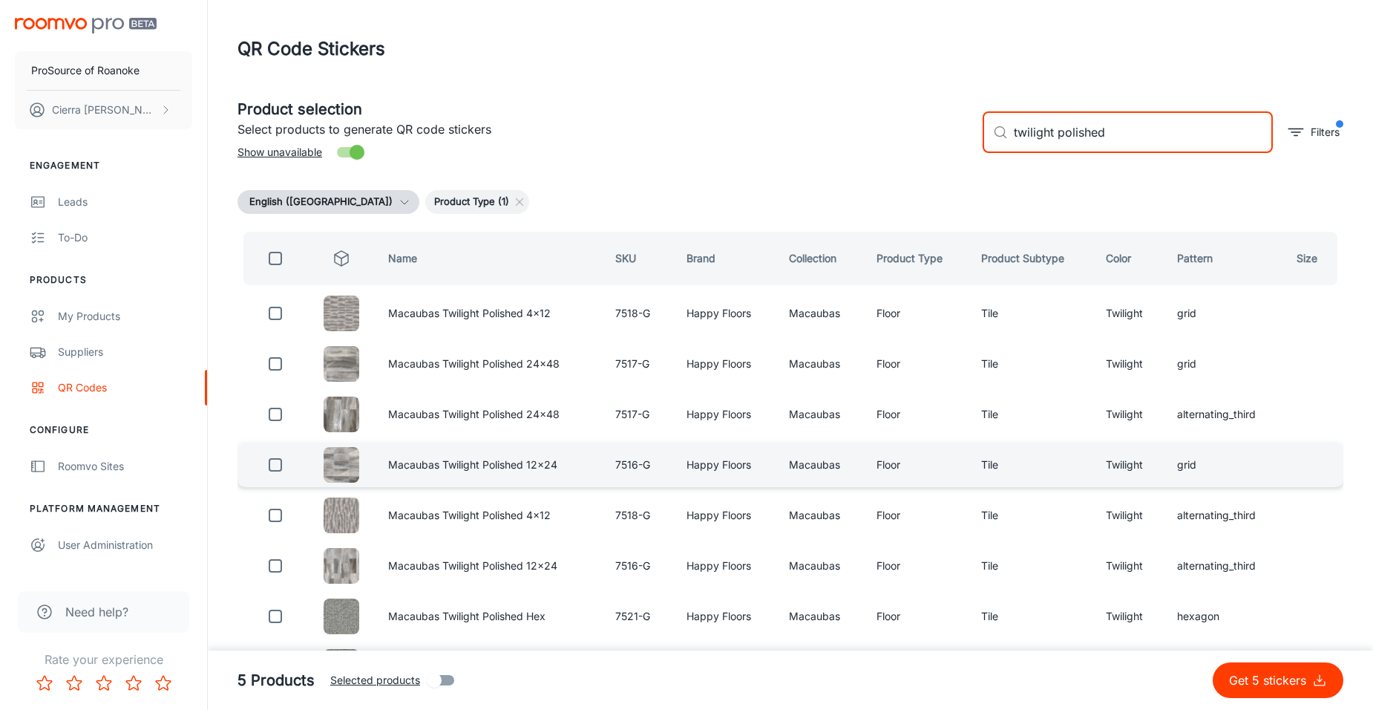
type input "twilight polished"
click at [267, 465] on input "checkbox" at bounding box center [276, 465] width 30 height 30
checkbox input "true"
click at [1133, 131] on input "twilight polished" at bounding box center [1143, 132] width 259 height 42
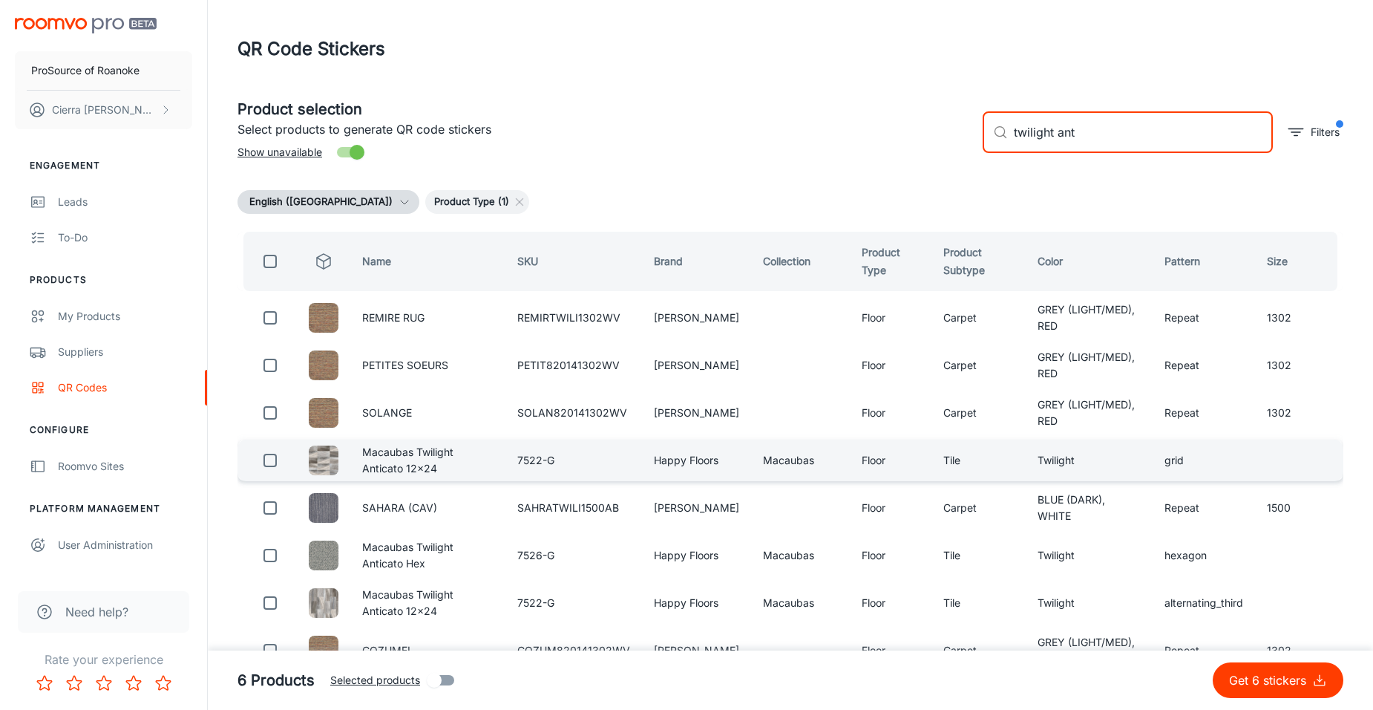
type input "twilight ant"
click at [274, 460] on input "checkbox" at bounding box center [270, 460] width 30 height 30
checkbox input "true"
click at [1106, 124] on input "twilight ant" at bounding box center [1143, 132] width 259 height 42
type input "t"
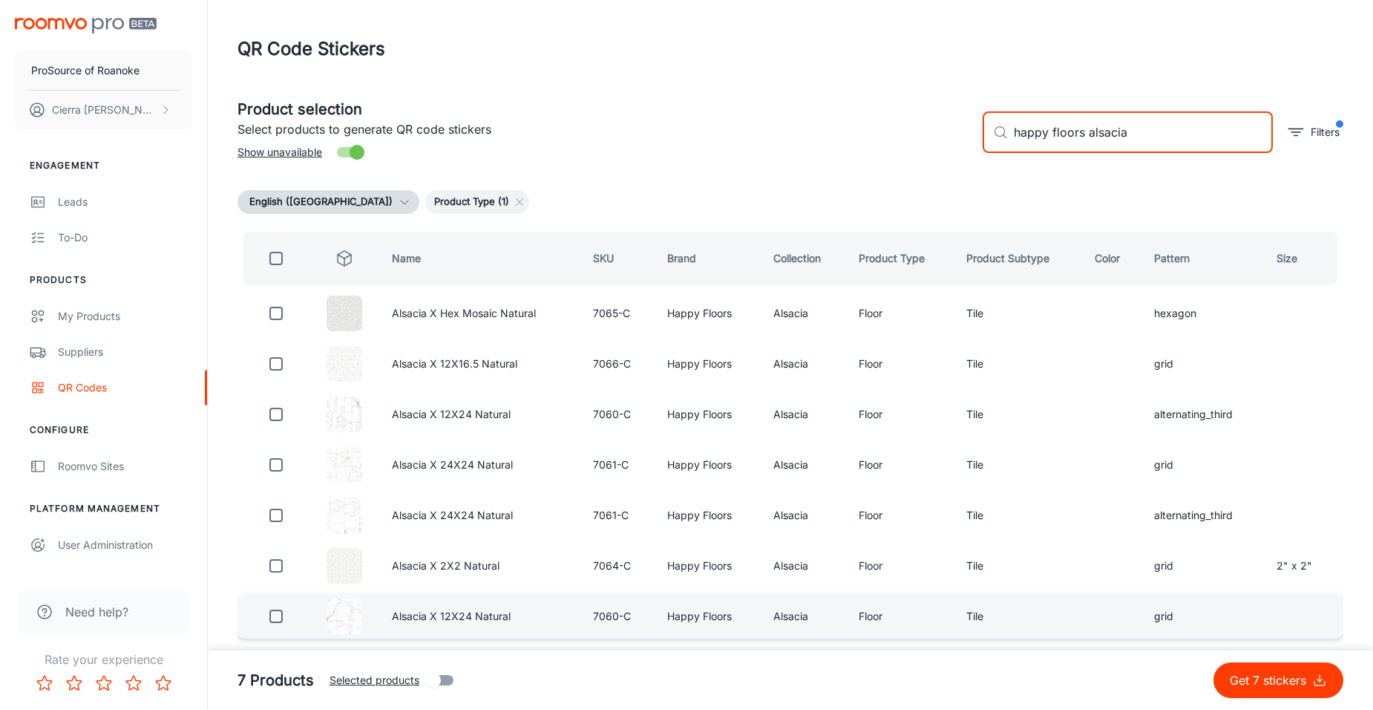
type input "happy floors alsacia"
click at [274, 615] on input "checkbox" at bounding box center [276, 616] width 30 height 30
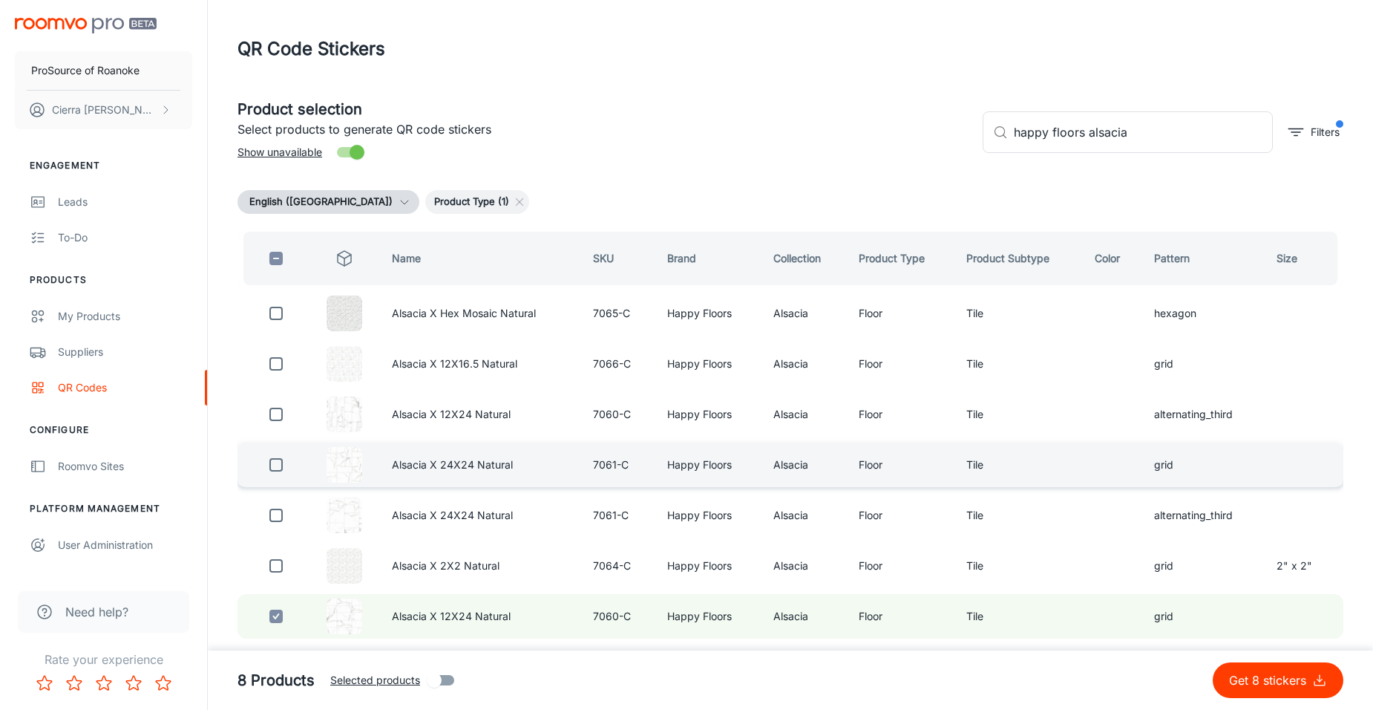
scroll to position [36, 0]
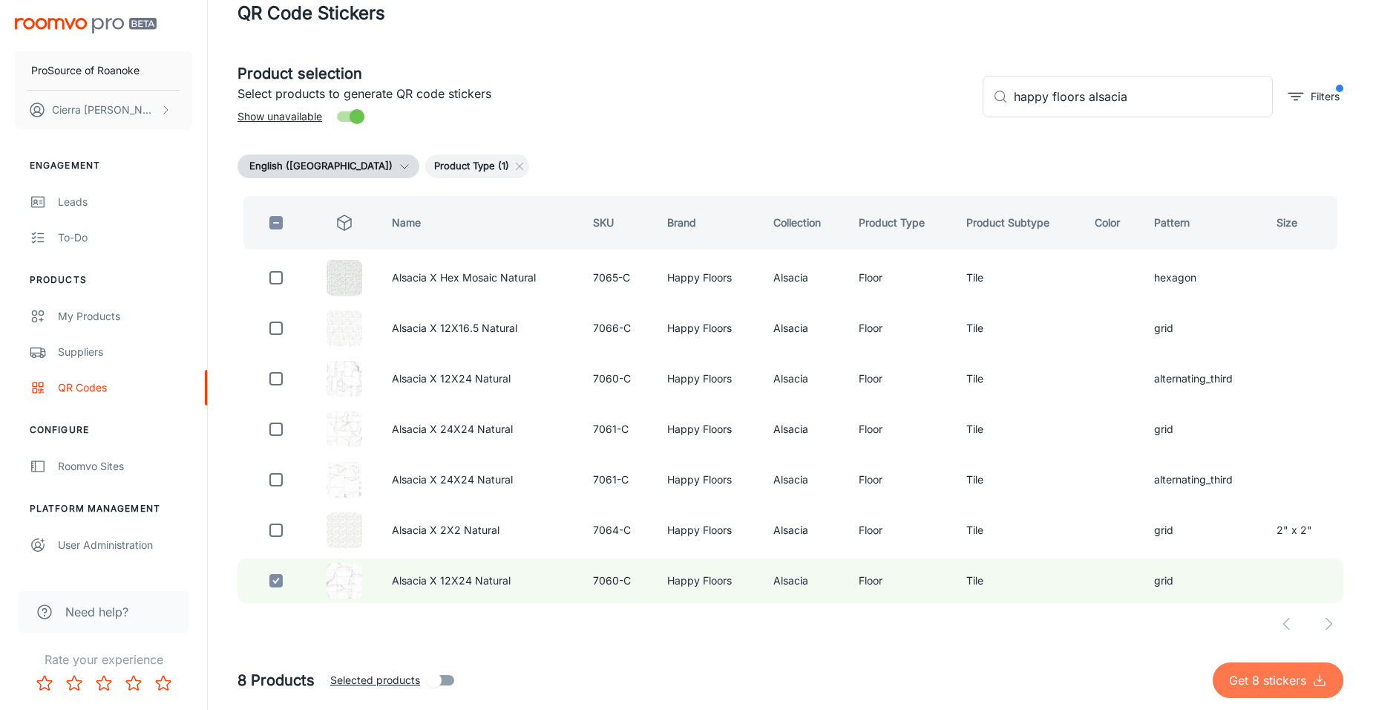
click at [1271, 678] on p "Get 8 stickers" at bounding box center [1270, 680] width 83 height 18
checkbox input "false"
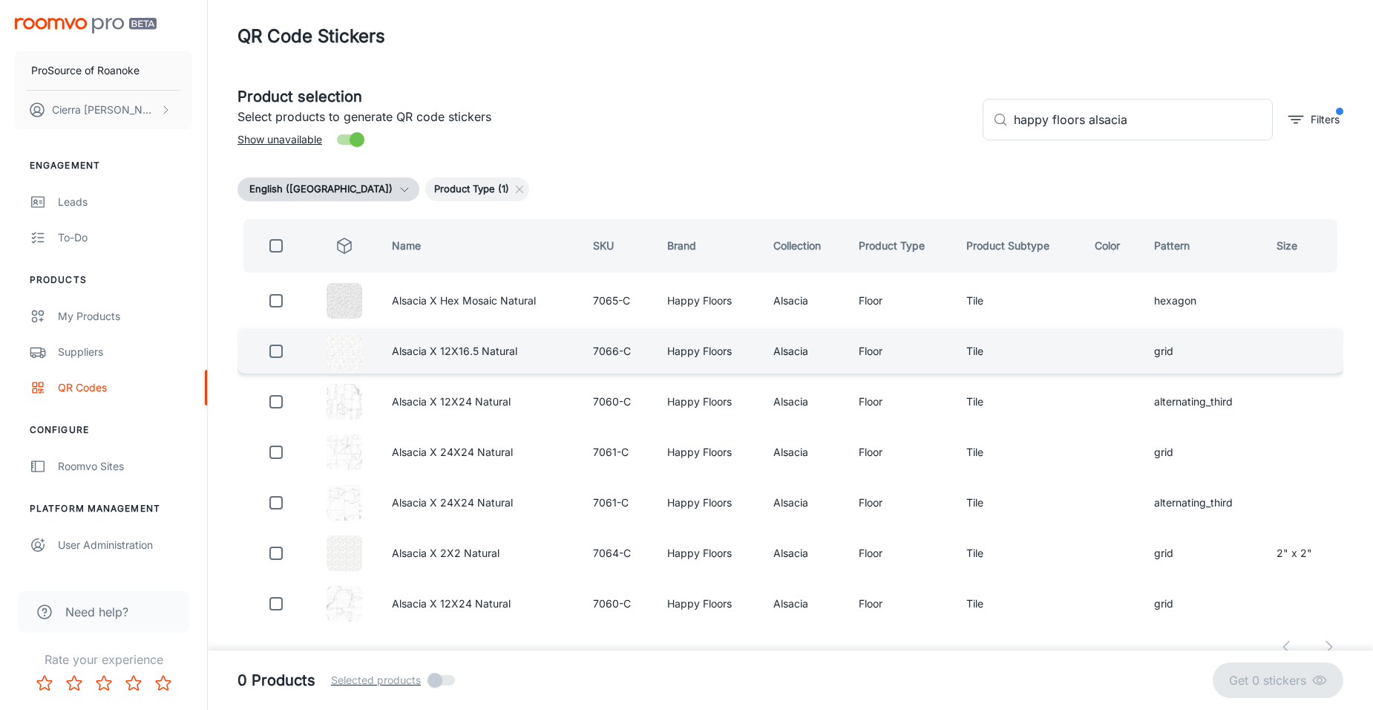
scroll to position [0, 0]
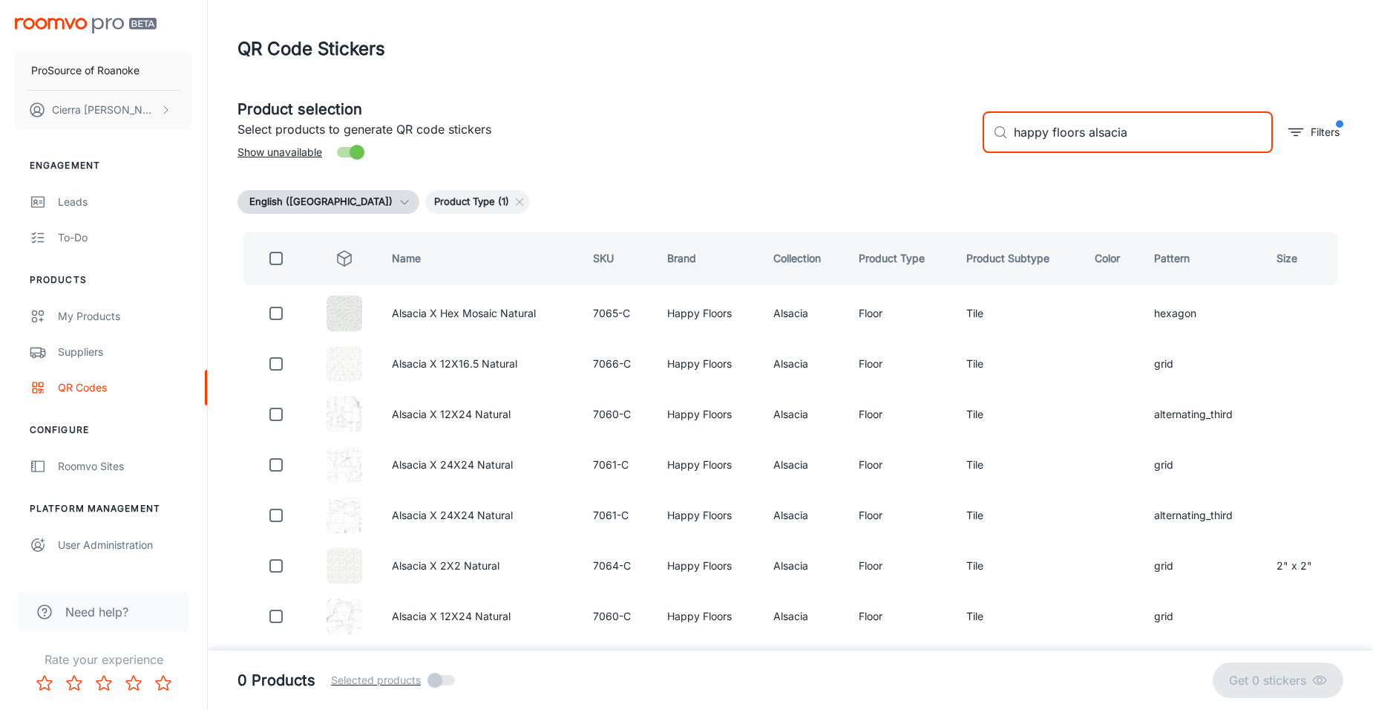
click at [1183, 135] on input "happy floors alsacia" at bounding box center [1143, 132] width 259 height 42
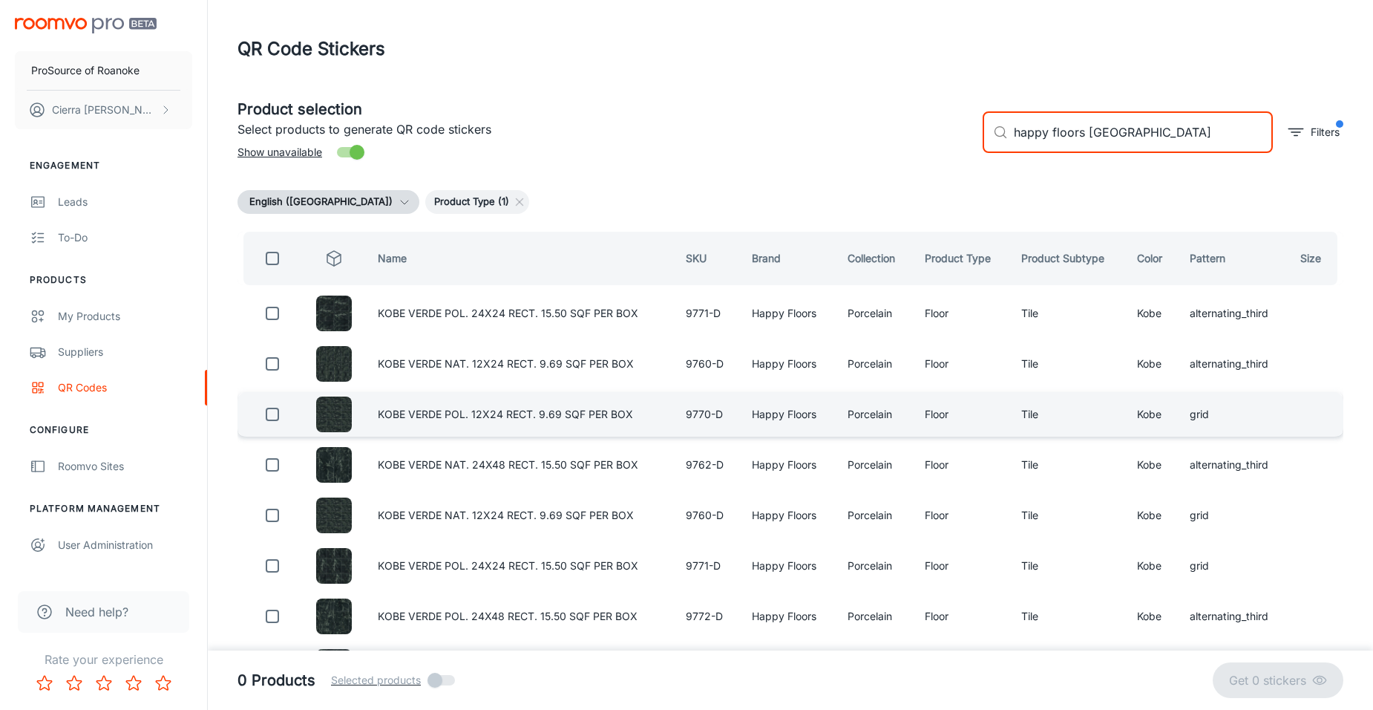
type input "happy floors [GEOGRAPHIC_DATA]"
click at [266, 413] on input "checkbox" at bounding box center [273, 414] width 30 height 30
checkbox input "true"
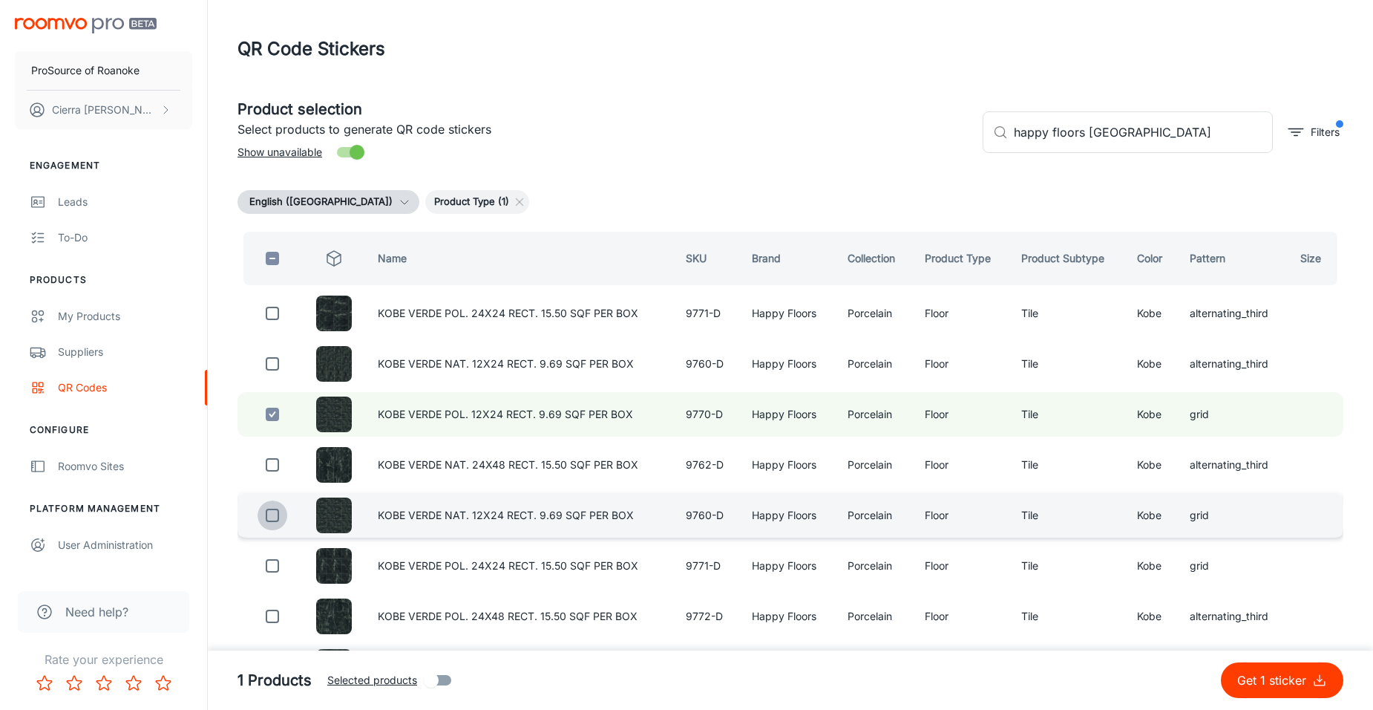
click at [268, 510] on input "checkbox" at bounding box center [273, 515] width 30 height 30
checkbox input "true"
click at [1167, 133] on input "happy floors [GEOGRAPHIC_DATA]" at bounding box center [1143, 132] width 259 height 42
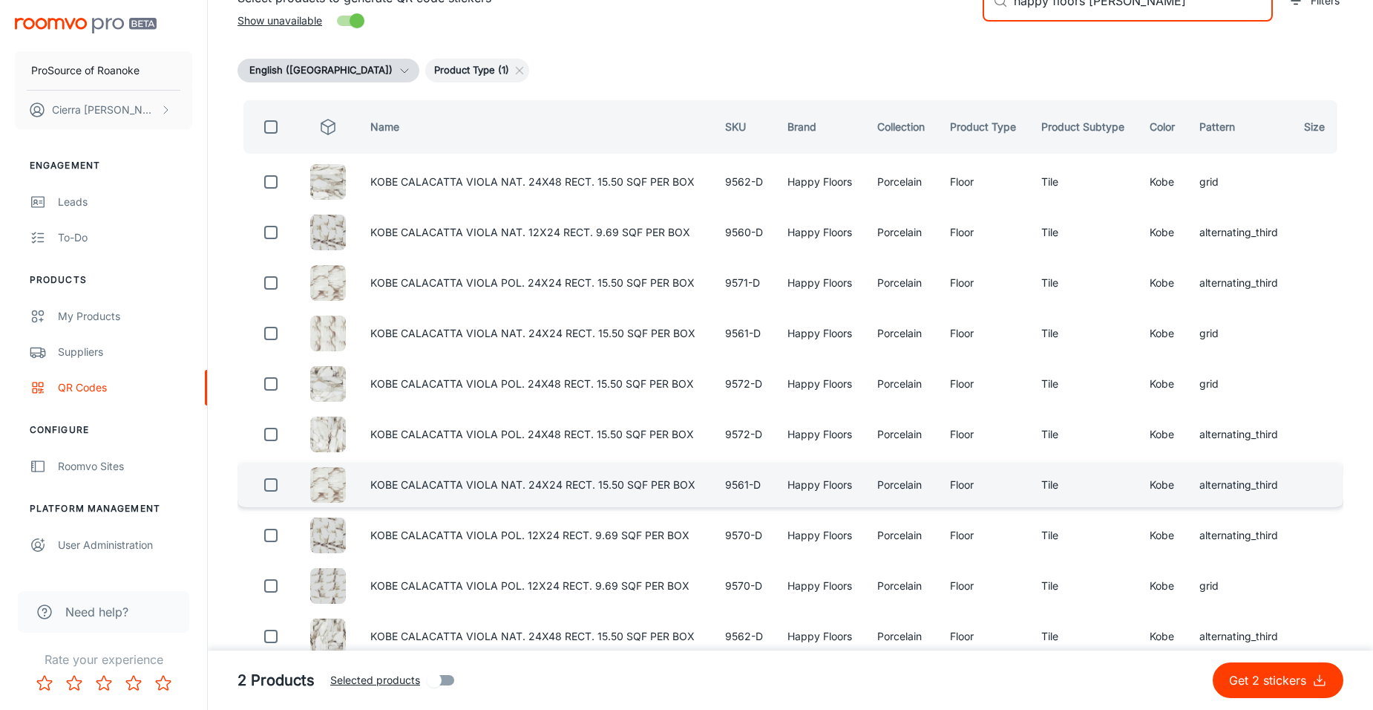
scroll to position [148, 0]
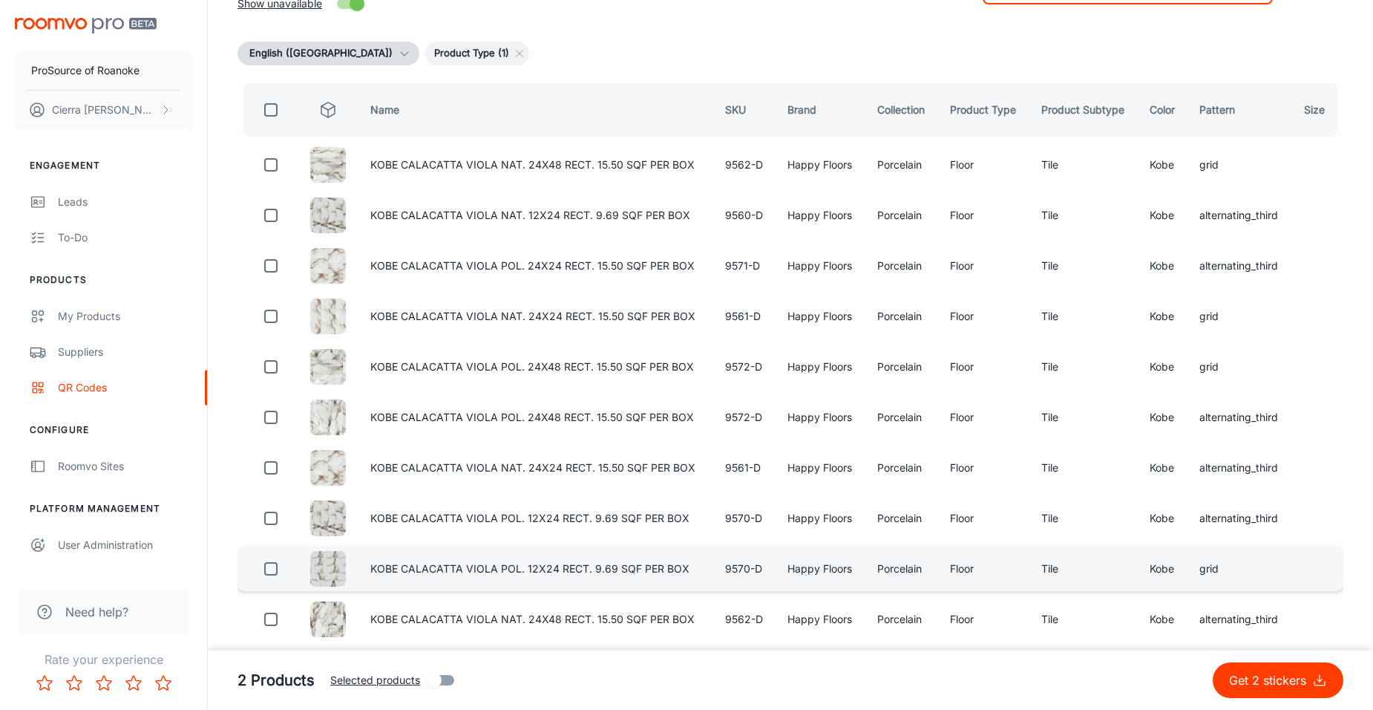
type input "happy floors [PERSON_NAME]"
click at [272, 565] on input "checkbox" at bounding box center [271, 569] width 30 height 30
checkbox input "true"
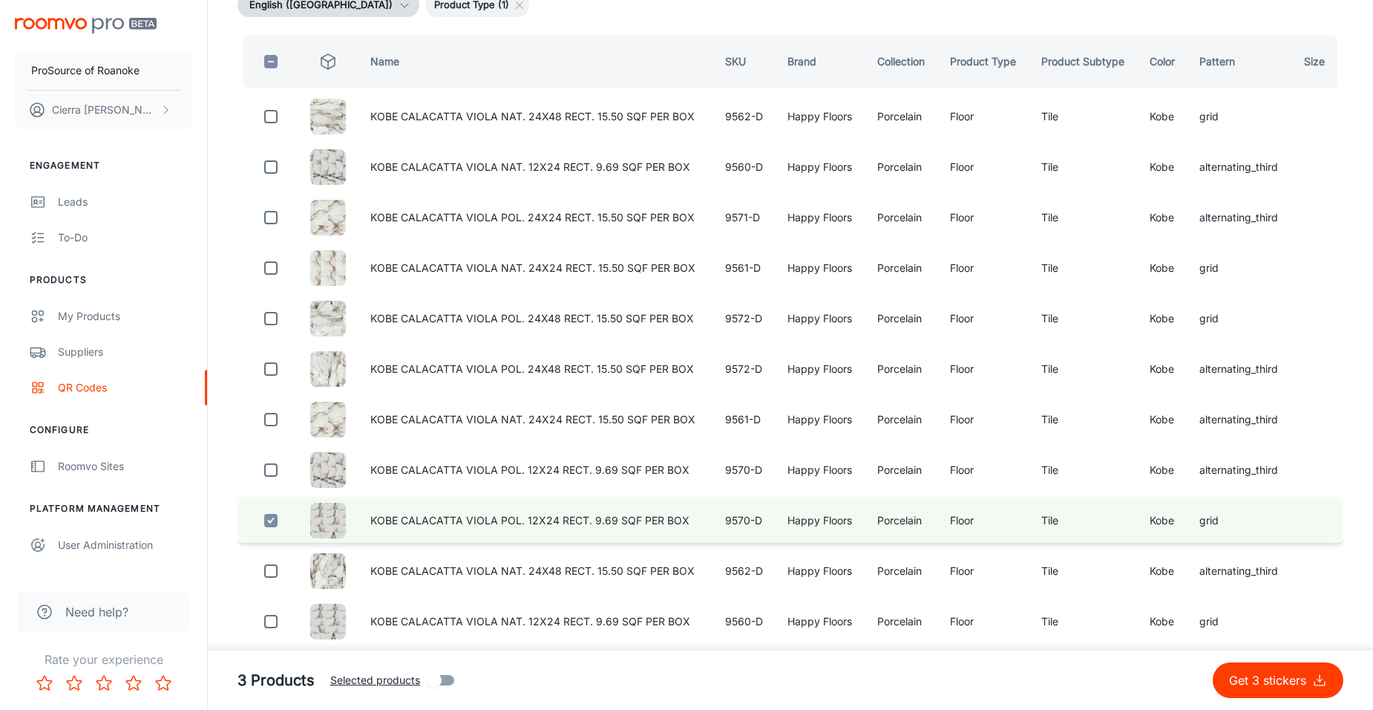
scroll to position [223, 0]
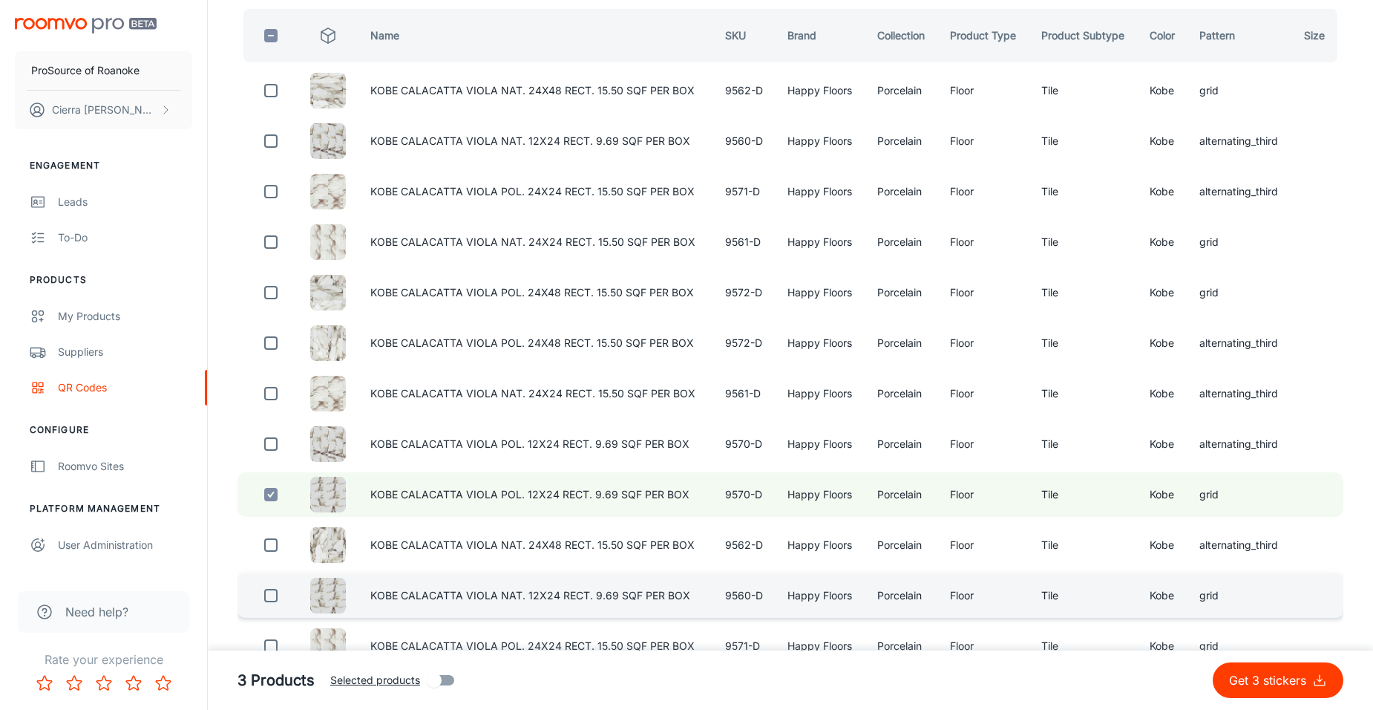
click at [268, 595] on input "checkbox" at bounding box center [271, 595] width 30 height 30
checkbox input "true"
click at [269, 493] on input "checkbox" at bounding box center [271, 495] width 30 height 30
checkbox input "false"
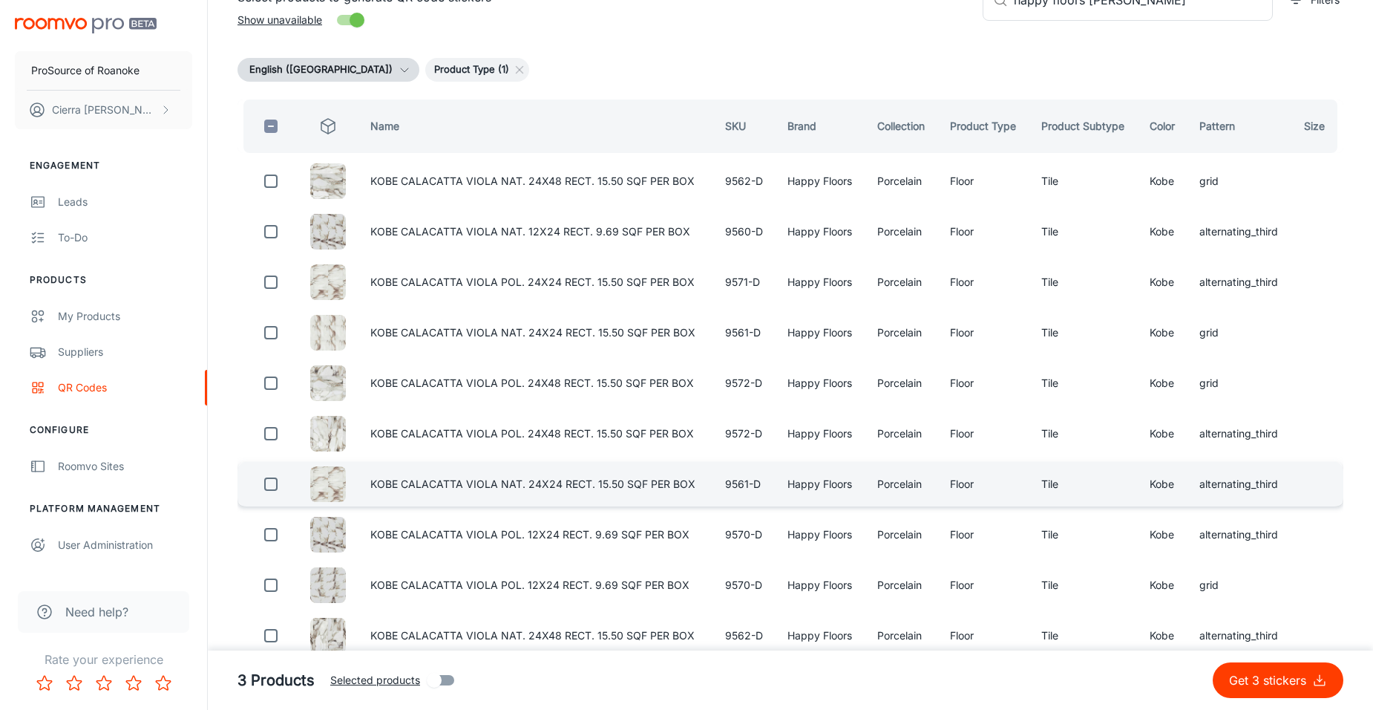
scroll to position [0, 0]
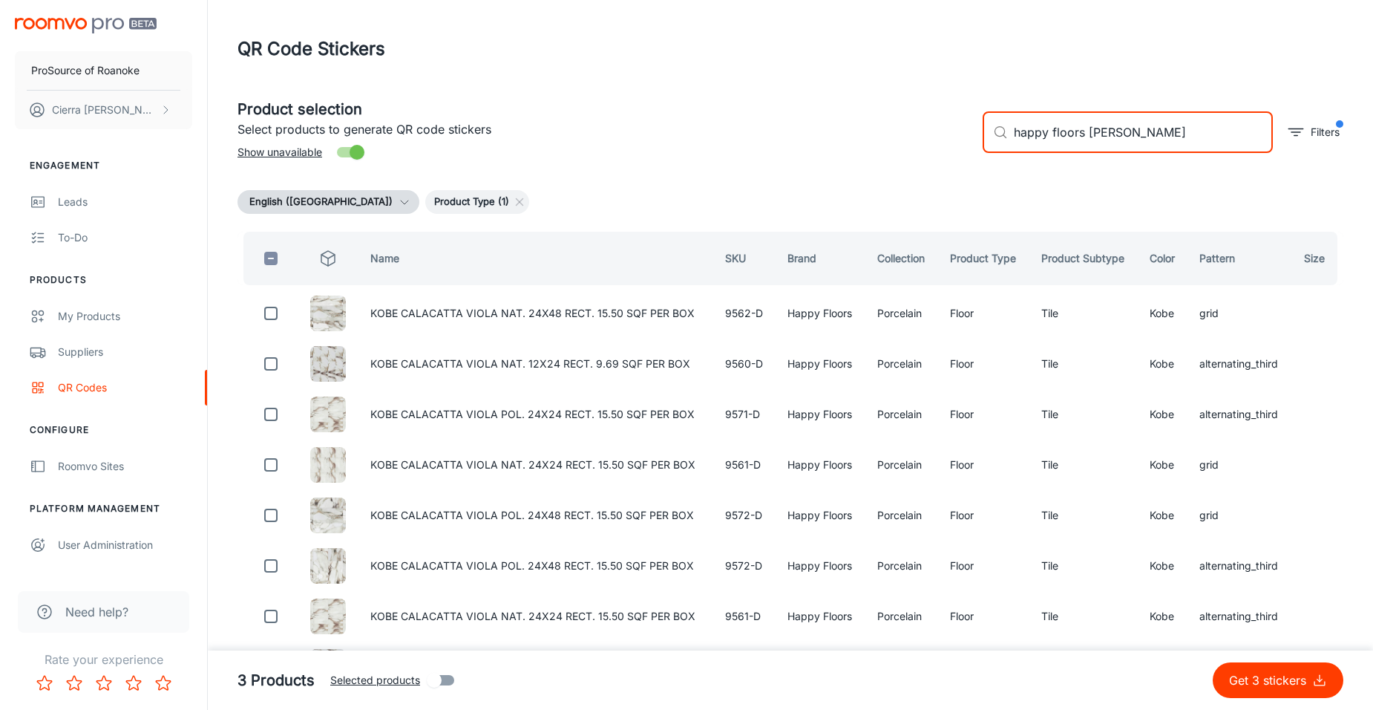
click at [1147, 142] on input "happy floors [PERSON_NAME]" at bounding box center [1143, 132] width 259 height 42
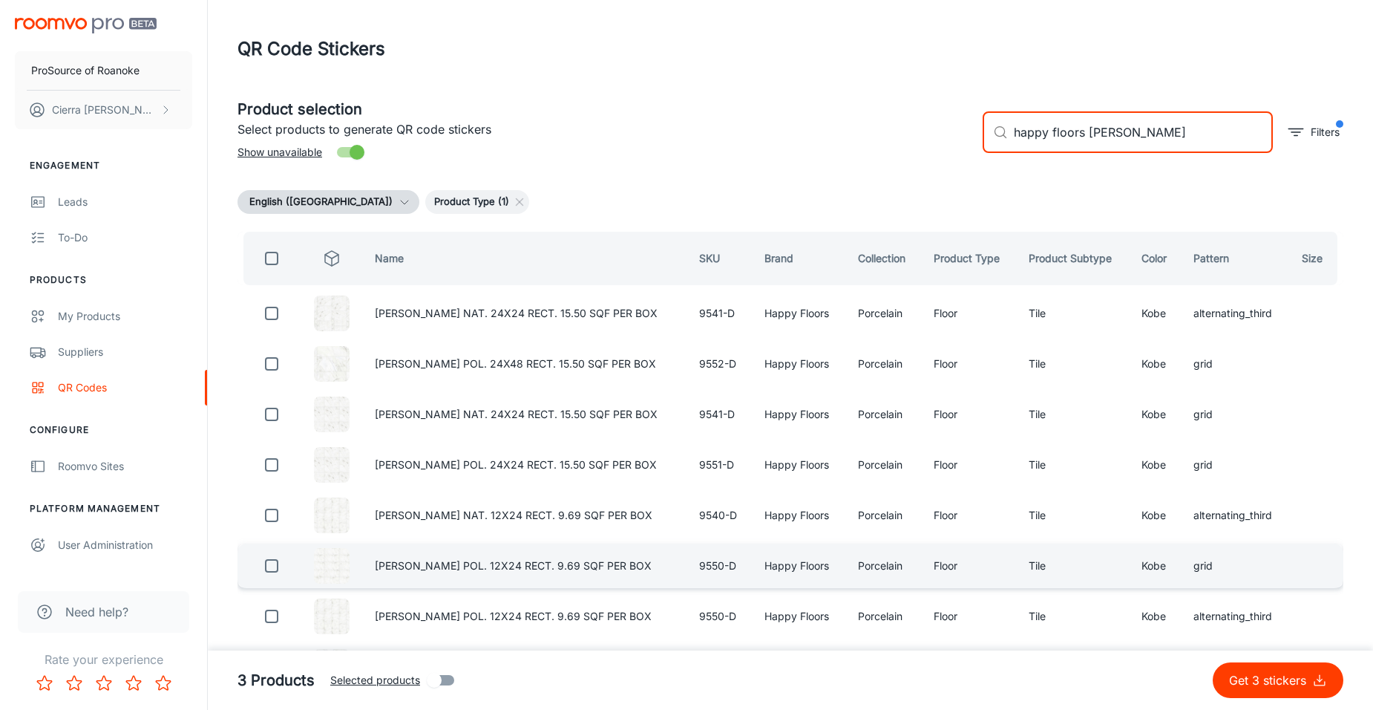
type input "happy floors [PERSON_NAME]"
click at [274, 578] on input "checkbox" at bounding box center [272, 566] width 30 height 30
checkbox input "true"
click at [1182, 143] on input "happy floors [PERSON_NAME]" at bounding box center [1143, 132] width 259 height 42
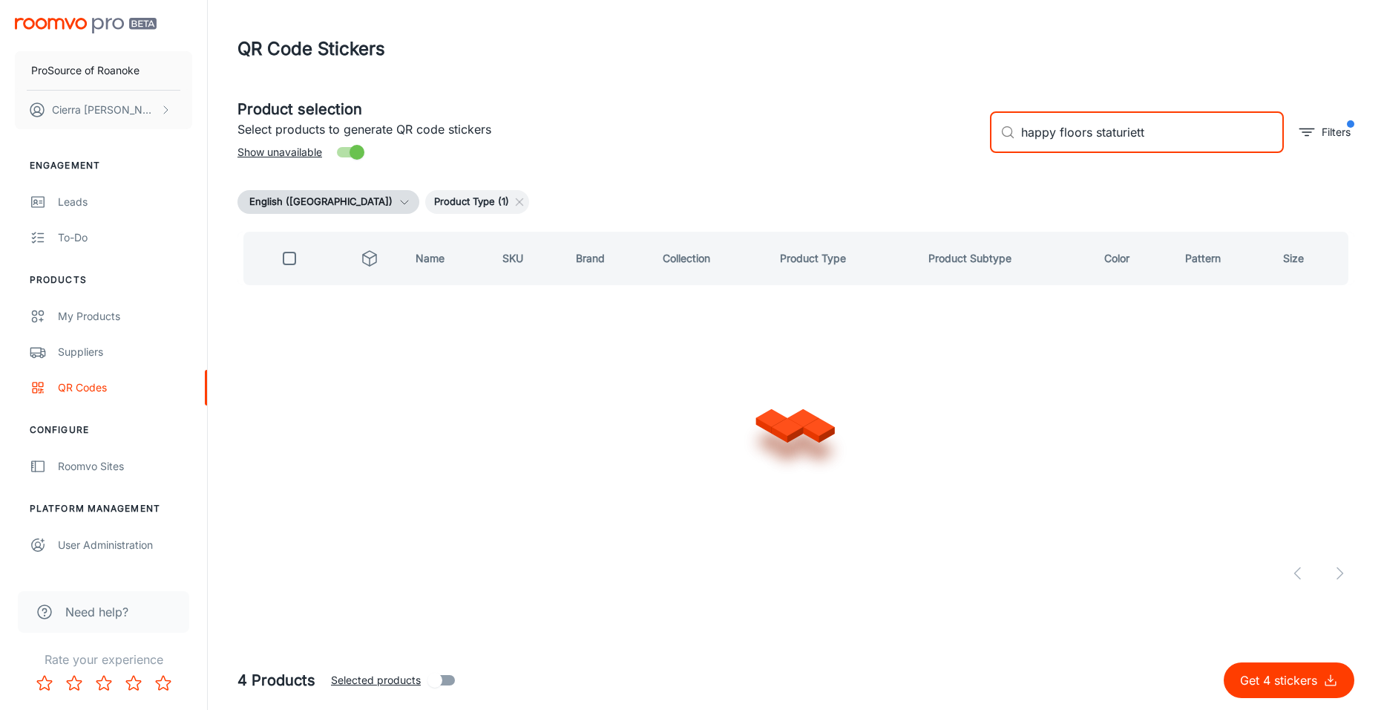
type input "happy floors staturietto"
checkbox input "true"
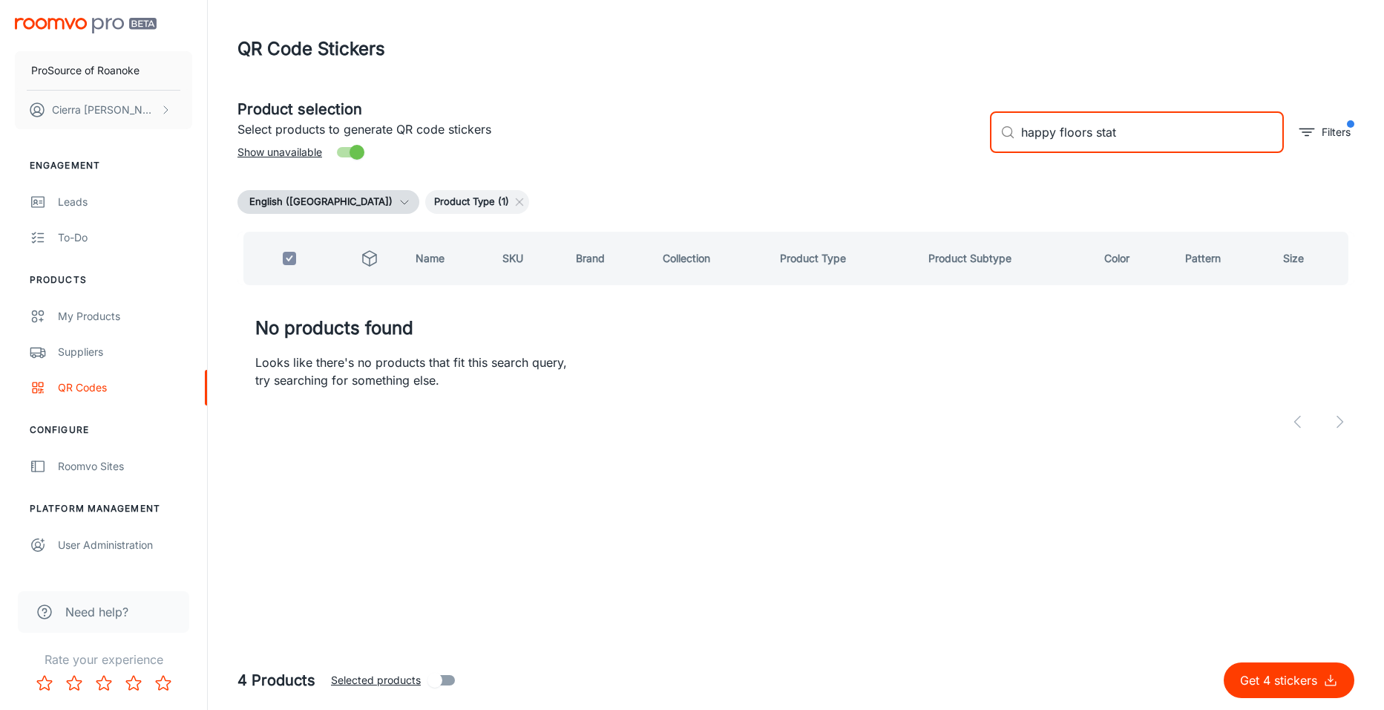
type input "happy floors sta"
checkbox input "false"
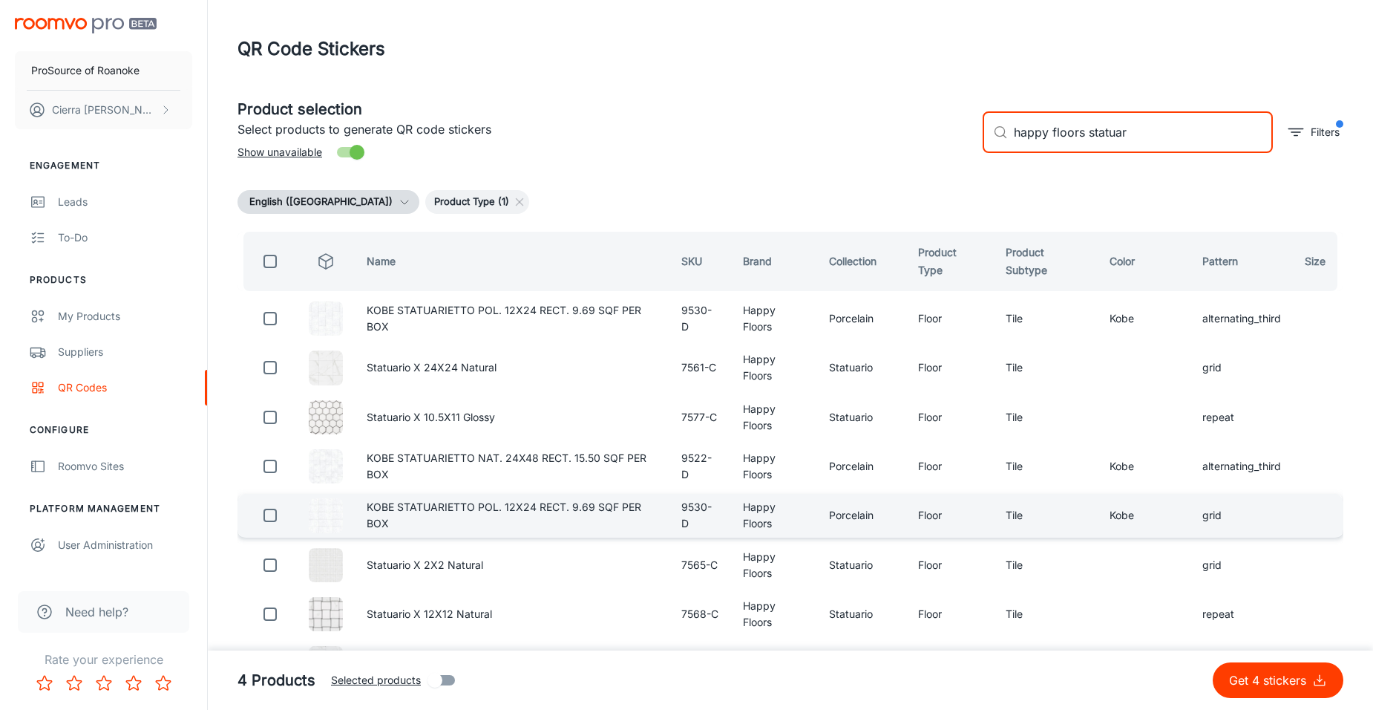
type input "happy floors statuar"
click at [267, 518] on input "checkbox" at bounding box center [270, 515] width 30 height 30
checkbox input "true"
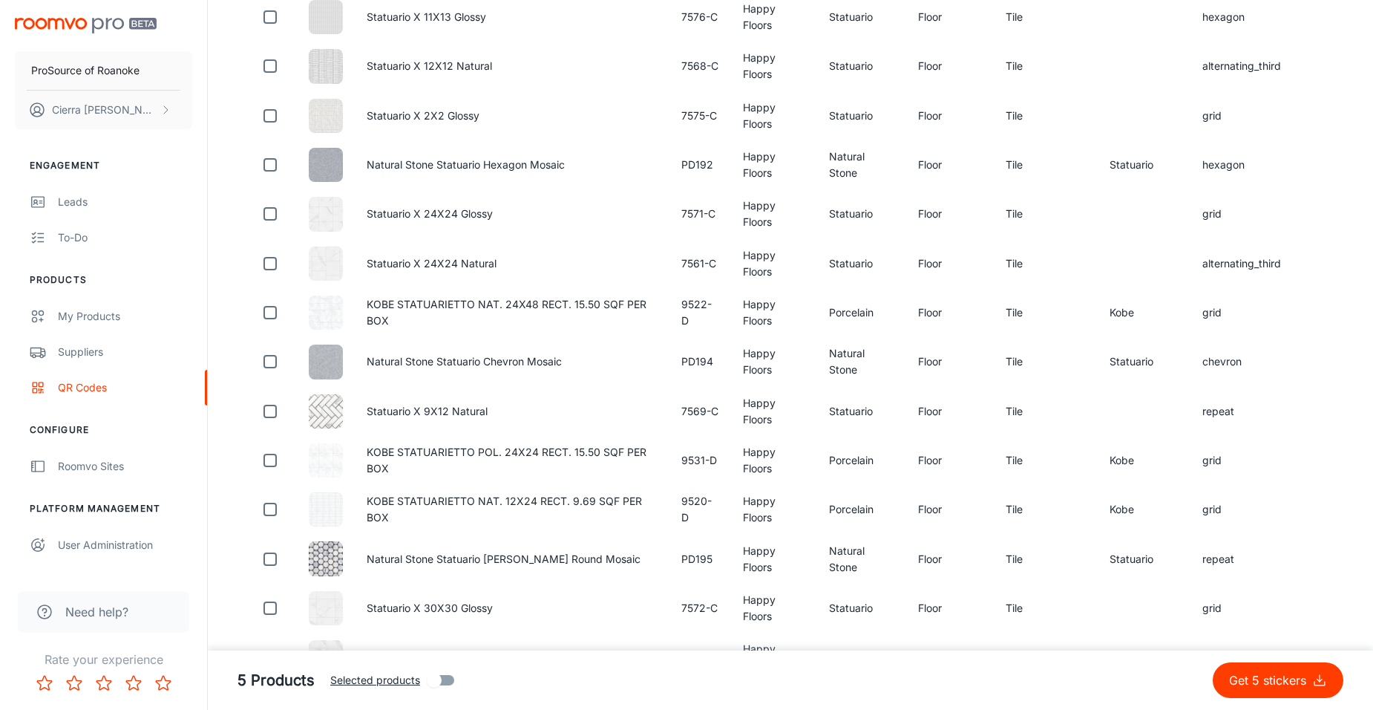
scroll to position [1113, 0]
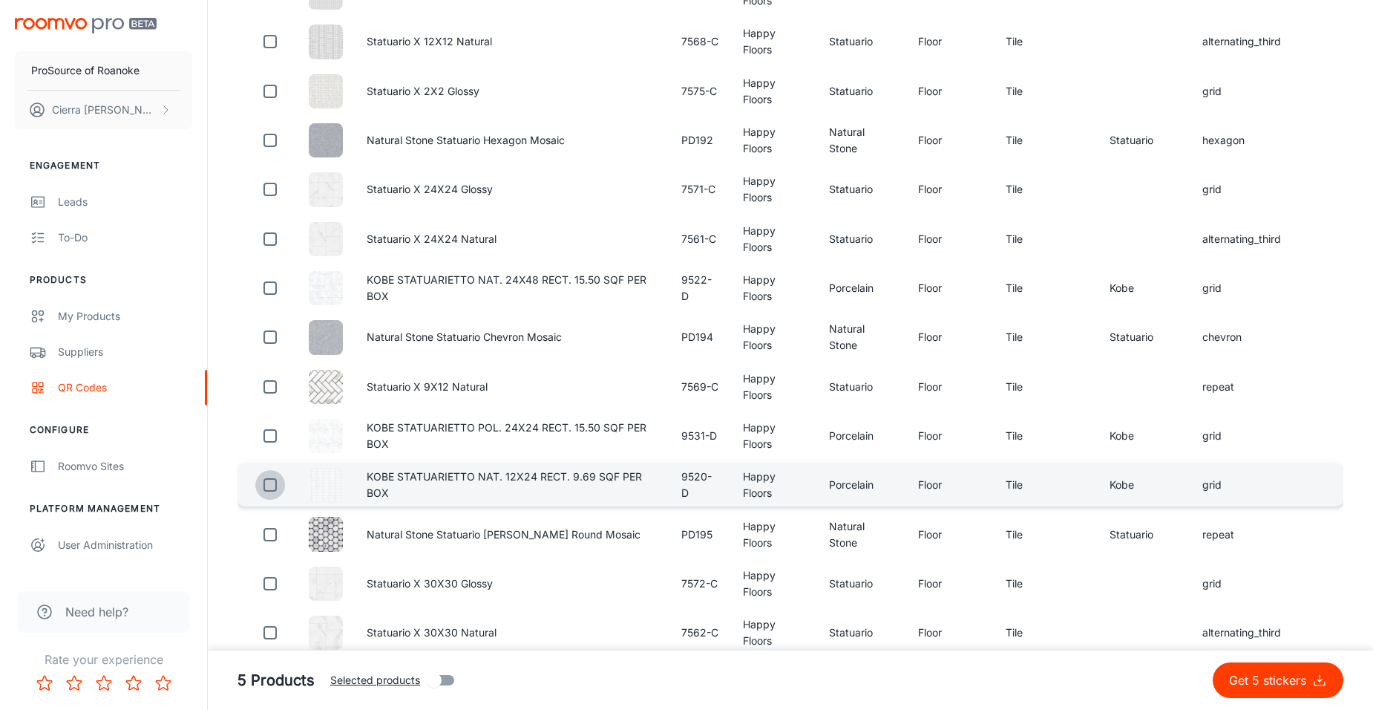
click at [284, 491] on input "checkbox" at bounding box center [270, 485] width 30 height 30
checkbox input "true"
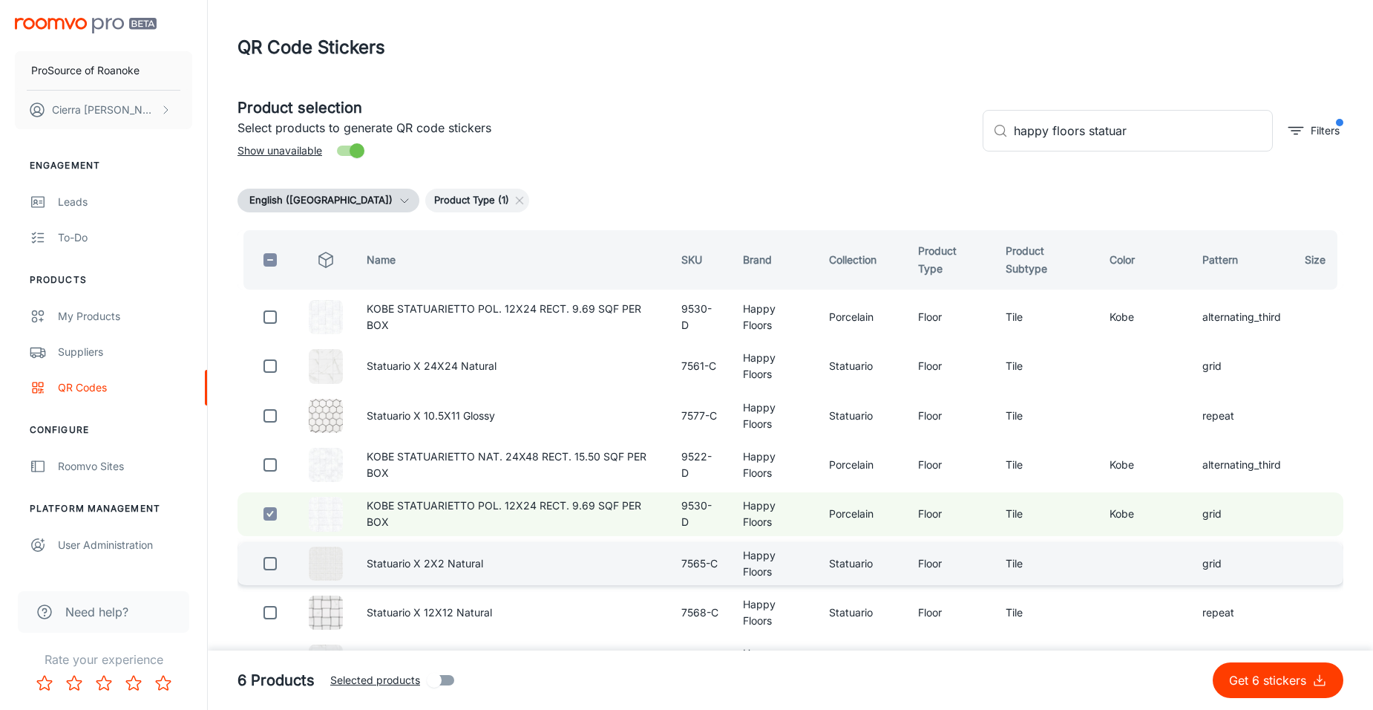
scroll to position [0, 0]
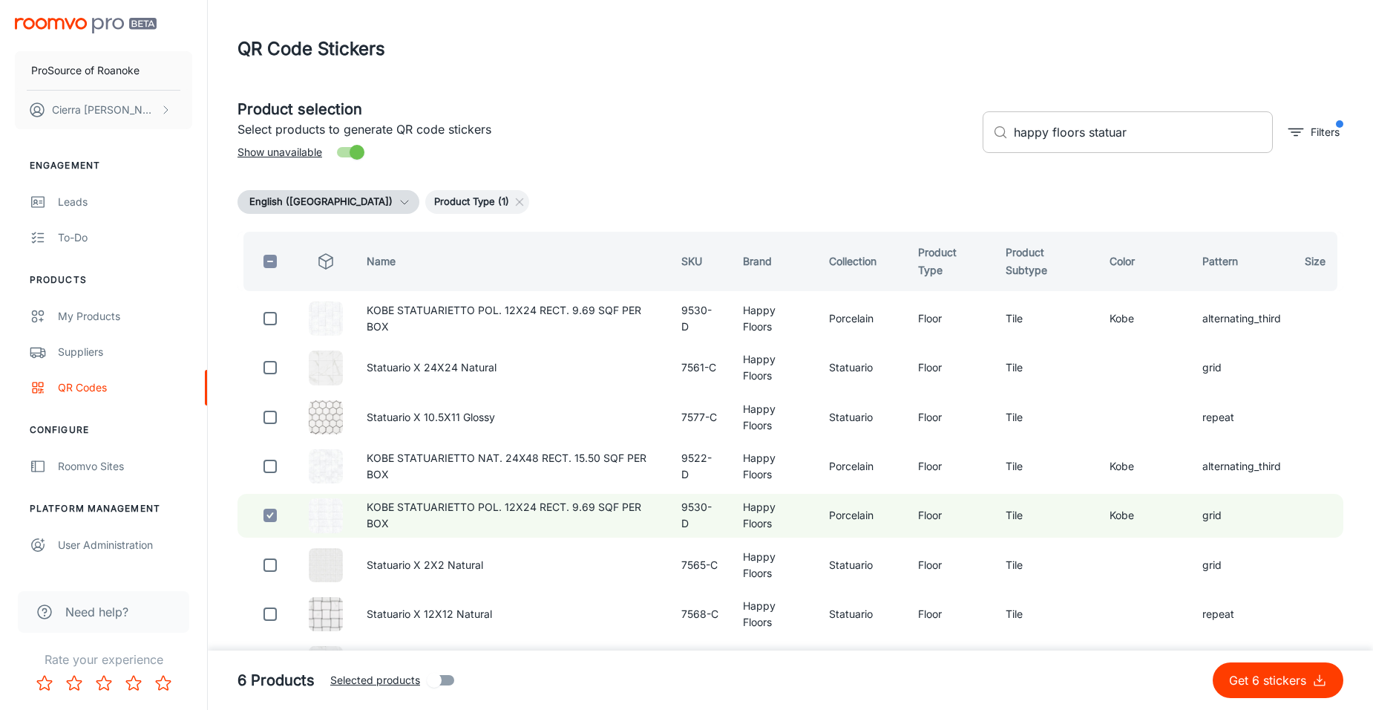
click at [1198, 133] on input "happy floors statuar" at bounding box center [1143, 132] width 259 height 42
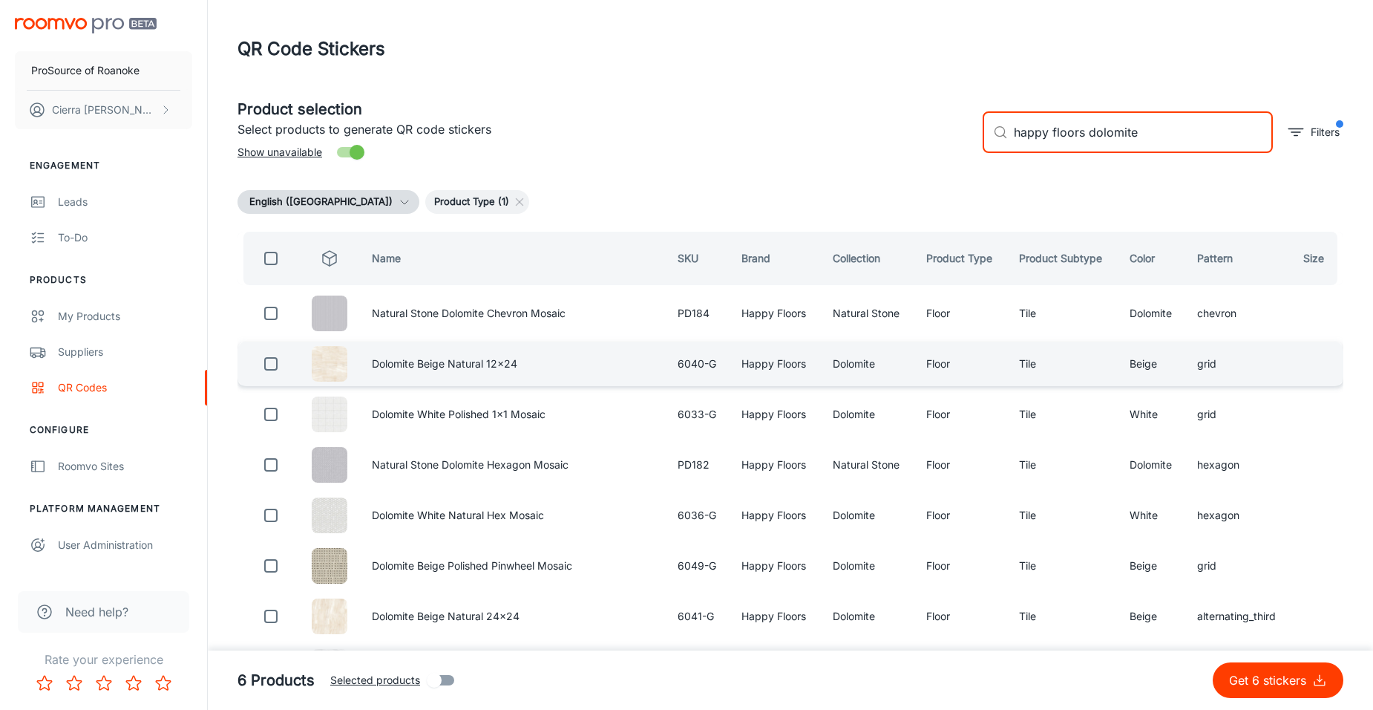
type input "happy floors dolomite"
click at [278, 363] on input "checkbox" at bounding box center [271, 364] width 30 height 30
checkbox input "true"
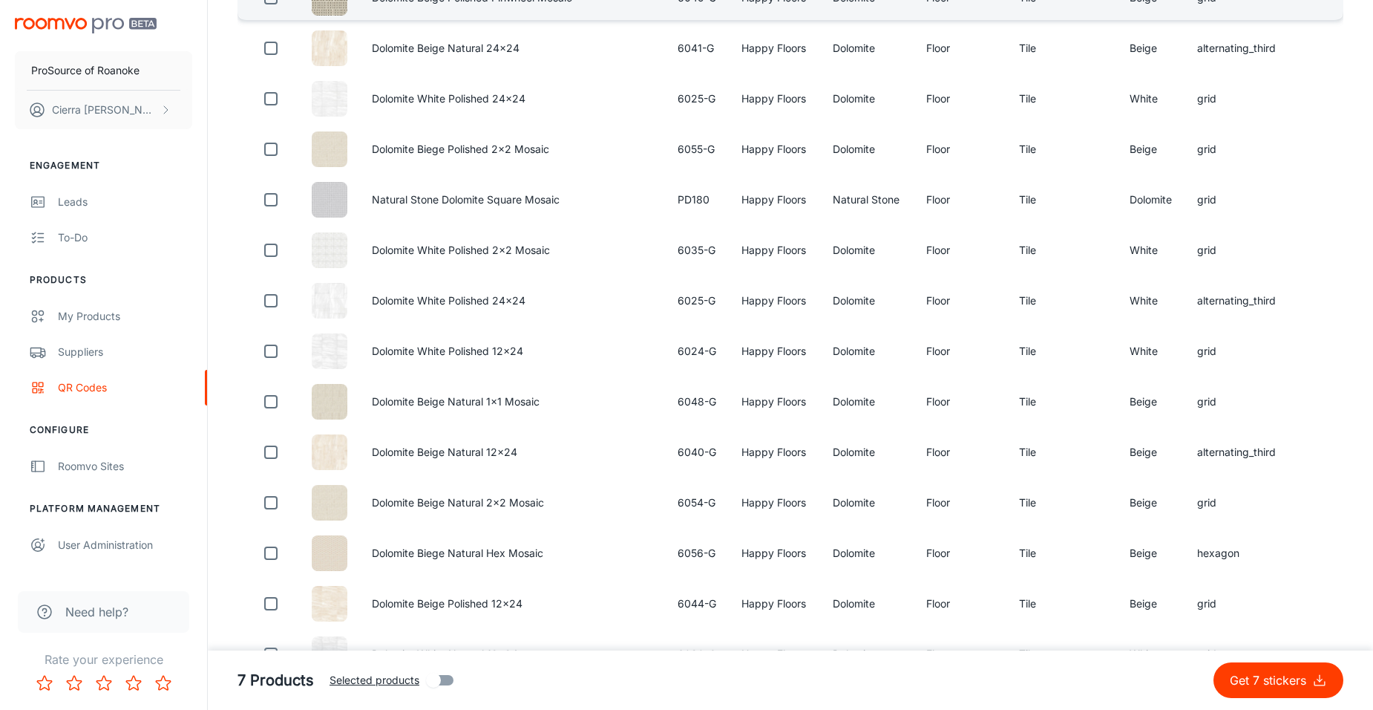
scroll to position [594, 0]
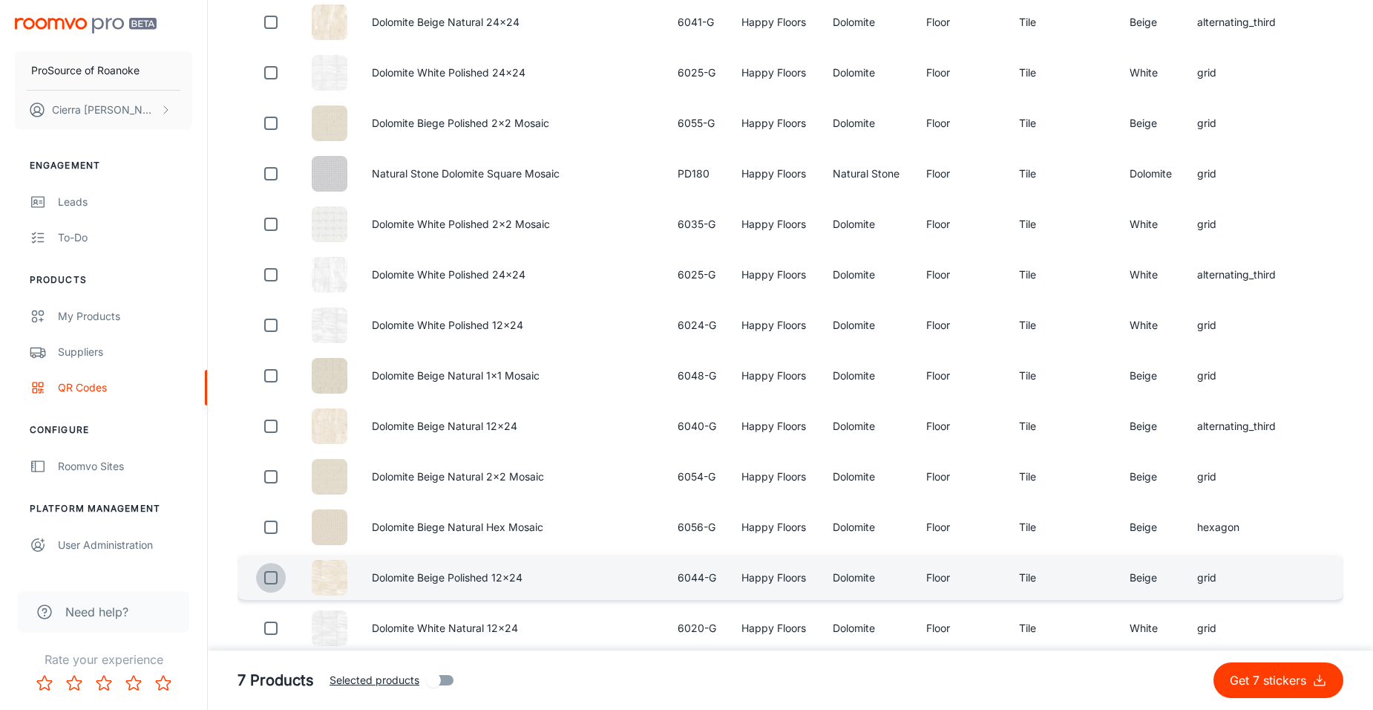
click at [278, 578] on input "checkbox" at bounding box center [271, 578] width 30 height 30
checkbox input "true"
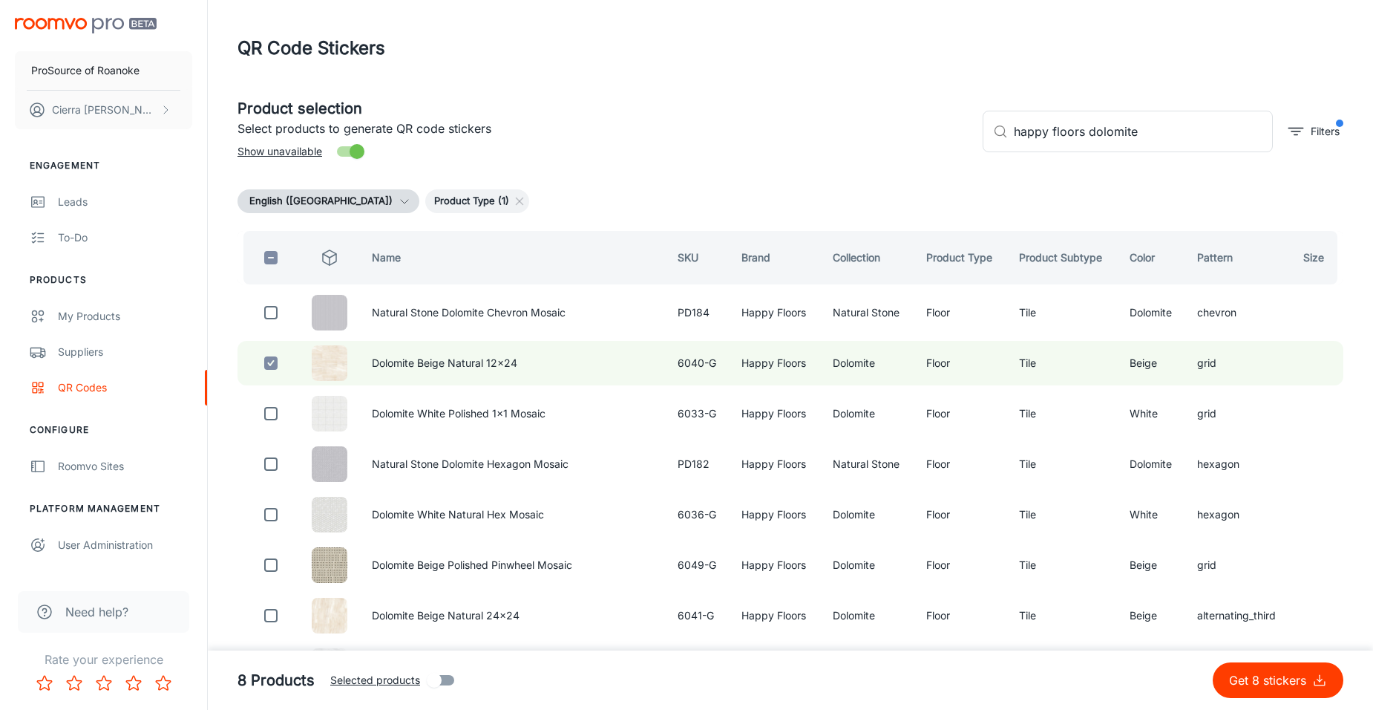
scroll to position [0, 0]
click at [1169, 139] on input "happy floors dolomite" at bounding box center [1143, 132] width 259 height 42
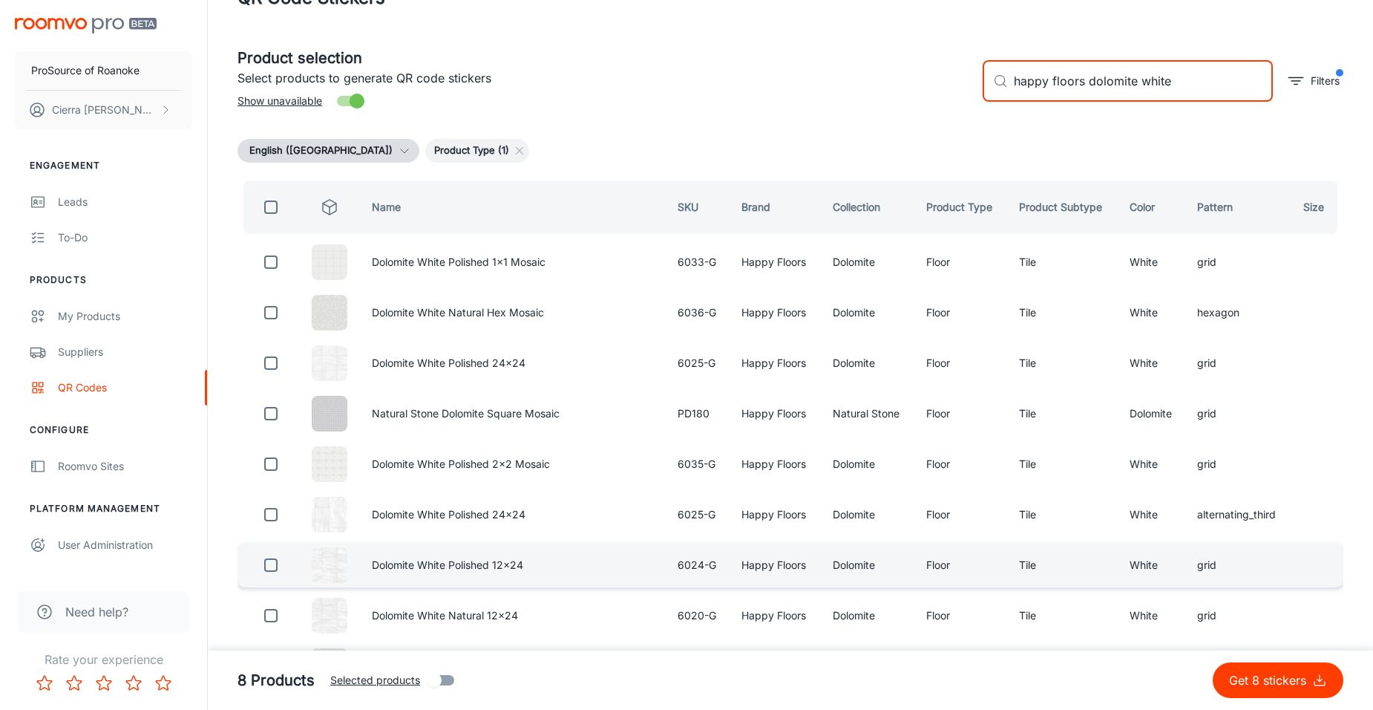
scroll to position [74, 0]
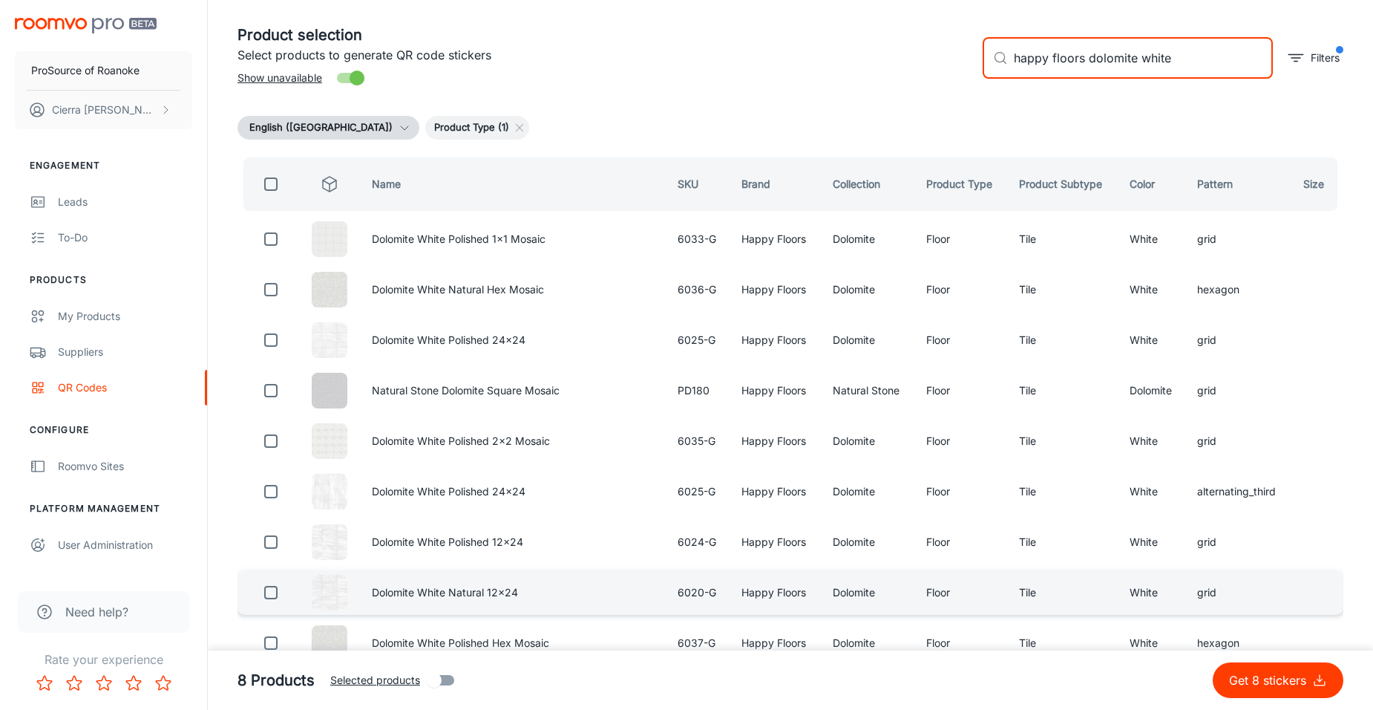
type input "happy floors dolomite white"
click at [269, 593] on input "checkbox" at bounding box center [271, 593] width 30 height 30
checkbox input "true"
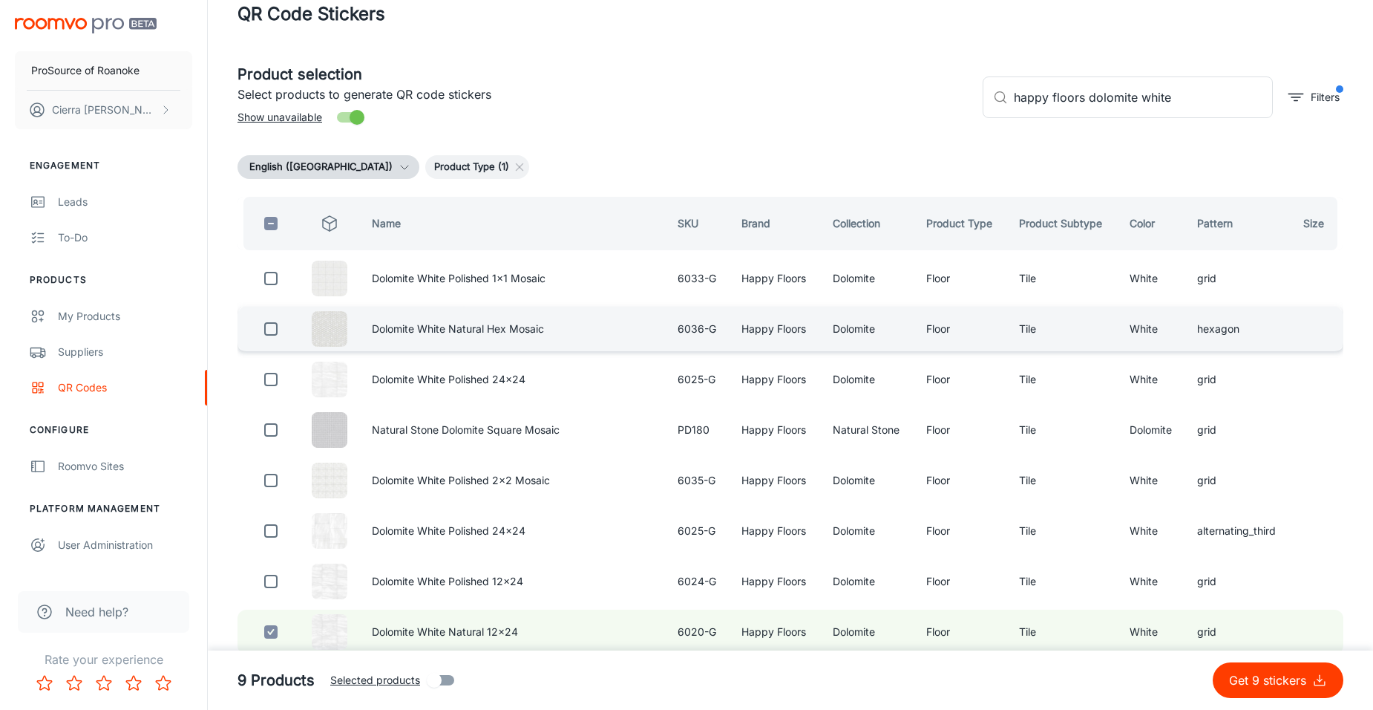
scroll to position [0, 0]
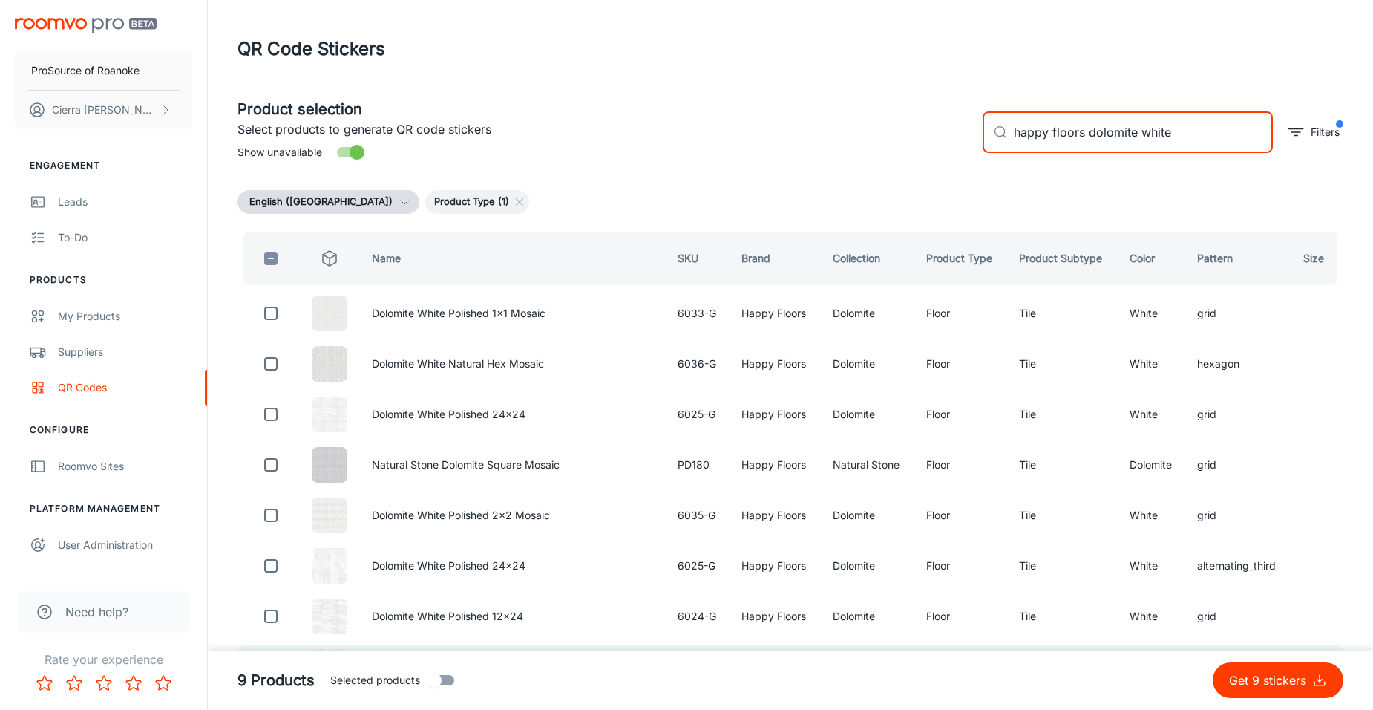
click at [1214, 131] on input "happy floors dolomite white" at bounding box center [1143, 132] width 259 height 42
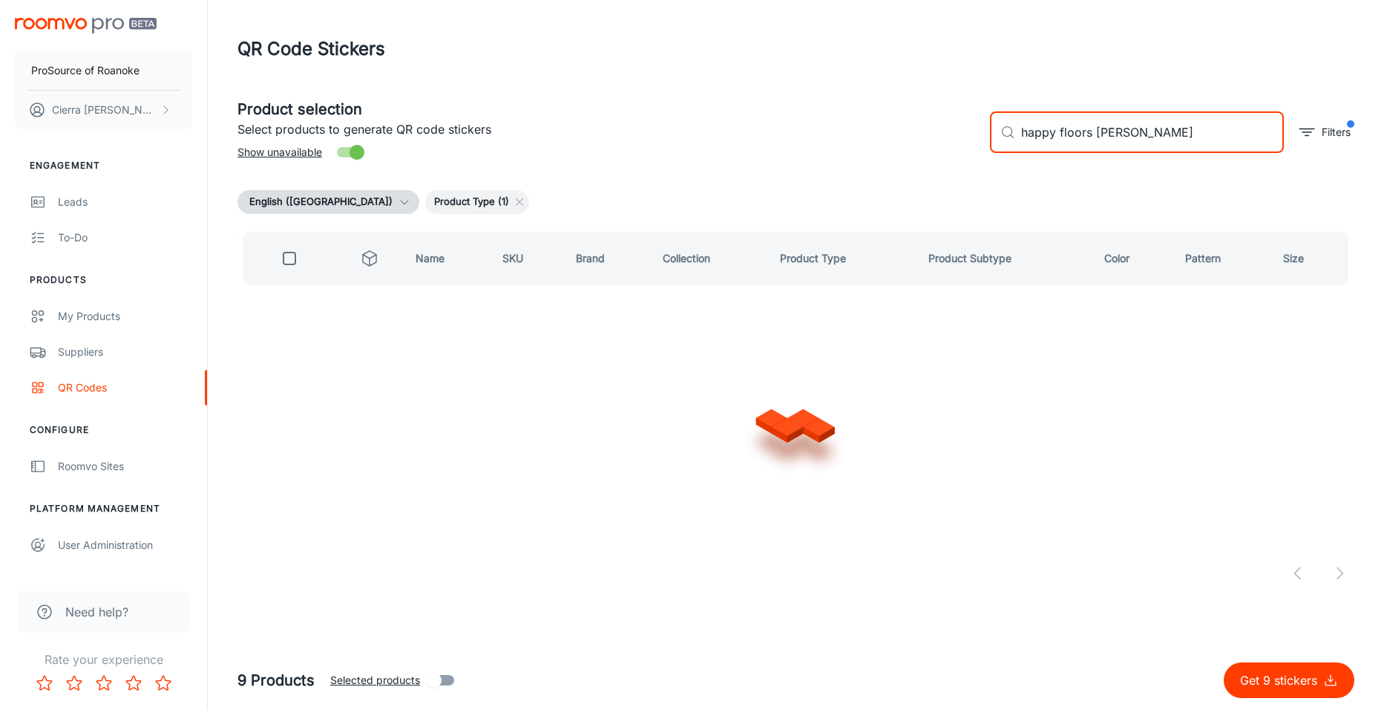
type input "happy floors cipr"
checkbox input "true"
type input "happy floors cip"
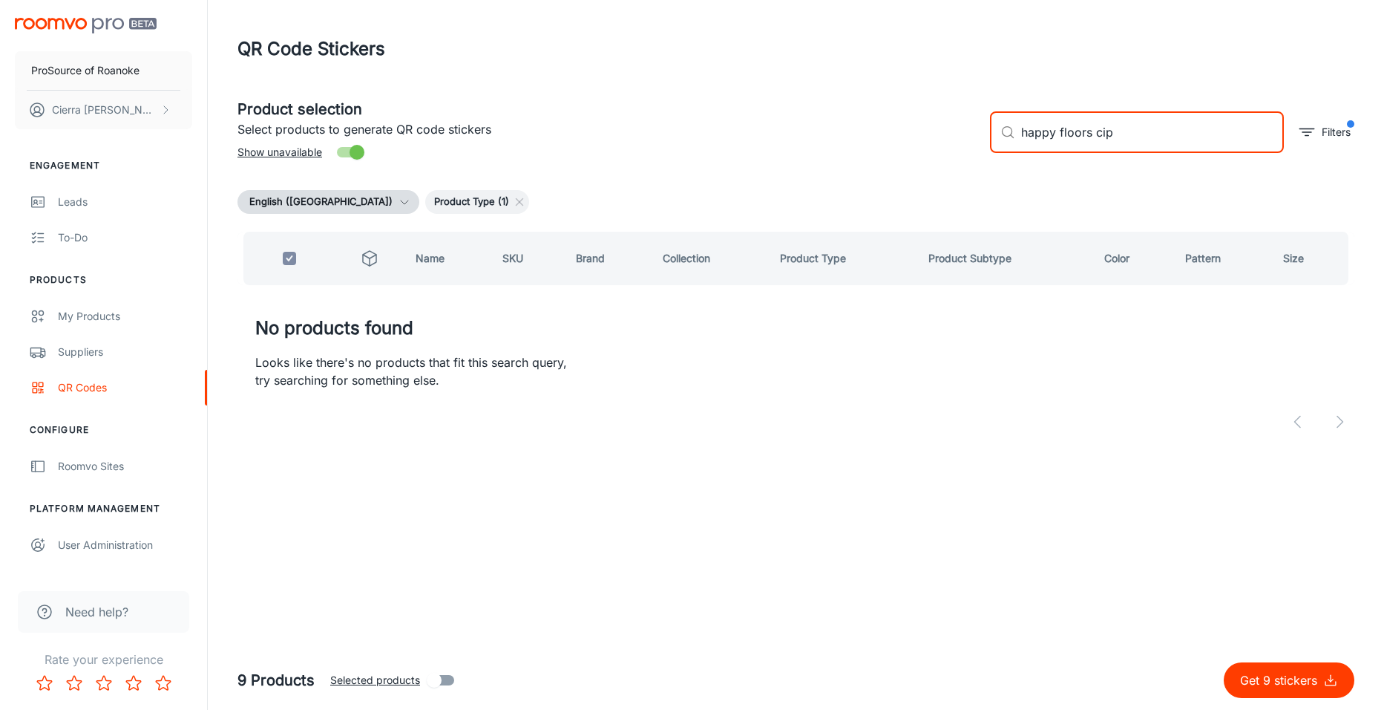
checkbox input "false"
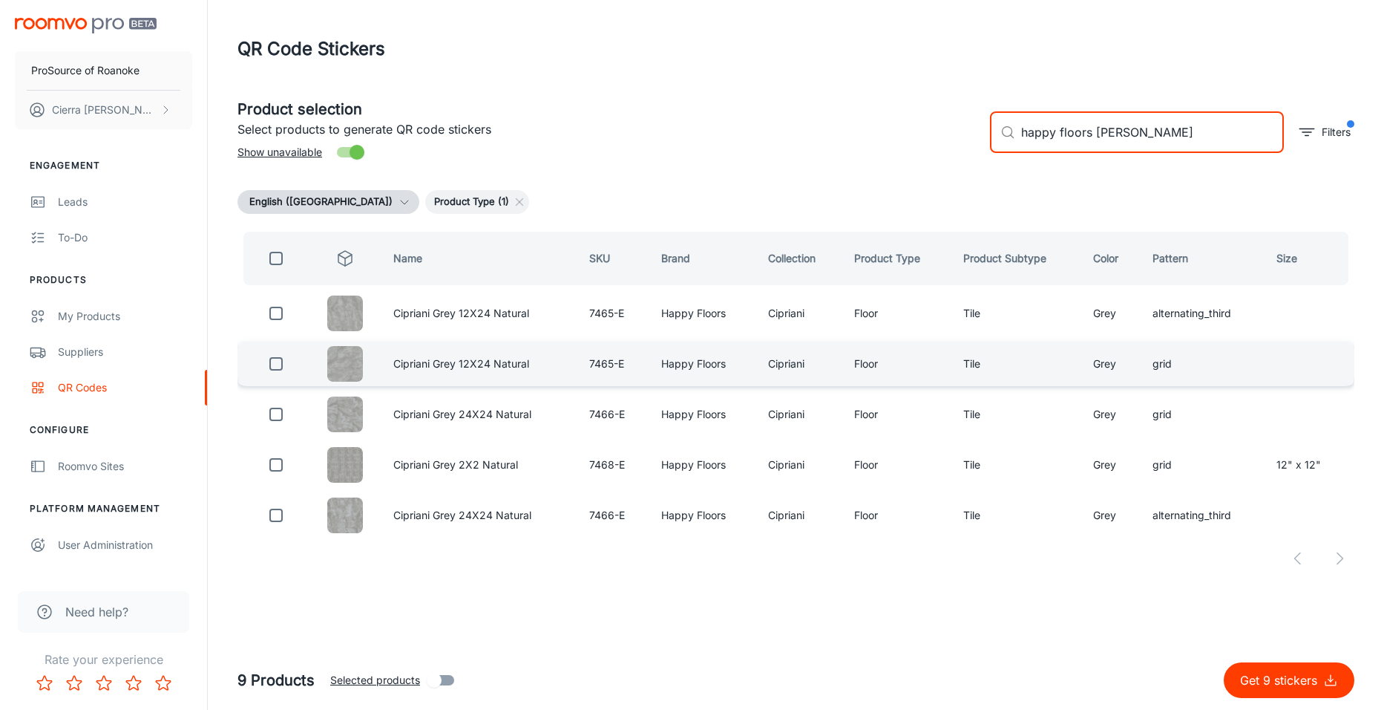
type input "happy floors [PERSON_NAME]"
click at [276, 367] on input "checkbox" at bounding box center [276, 364] width 30 height 30
checkbox input "true"
click at [1211, 140] on input "happy floors [PERSON_NAME]" at bounding box center [1152, 132] width 263 height 42
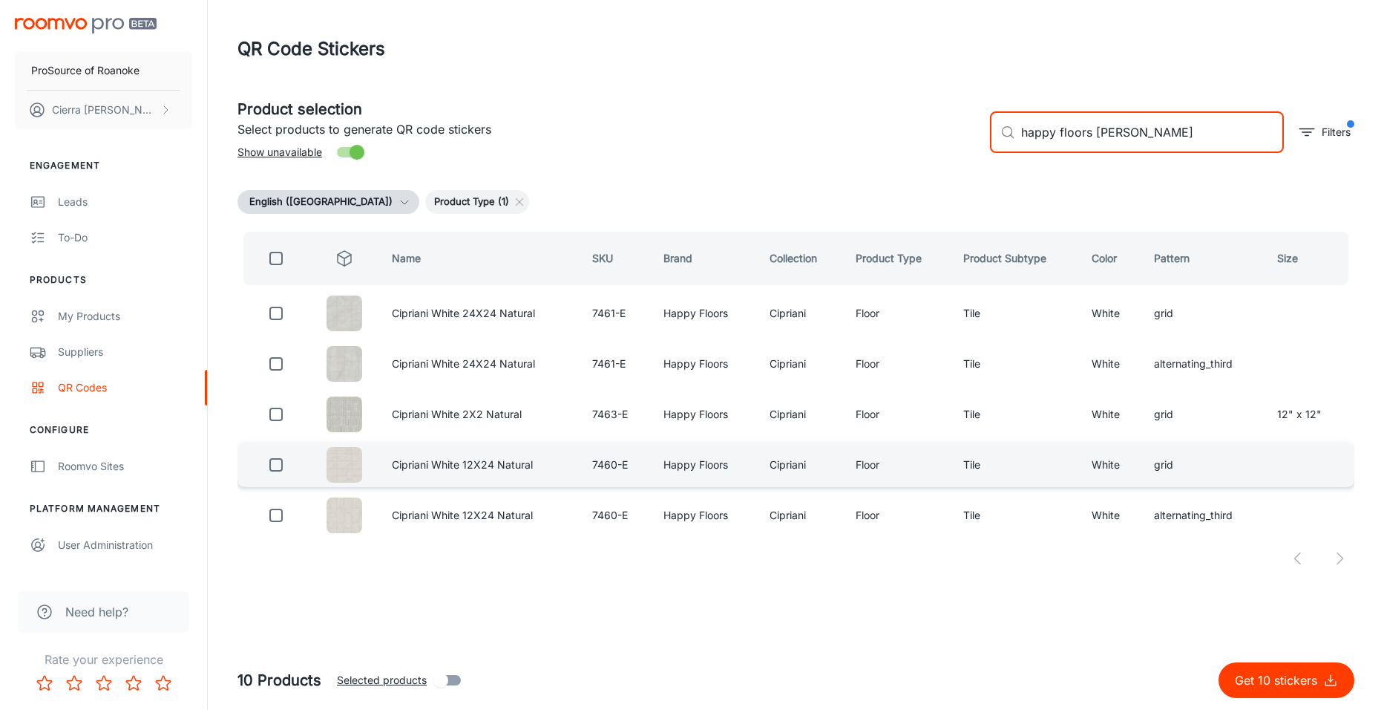
type input "happy floors [PERSON_NAME]"
click at [272, 459] on input "checkbox" at bounding box center [276, 465] width 30 height 30
checkbox input "true"
click at [1181, 137] on input "happy floors [PERSON_NAME]" at bounding box center [1152, 132] width 263 height 42
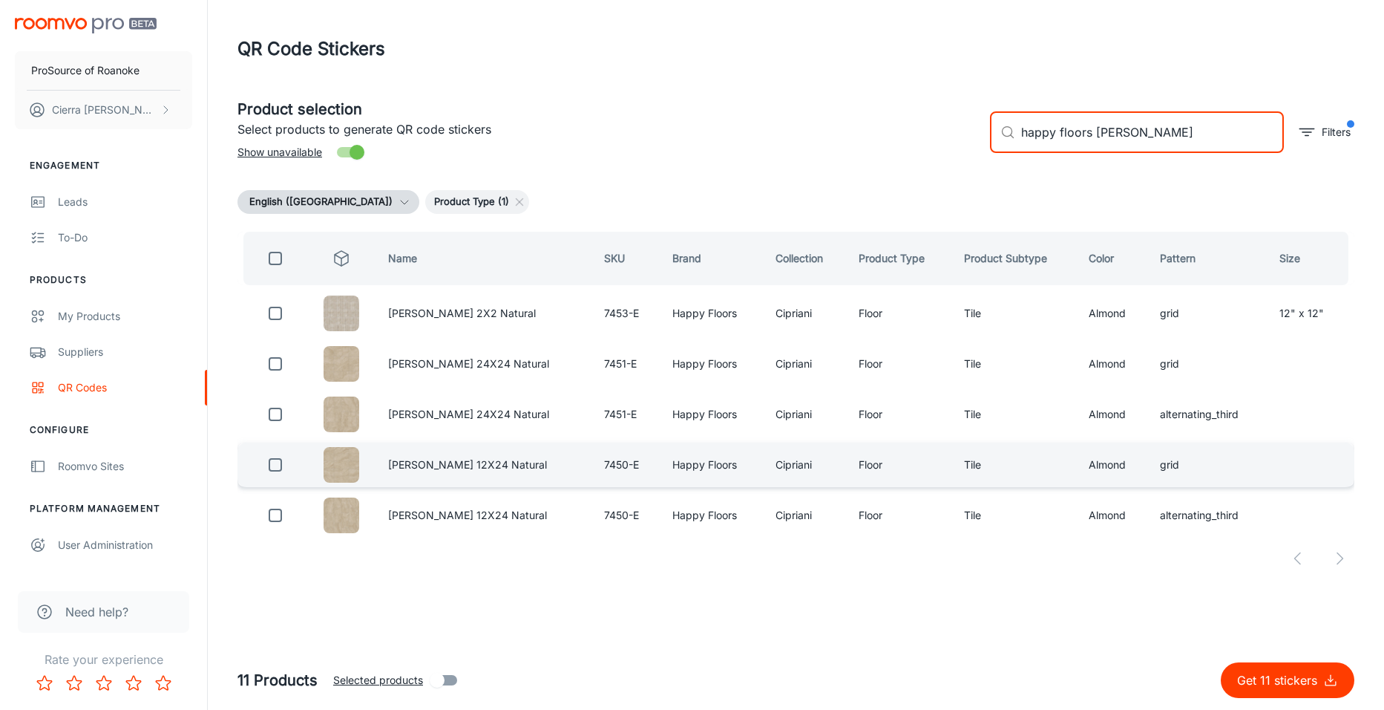
type input "happy floors [PERSON_NAME]"
click at [272, 463] on input "checkbox" at bounding box center [276, 465] width 30 height 30
checkbox input "true"
click at [1210, 133] on input "happy floors [PERSON_NAME]" at bounding box center [1152, 132] width 263 height 42
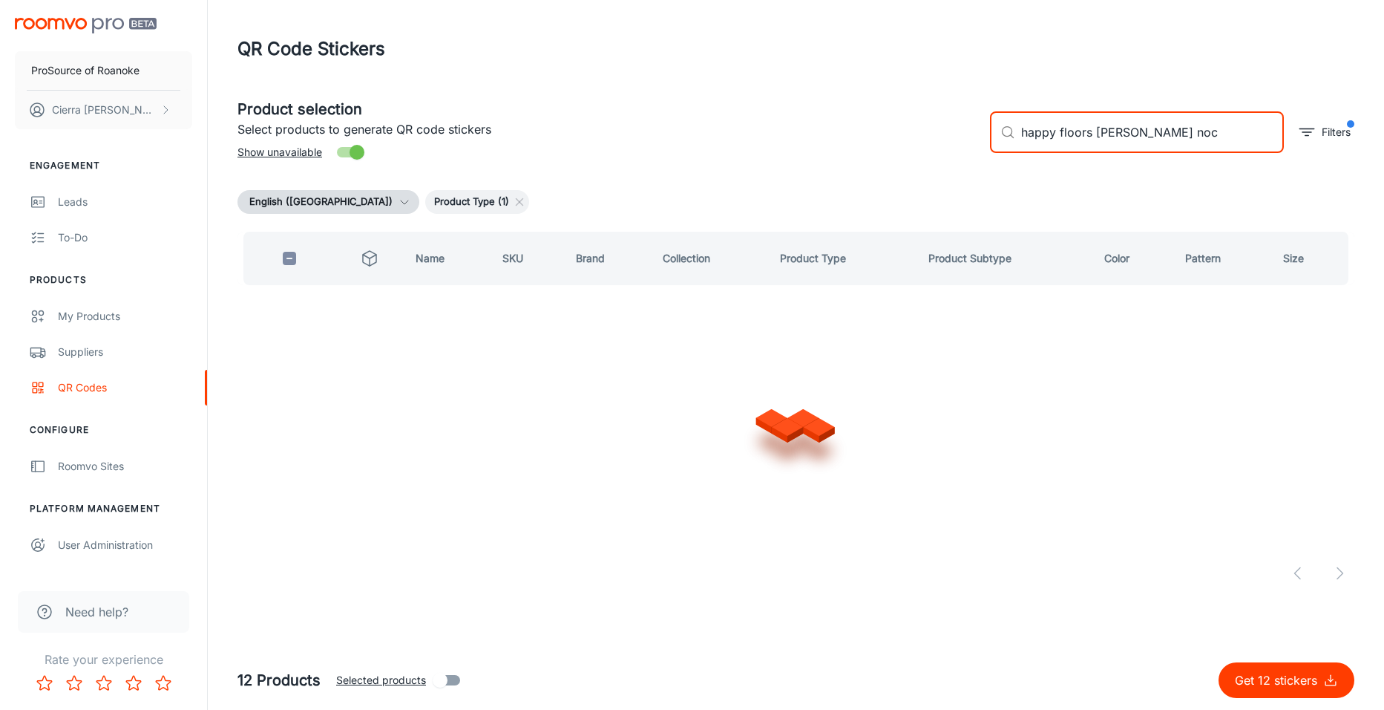
type input "happy floors cipriani almond noce"
checkbox input "true"
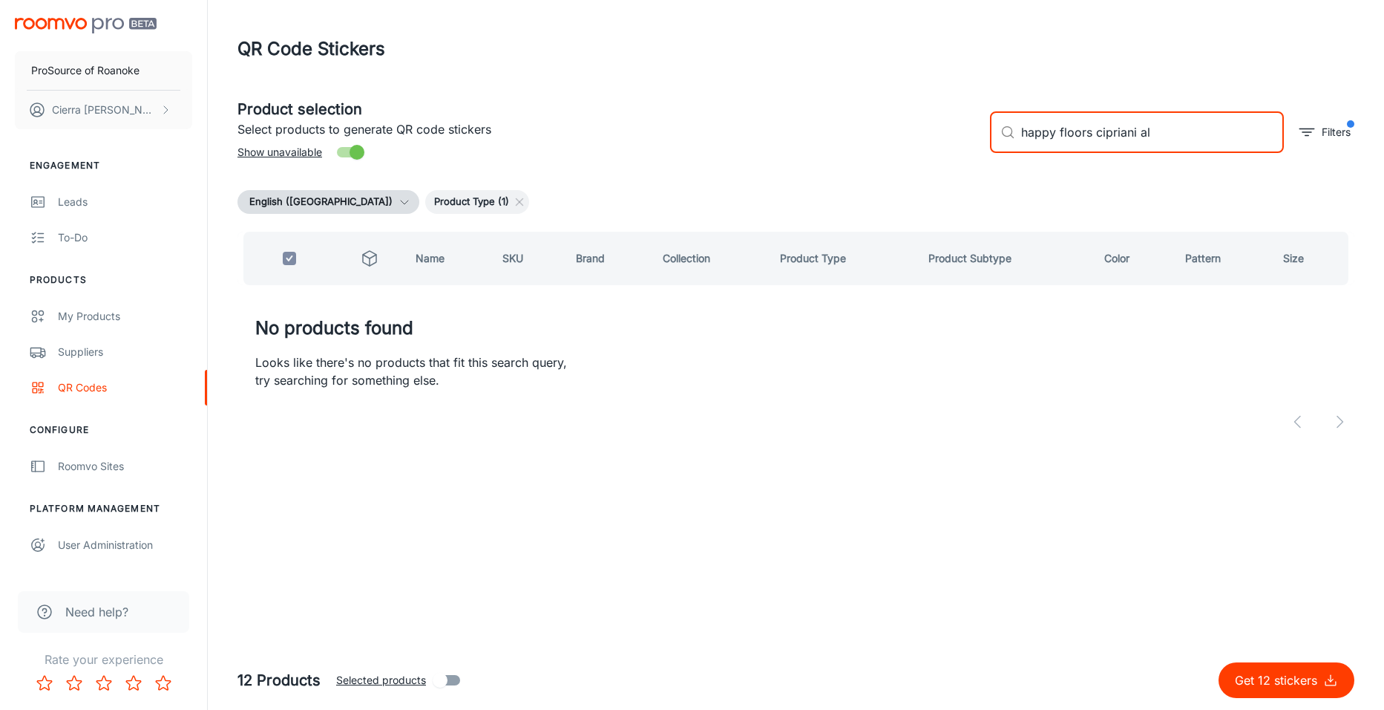
type input "happy floors cipriani a"
checkbox input "false"
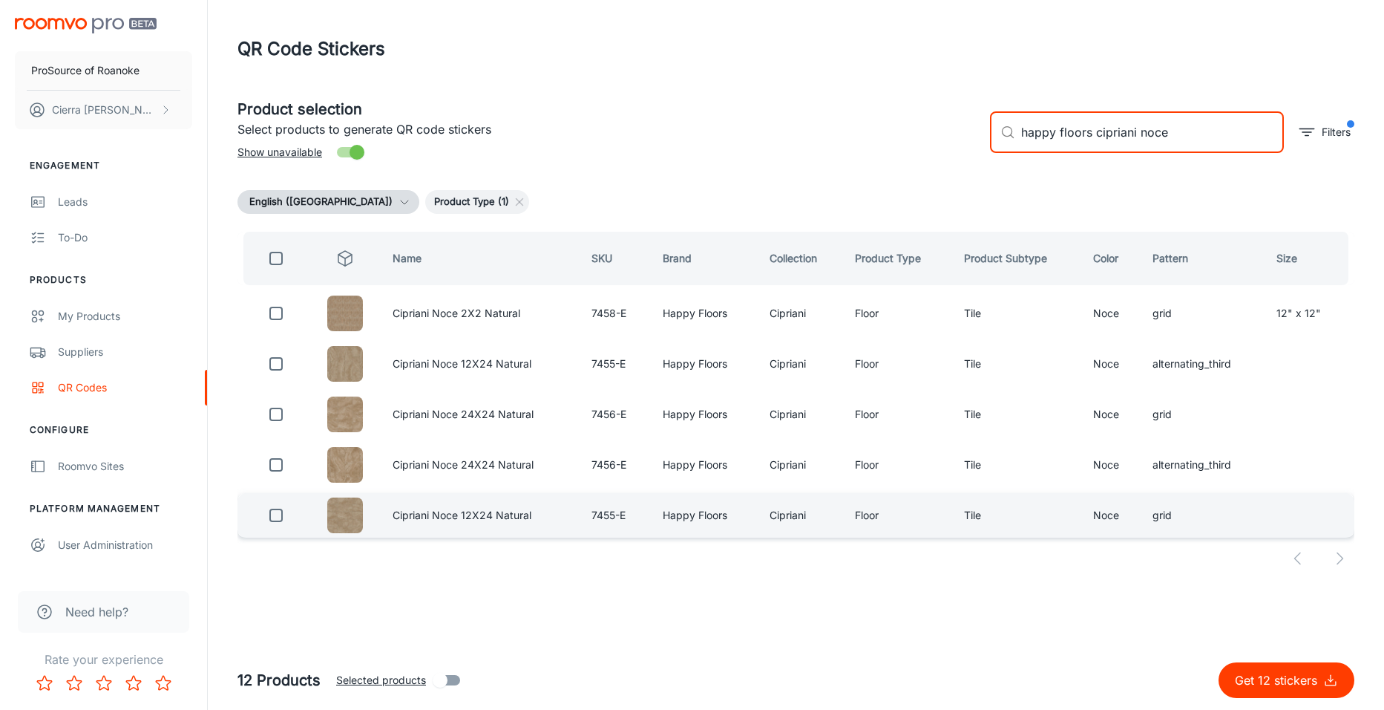
type input "happy floors cipriani noce"
click at [273, 513] on input "checkbox" at bounding box center [276, 515] width 30 height 30
checkbox input "true"
click at [1192, 141] on input "happy floors cipriani noce" at bounding box center [1152, 132] width 263 height 42
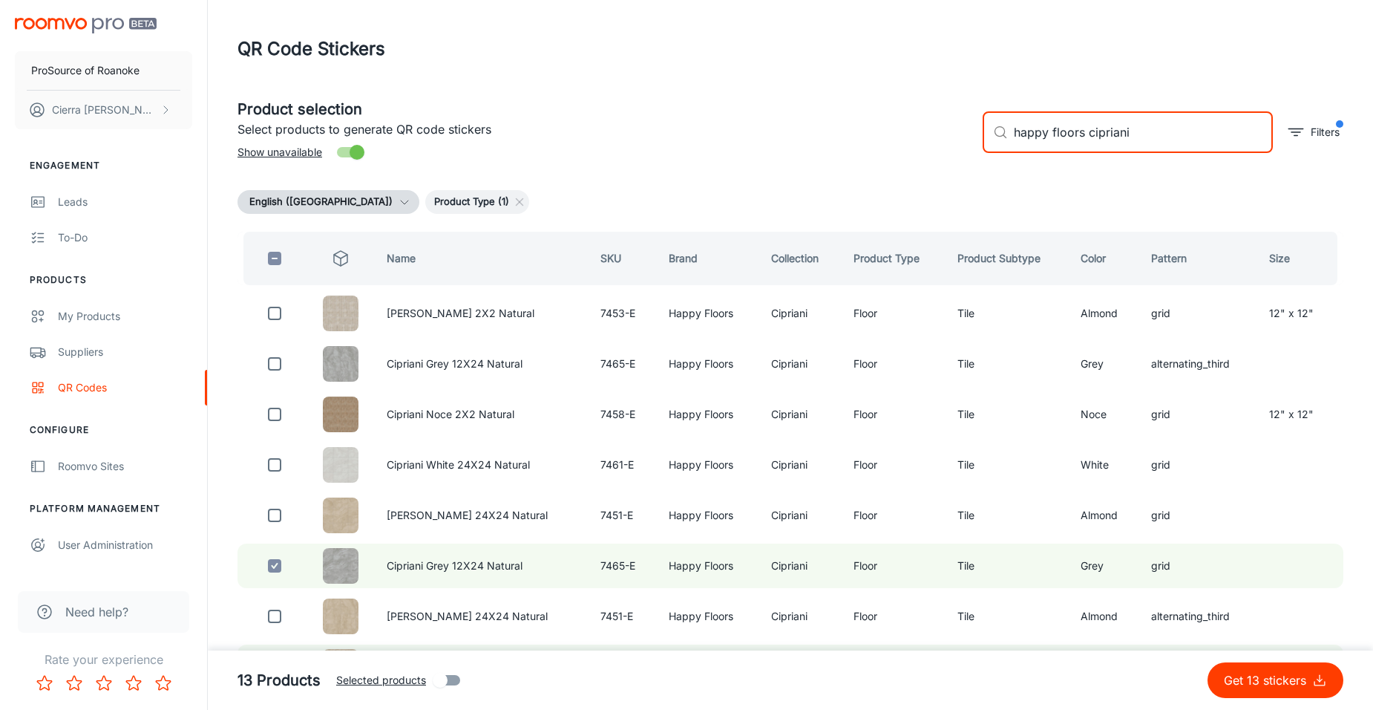
type input "happy floors cipriani"
click at [434, 681] on input "Selected products" at bounding box center [440, 680] width 85 height 28
checkbox input "true"
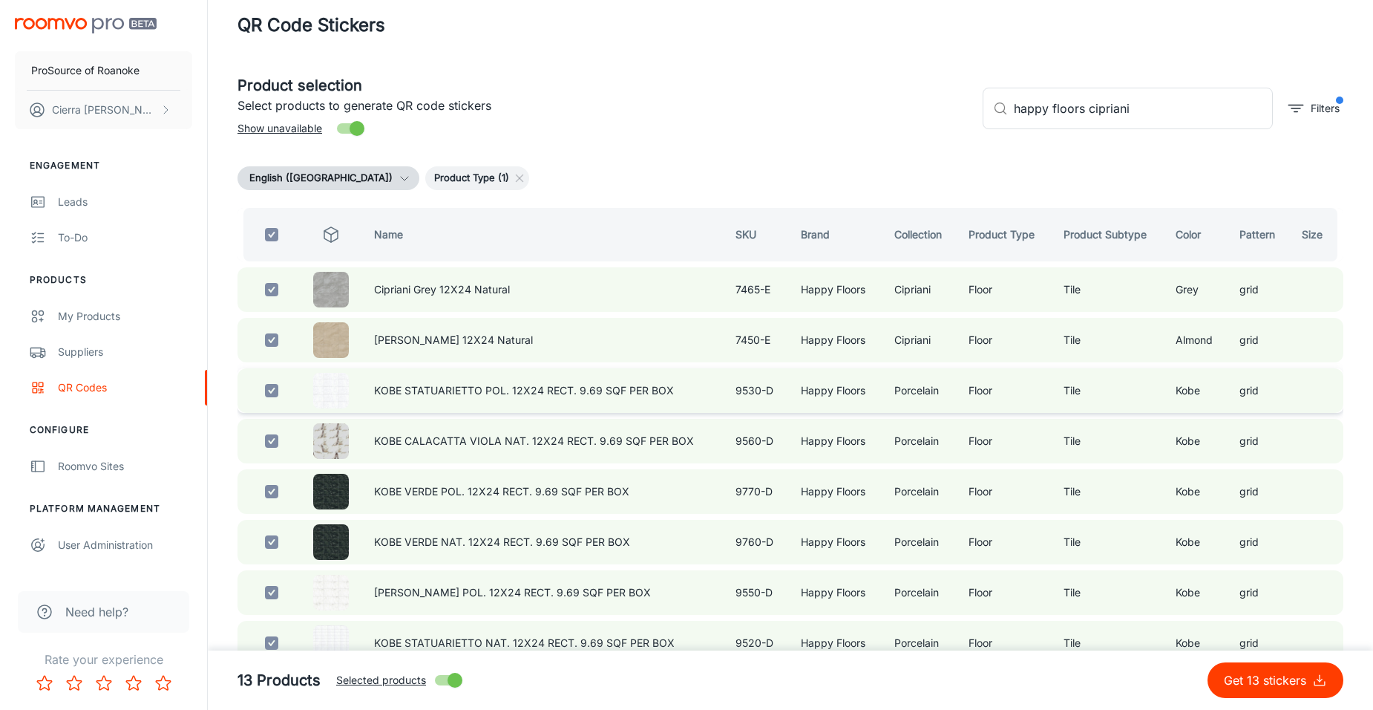
scroll to position [12, 0]
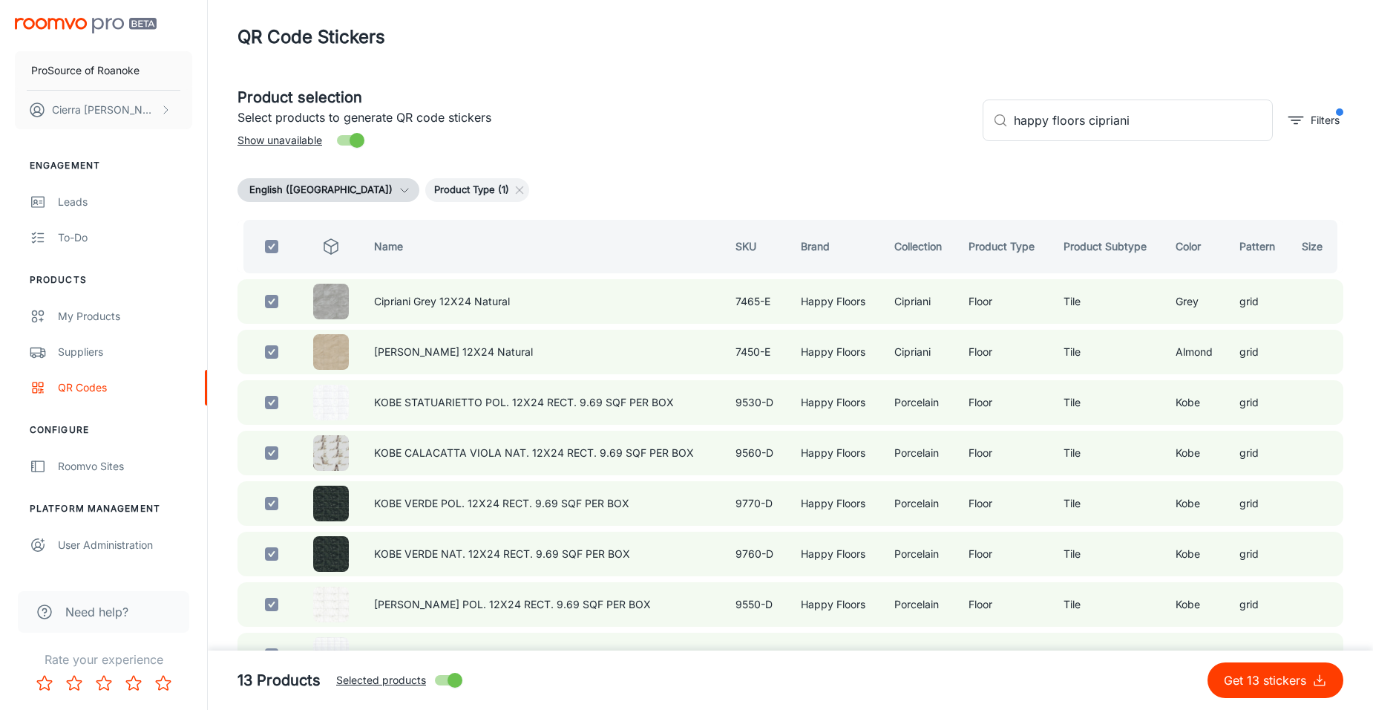
click at [446, 678] on input "Selected products" at bounding box center [455, 680] width 85 height 28
checkbox input "false"
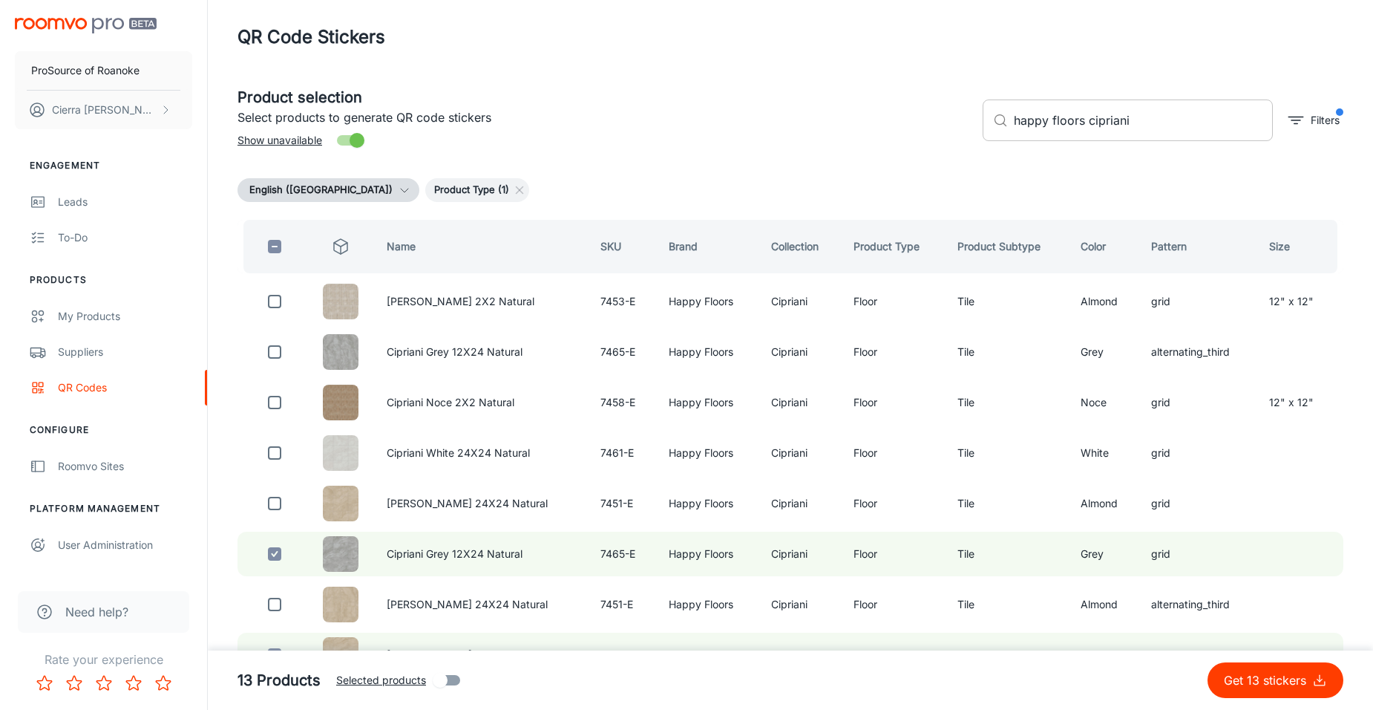
click at [1204, 123] on input "happy floors cipriani" at bounding box center [1143, 120] width 259 height 42
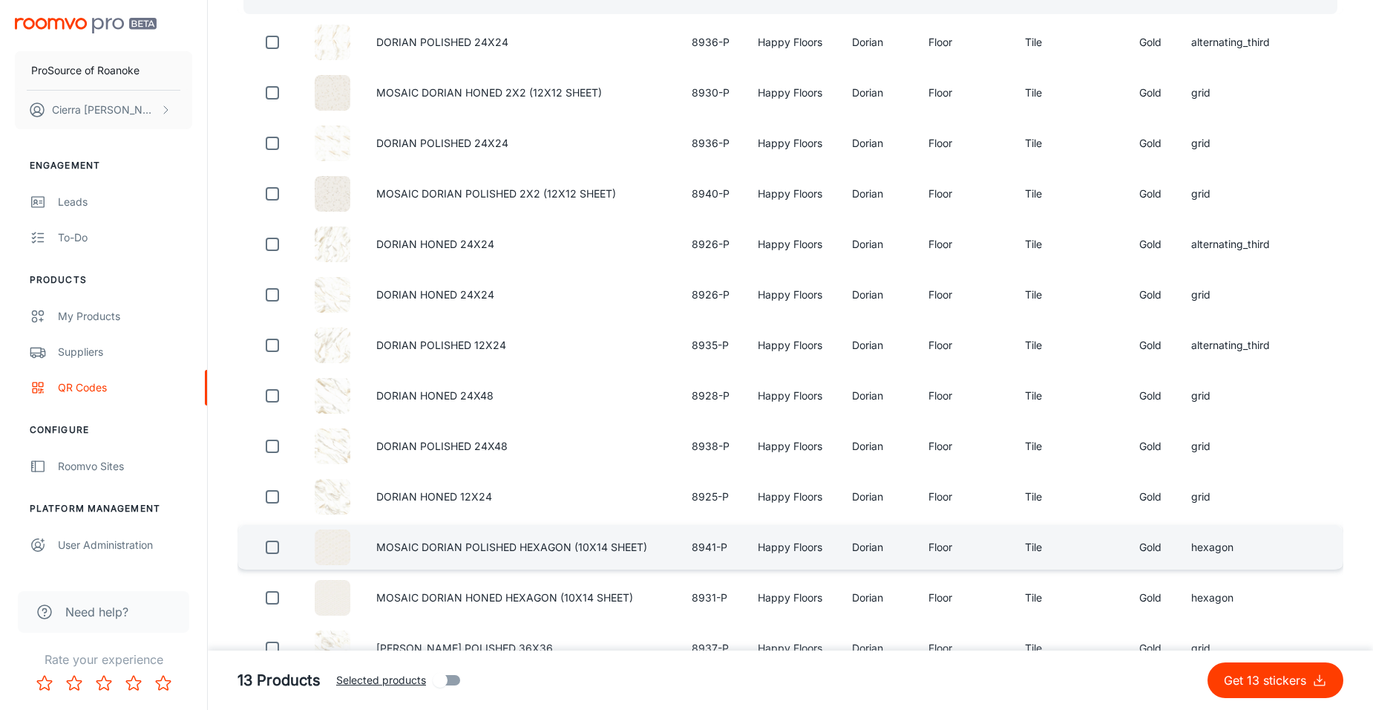
scroll to position [297, 0]
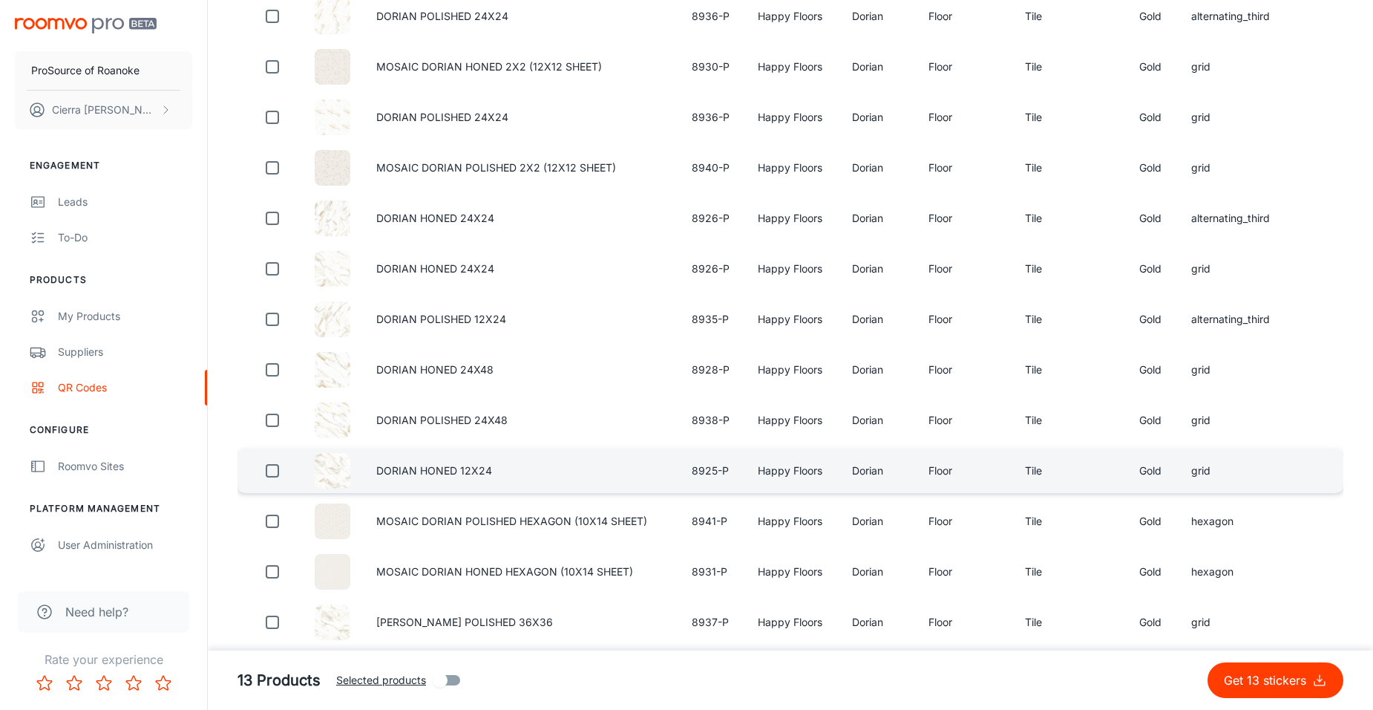
type input "happy floors [PERSON_NAME]"
click at [279, 470] on input "checkbox" at bounding box center [273, 471] width 30 height 30
checkbox input "true"
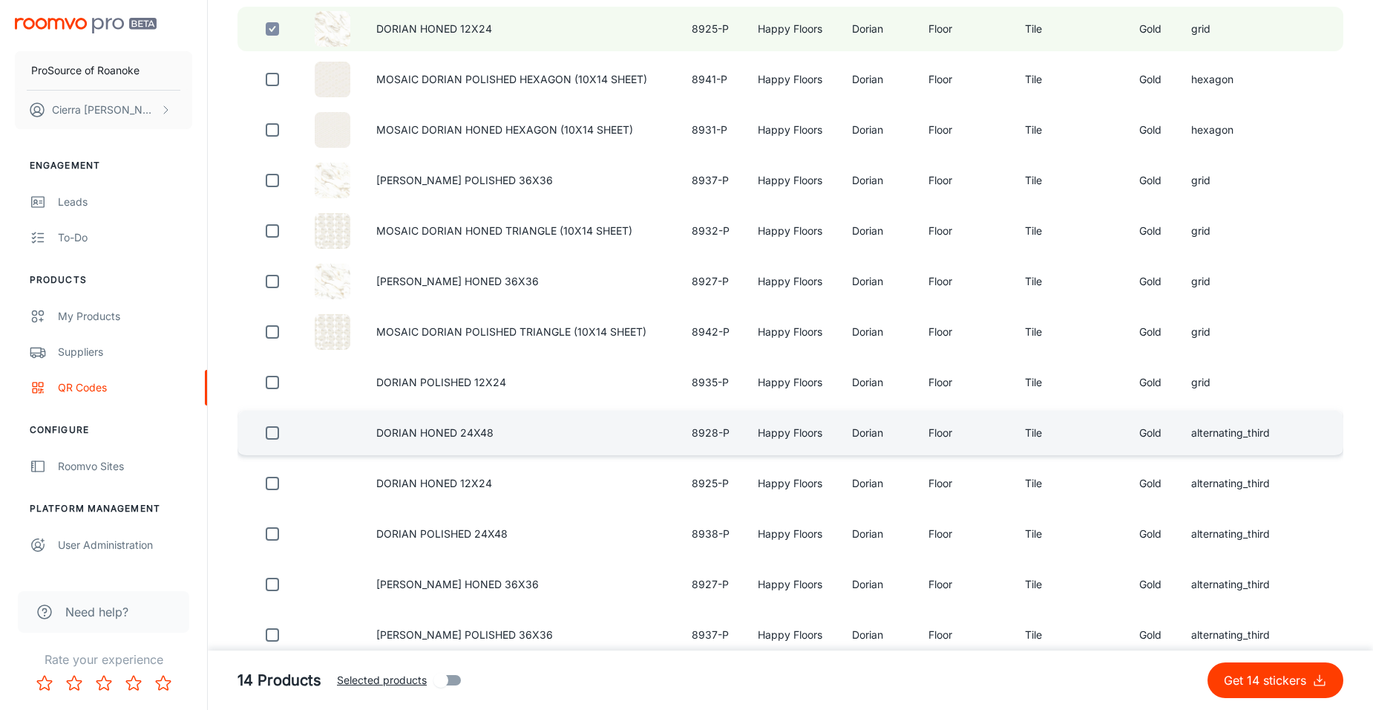
scroll to position [742, 0]
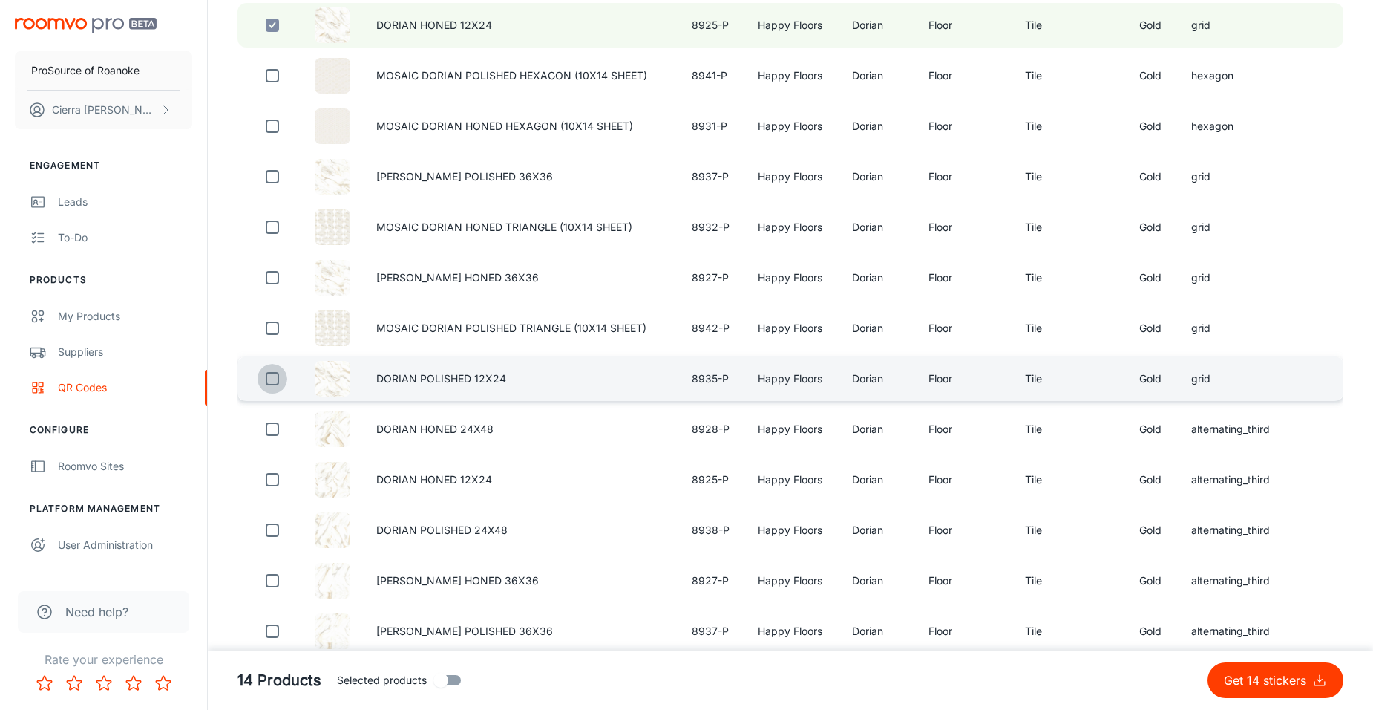
click at [268, 381] on input "checkbox" at bounding box center [273, 379] width 30 height 30
checkbox input "true"
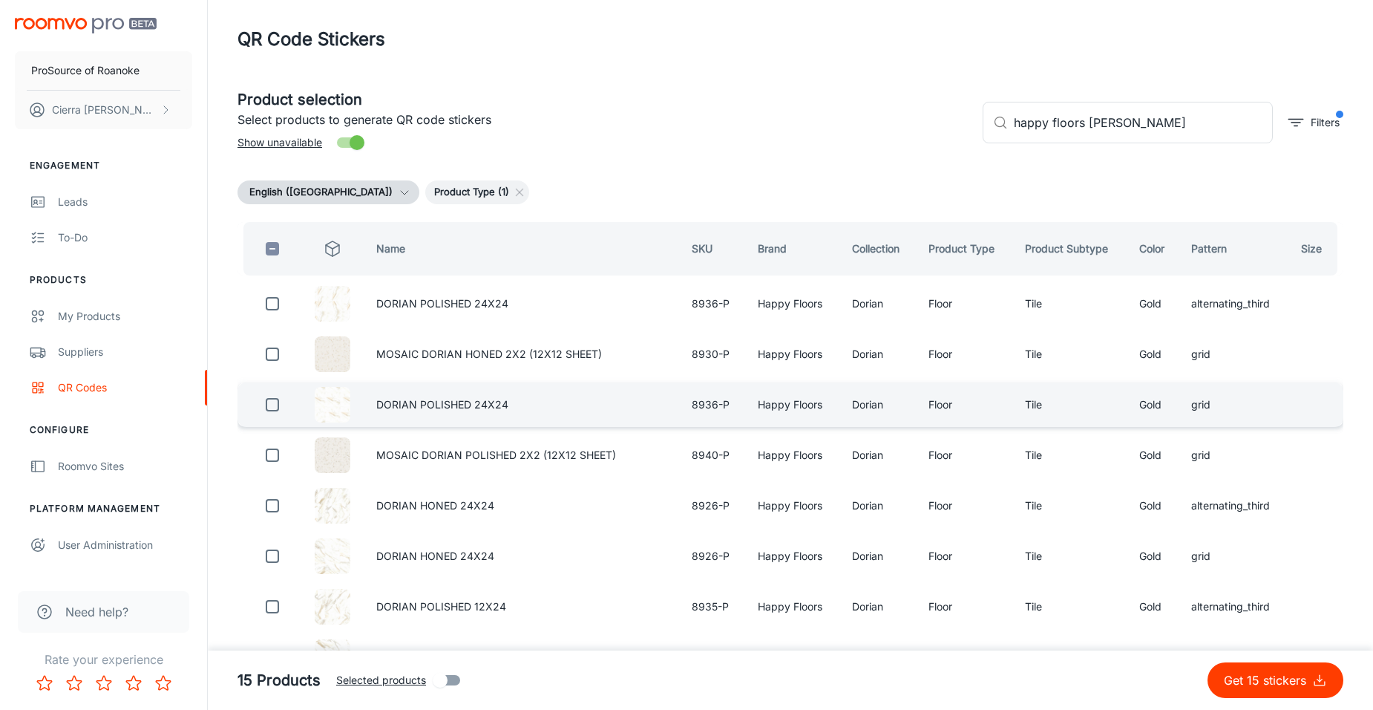
scroll to position [0, 0]
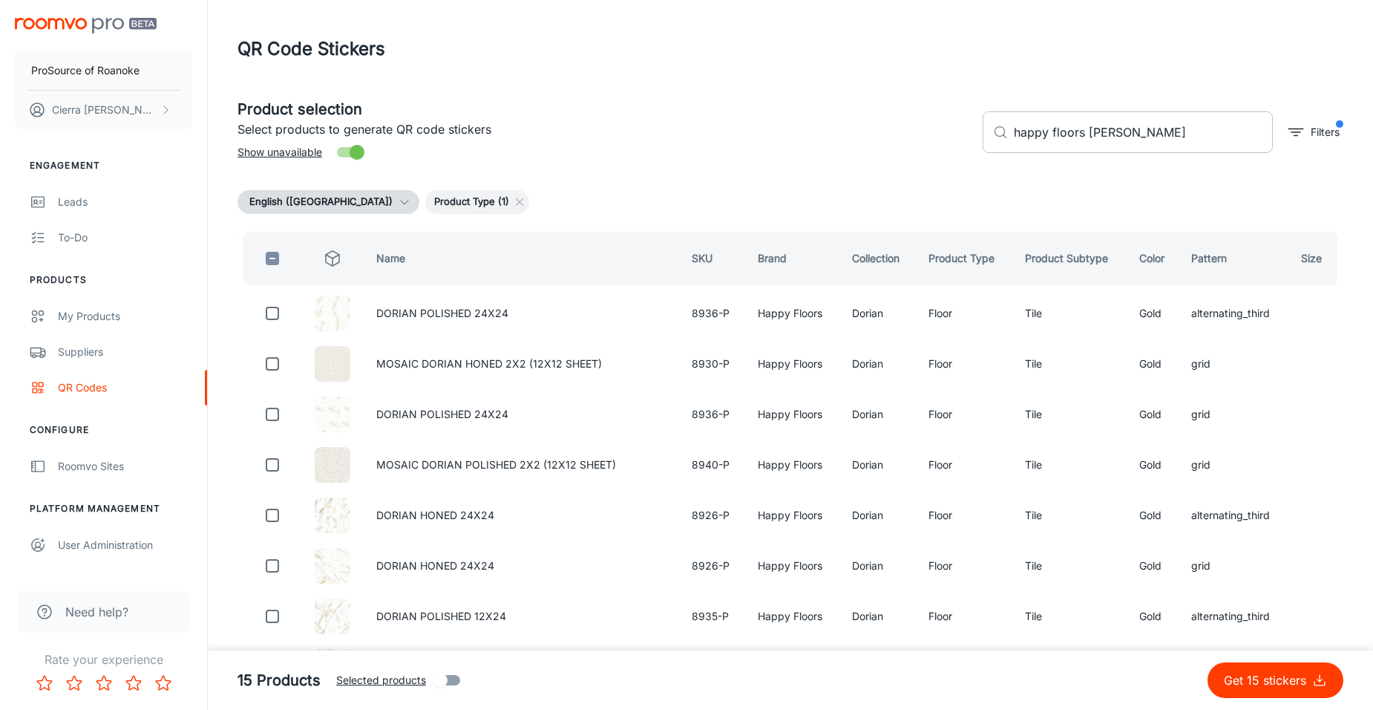
click at [1149, 131] on input "happy floors [PERSON_NAME]" at bounding box center [1143, 132] width 259 height 42
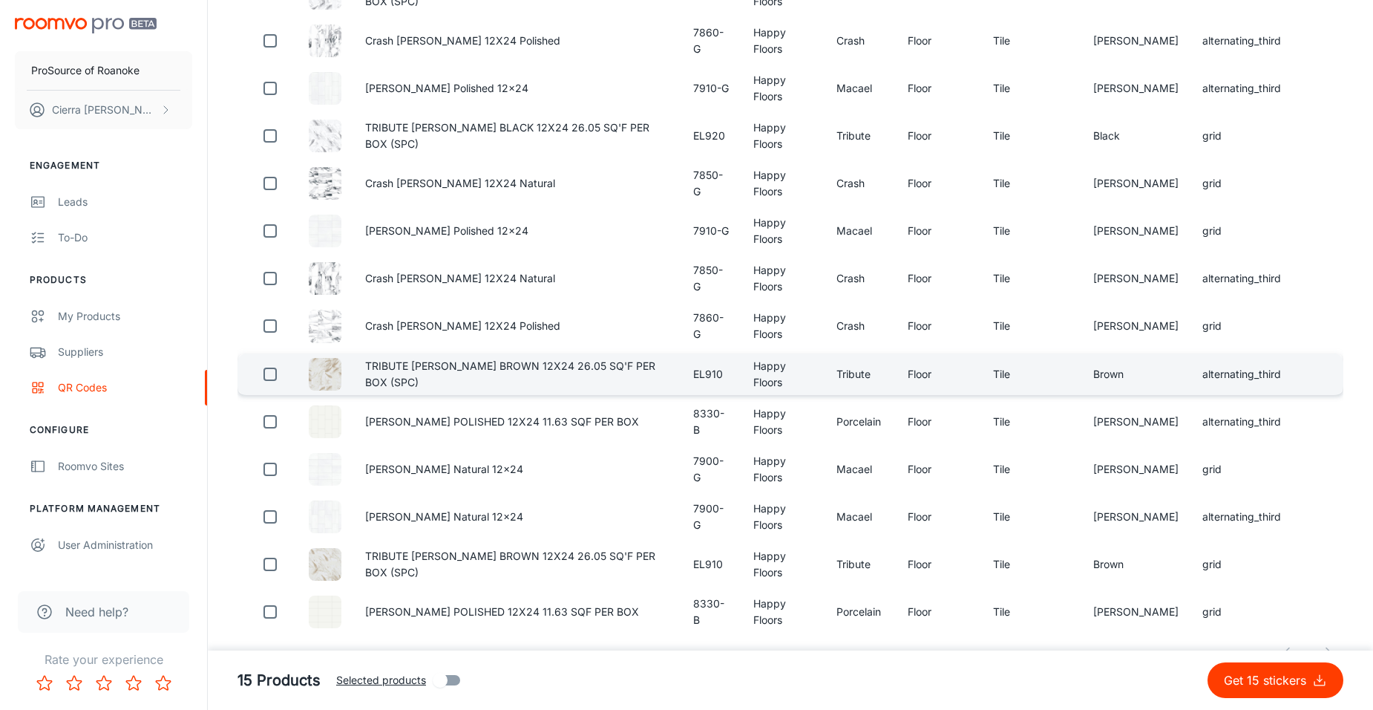
scroll to position [371, 0]
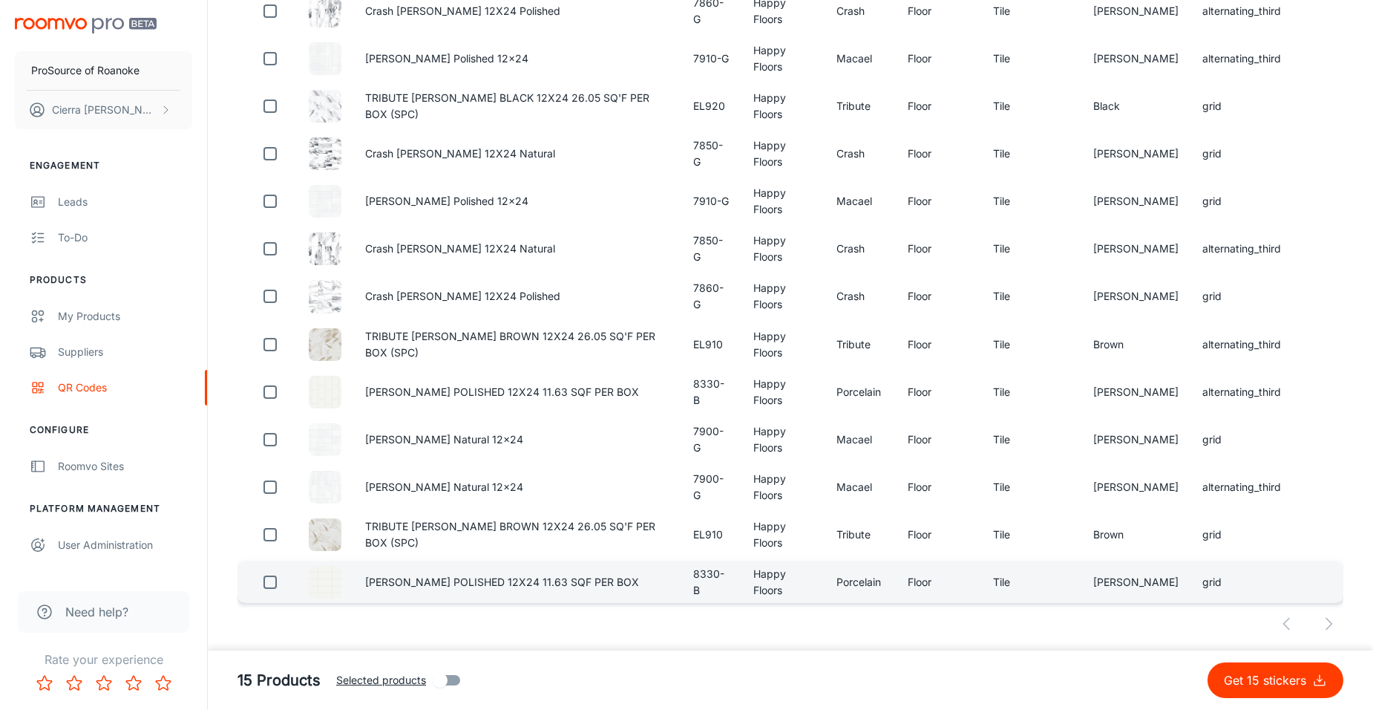
type input "happy floors [PERSON_NAME] 12x24"
click at [274, 597] on input "checkbox" at bounding box center [270, 582] width 30 height 30
click at [1227, 683] on p "Get 16 stickers" at bounding box center [1268, 680] width 88 height 18
checkbox input "false"
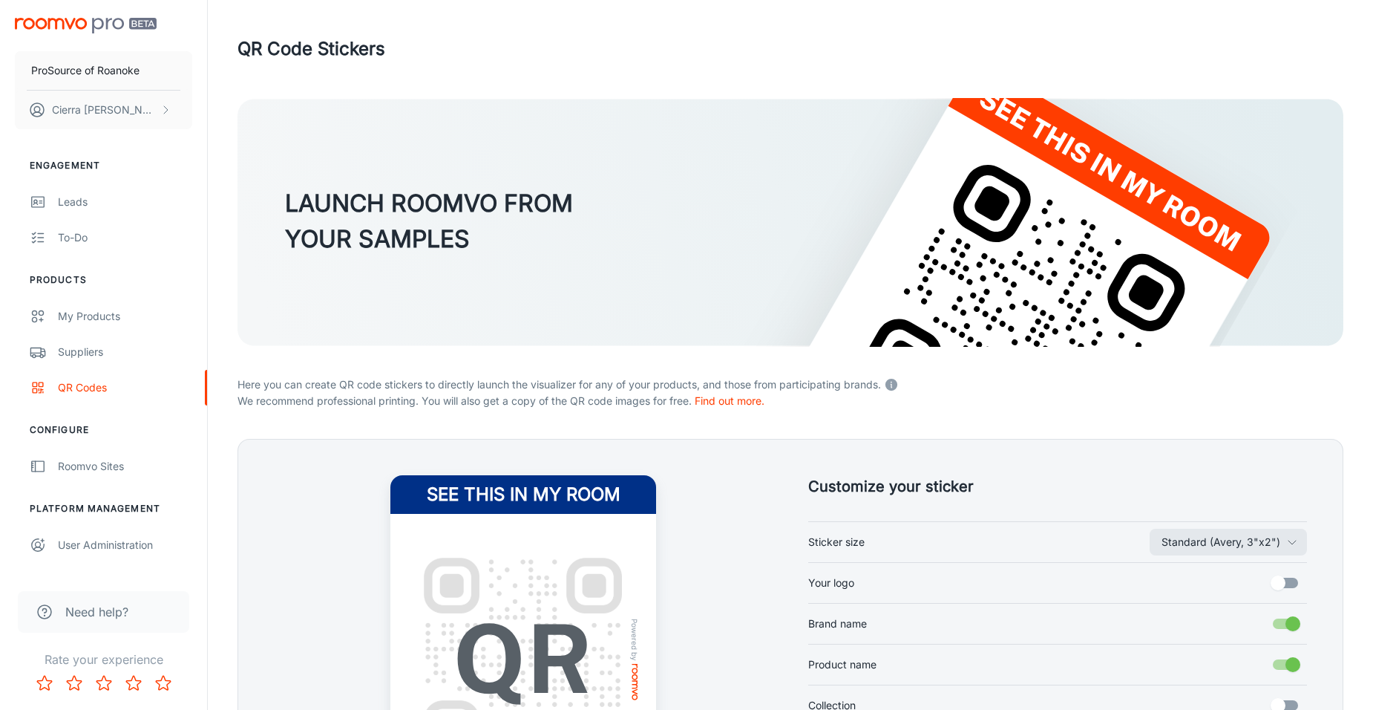
click at [1100, 118] on img at bounding box center [791, 222] width 1106 height 249
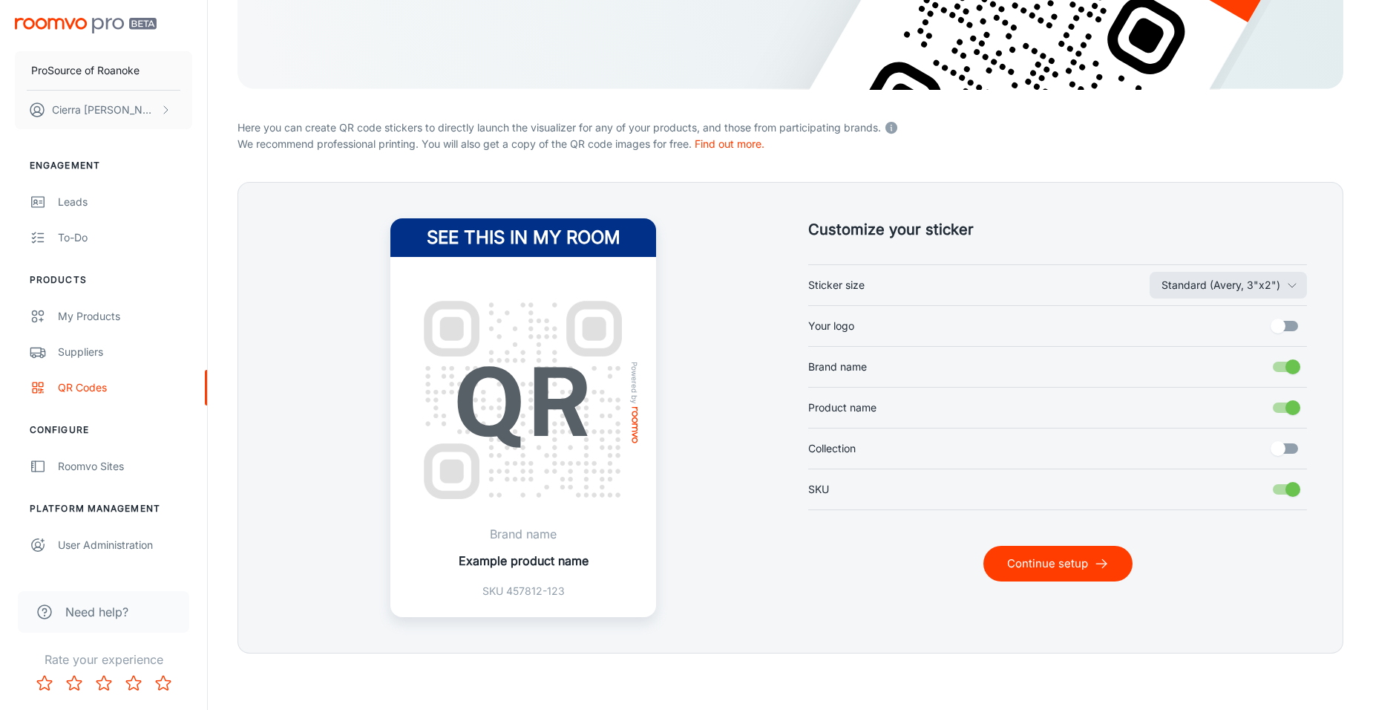
scroll to position [260, 0]
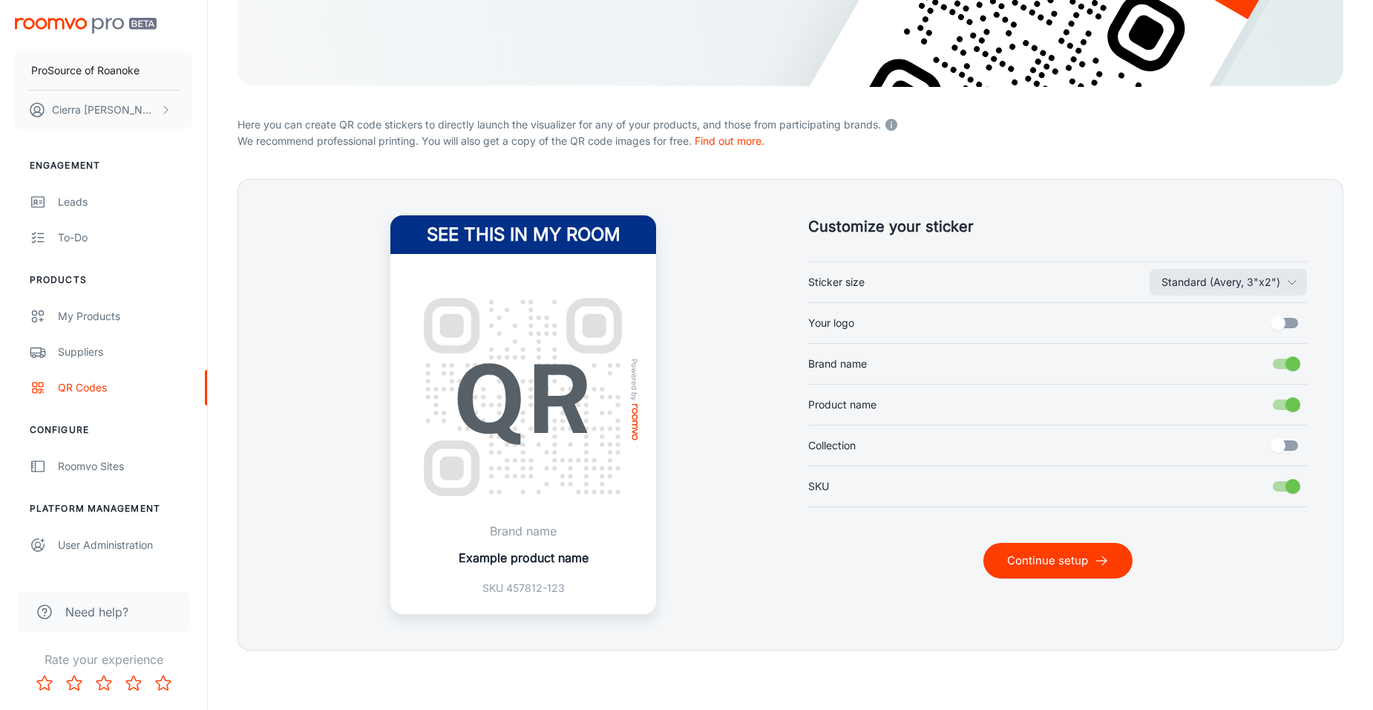
click at [1067, 564] on button "Continue setup" at bounding box center [1058, 561] width 149 height 36
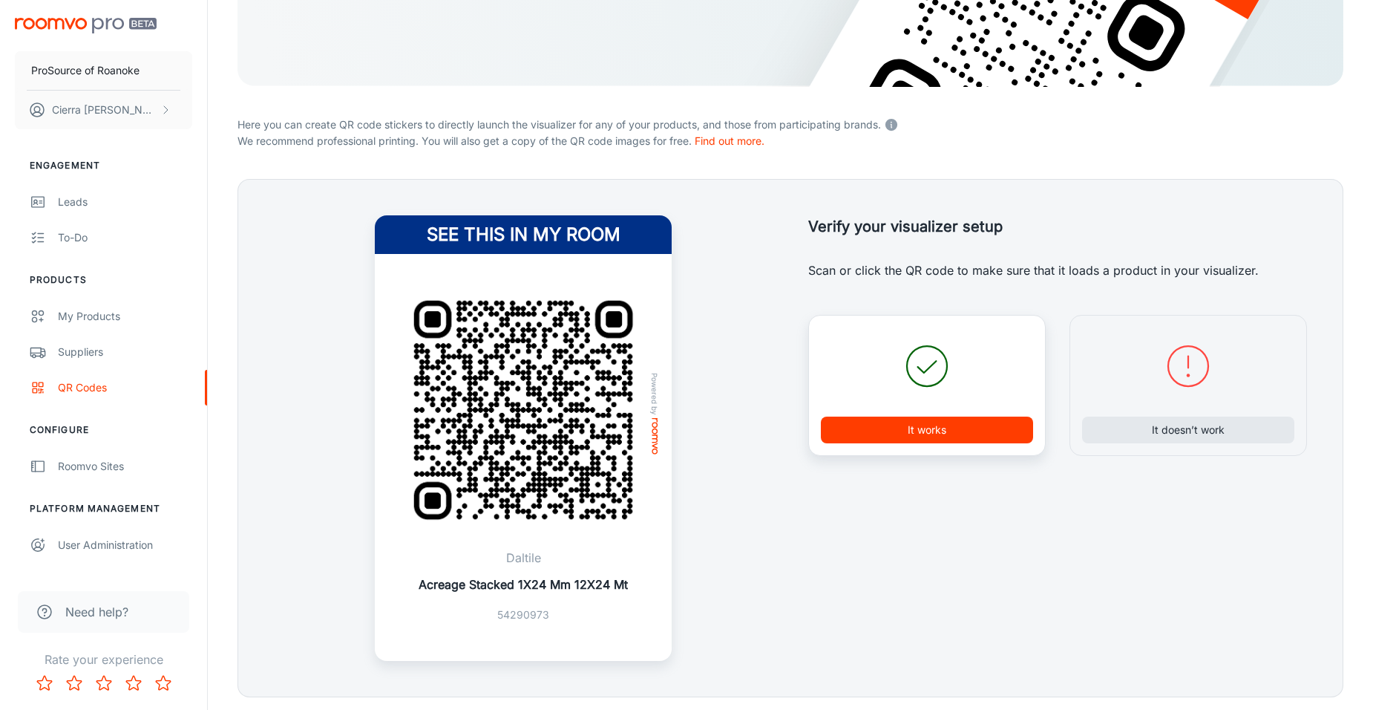
click at [952, 424] on button "It works" at bounding box center [927, 429] width 212 height 27
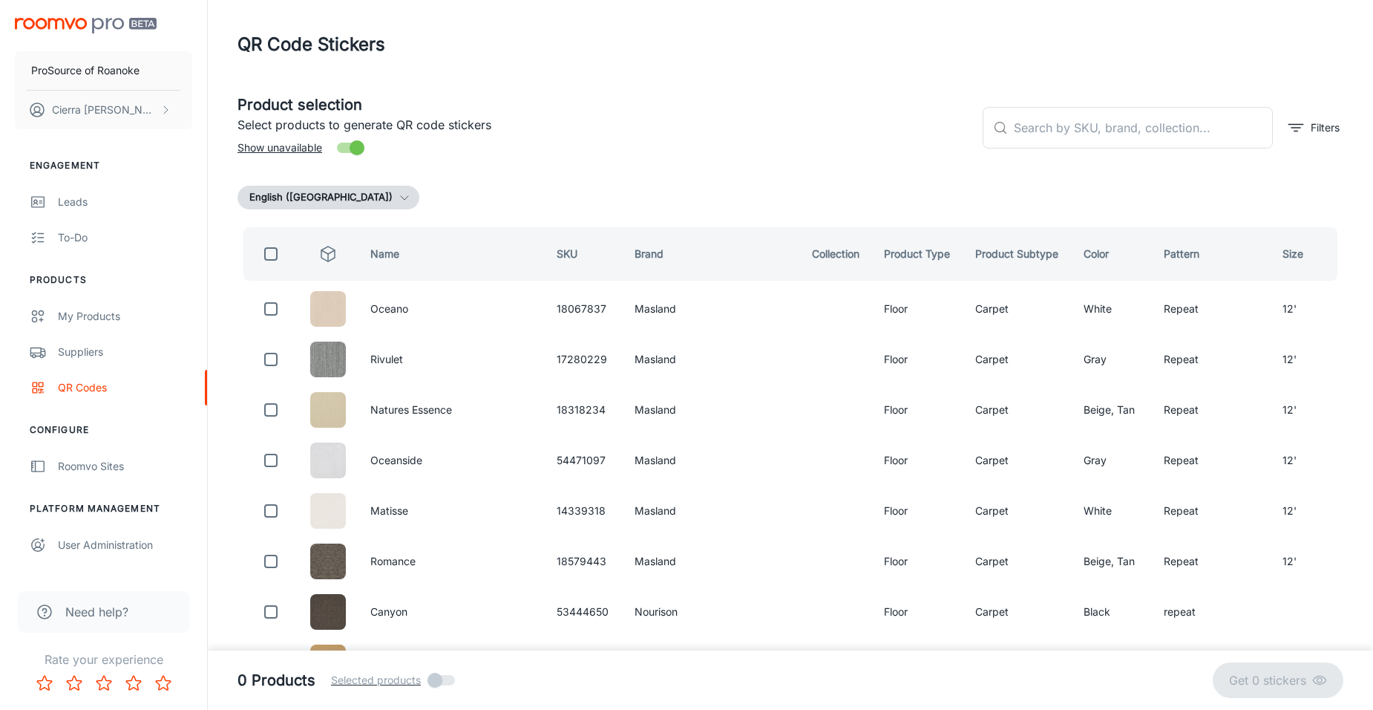
scroll to position [0, 0]
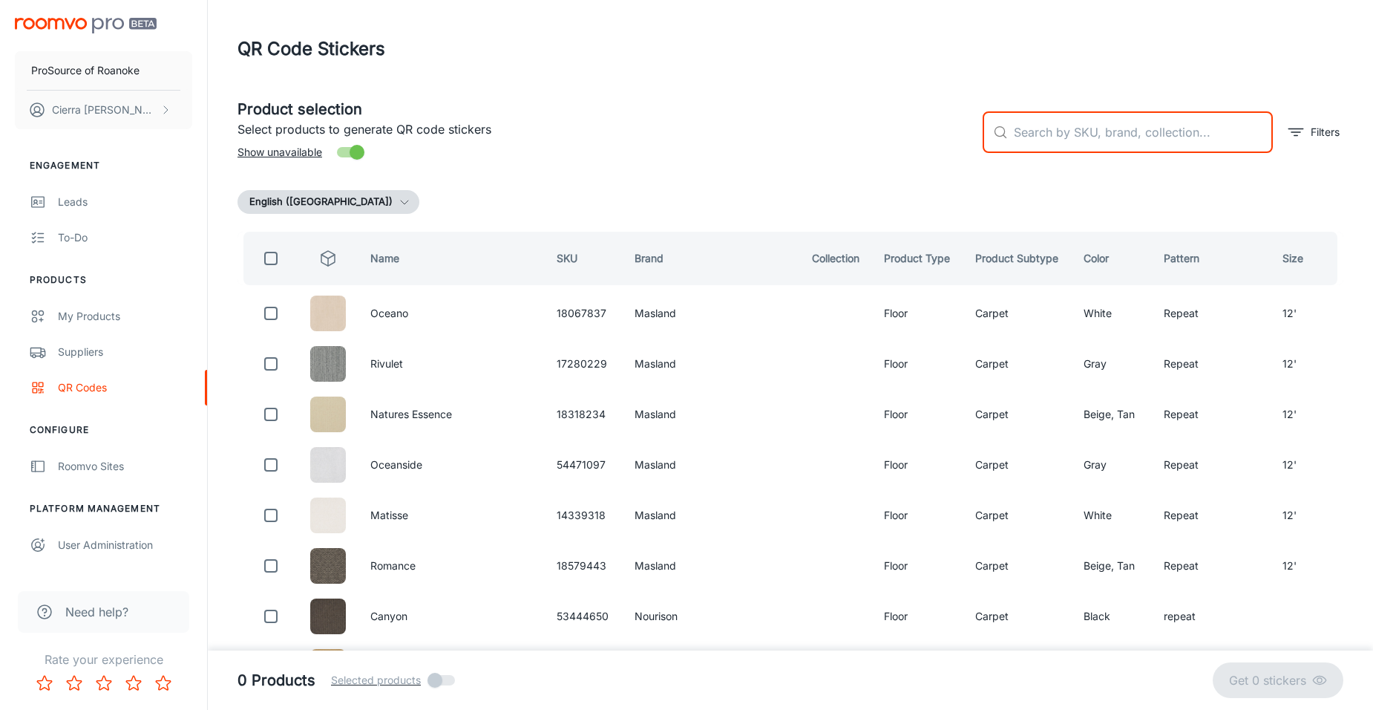
click at [1072, 131] on input "text" at bounding box center [1143, 132] width 259 height 42
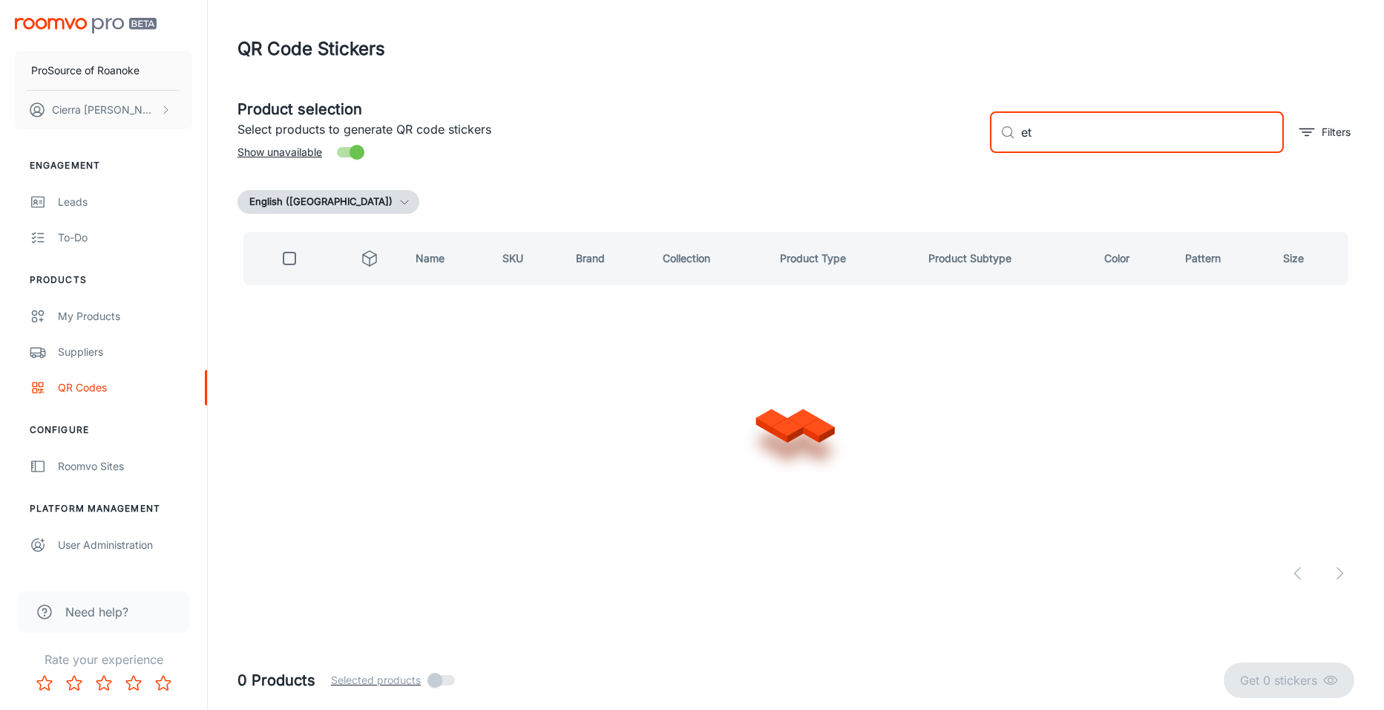
type input "e"
type input "happy floors"
click at [1311, 132] on line "filter" at bounding box center [1307, 132] width 9 height 0
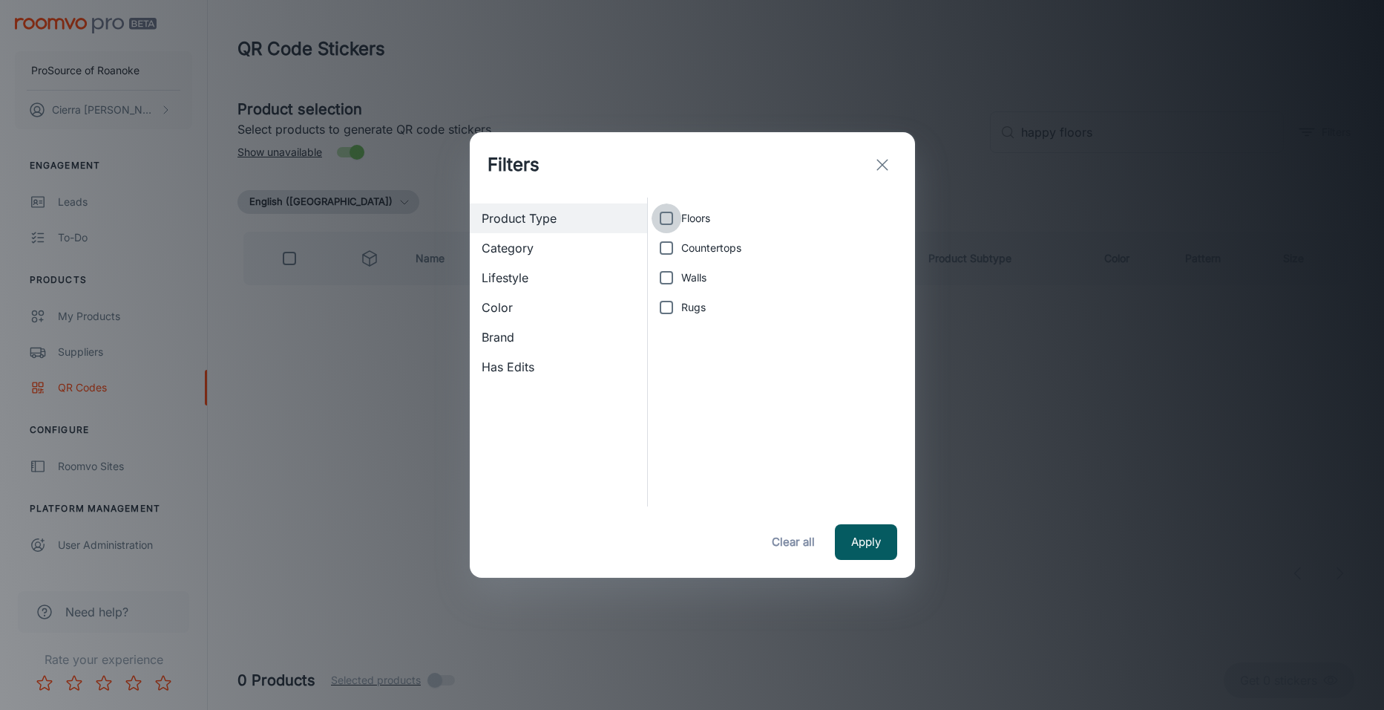
click at [664, 219] on input "Floors" at bounding box center [667, 218] width 30 height 30
checkbox input "true"
click at [866, 552] on button "Apply" at bounding box center [866, 542] width 62 height 36
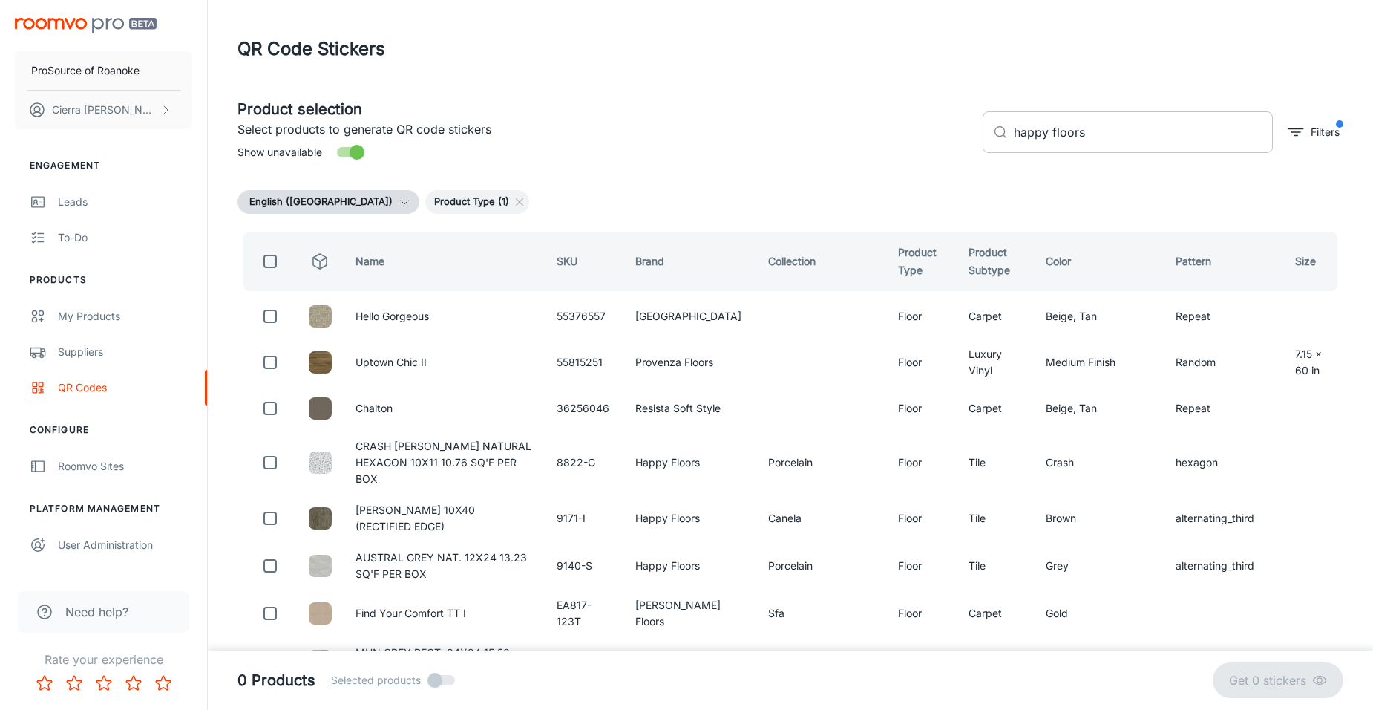
click at [1158, 134] on input "happy floors" at bounding box center [1143, 132] width 259 height 42
click at [1151, 131] on input "happy floors" at bounding box center [1143, 132] width 259 height 42
click at [1137, 138] on input "happy floors" at bounding box center [1143, 132] width 259 height 42
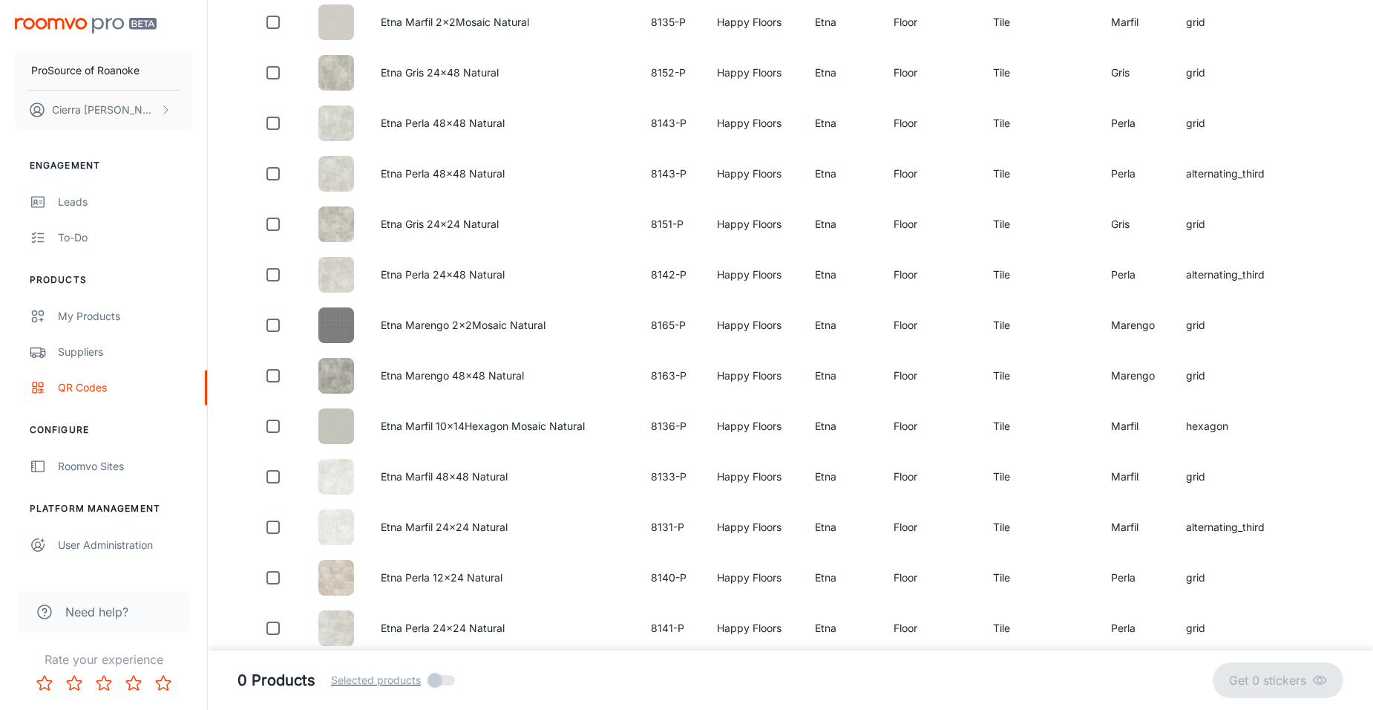
scroll to position [520, 0]
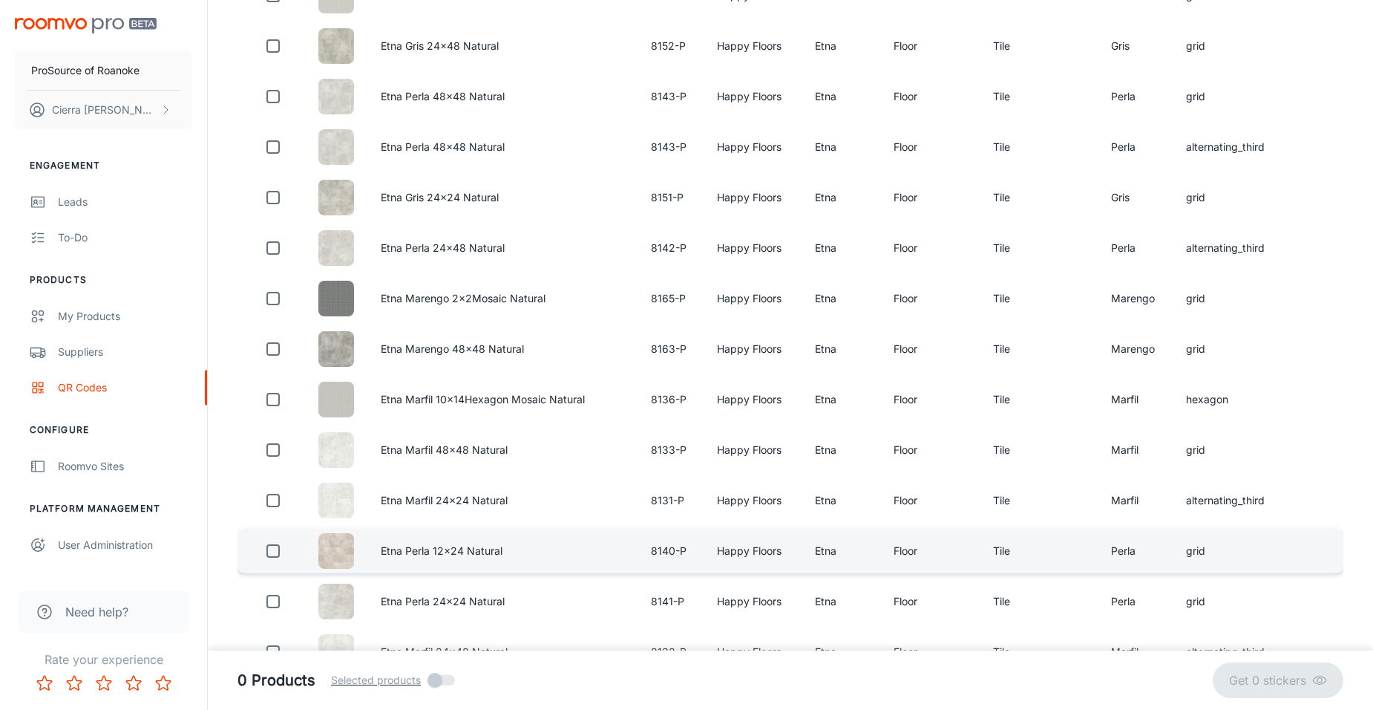
type input "happy floors etna"
click at [524, 555] on td "Etna Perla 12x24 Natural" at bounding box center [504, 551] width 270 height 45
click at [270, 549] on input "checkbox" at bounding box center [273, 551] width 30 height 30
checkbox input "true"
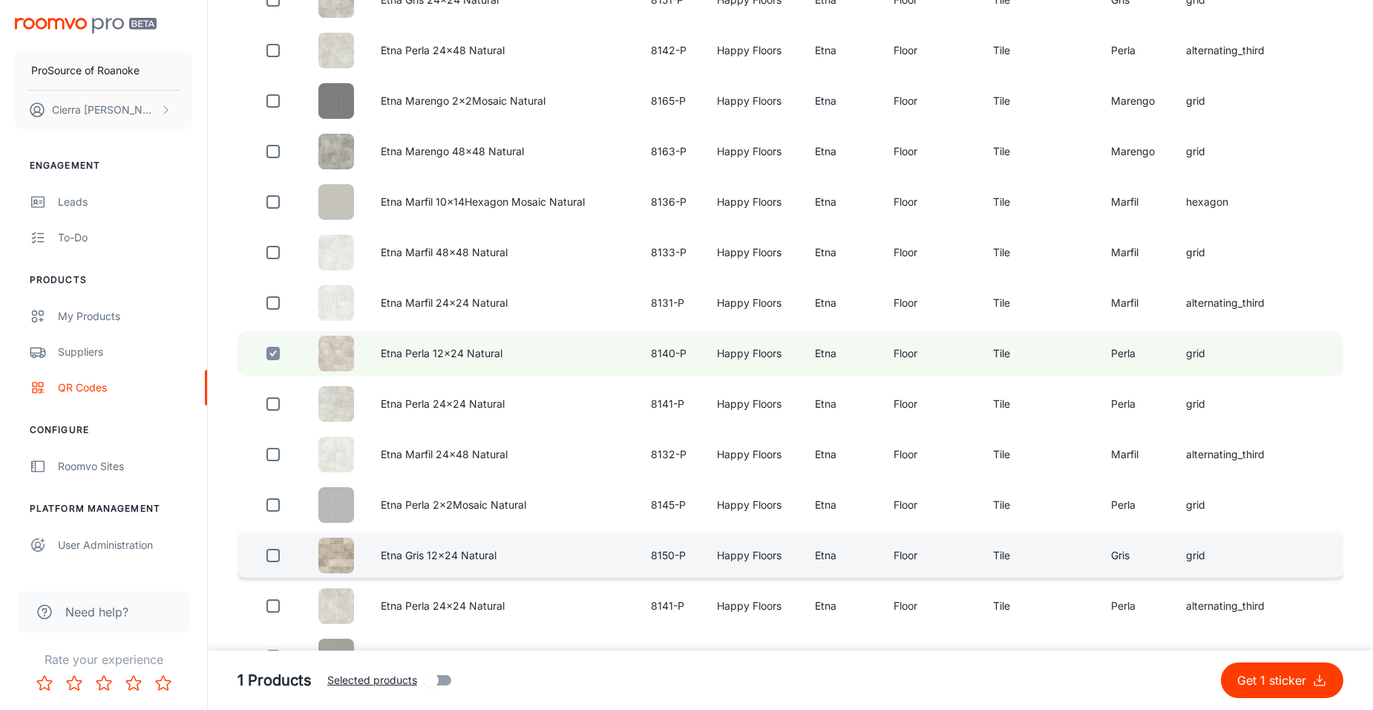
scroll to position [742, 0]
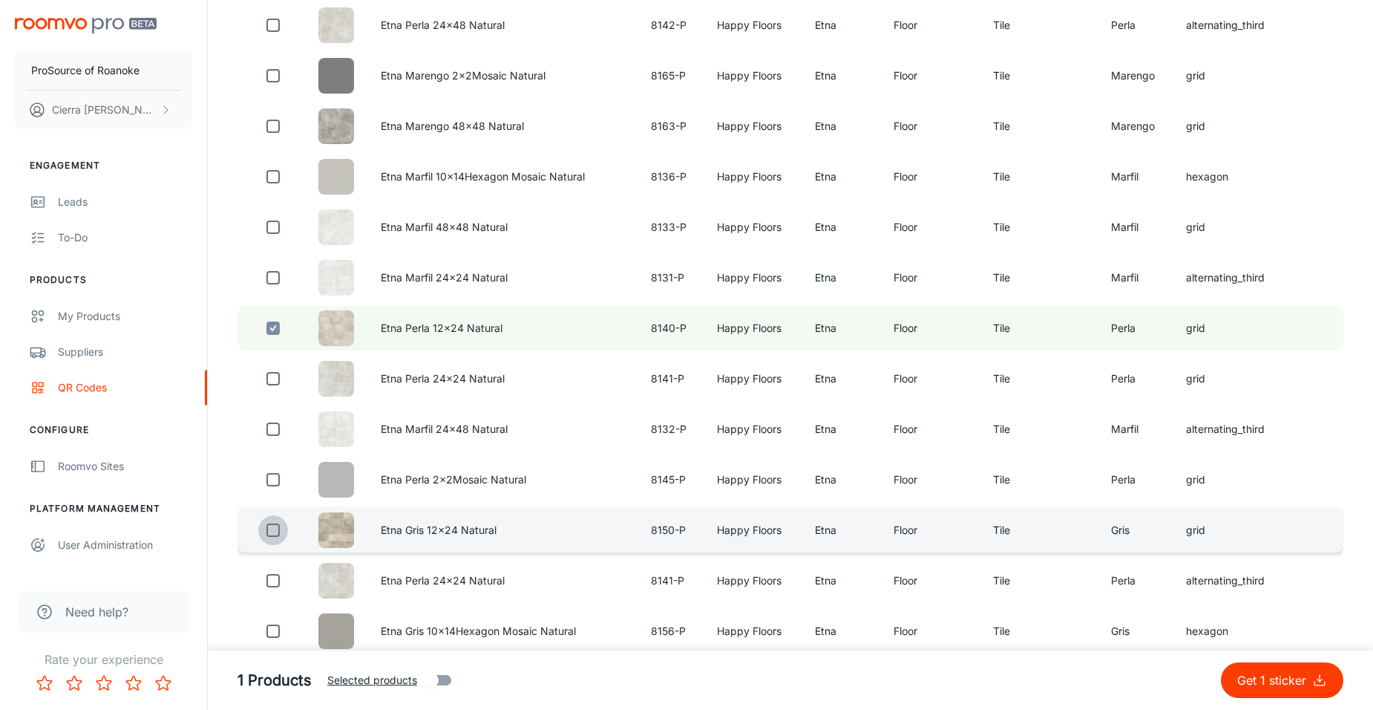
click at [274, 534] on input "checkbox" at bounding box center [273, 530] width 30 height 30
checkbox input "true"
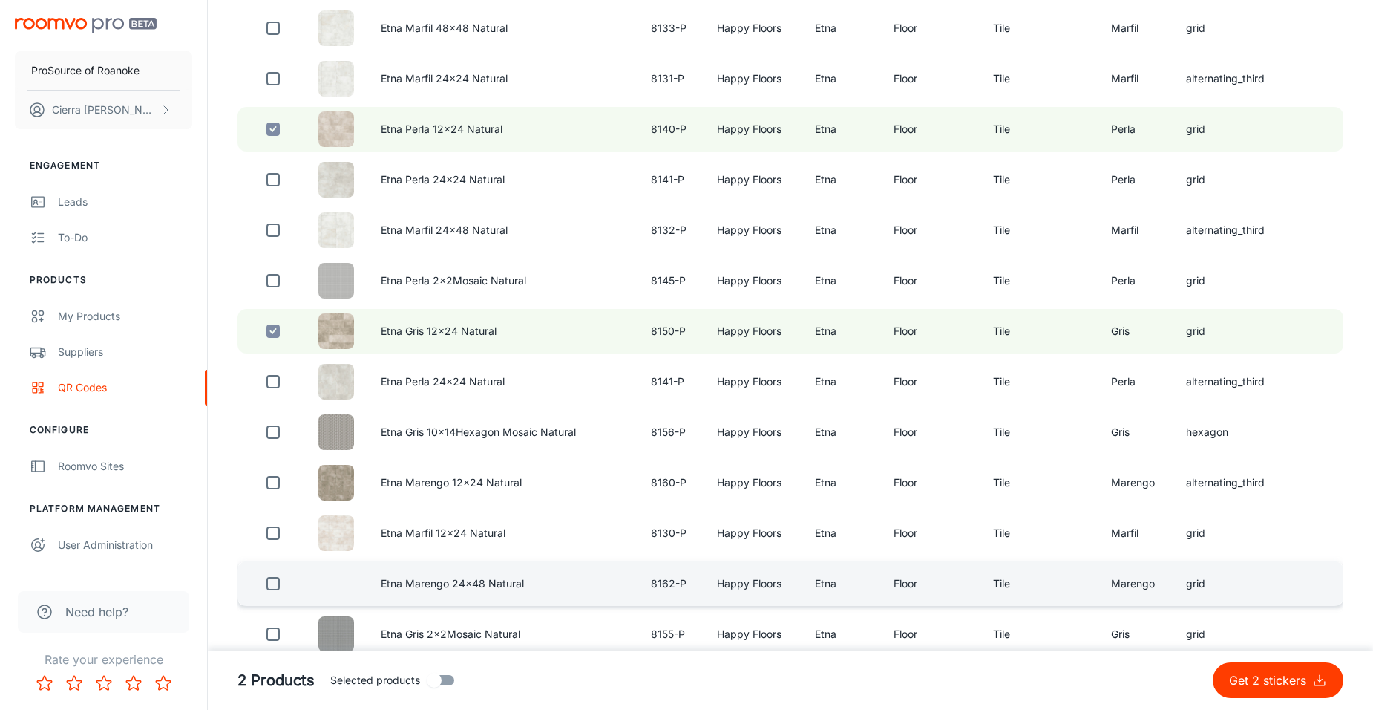
scroll to position [965, 0]
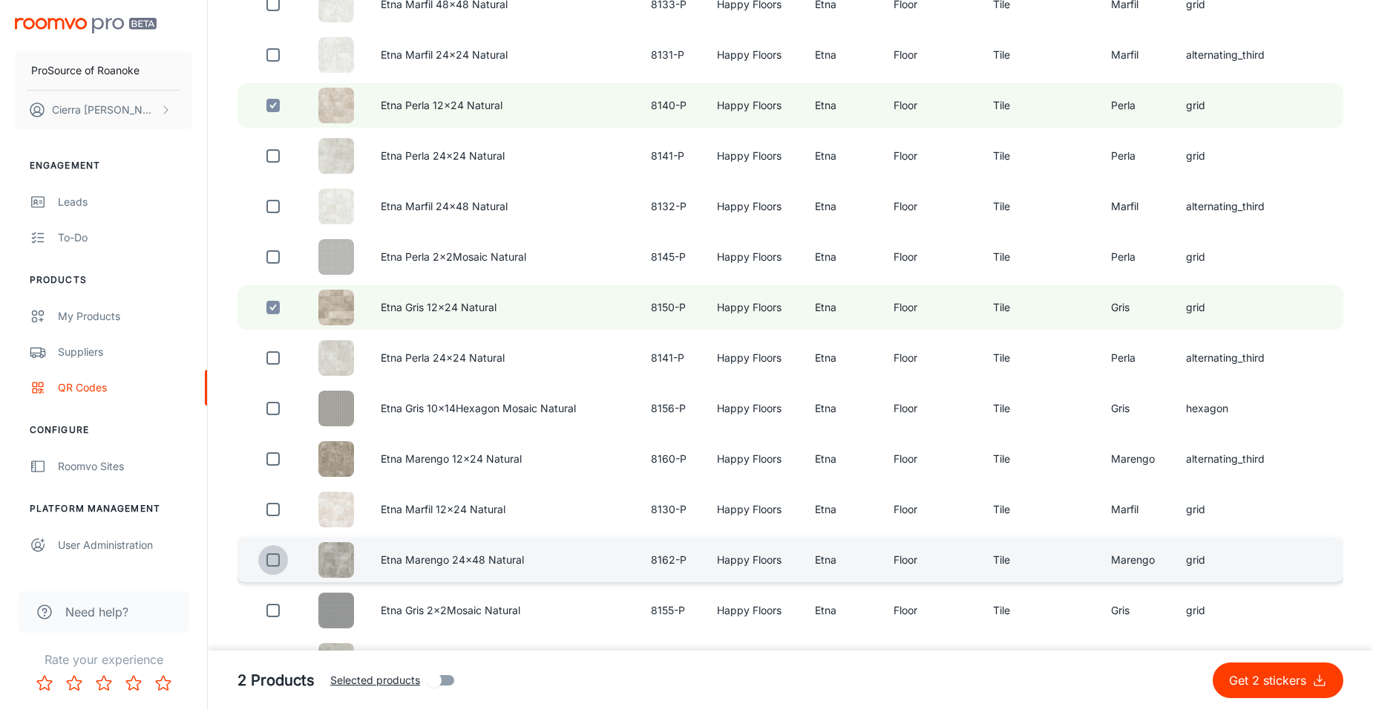
click at [274, 561] on input "checkbox" at bounding box center [273, 560] width 30 height 30
click at [272, 565] on input "checkbox" at bounding box center [273, 560] width 30 height 30
checkbox input "false"
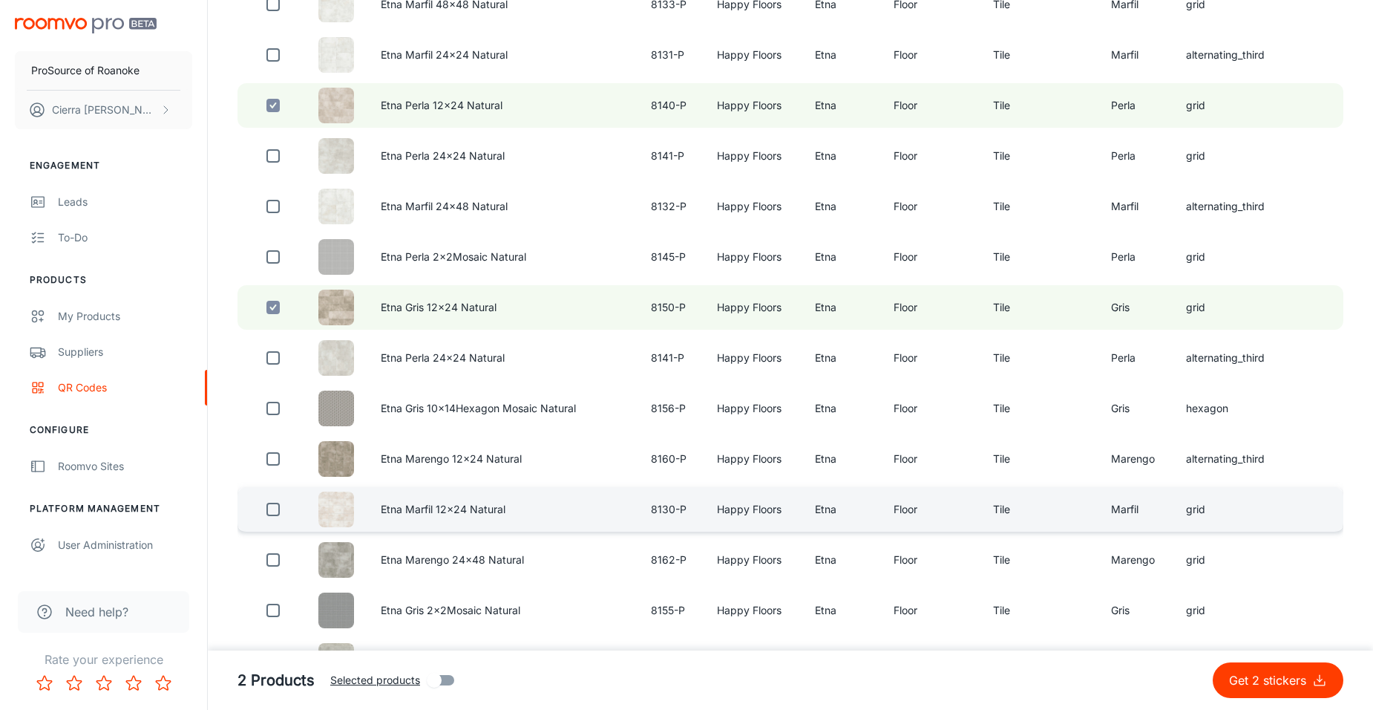
click at [271, 506] on input "checkbox" at bounding box center [273, 509] width 30 height 30
checkbox input "true"
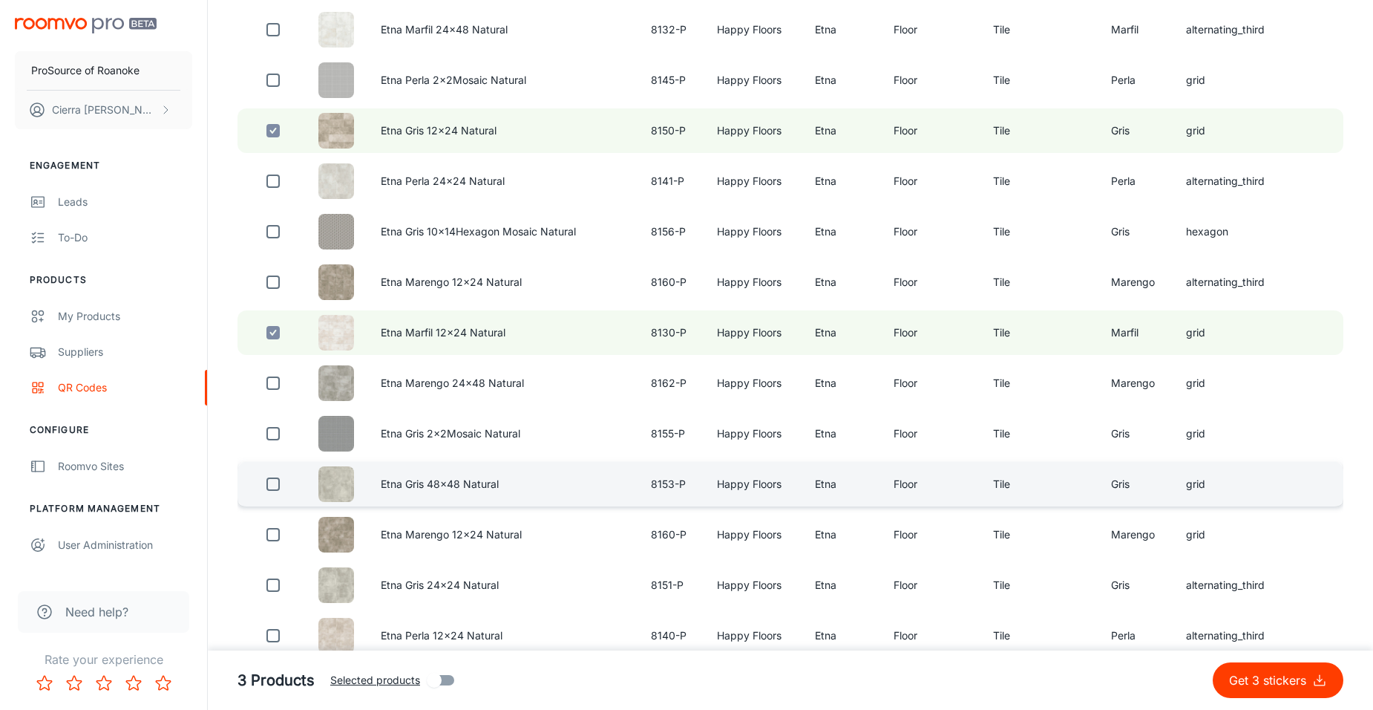
scroll to position [1188, 0]
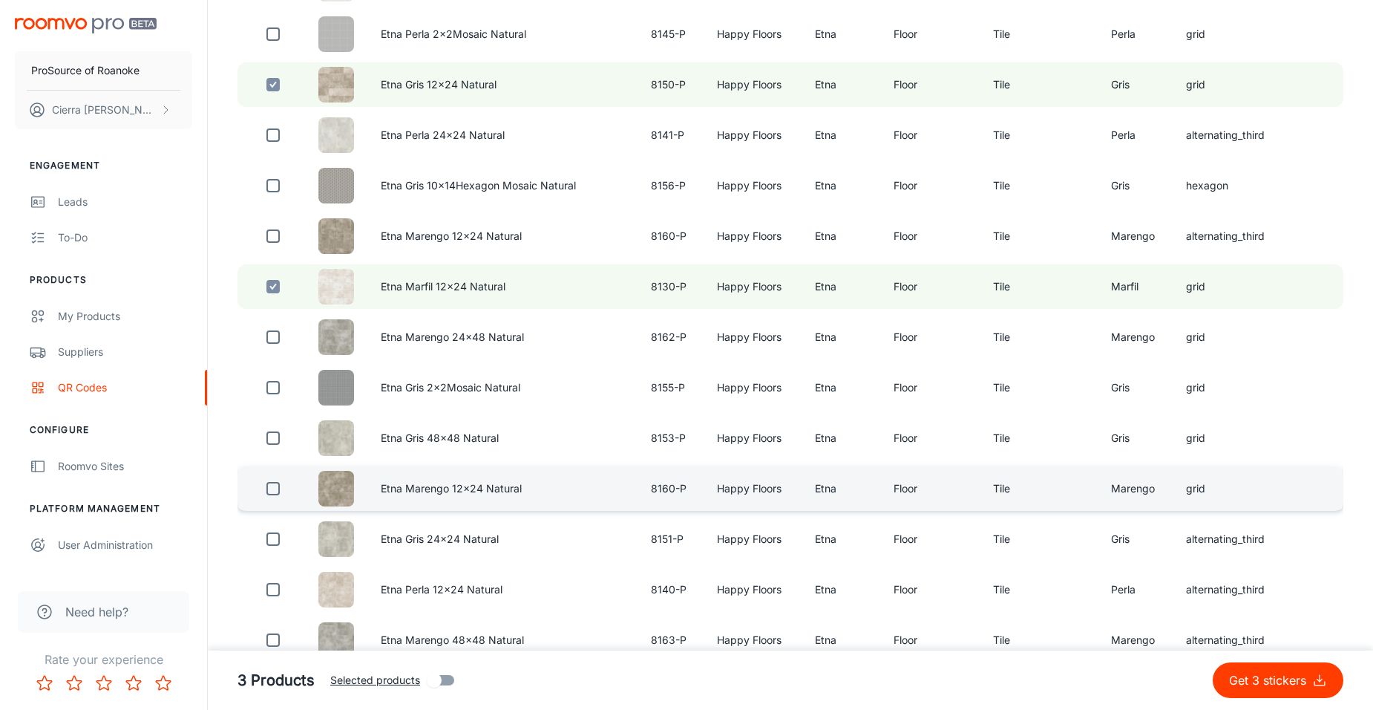
click at [269, 490] on input "checkbox" at bounding box center [273, 489] width 30 height 30
checkbox input "true"
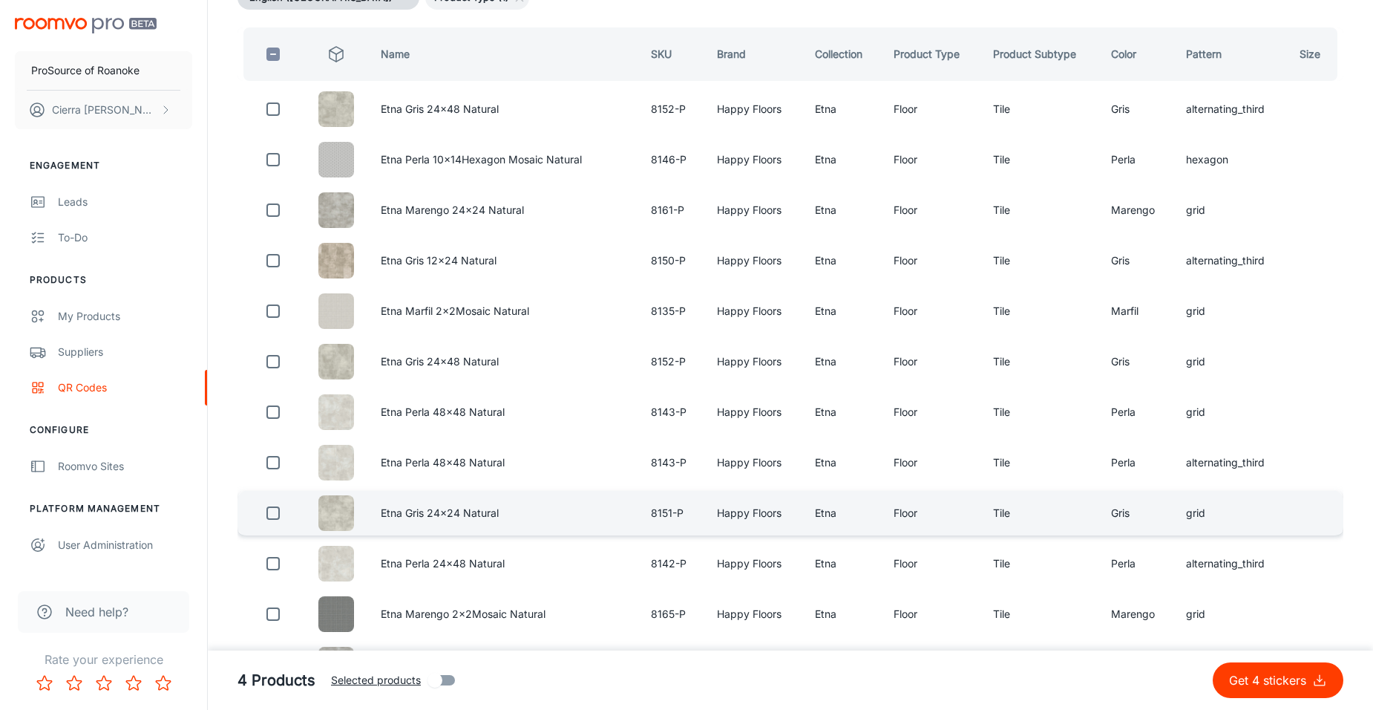
scroll to position [0, 0]
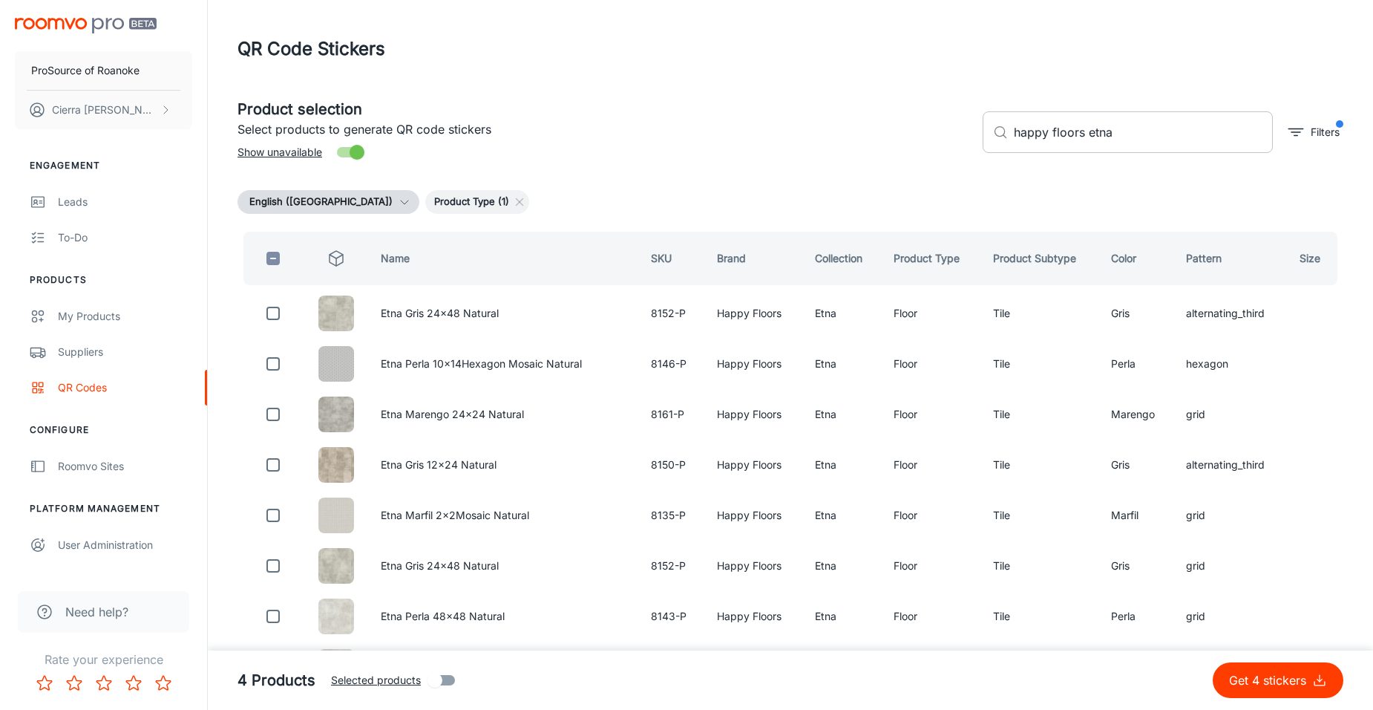
click at [1116, 129] on input "happy floors etna" at bounding box center [1143, 132] width 259 height 42
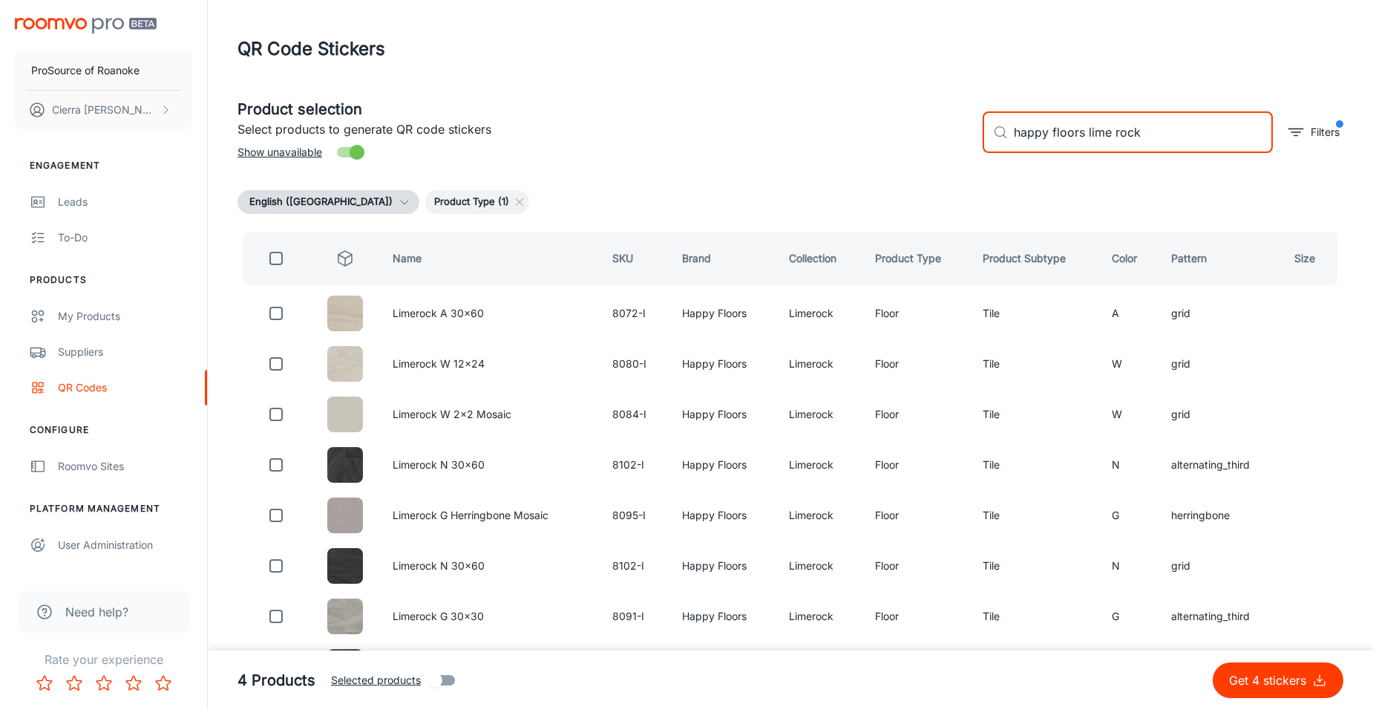
click at [1164, 140] on input "happy floors lime rock" at bounding box center [1143, 132] width 259 height 42
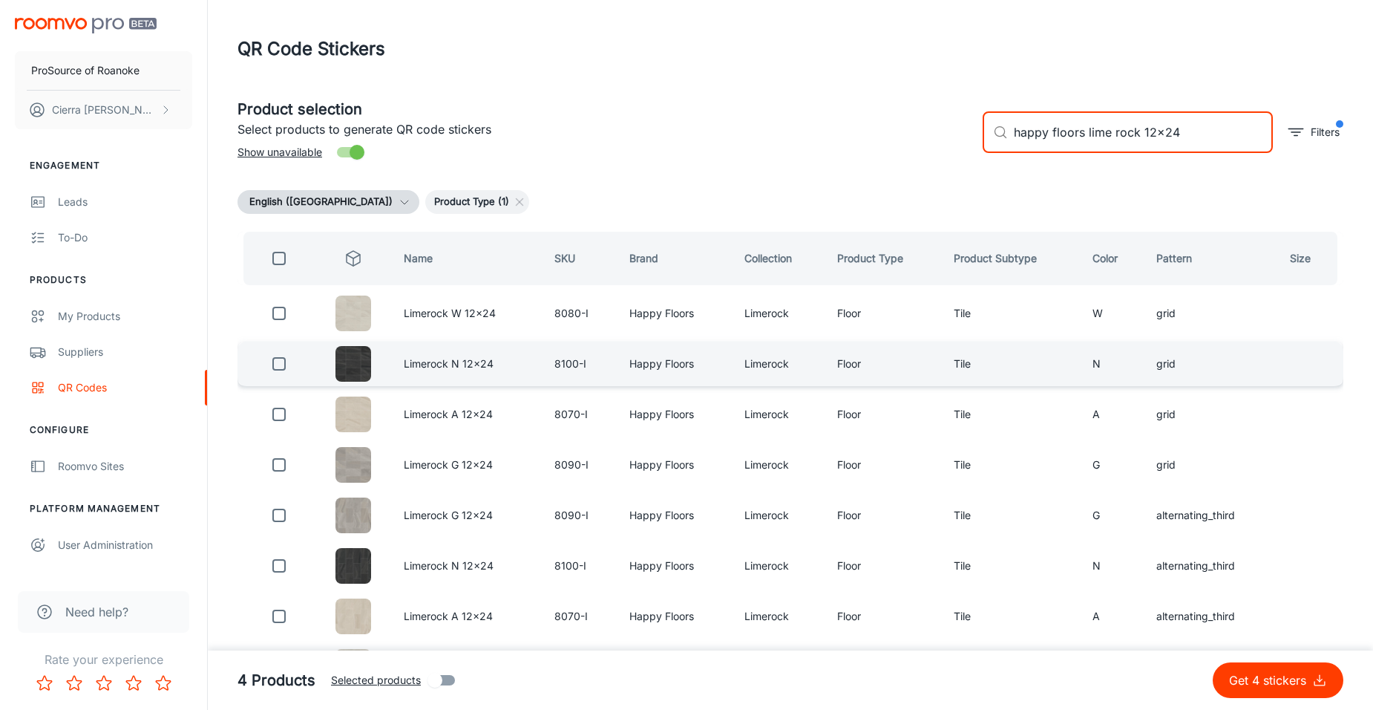
type input "happy floors lime rock 12x24"
click at [279, 362] on input "checkbox" at bounding box center [279, 364] width 30 height 30
checkbox input "true"
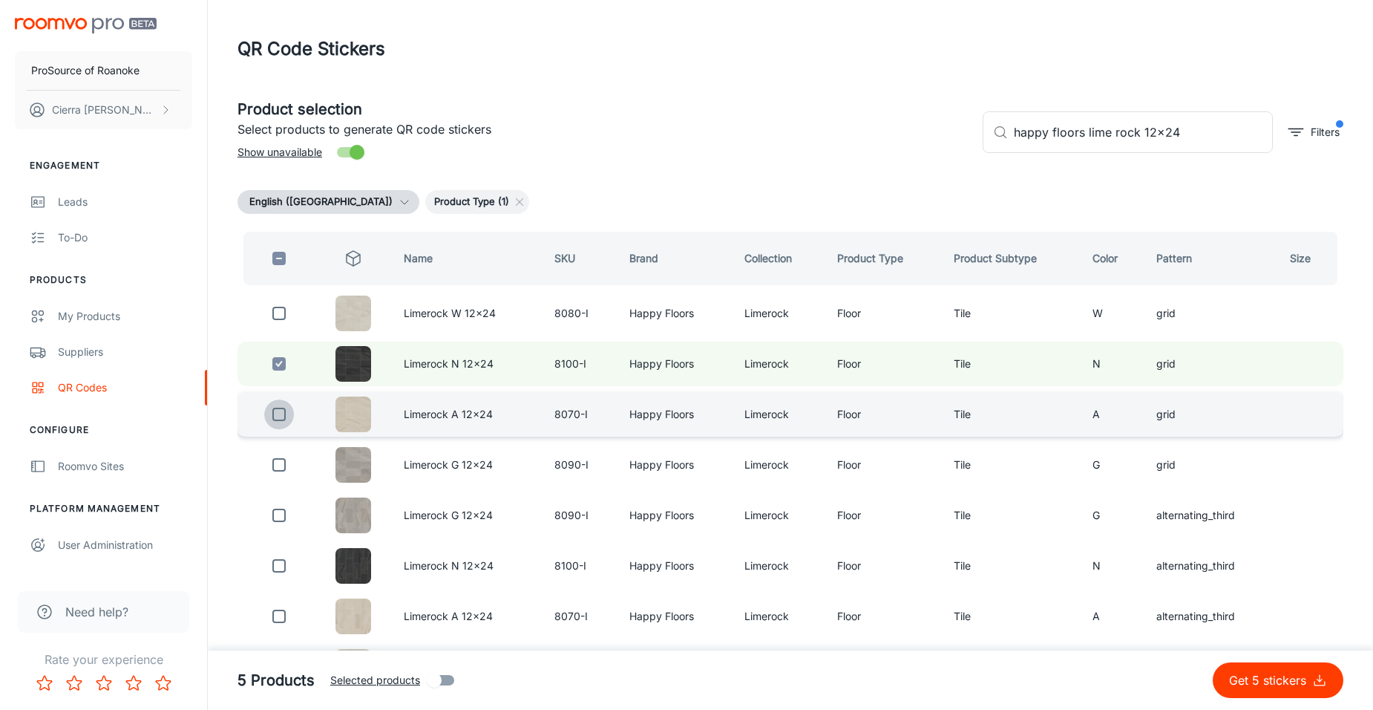
click at [278, 411] on input "checkbox" at bounding box center [279, 414] width 30 height 30
checkbox input "true"
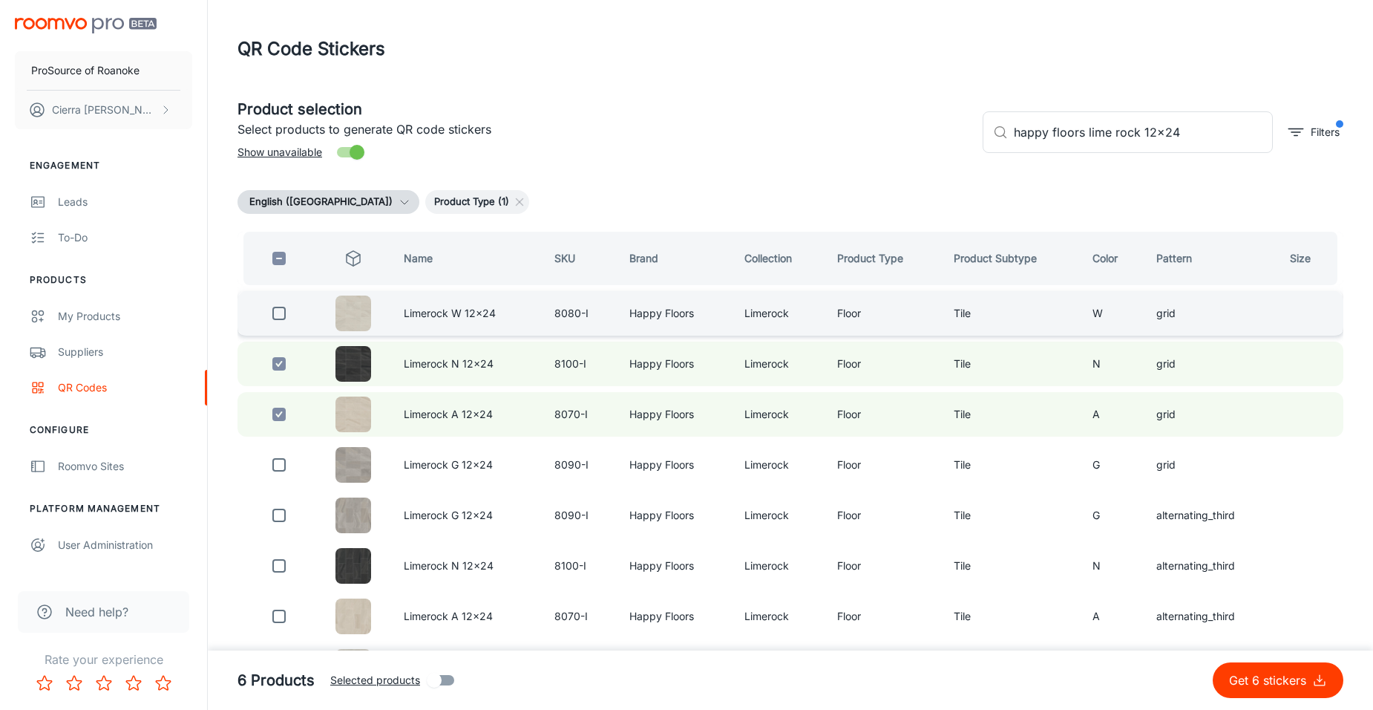
click at [280, 314] on input "checkbox" at bounding box center [279, 313] width 30 height 30
checkbox input "true"
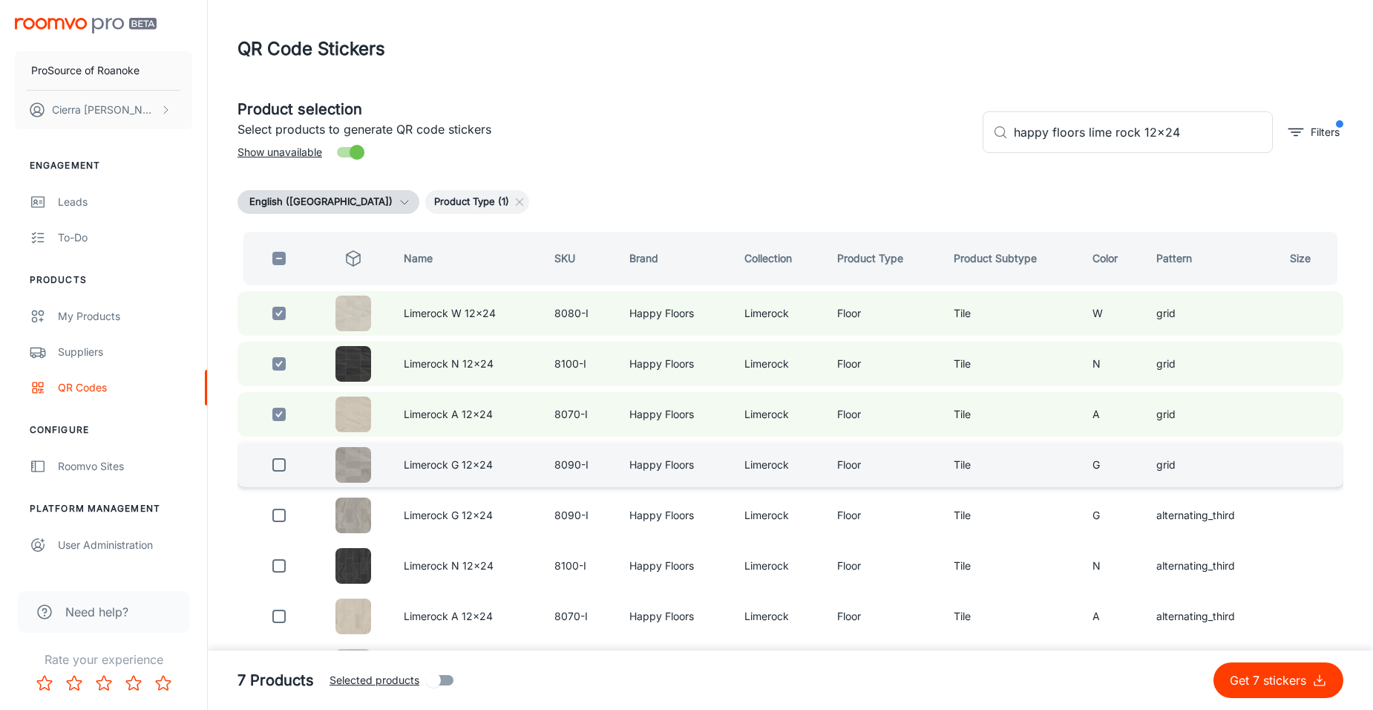
click at [278, 462] on input "checkbox" at bounding box center [279, 465] width 30 height 30
checkbox input "true"
click at [1183, 135] on input "happy floors lime rock 12x24" at bounding box center [1143, 132] width 259 height 42
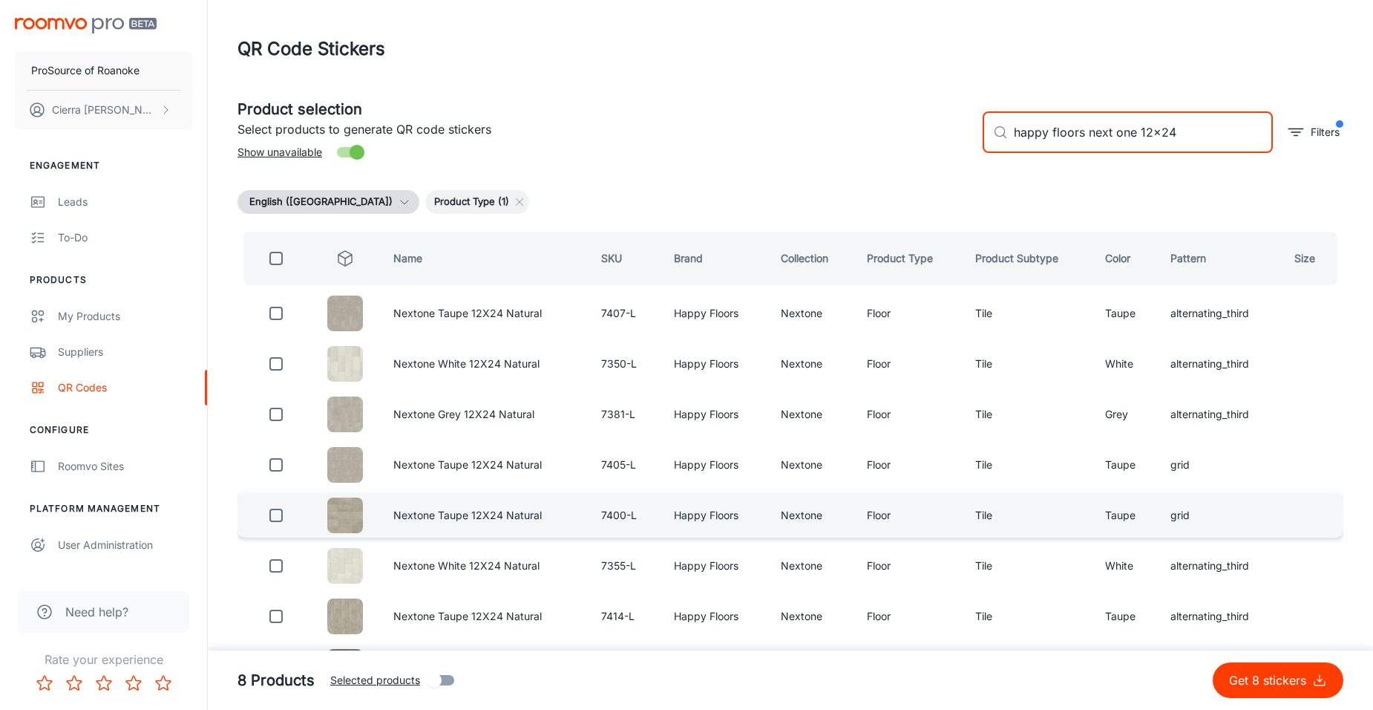
type input "happy floors next one 12x24"
click at [273, 517] on input "checkbox" at bounding box center [276, 515] width 30 height 30
checkbox input "true"
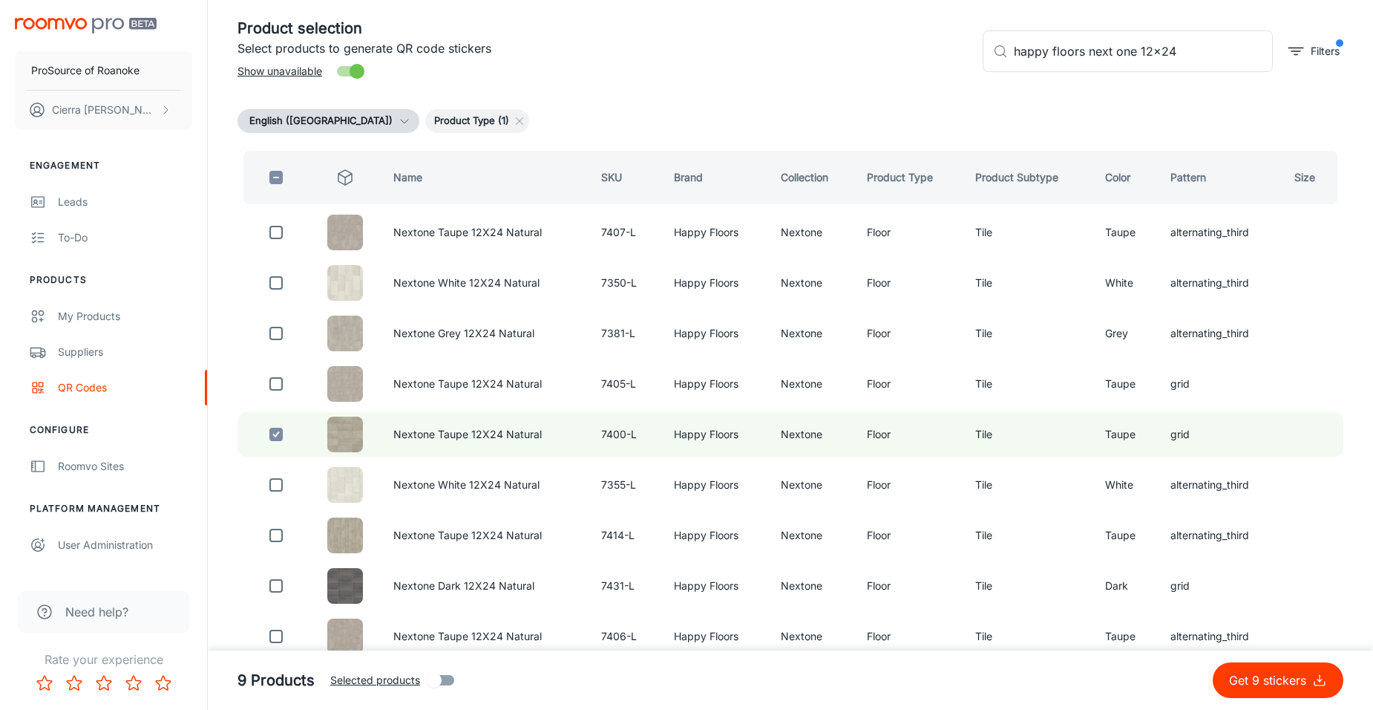
scroll to position [148, 0]
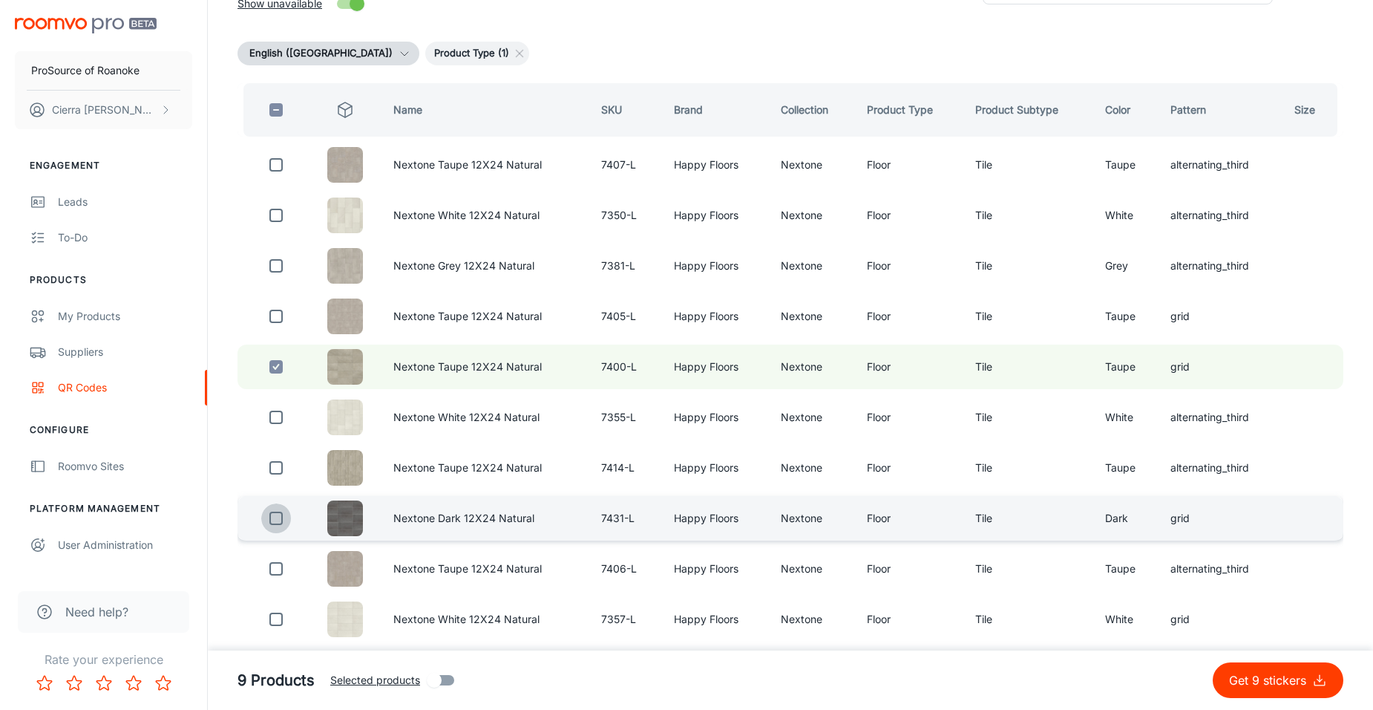
click at [282, 514] on input "checkbox" at bounding box center [276, 518] width 30 height 30
checkbox input "true"
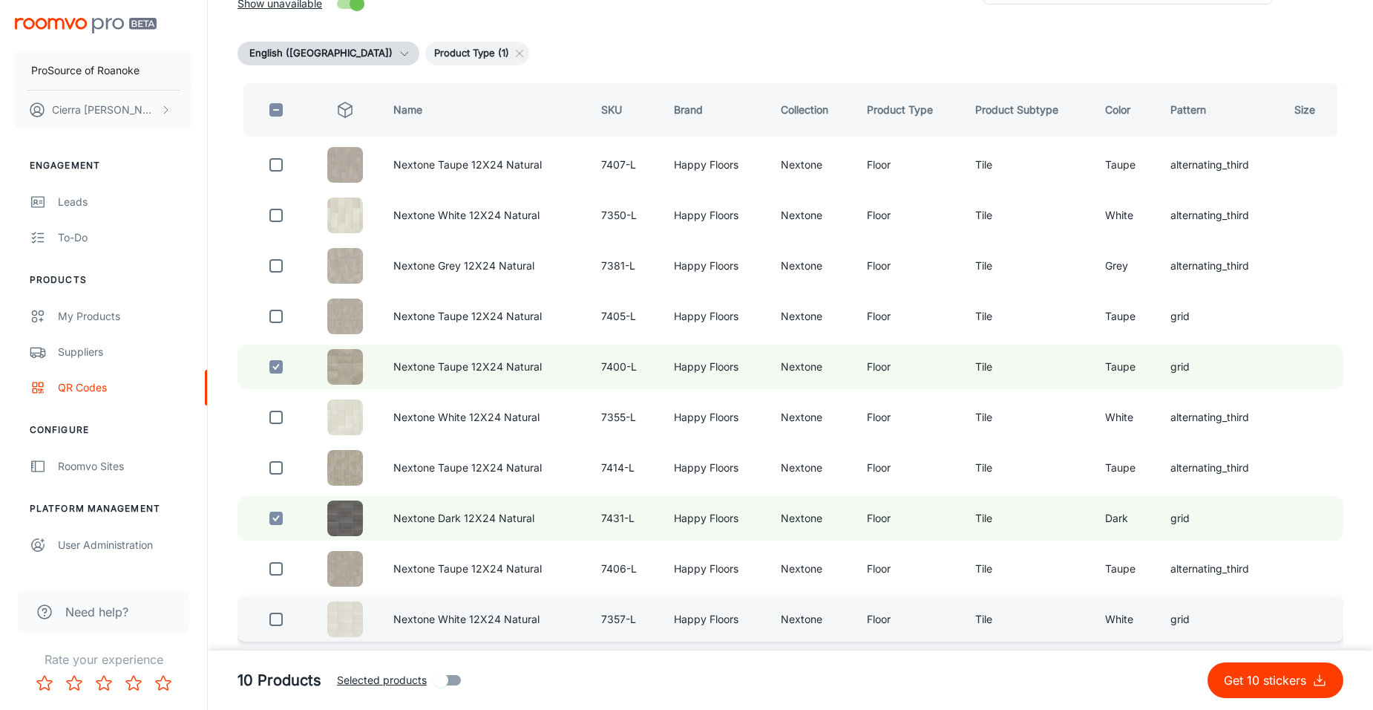
click at [279, 618] on input "checkbox" at bounding box center [276, 619] width 30 height 30
checkbox input "true"
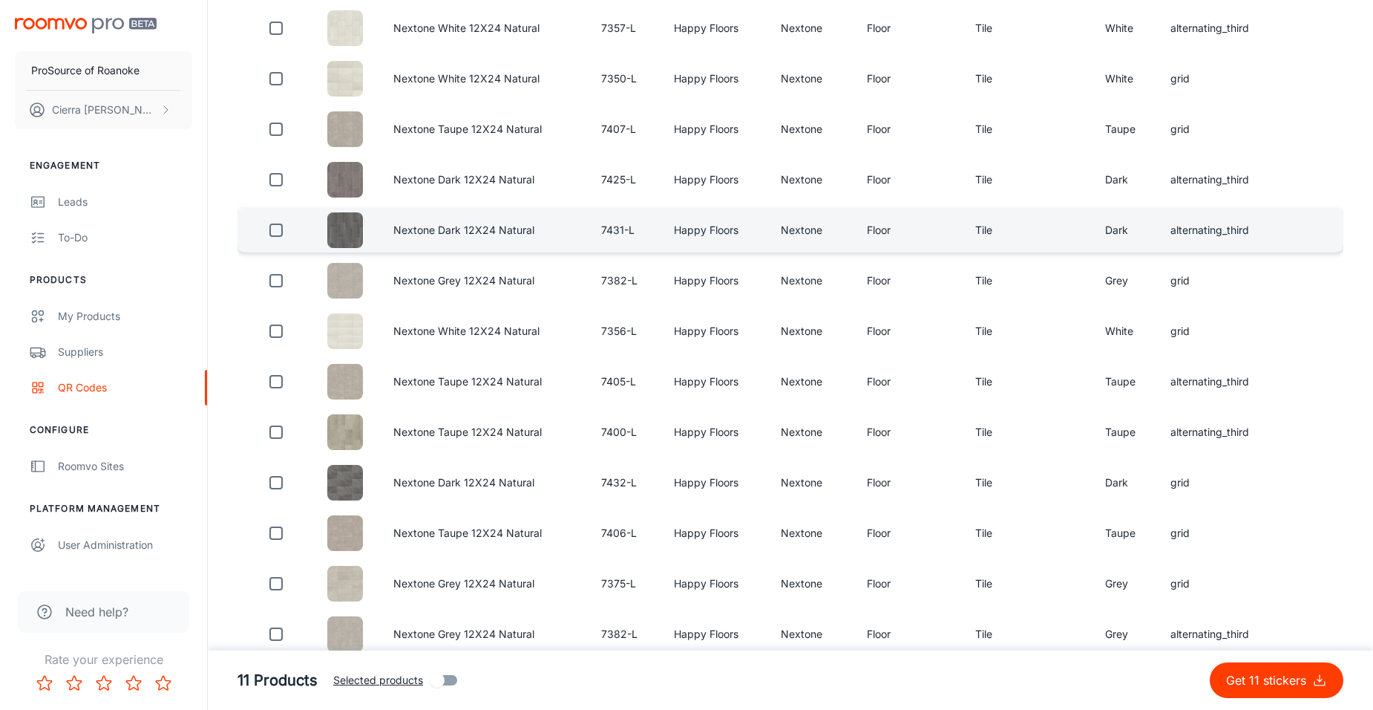
scroll to position [965, 0]
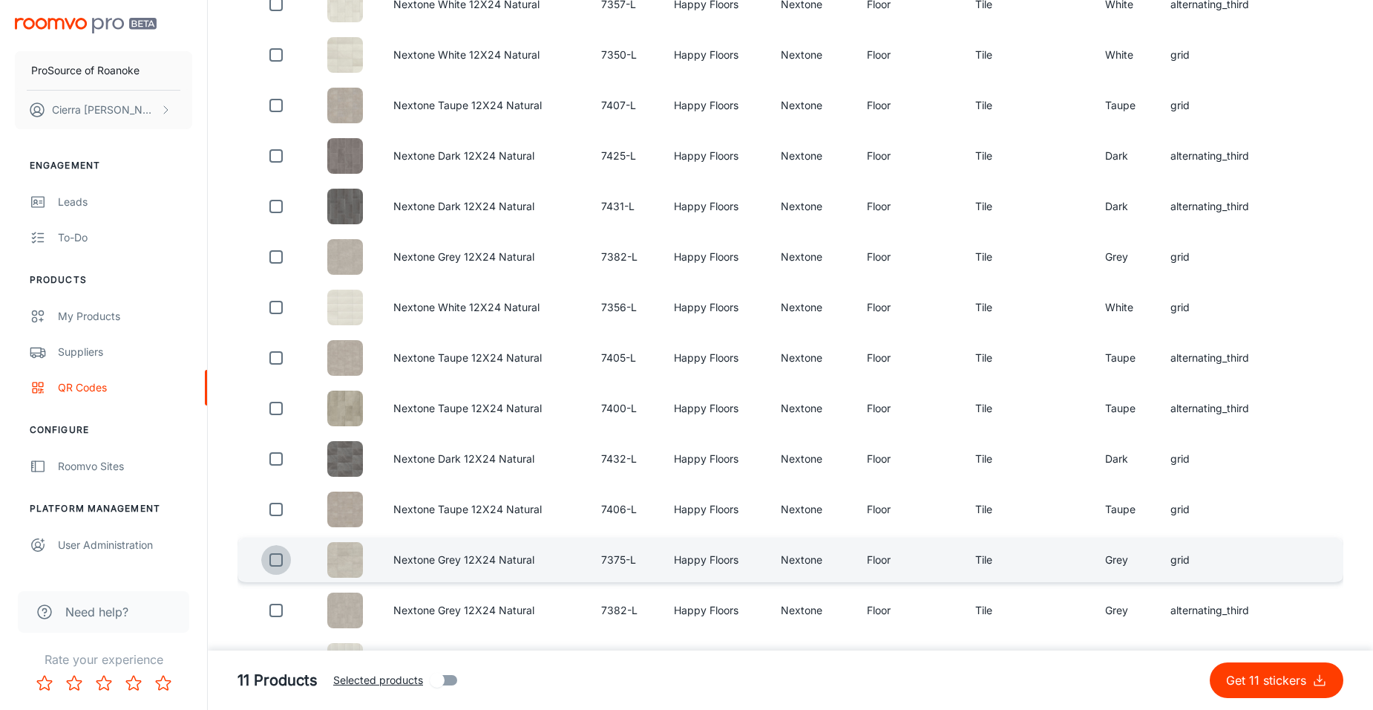
click at [280, 557] on input "checkbox" at bounding box center [276, 560] width 30 height 30
checkbox input "true"
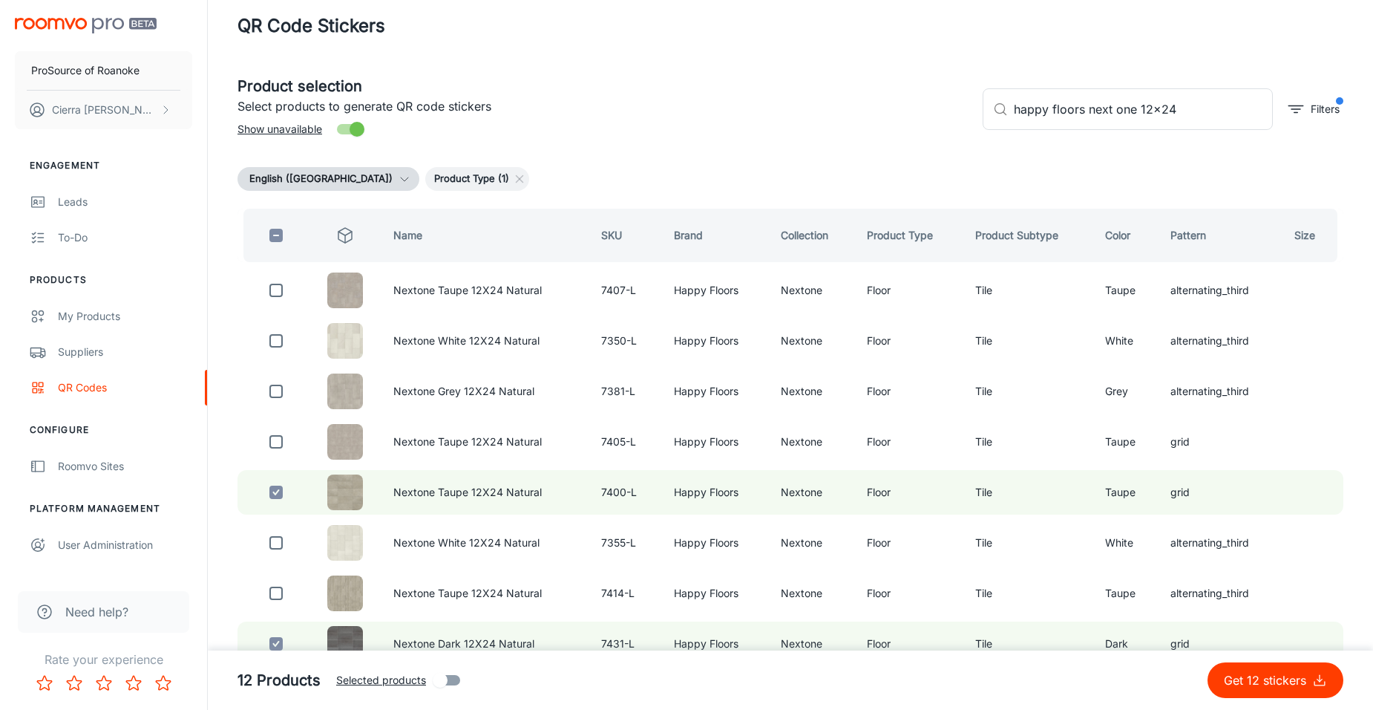
scroll to position [0, 0]
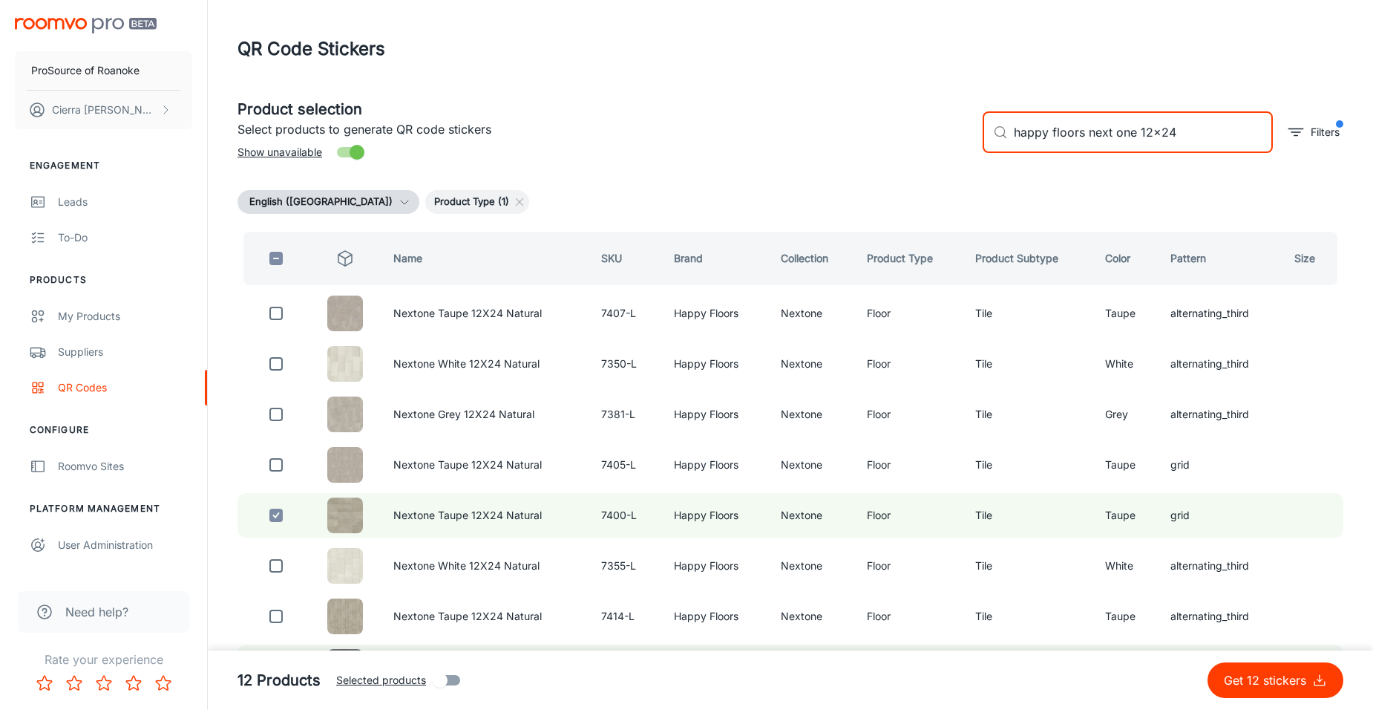
click at [1211, 132] on input "happy floors next one 12x24" at bounding box center [1143, 132] width 259 height 42
drag, startPoint x: 1135, startPoint y: 134, endPoint x: 1090, endPoint y: 139, distance: 45.5
click at [1090, 139] on input "happy floors next one 12x24" at bounding box center [1143, 132] width 259 height 42
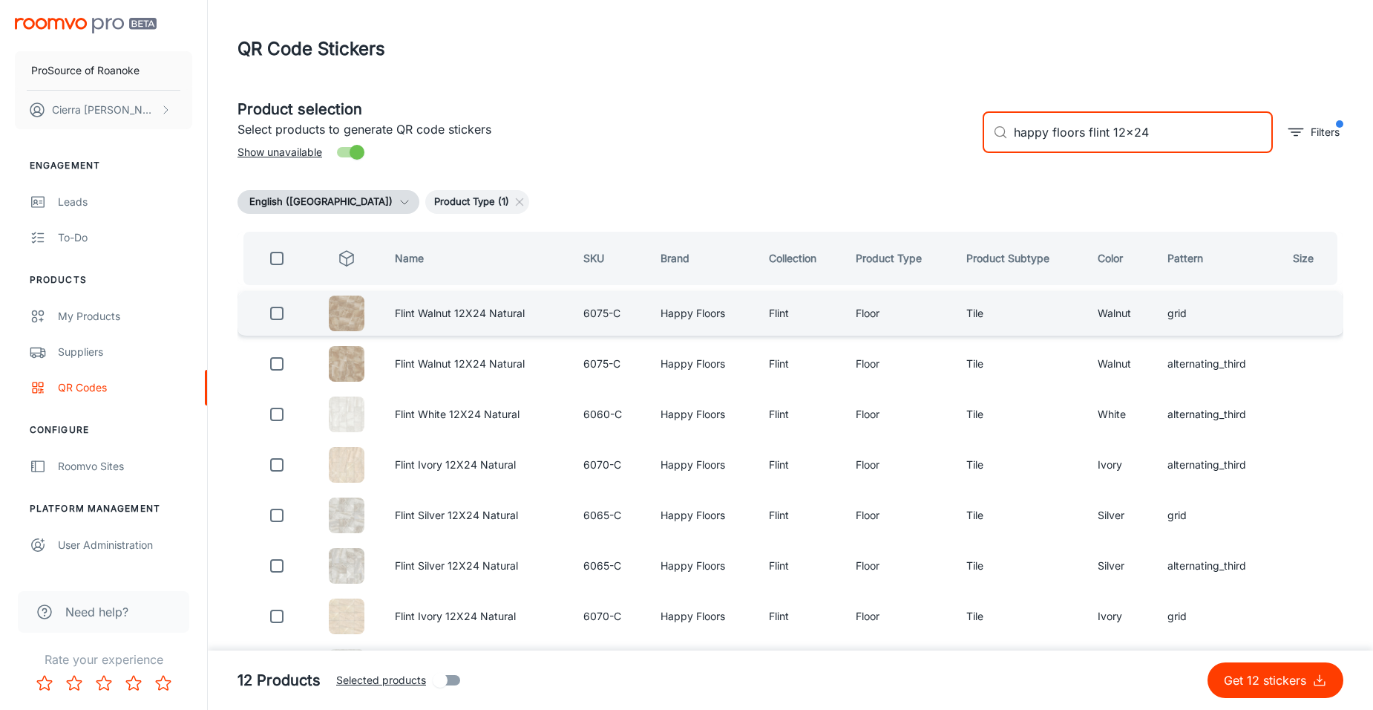
type input "happy floors flint 12x24"
click at [283, 316] on input "checkbox" at bounding box center [277, 313] width 30 height 30
checkbox input "true"
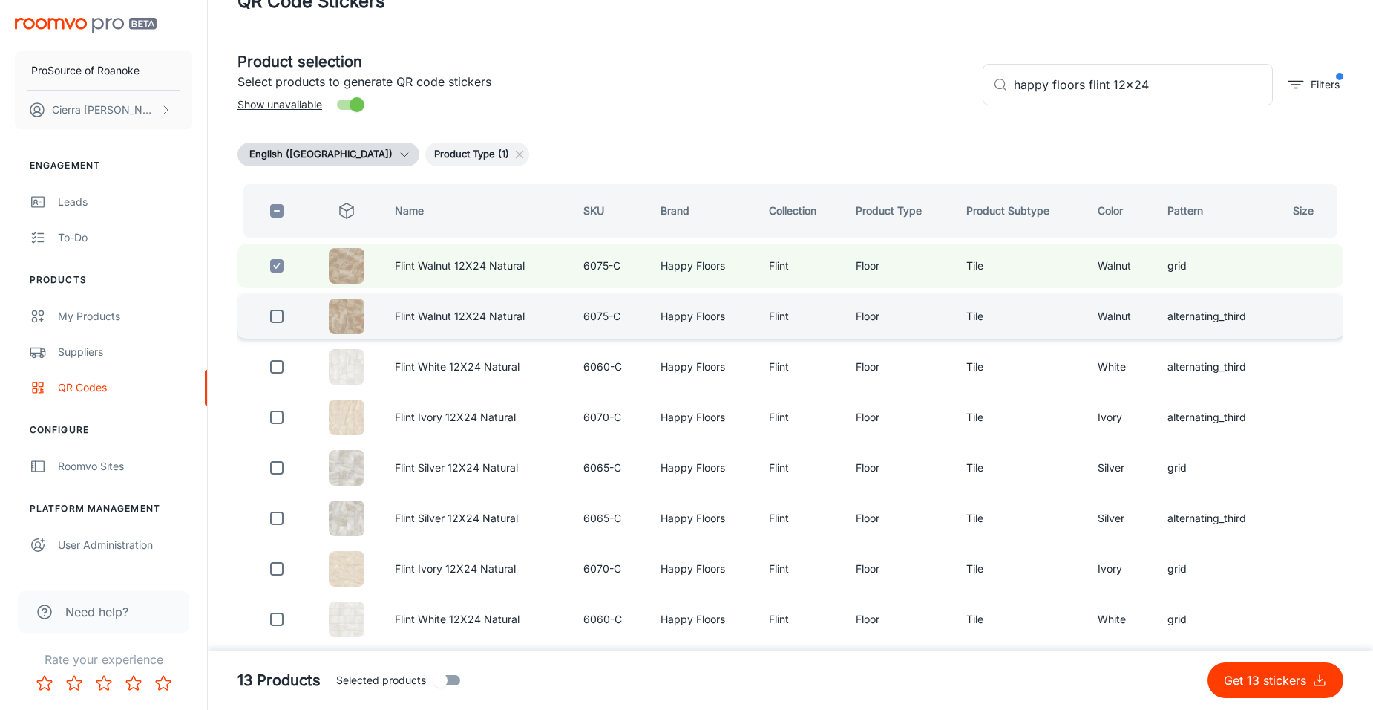
scroll to position [74, 0]
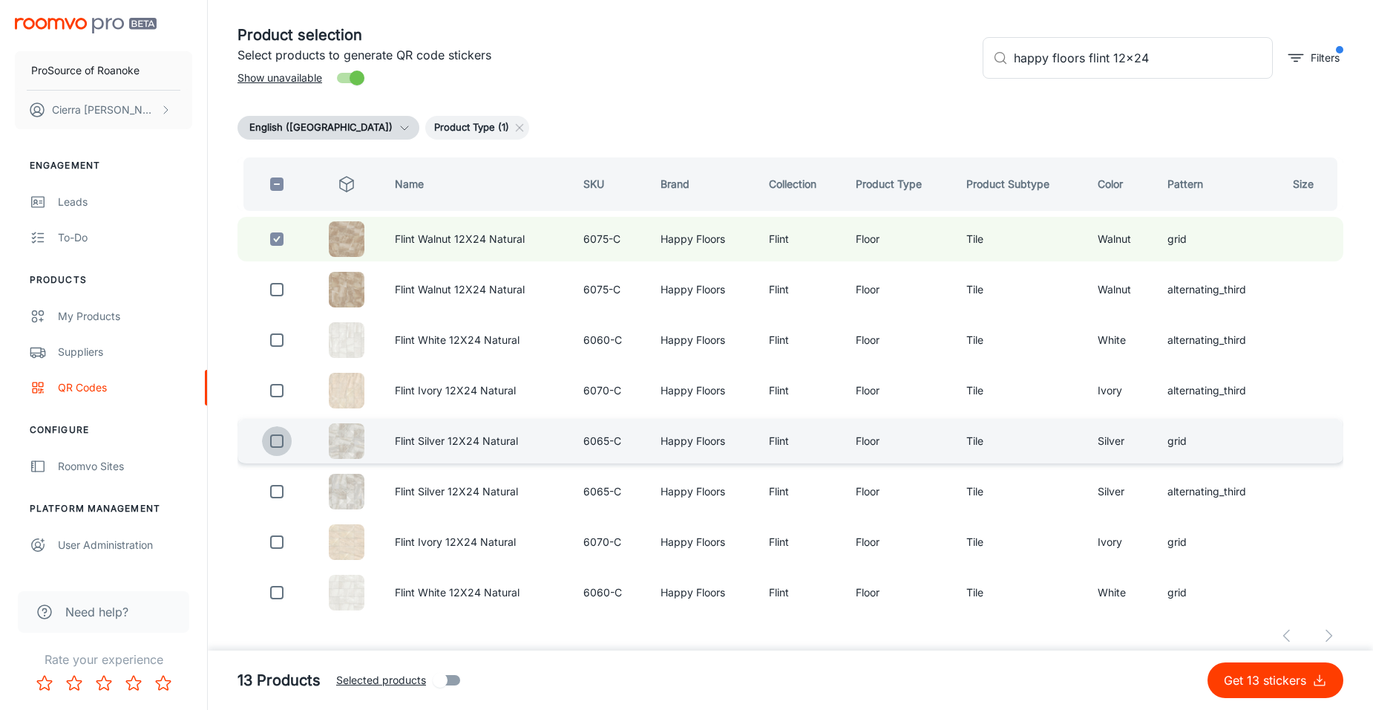
click at [269, 445] on input "checkbox" at bounding box center [277, 441] width 30 height 30
checkbox input "true"
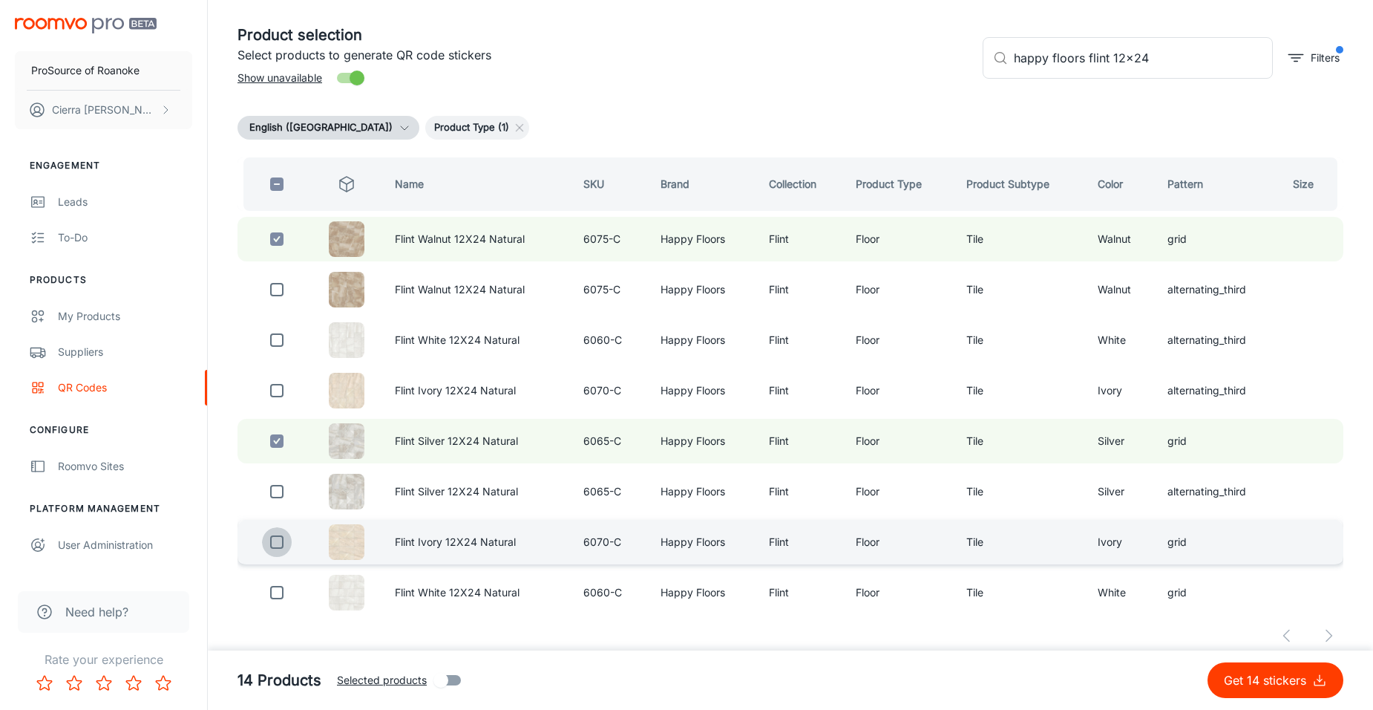
click at [272, 536] on input "checkbox" at bounding box center [277, 542] width 30 height 30
checkbox input "true"
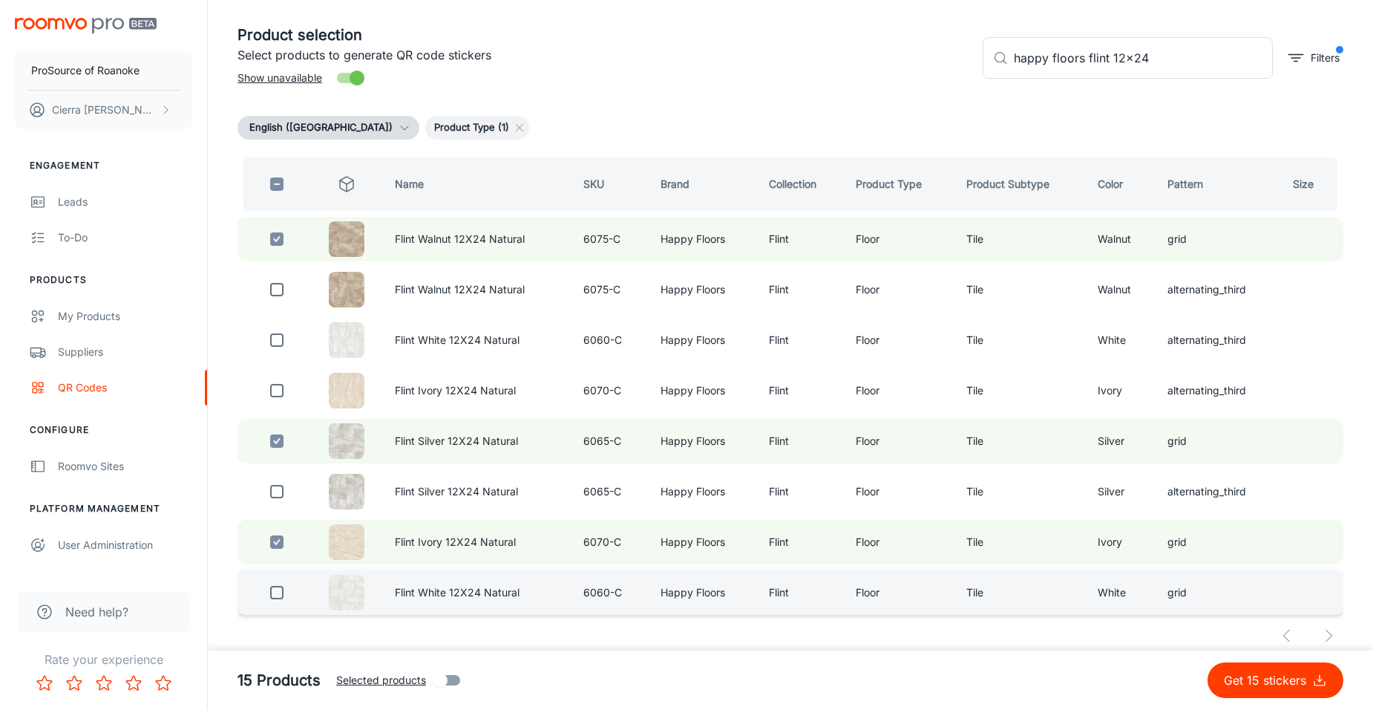
click at [278, 592] on input "checkbox" at bounding box center [277, 593] width 30 height 30
checkbox input "true"
click at [1260, 685] on p "Get 16 stickers" at bounding box center [1268, 680] width 88 height 18
checkbox input "false"
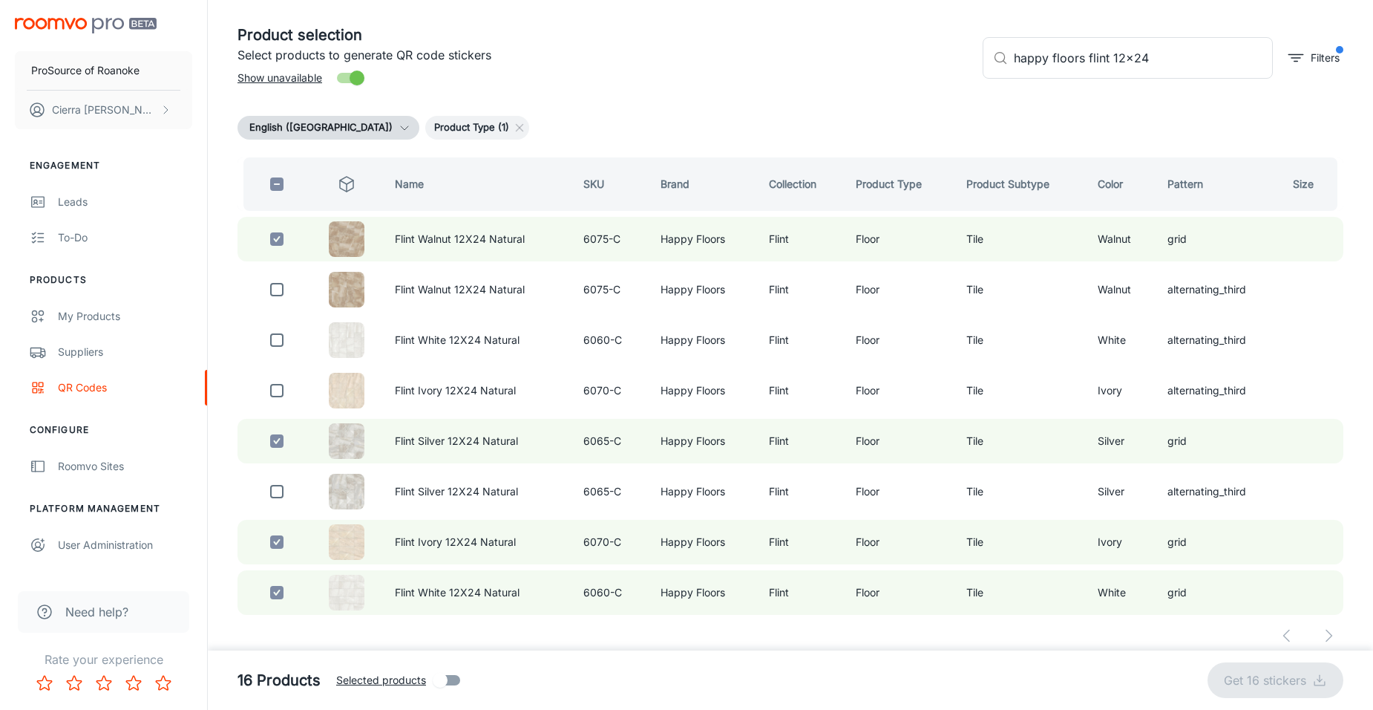
checkbox input "false"
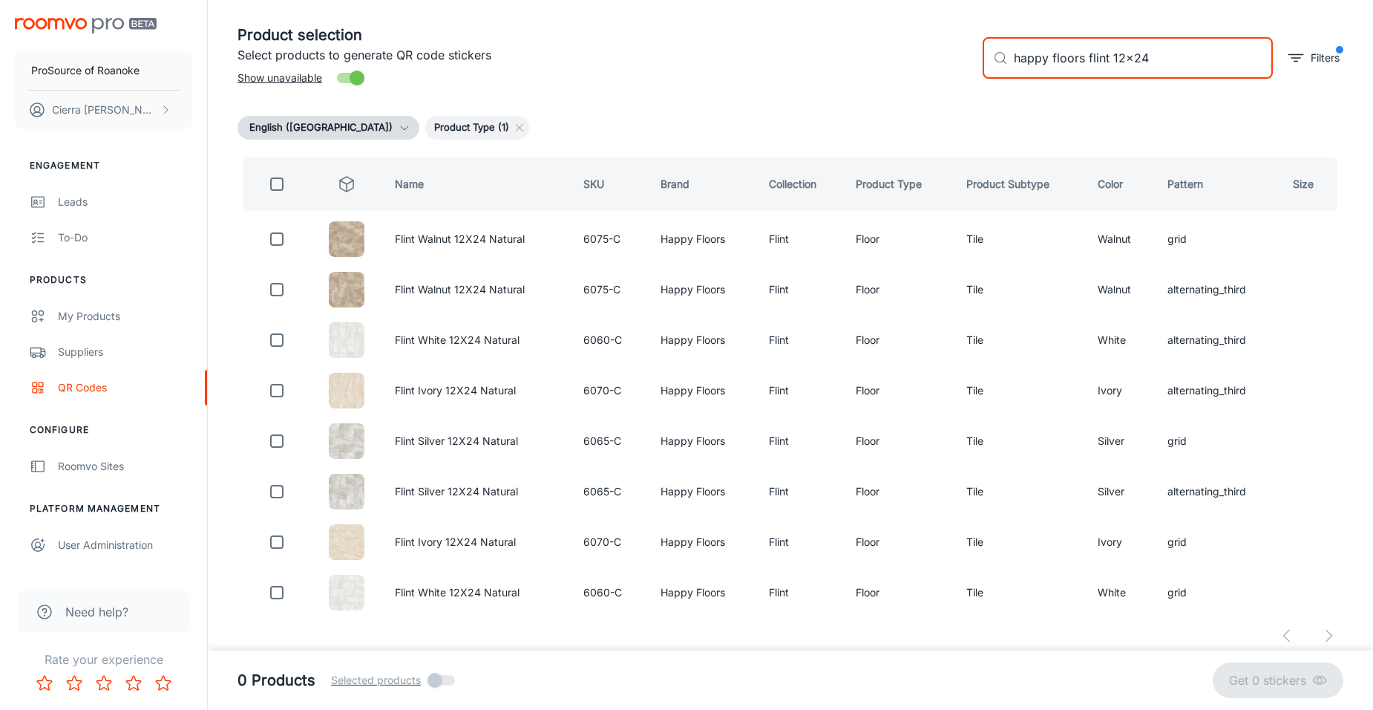
drag, startPoint x: 1107, startPoint y: 59, endPoint x: 1083, endPoint y: 56, distance: 24.0
click at [1083, 56] on input "happy floors flint 12x24" at bounding box center [1143, 58] width 259 height 42
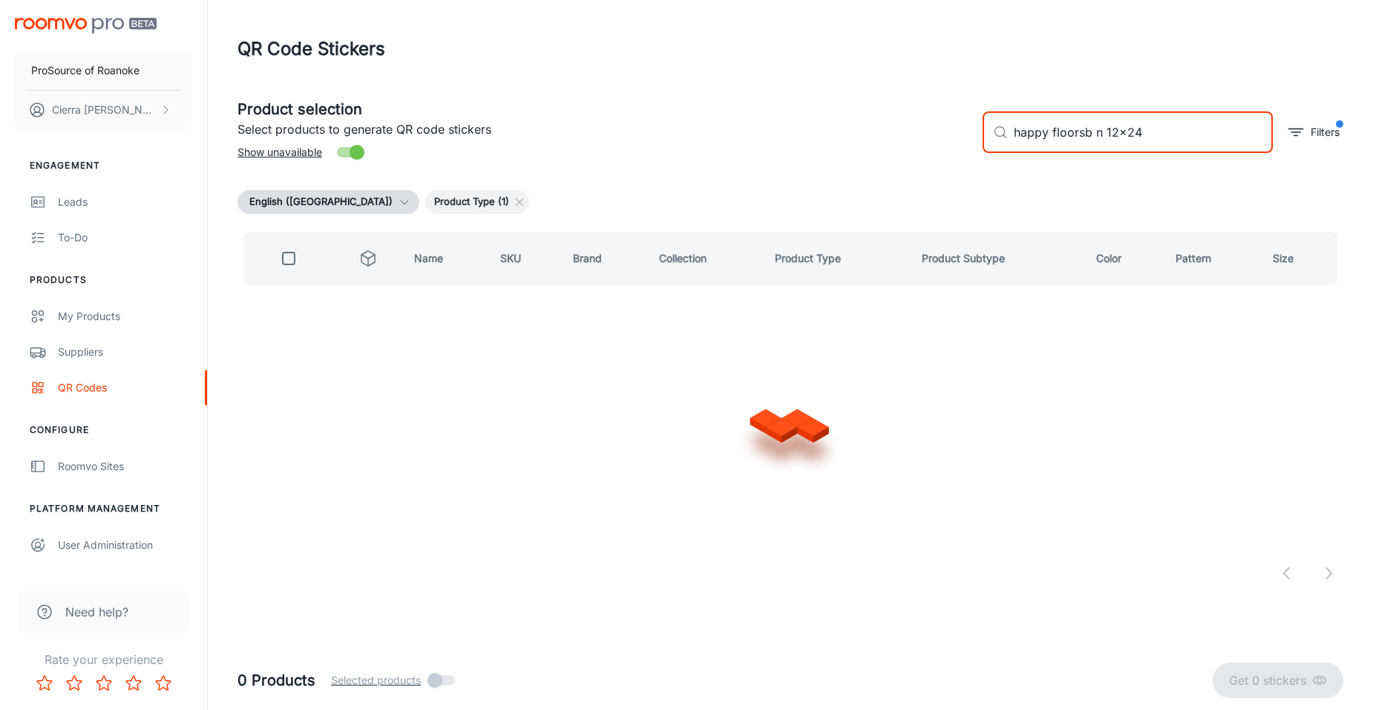
scroll to position [0, 0]
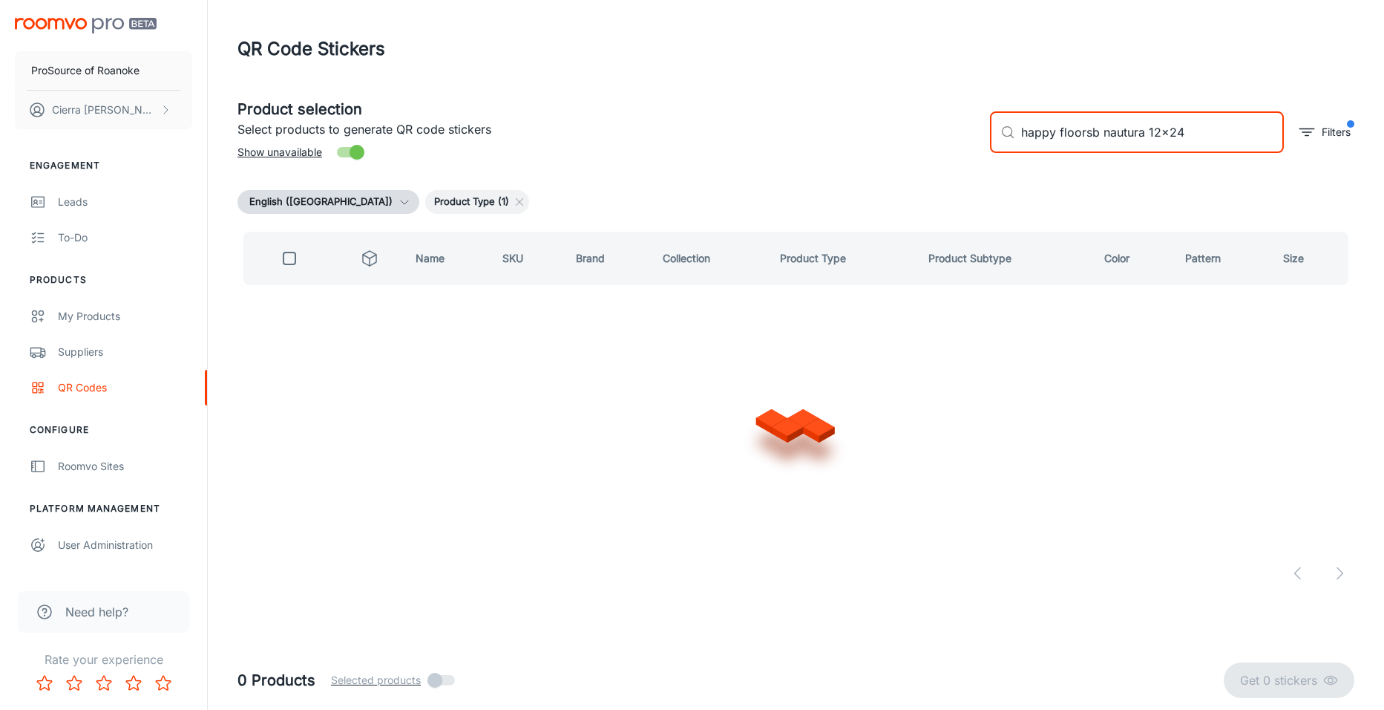
type input "happy floorsb nautural 12x24"
checkbox input "true"
type input "happy floors b natural 12x24"
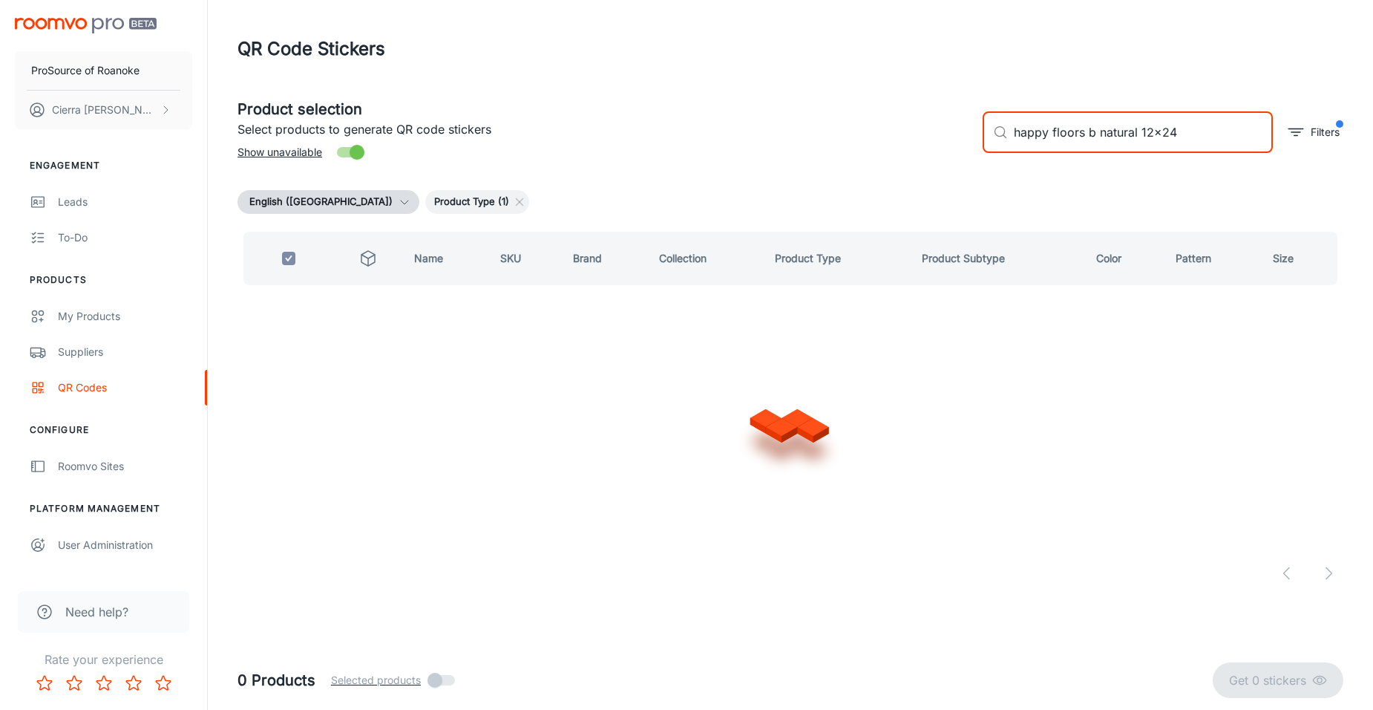
checkbox input "false"
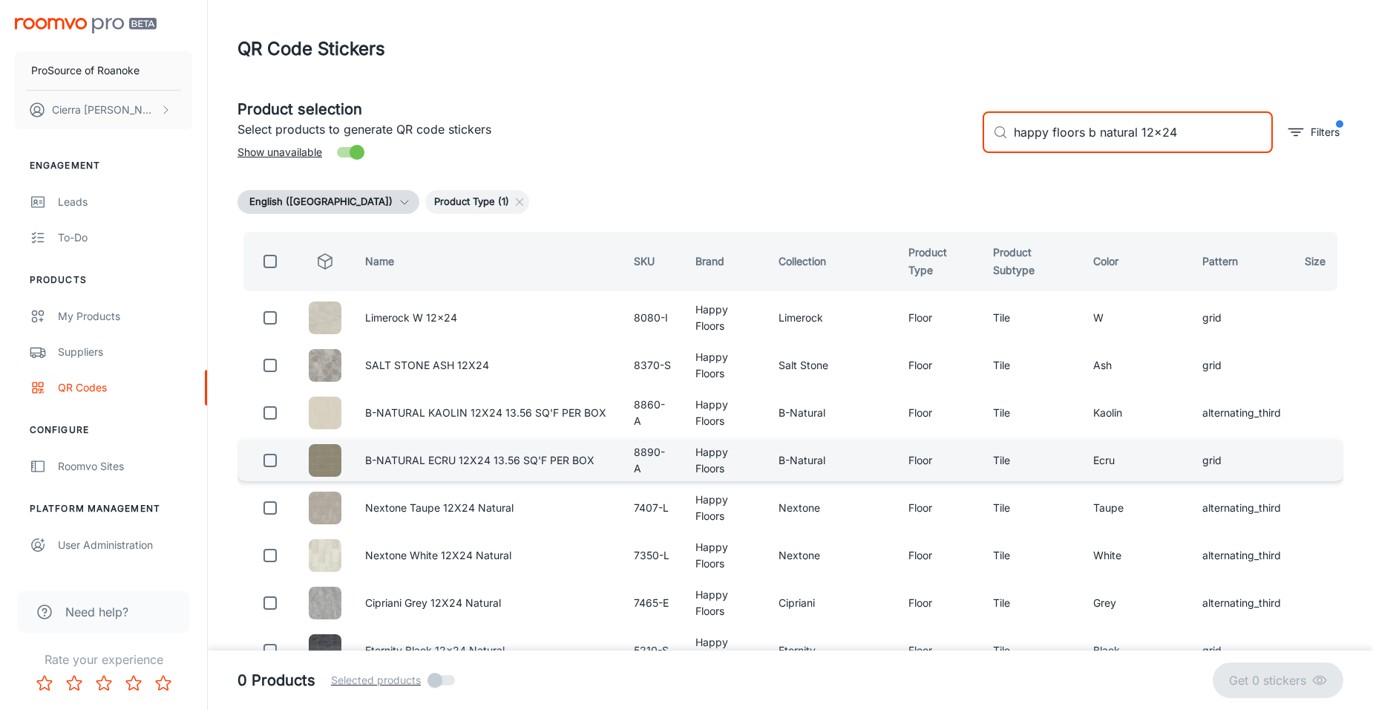
type input "happy floors b natural 12x24"
click at [266, 463] on input "checkbox" at bounding box center [270, 460] width 30 height 30
checkbox input "true"
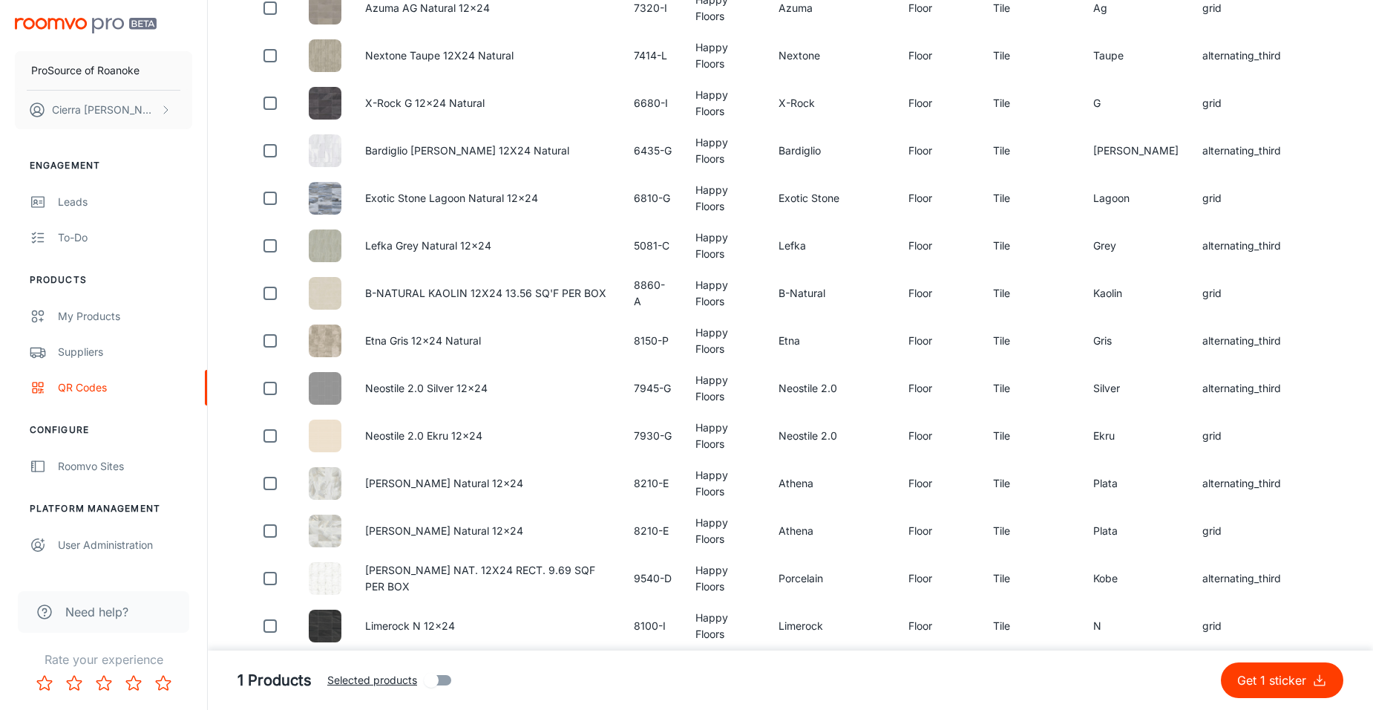
scroll to position [1856, 0]
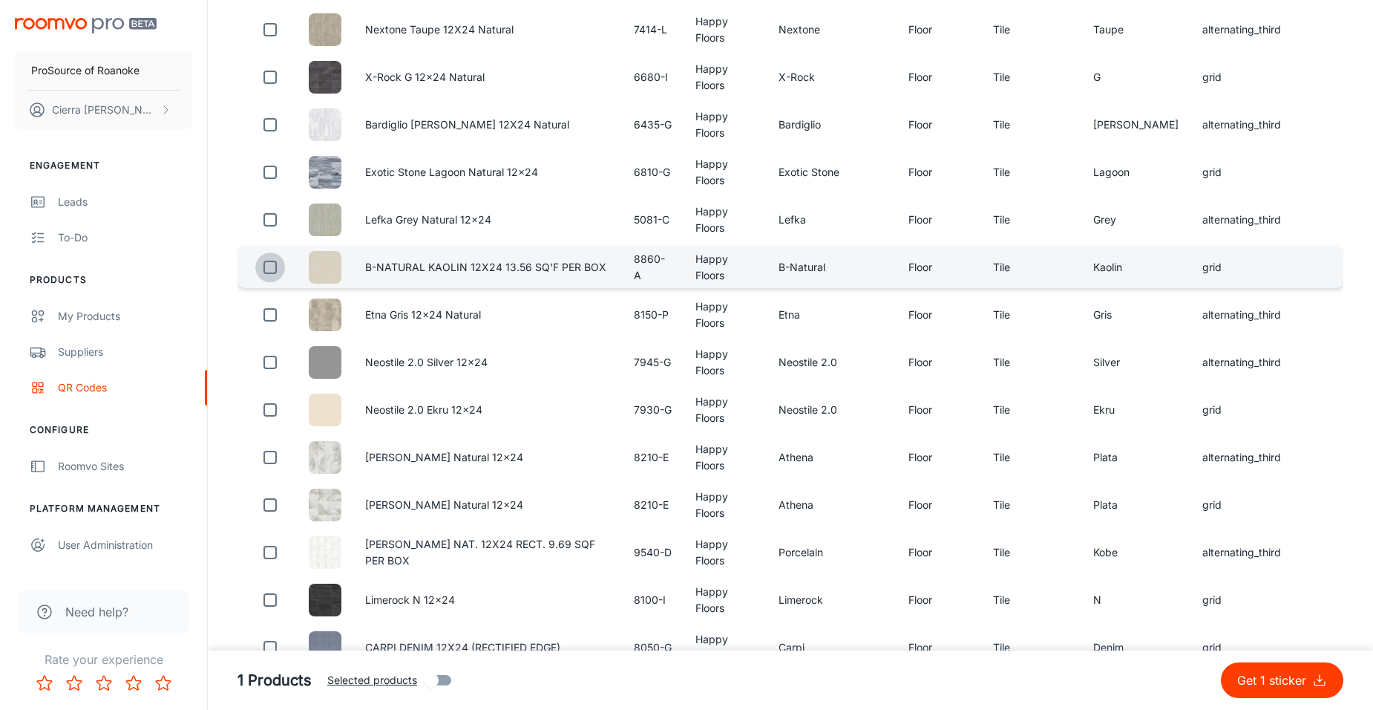
click at [277, 282] on input "checkbox" at bounding box center [270, 267] width 30 height 30
checkbox input "true"
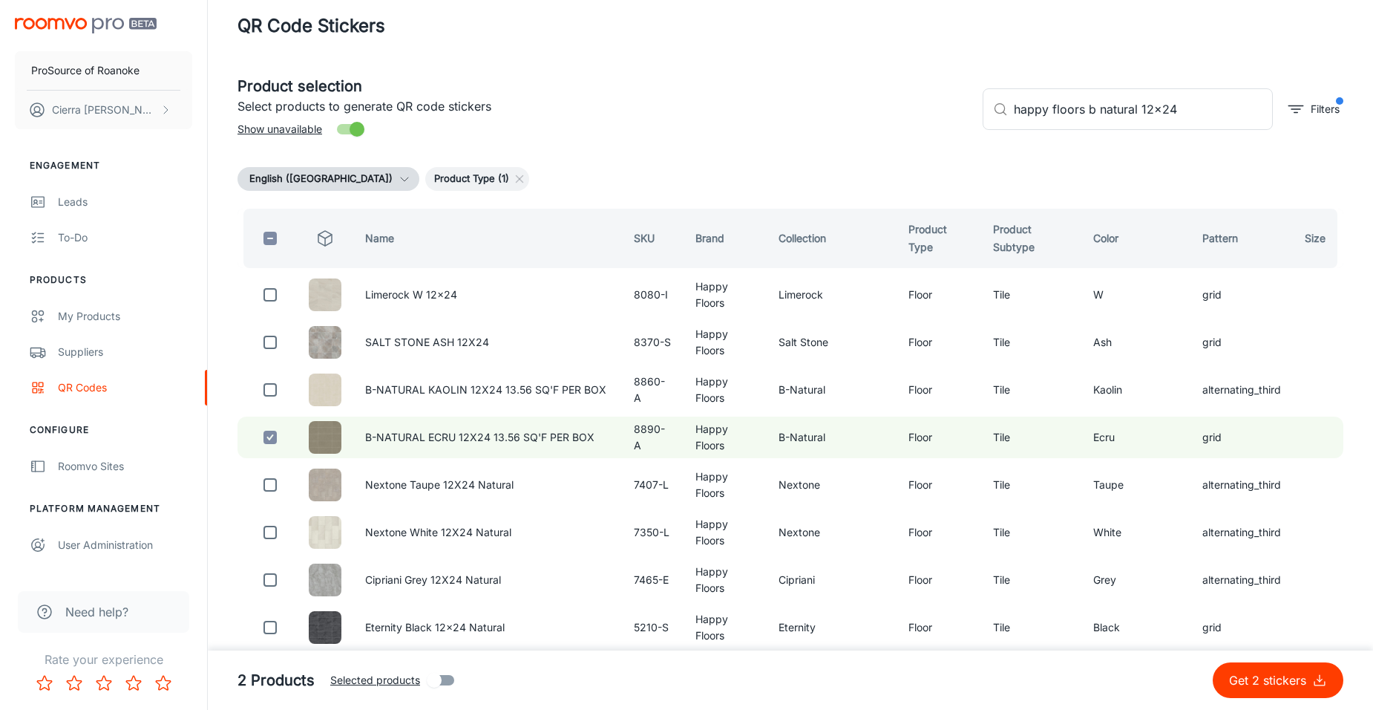
scroll to position [0, 0]
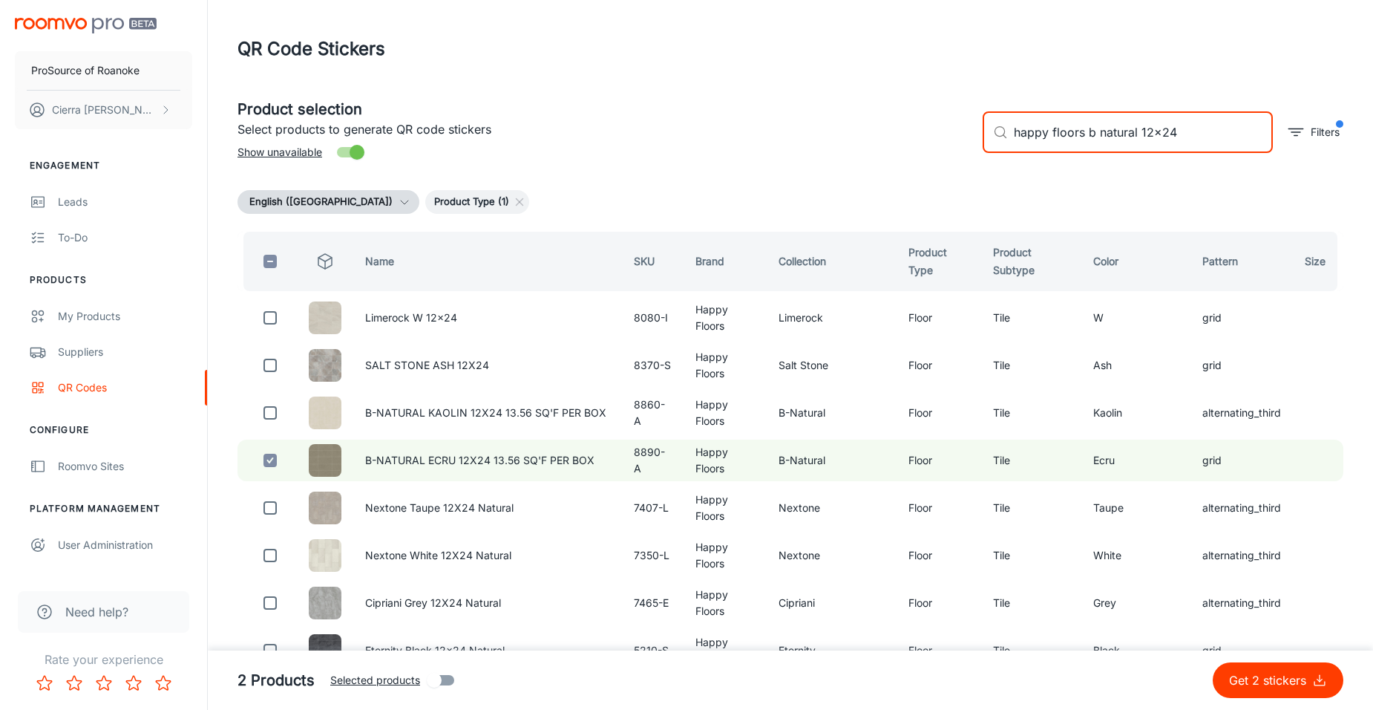
drag, startPoint x: 1180, startPoint y: 134, endPoint x: 1148, endPoint y: 137, distance: 32.1
click at [1148, 137] on input "happy floors b natural 12x24" at bounding box center [1143, 132] width 259 height 42
click at [1146, 139] on input "happy floors b natural 12x24" at bounding box center [1143, 132] width 259 height 42
drag, startPoint x: 1177, startPoint y: 131, endPoint x: 1142, endPoint y: 142, distance: 35.7
click at [1142, 142] on input "happy floors b natural 12x24" at bounding box center [1143, 132] width 259 height 42
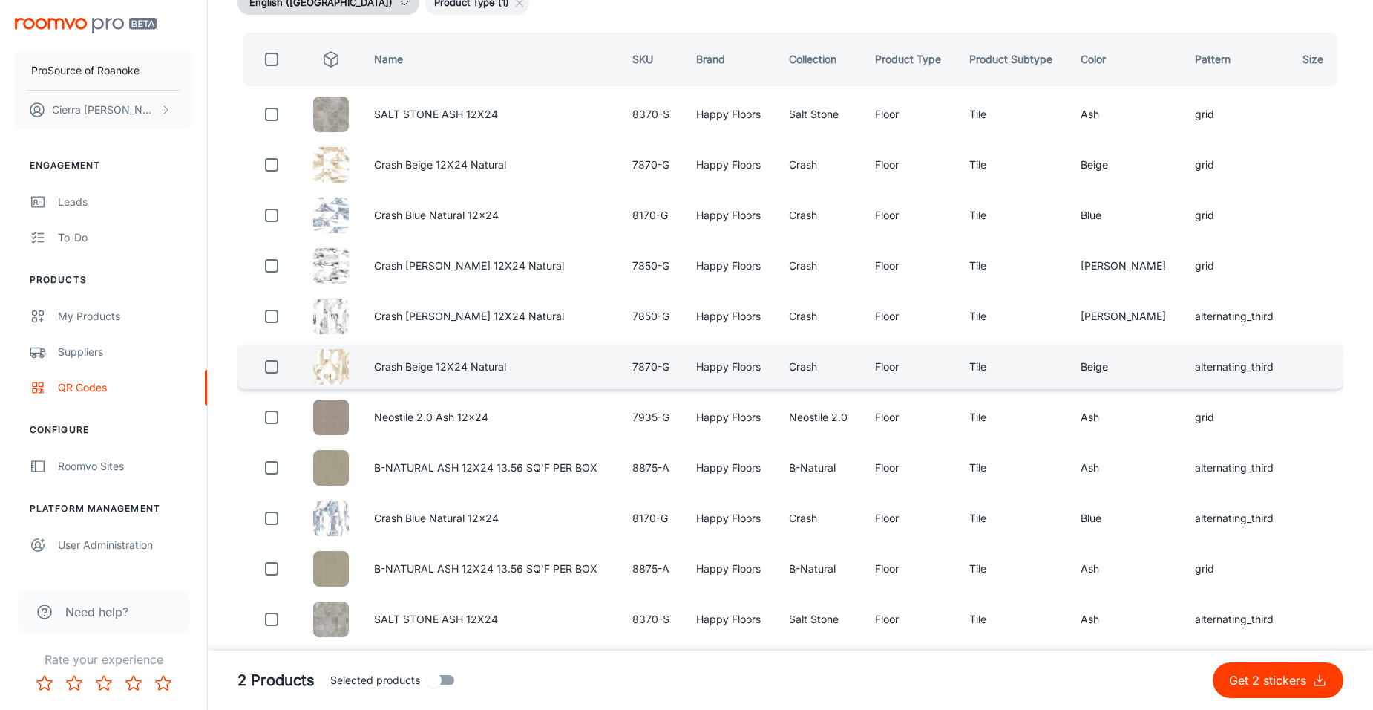
scroll to position [223, 0]
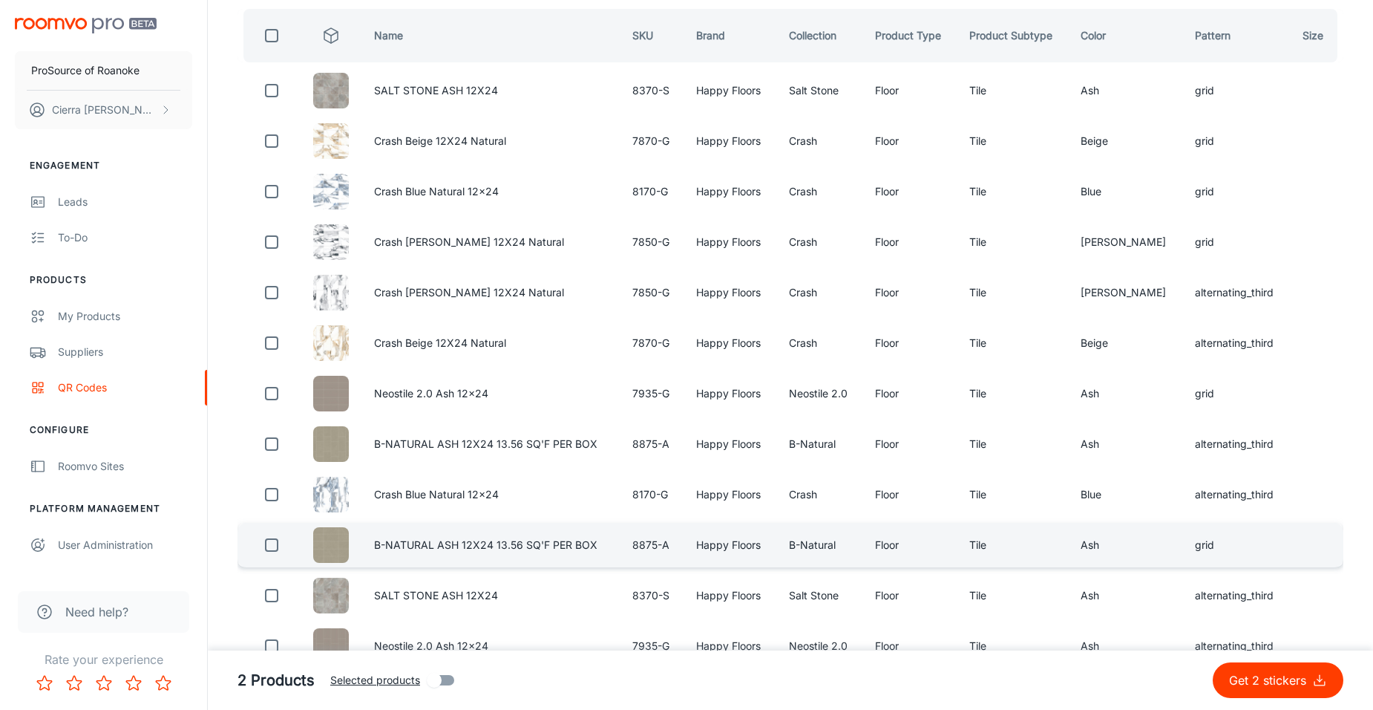
type input "happy floors b natural ash 12x24"
click at [275, 544] on input "checkbox" at bounding box center [272, 545] width 30 height 30
checkbox input "true"
